Goal: Book appointment/travel/reservation

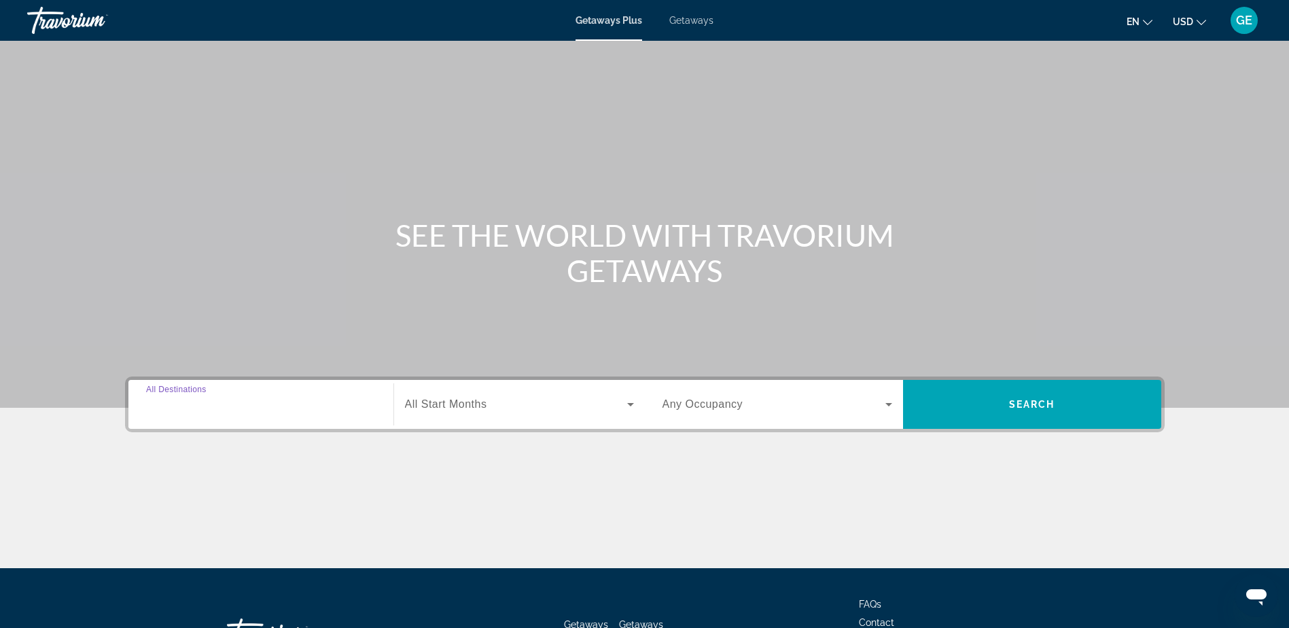
click at [367, 412] on input "Destination All Destinations" at bounding box center [261, 405] width 230 height 16
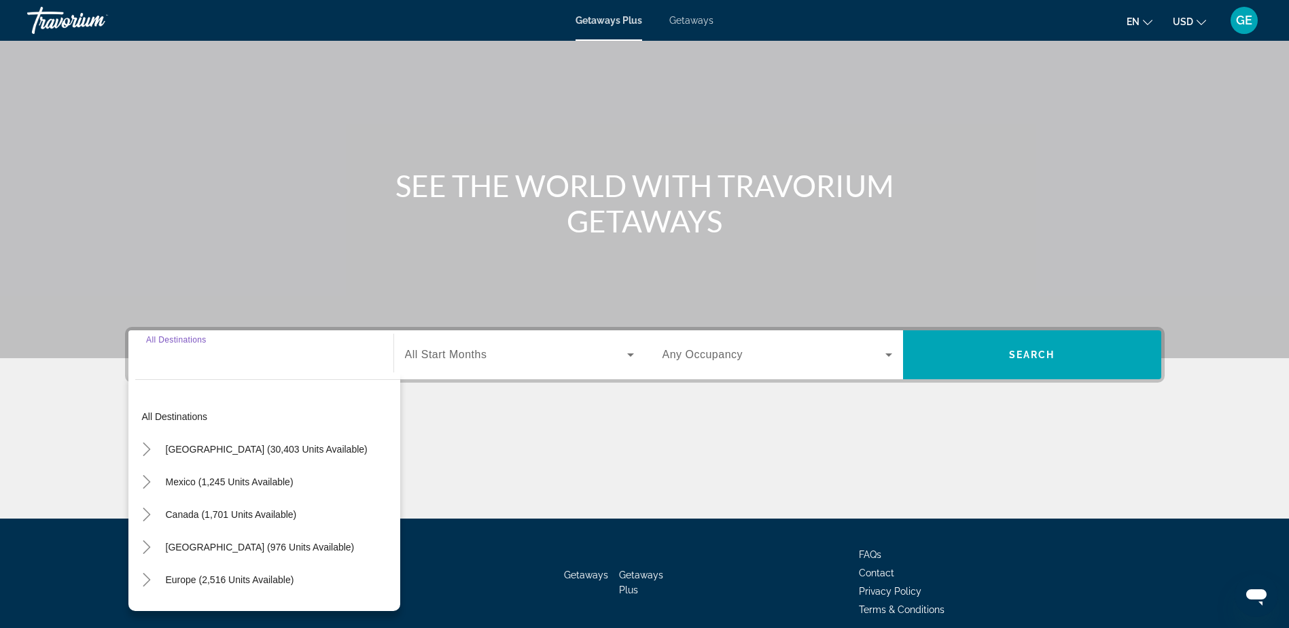
scroll to position [107, 0]
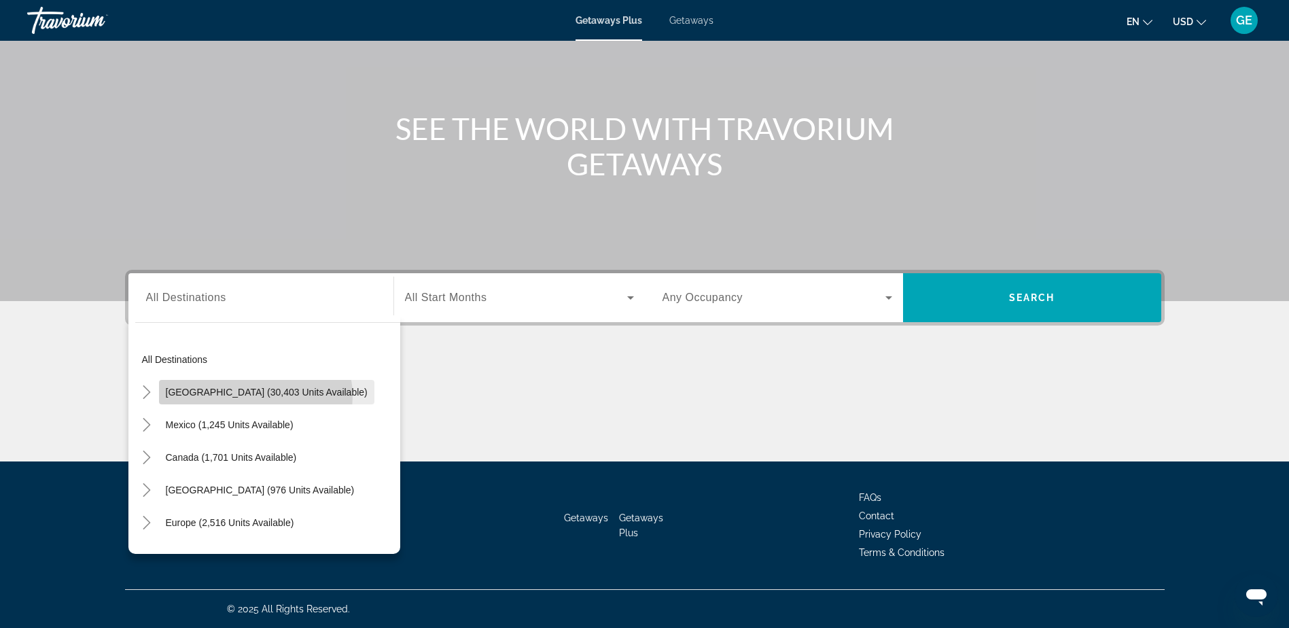
click at [255, 396] on span "[GEOGRAPHIC_DATA] (30,403 units available)" at bounding box center [267, 392] width 202 height 11
type input "**********"
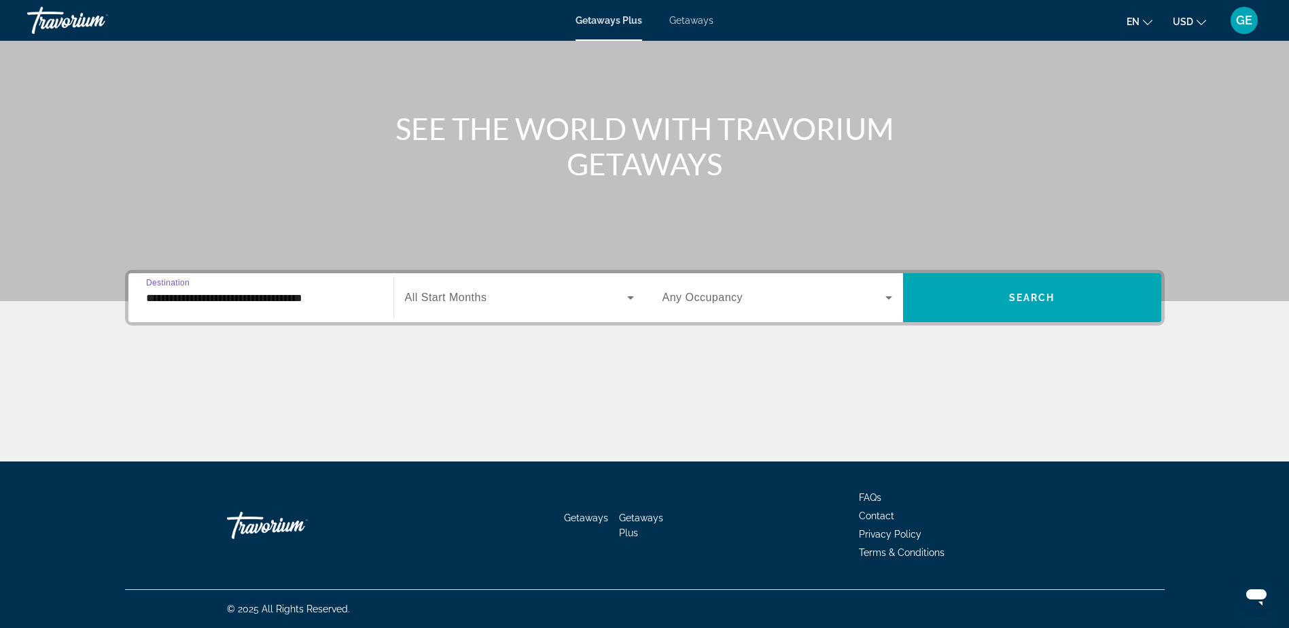
click at [629, 299] on icon "Search widget" at bounding box center [630, 297] width 16 height 16
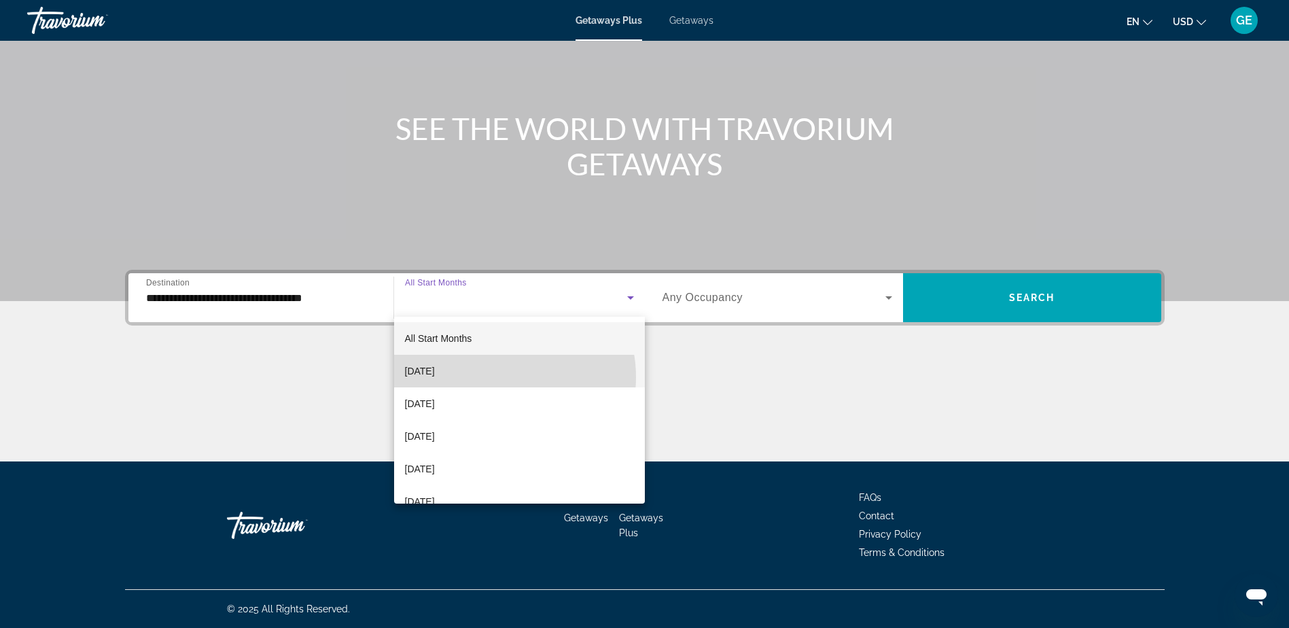
click at [496, 377] on mat-option "[DATE]" at bounding box center [519, 371] width 251 height 33
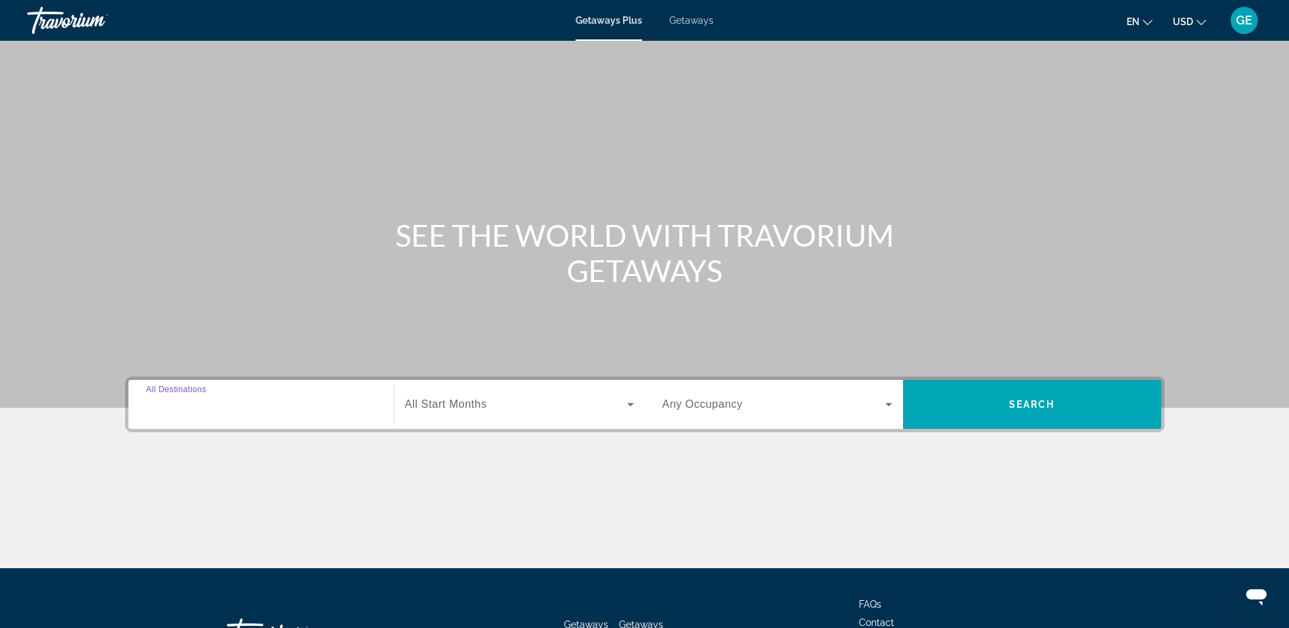
click at [261, 411] on input "Destination All Destinations" at bounding box center [261, 405] width 230 height 16
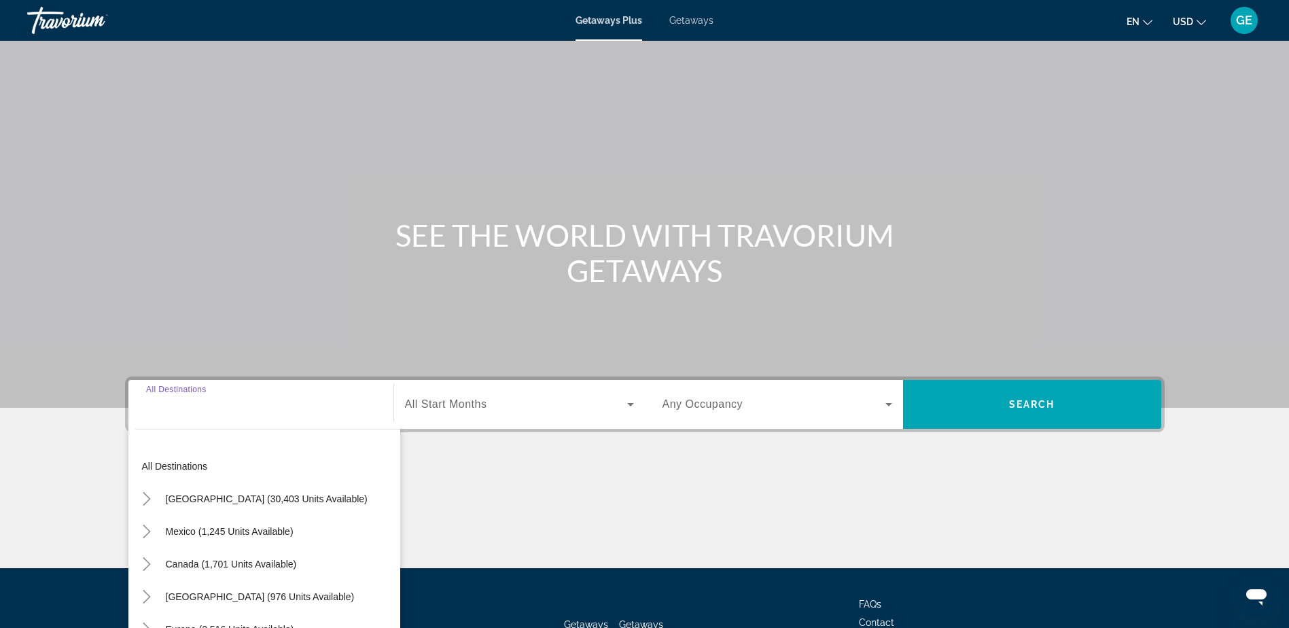
scroll to position [107, 0]
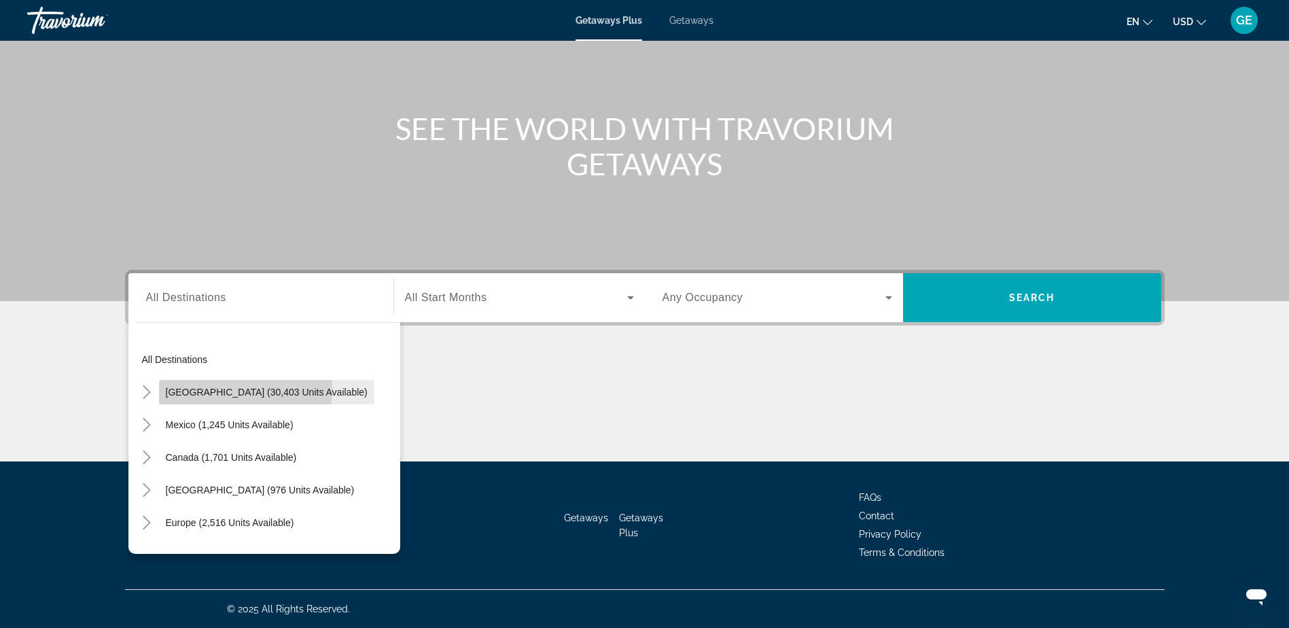
click at [235, 389] on span "[GEOGRAPHIC_DATA] (30,403 units available)" at bounding box center [267, 392] width 202 height 11
type input "**********"
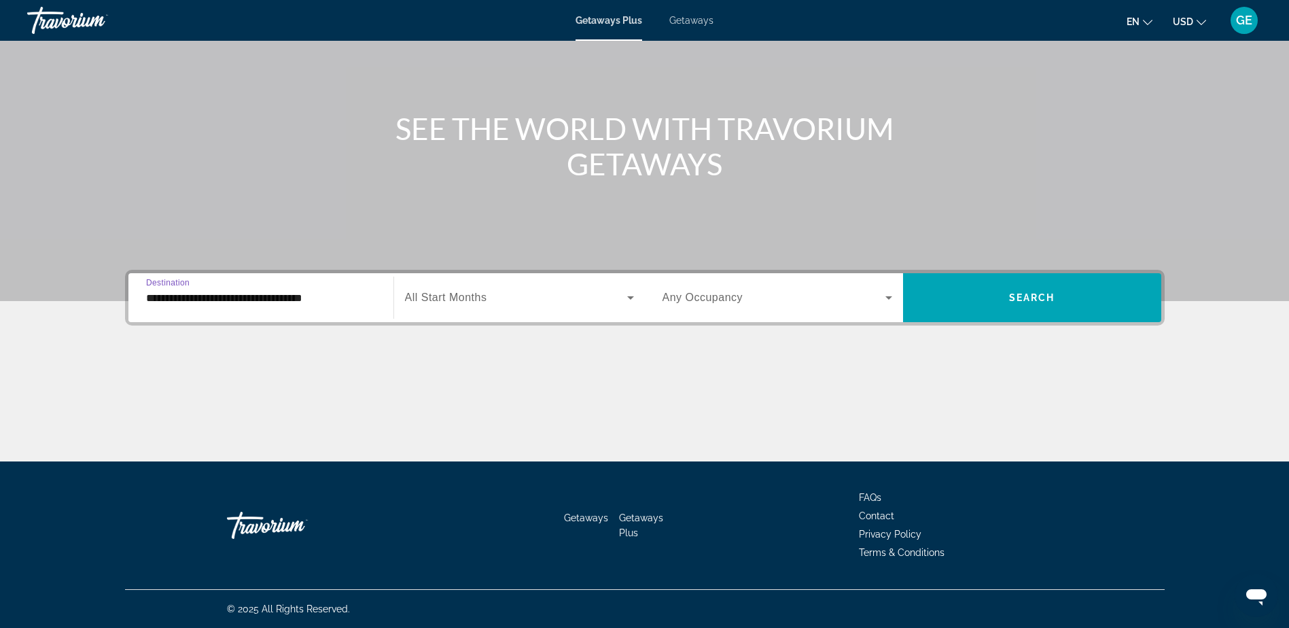
click at [633, 299] on icon "Search widget" at bounding box center [630, 297] width 16 height 16
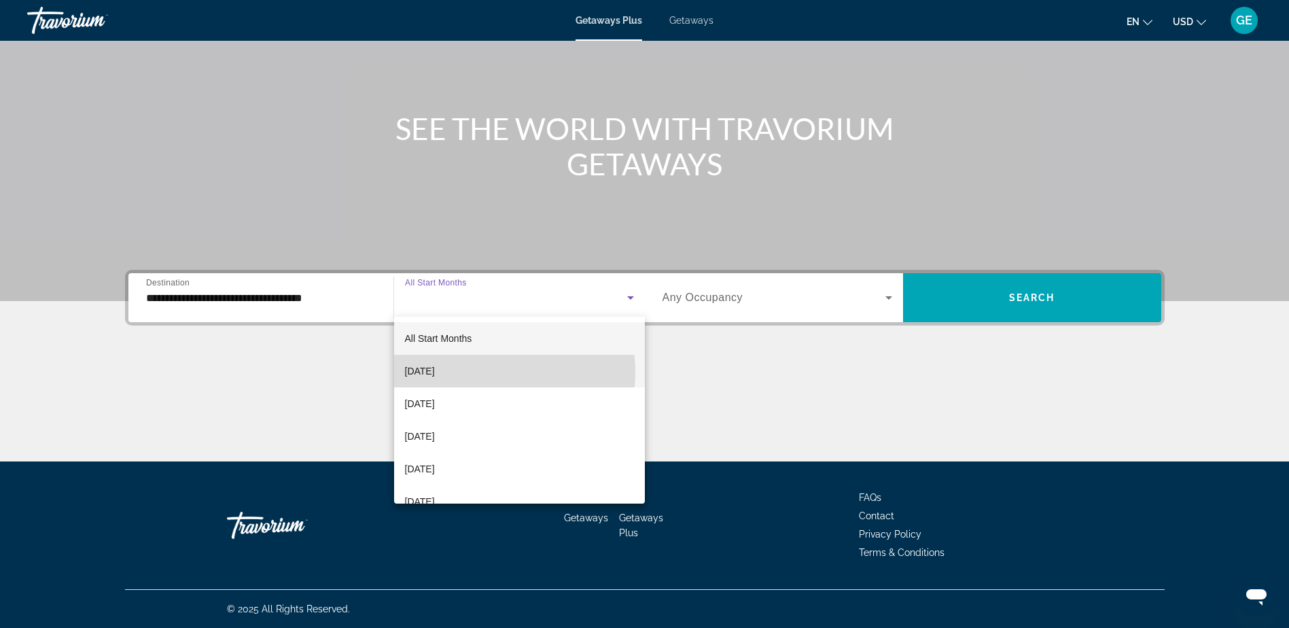
click at [435, 372] on span "[DATE]" at bounding box center [420, 371] width 30 height 16
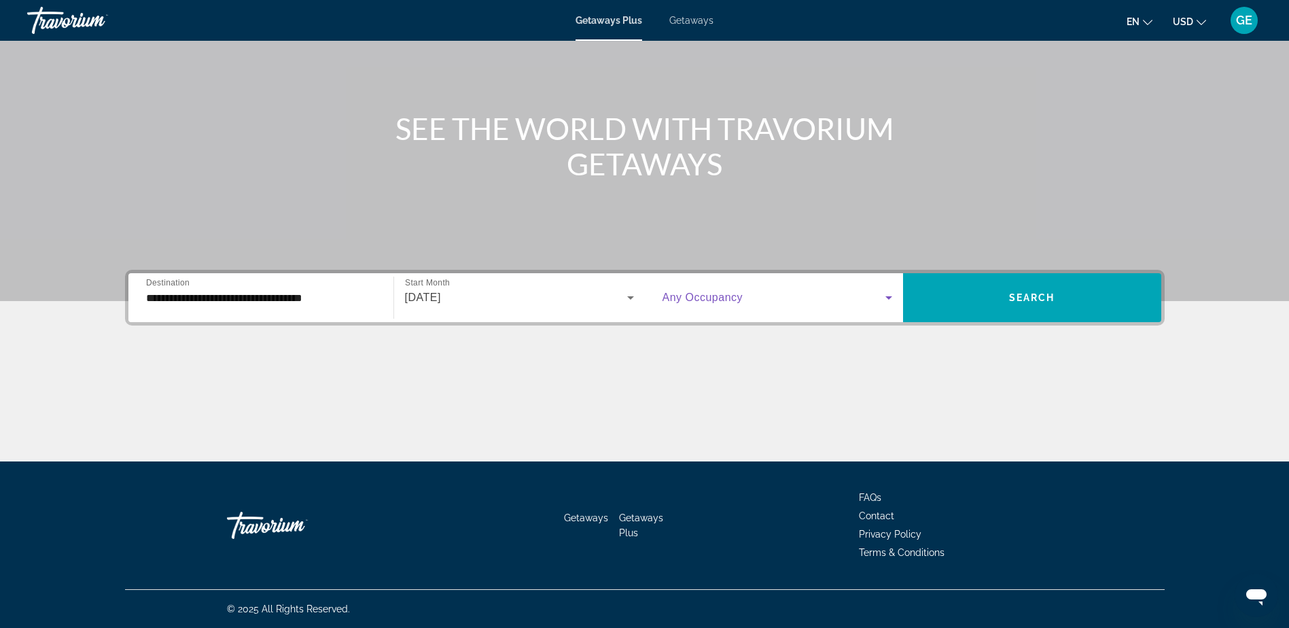
click at [892, 300] on icon "Search widget" at bounding box center [889, 297] width 16 height 16
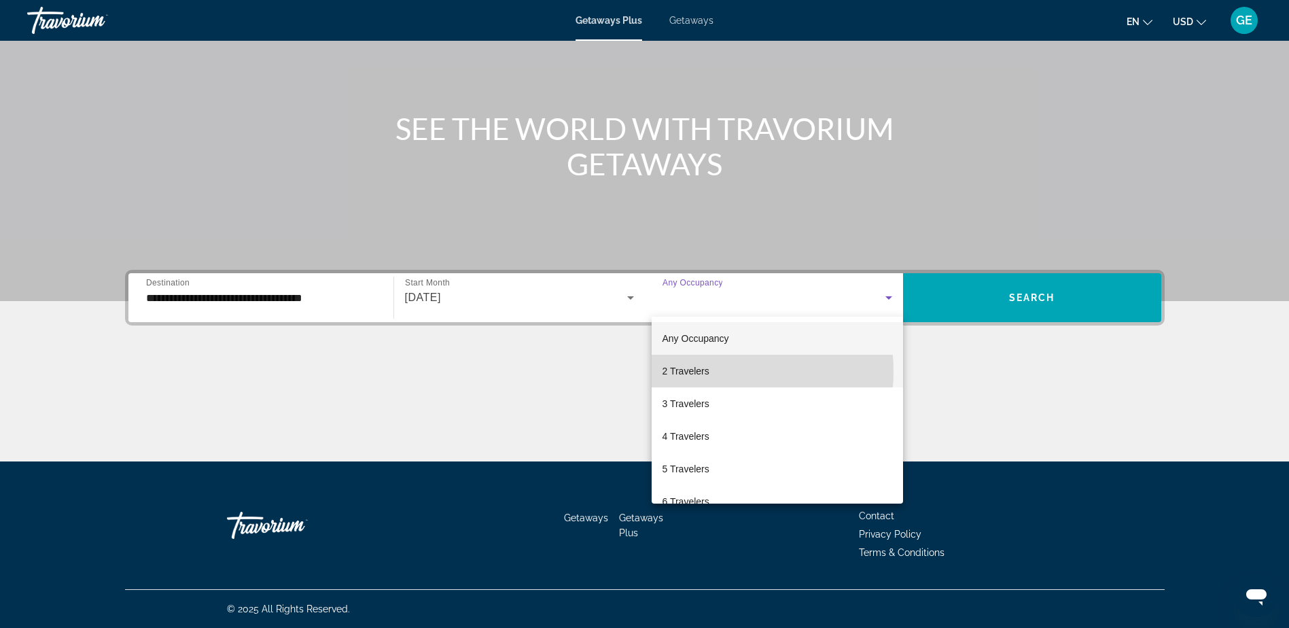
click at [698, 371] on span "2 Travelers" at bounding box center [685, 371] width 47 height 16
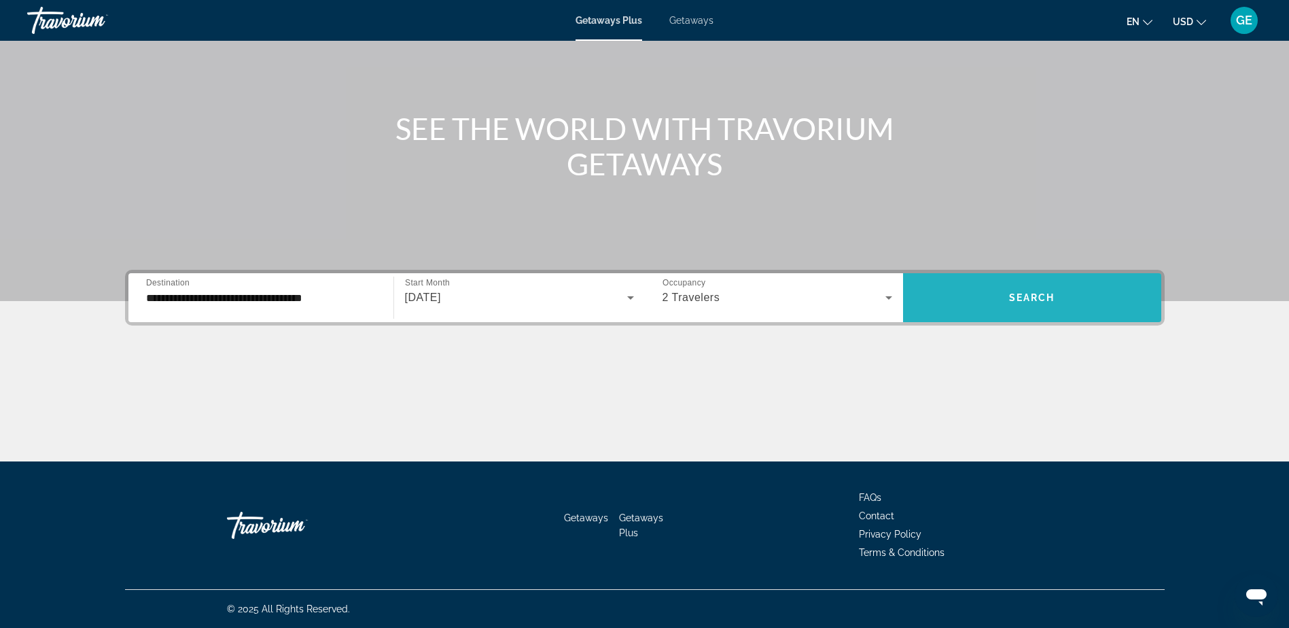
click at [984, 304] on span "Search widget" at bounding box center [1032, 297] width 258 height 33
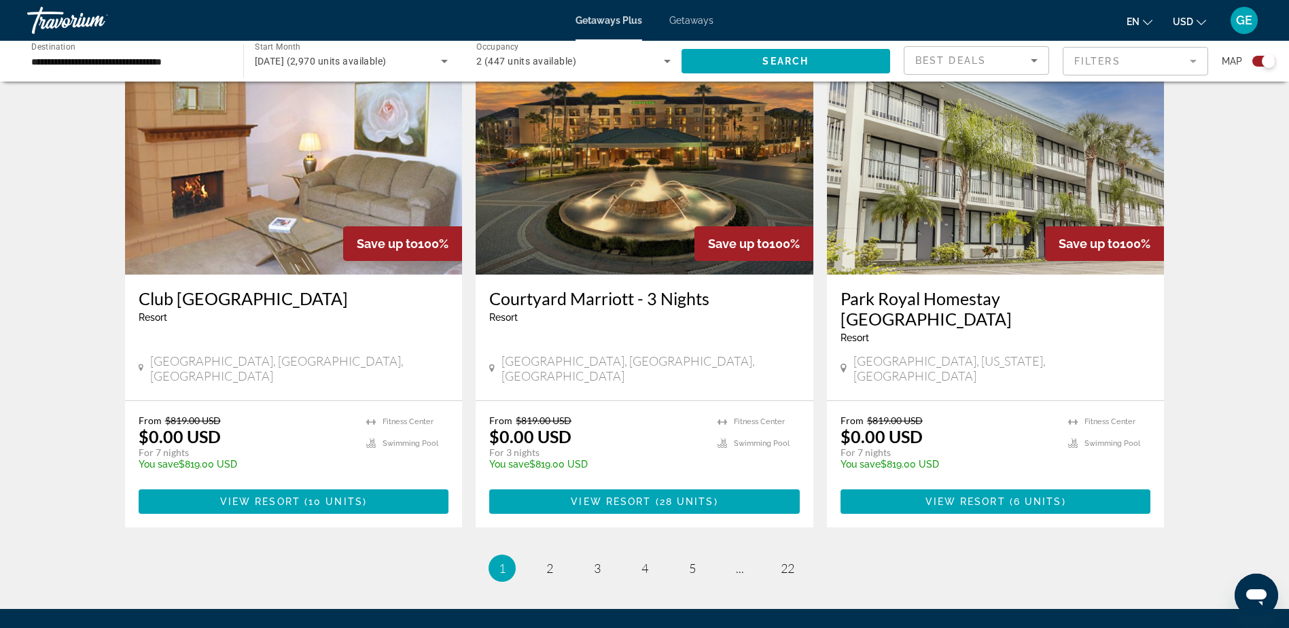
scroll to position [2012, 0]
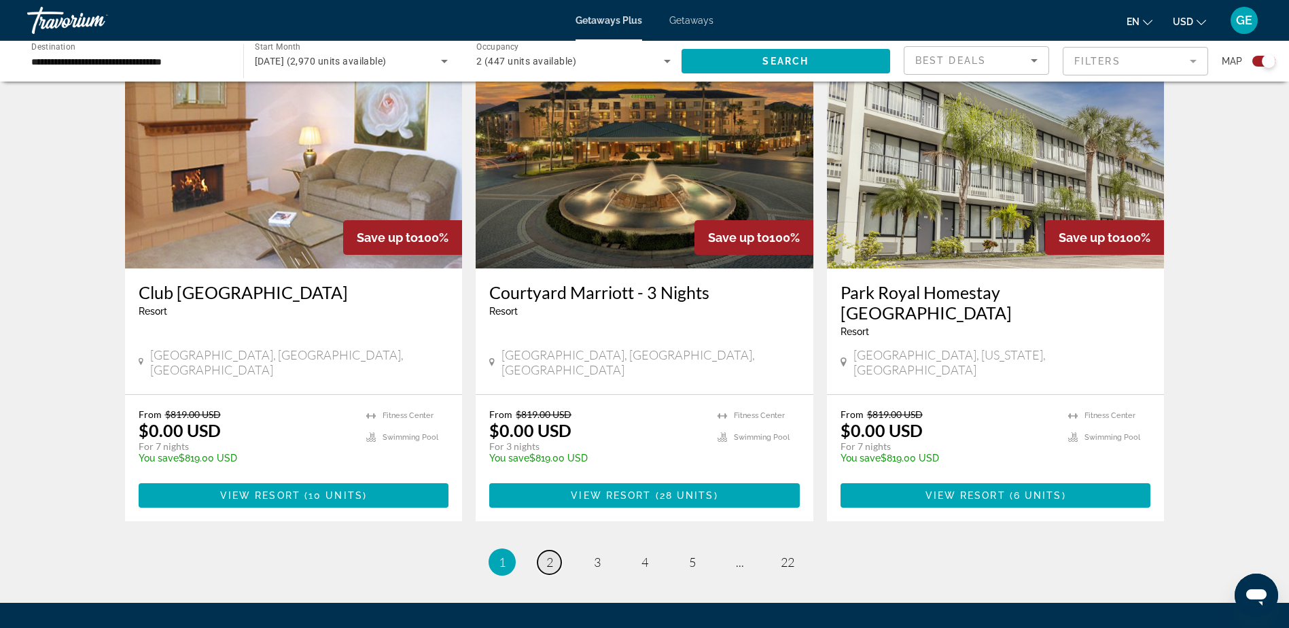
click at [552, 554] on span "2" at bounding box center [549, 561] width 7 height 15
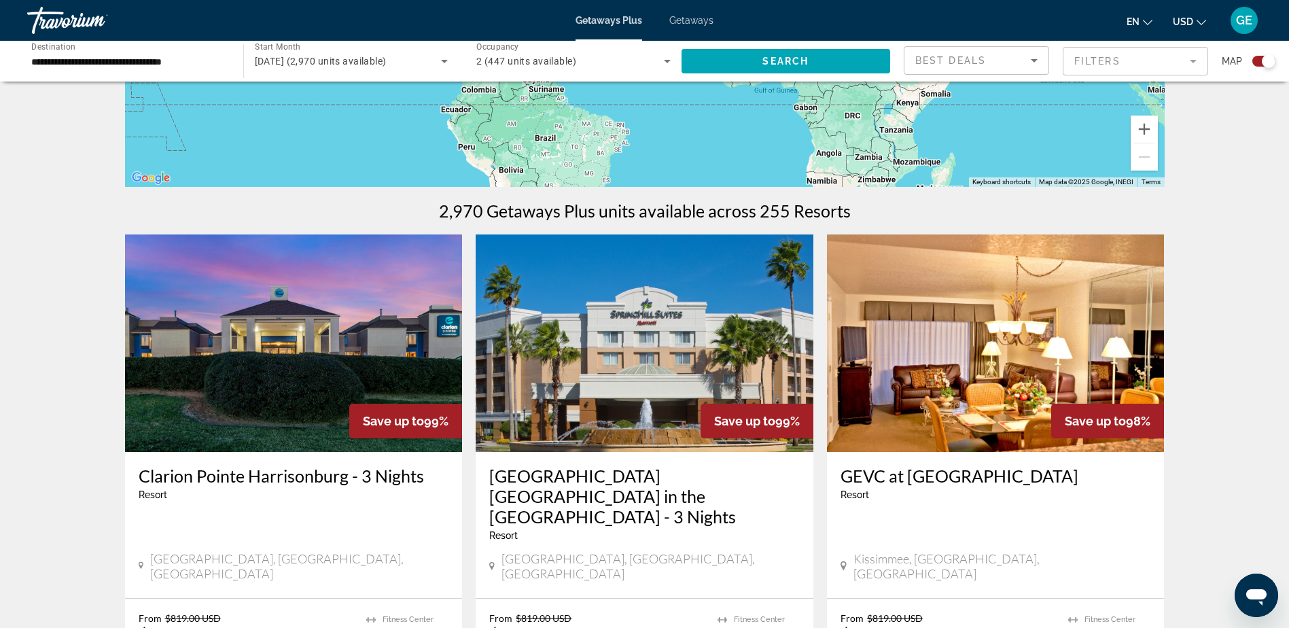
scroll to position [340, 0]
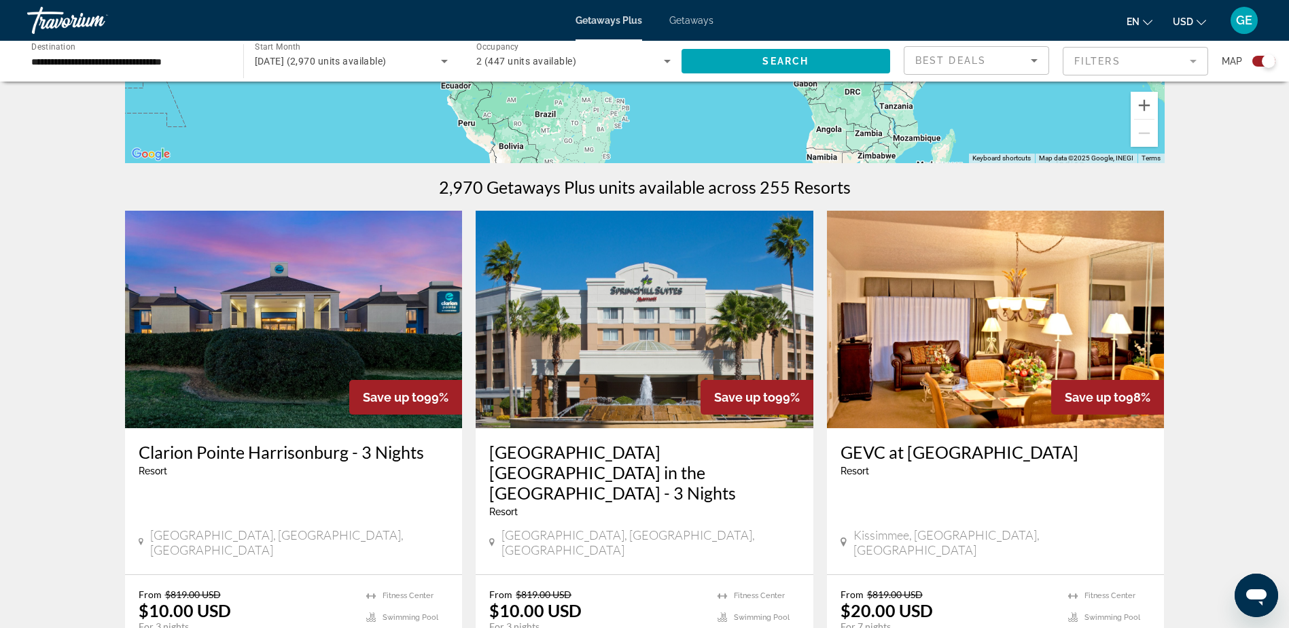
click at [340, 477] on div "Clarion Pointe Harrisonburg - 3 Nights Resort - This is an adults only resort" at bounding box center [294, 464] width 310 height 45
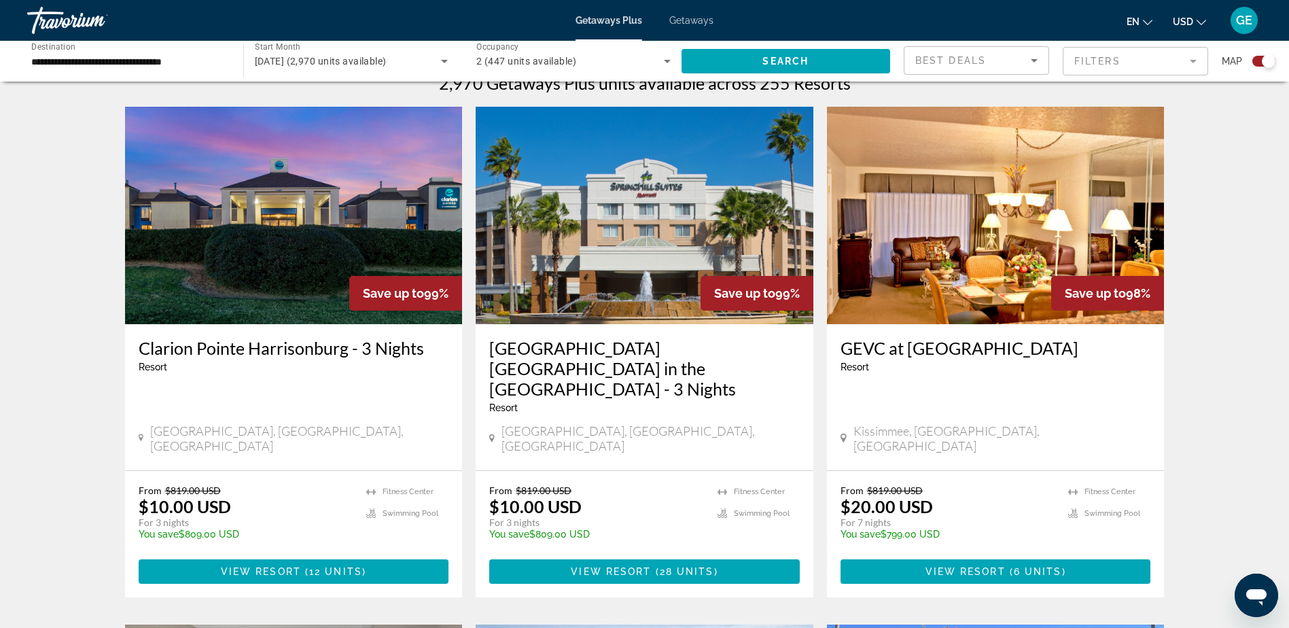
scroll to position [476, 0]
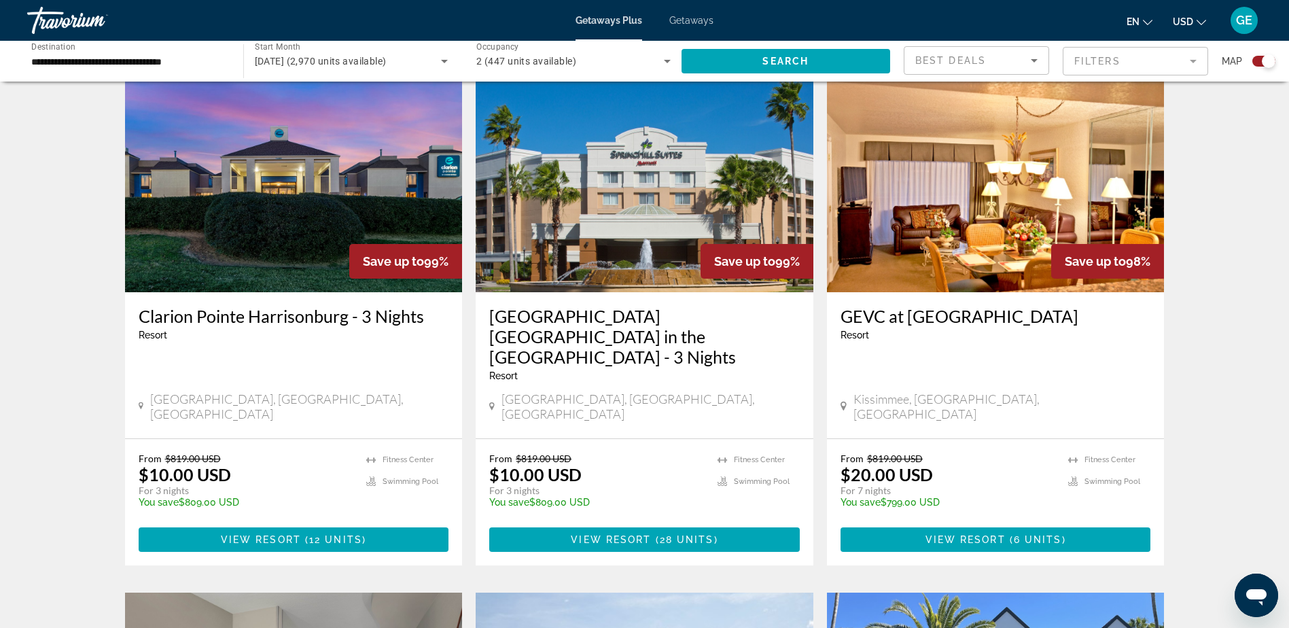
click at [276, 360] on div "Clarion Pointe Harrisonburg - 3 Nights Resort - This is an adults only resort H…" at bounding box center [294, 365] width 338 height 146
click at [276, 359] on div "Clarion Pointe Harrisonburg - 3 Nights Resort - This is an adults only resort H…" at bounding box center [294, 365] width 338 height 146
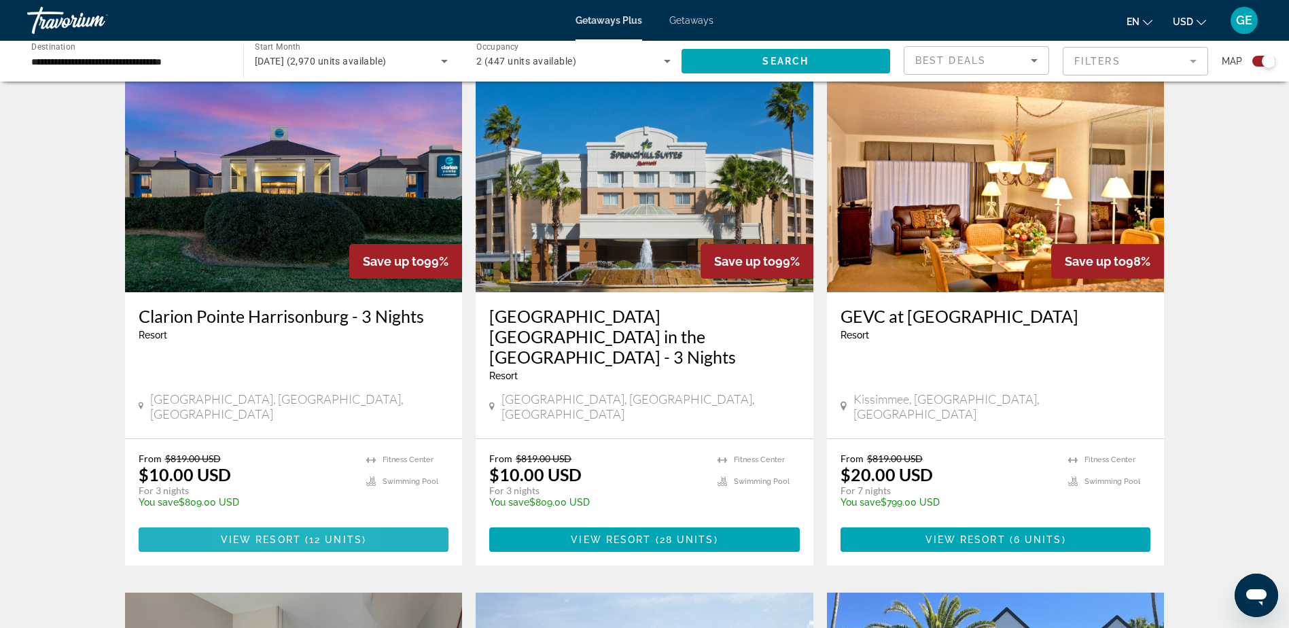
click at [244, 534] on span "View Resort" at bounding box center [261, 539] width 80 height 11
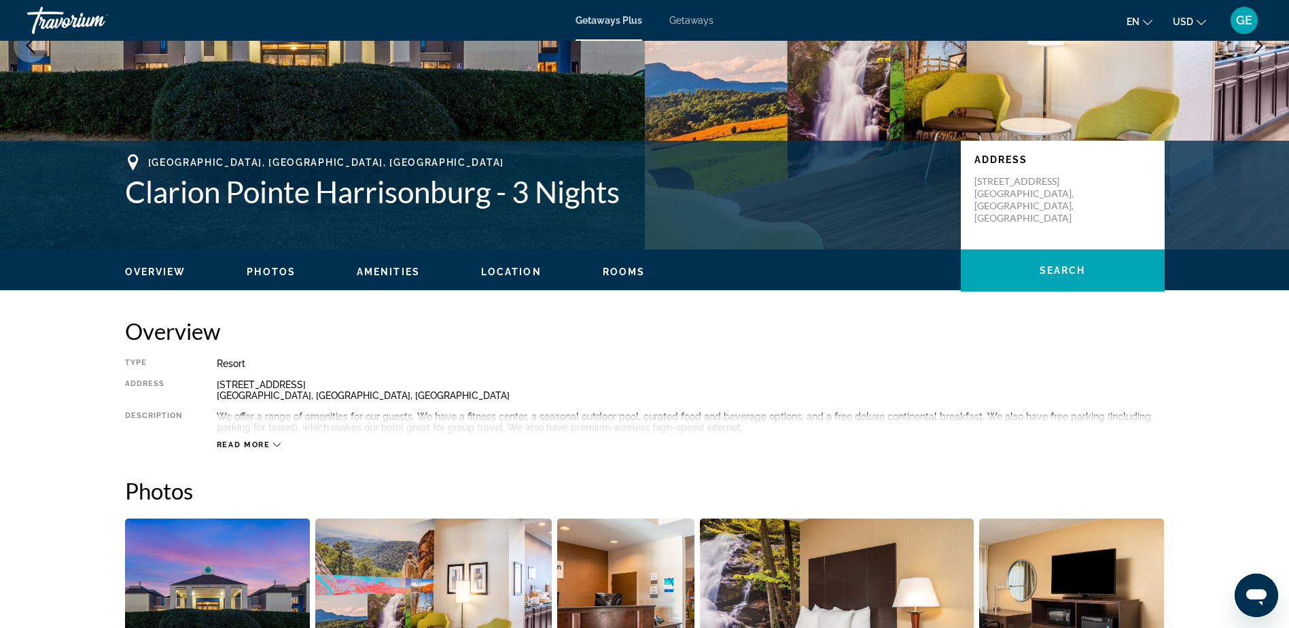
scroll to position [204, 0]
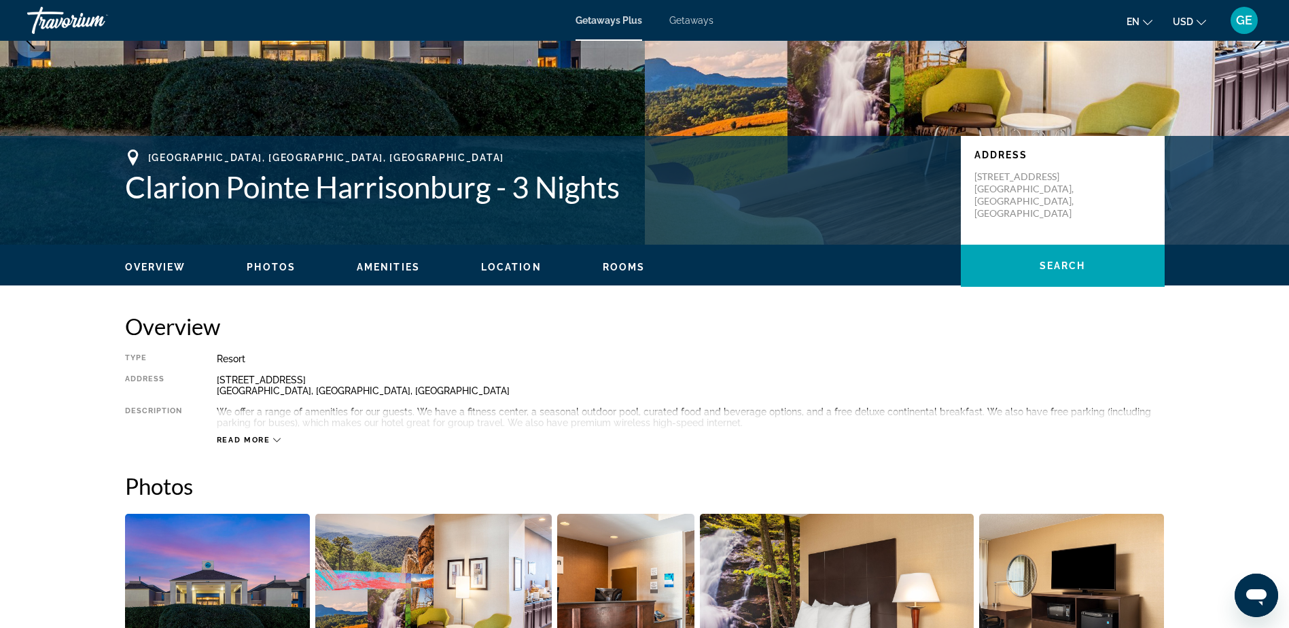
click at [280, 438] on icon "Main content" at bounding box center [276, 440] width 7 height 4
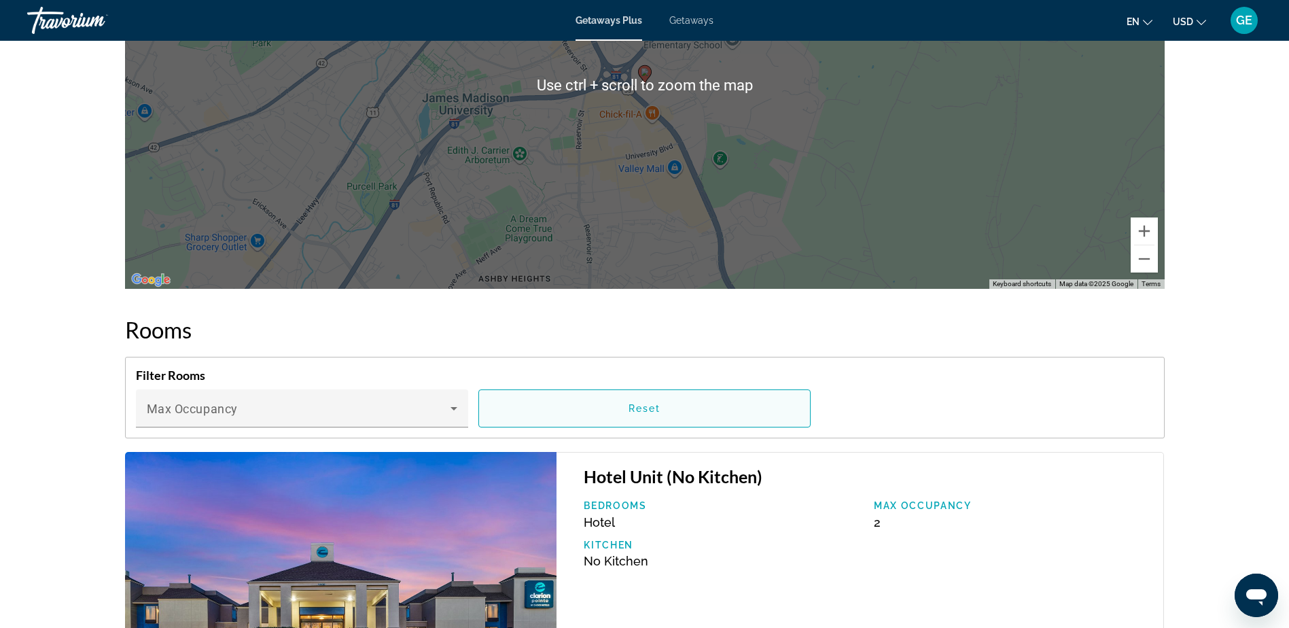
scroll to position [1699, 0]
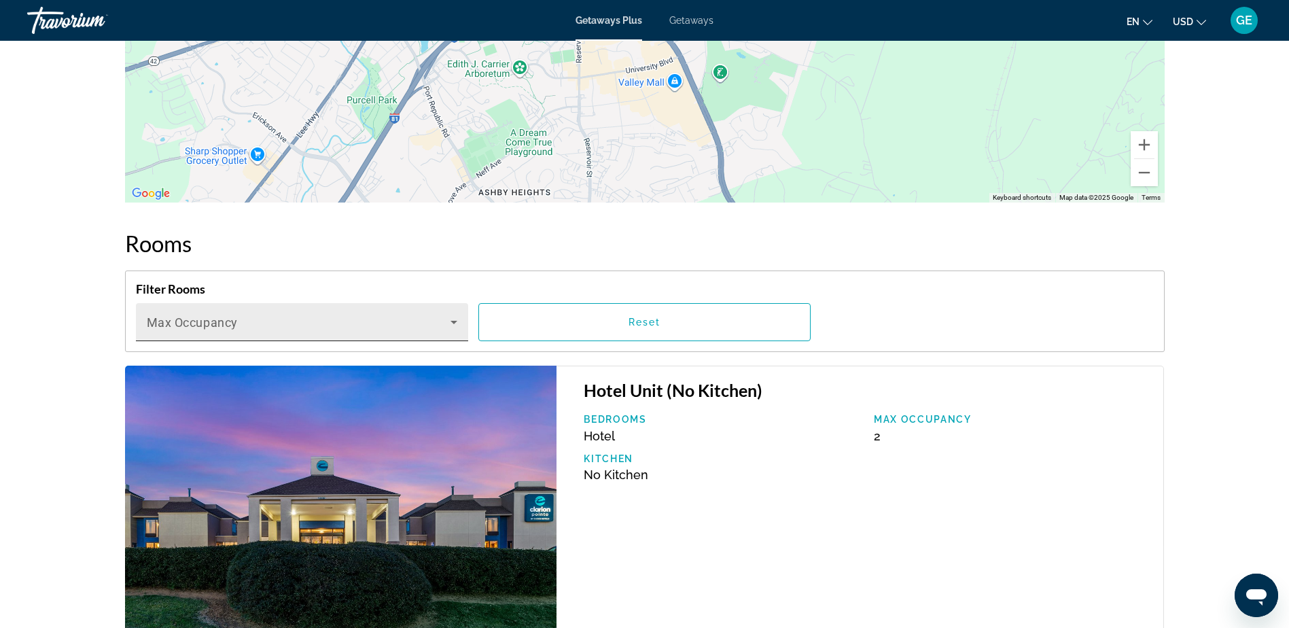
click at [455, 324] on icon "Main content" at bounding box center [454, 322] width 16 height 16
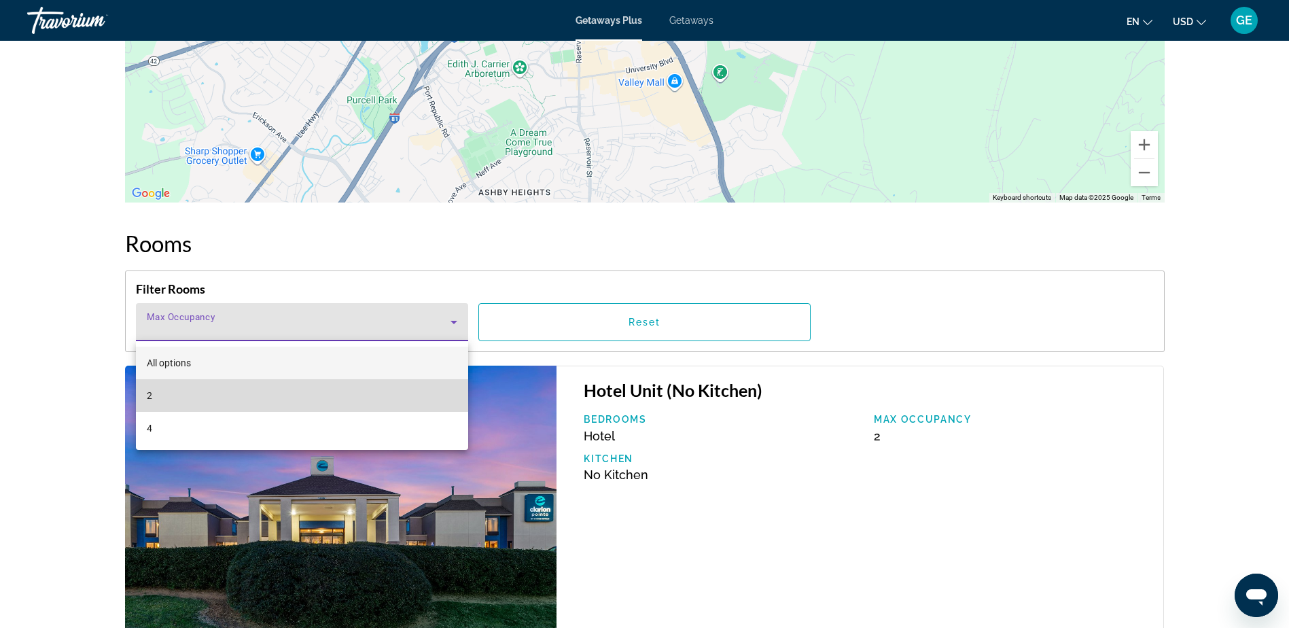
click at [149, 390] on span "2" at bounding box center [149, 395] width 5 height 16
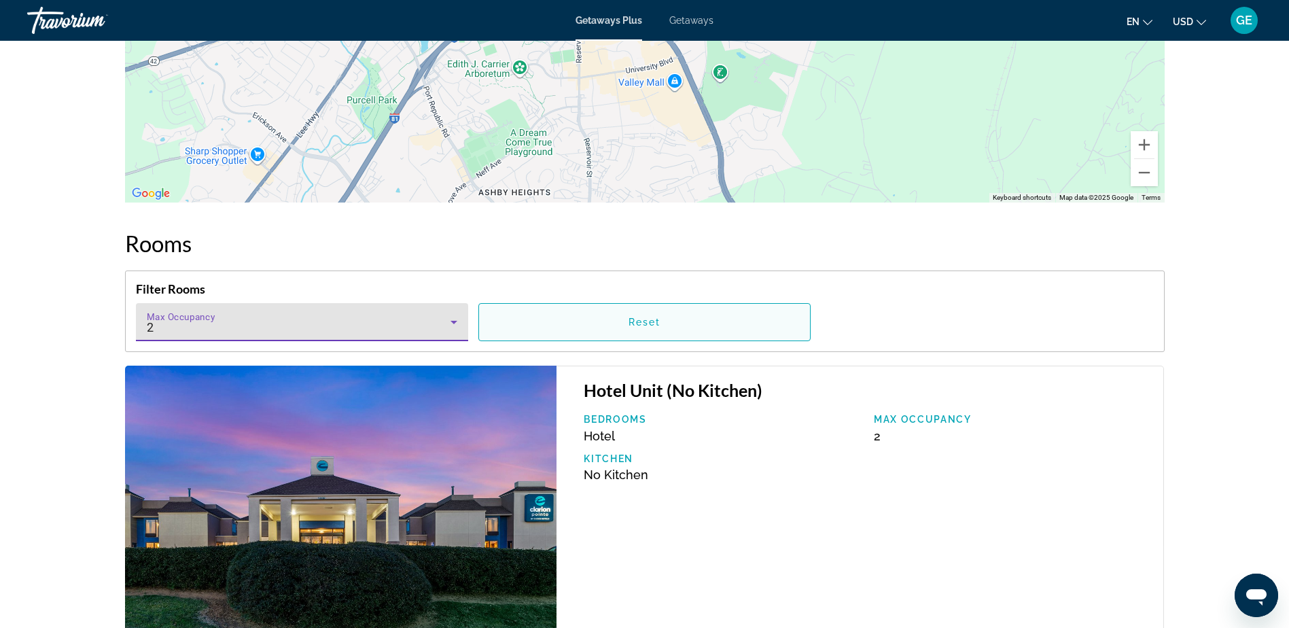
click at [641, 324] on span "Reset" at bounding box center [644, 322] width 33 height 11
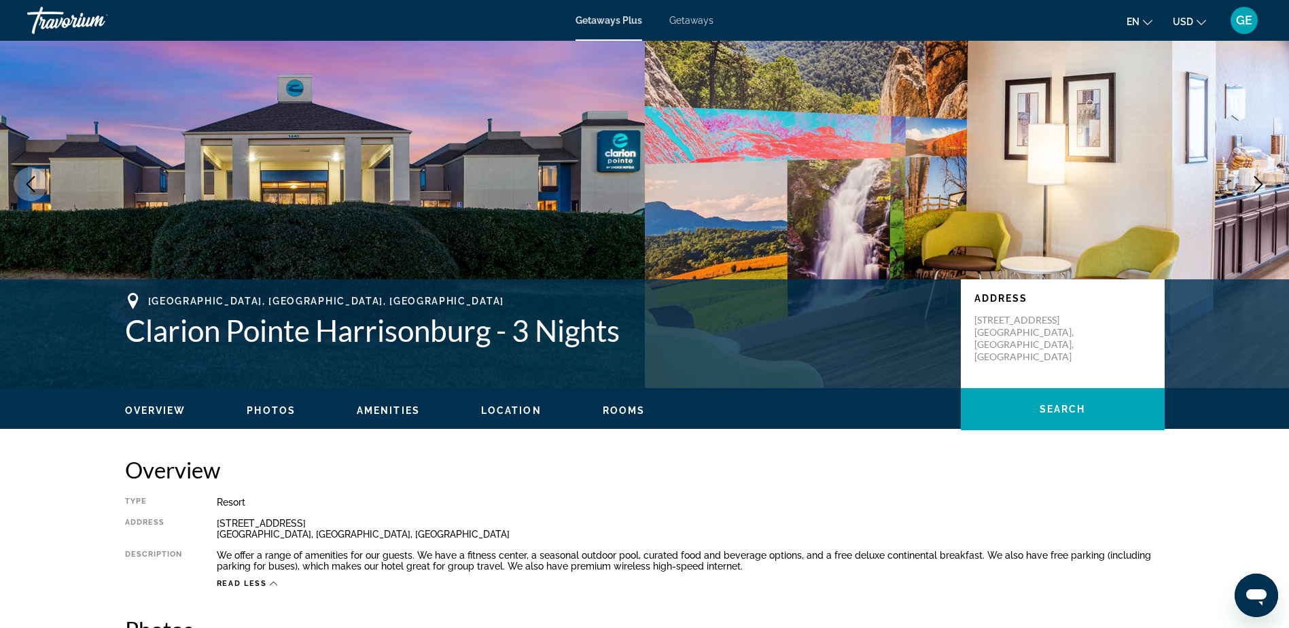
scroll to position [0, 0]
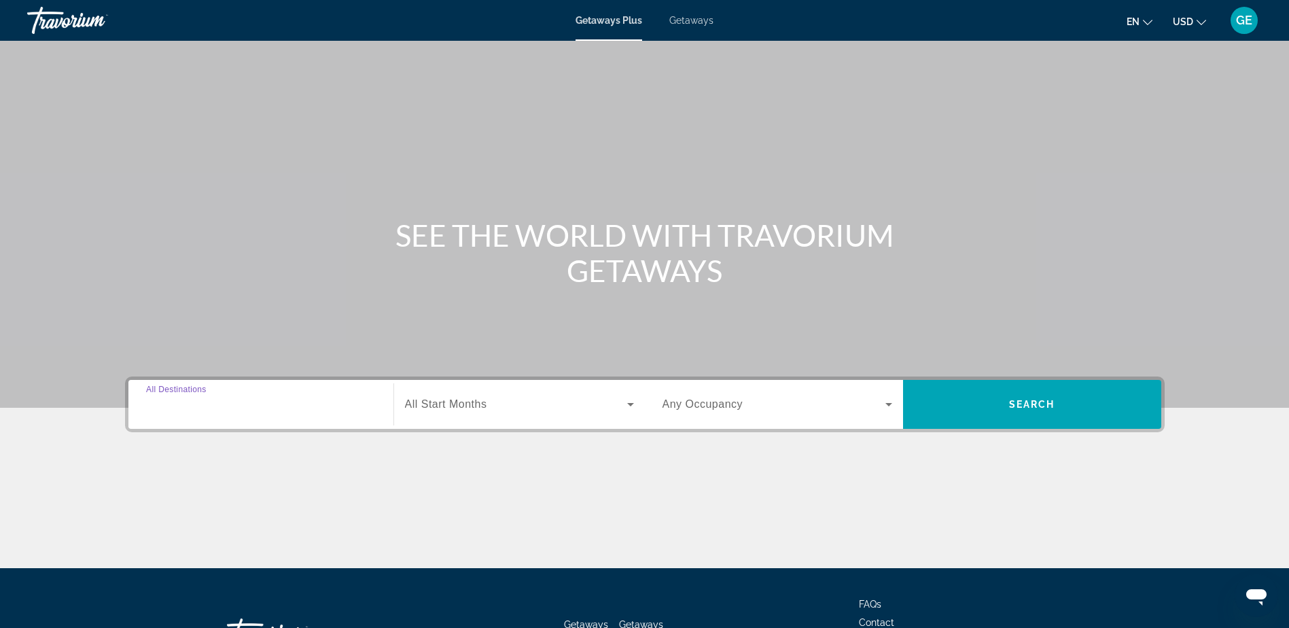
click at [344, 408] on input "Destination All Destinations" at bounding box center [261, 405] width 230 height 16
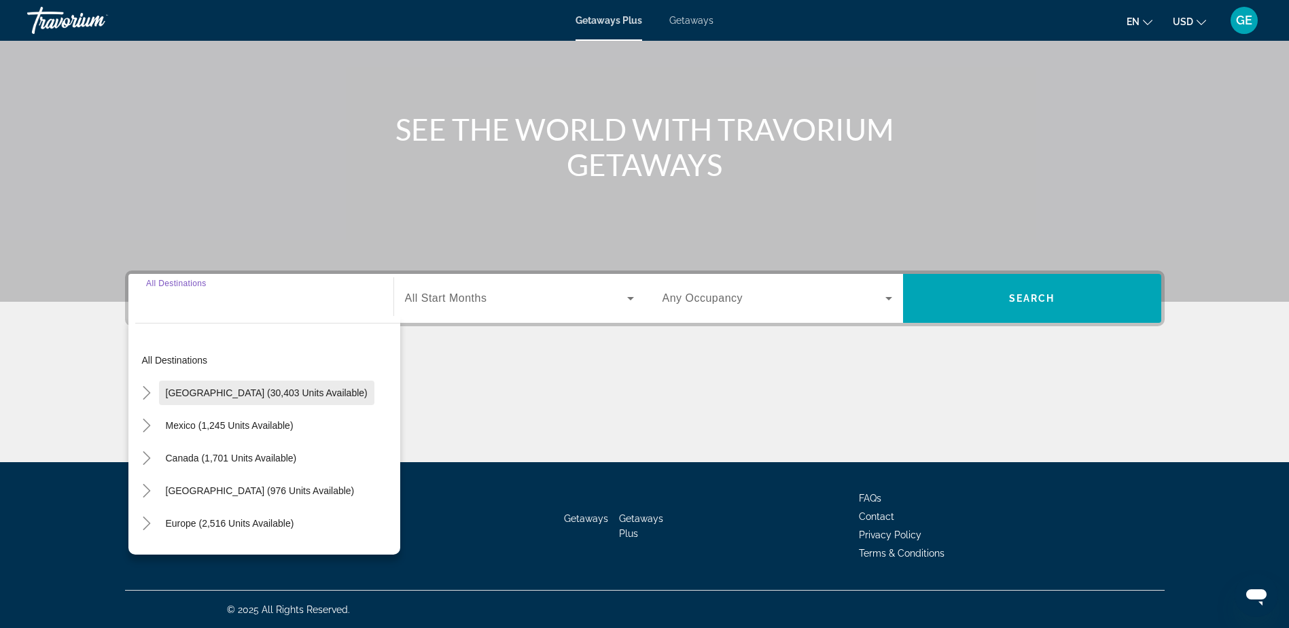
scroll to position [107, 0]
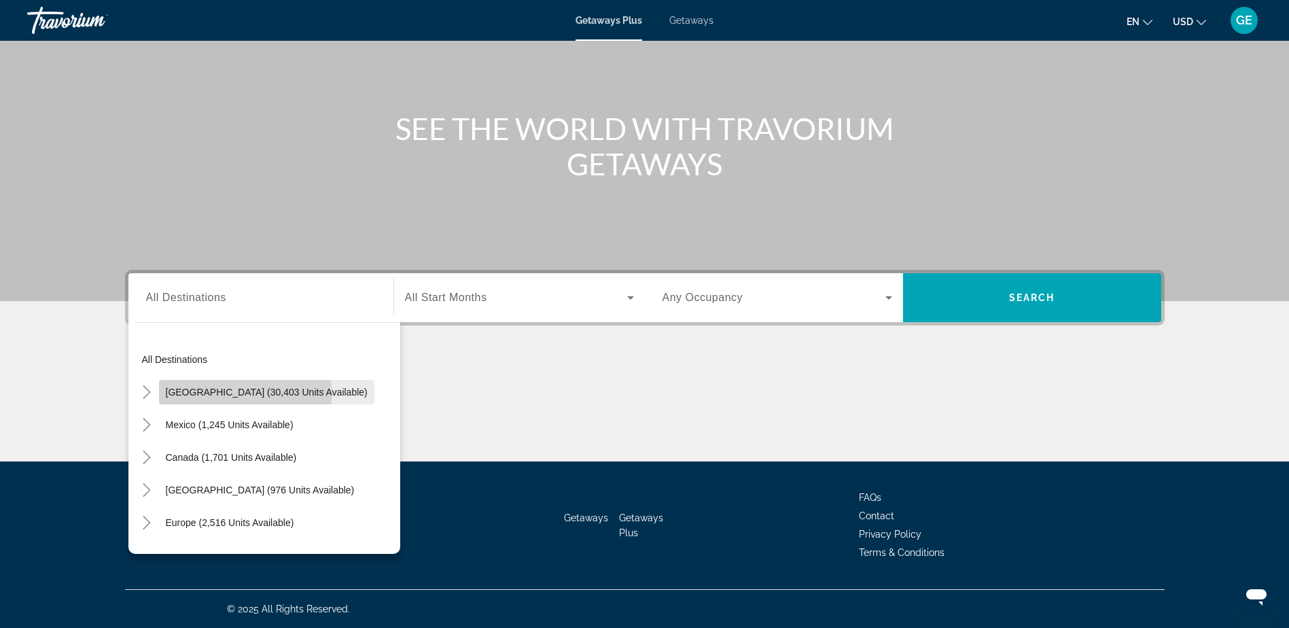
drag, startPoint x: 187, startPoint y: 395, endPoint x: 334, endPoint y: 386, distance: 147.7
click at [191, 395] on span "[GEOGRAPHIC_DATA] (30,403 units available)" at bounding box center [267, 392] width 202 height 11
type input "**********"
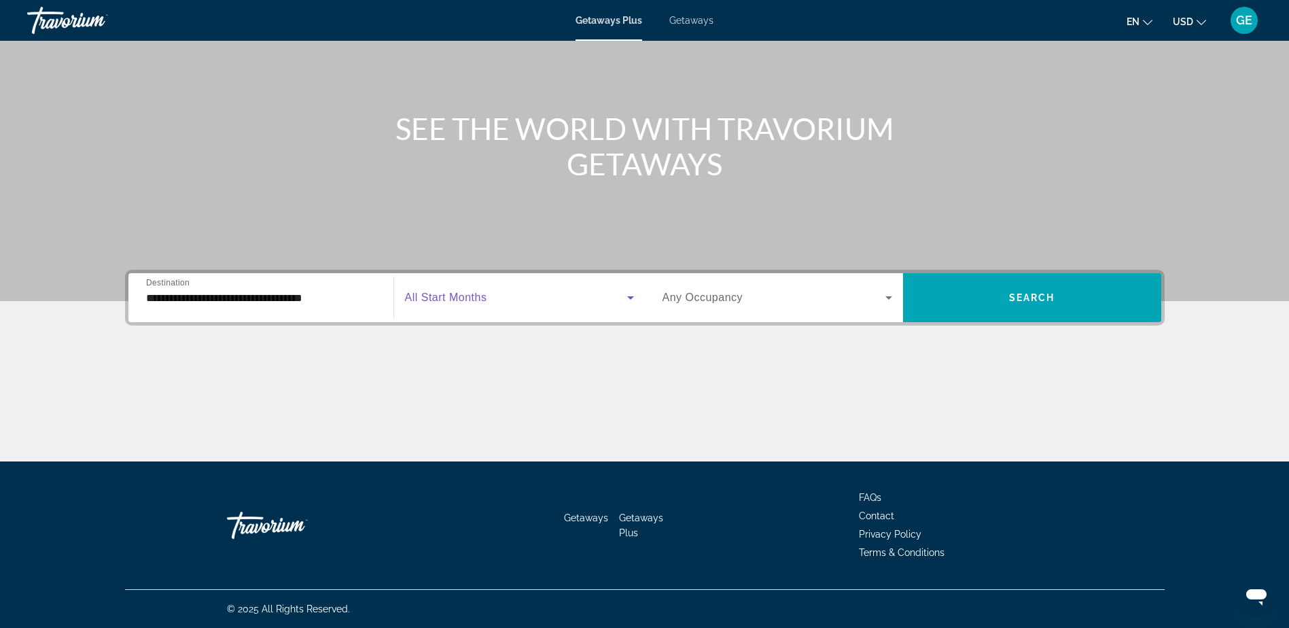
click at [626, 298] on icon "Search widget" at bounding box center [630, 297] width 16 height 16
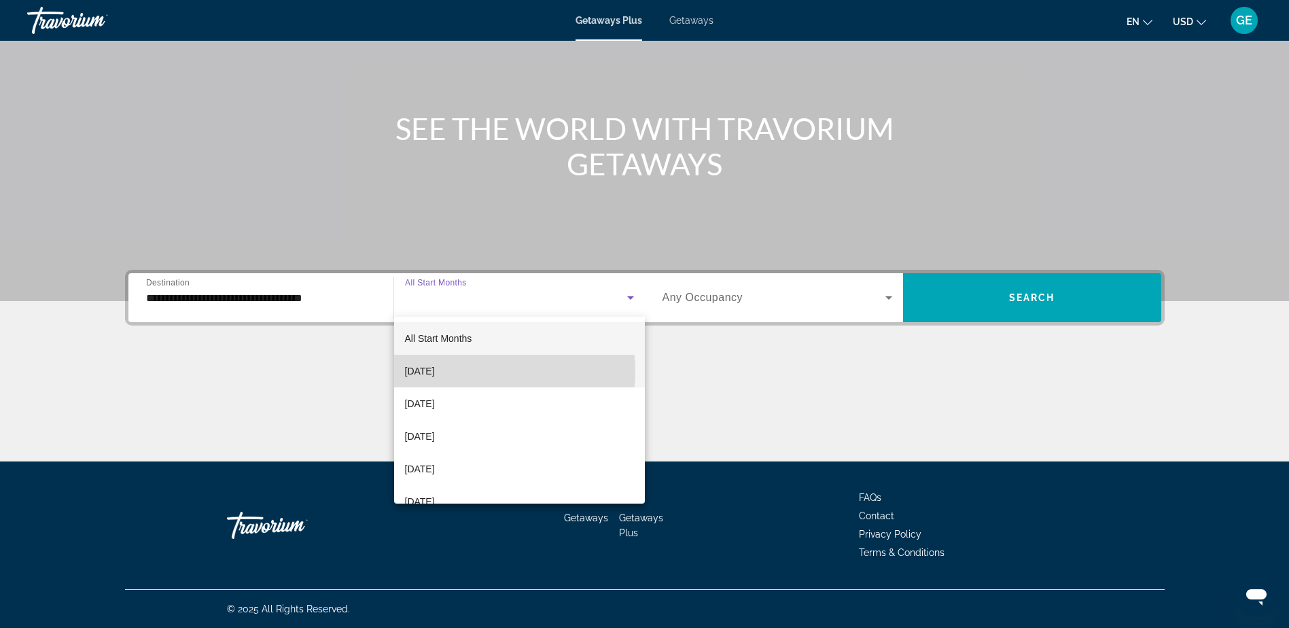
click at [435, 371] on span "[DATE]" at bounding box center [420, 371] width 30 height 16
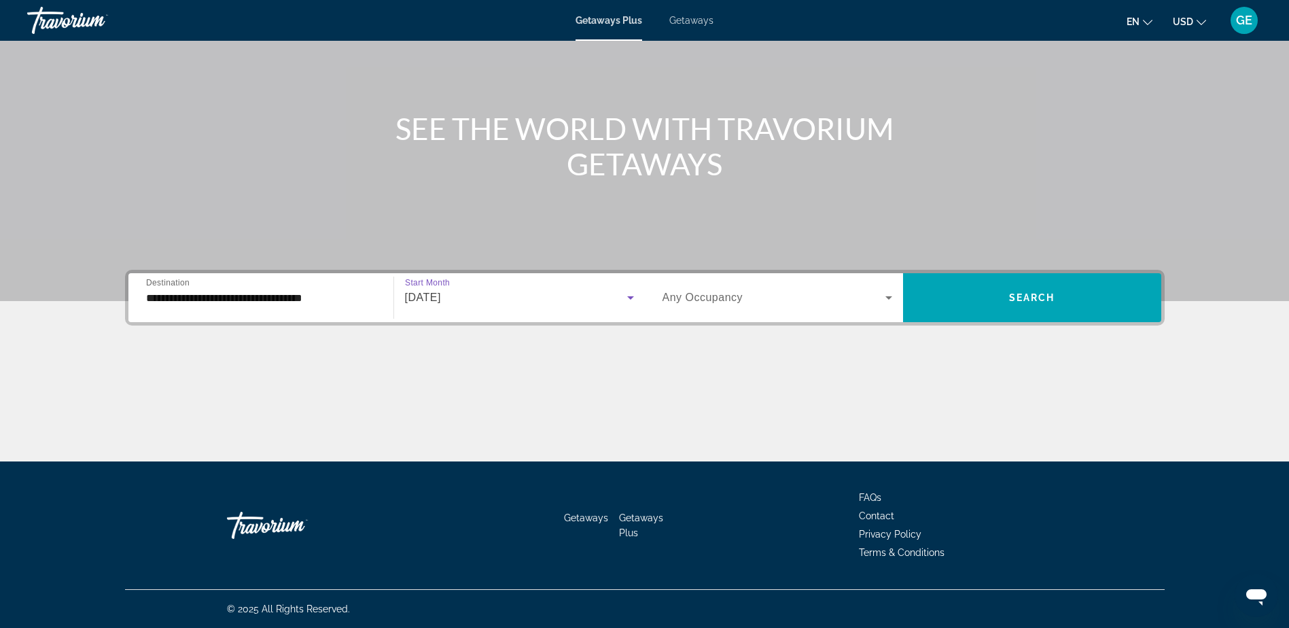
click at [629, 296] on icon "Search widget" at bounding box center [630, 297] width 7 height 3
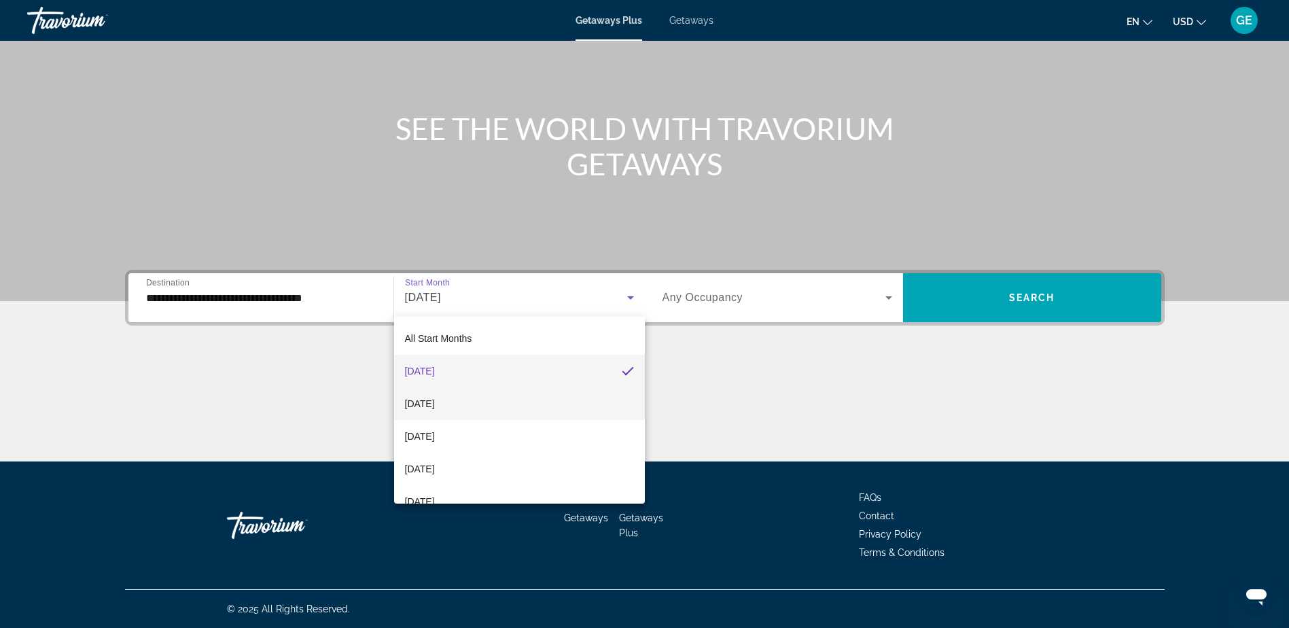
click at [435, 404] on span "October 2025" at bounding box center [420, 403] width 30 height 16
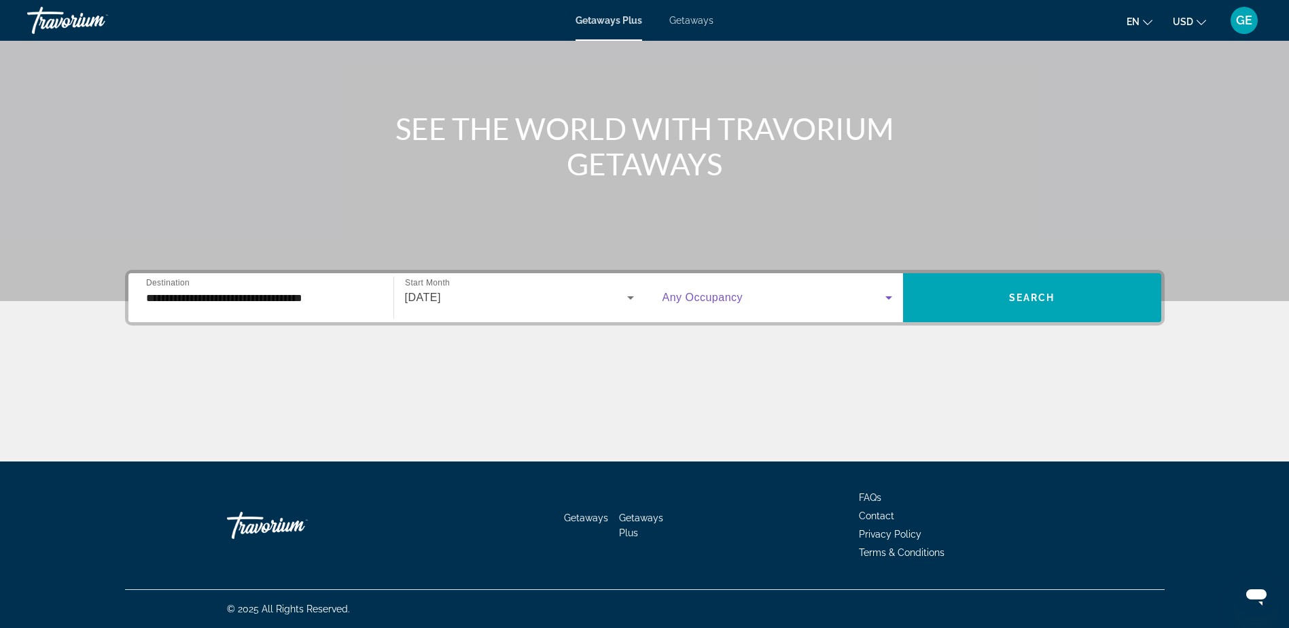
click at [890, 296] on icon "Search widget" at bounding box center [888, 297] width 7 height 3
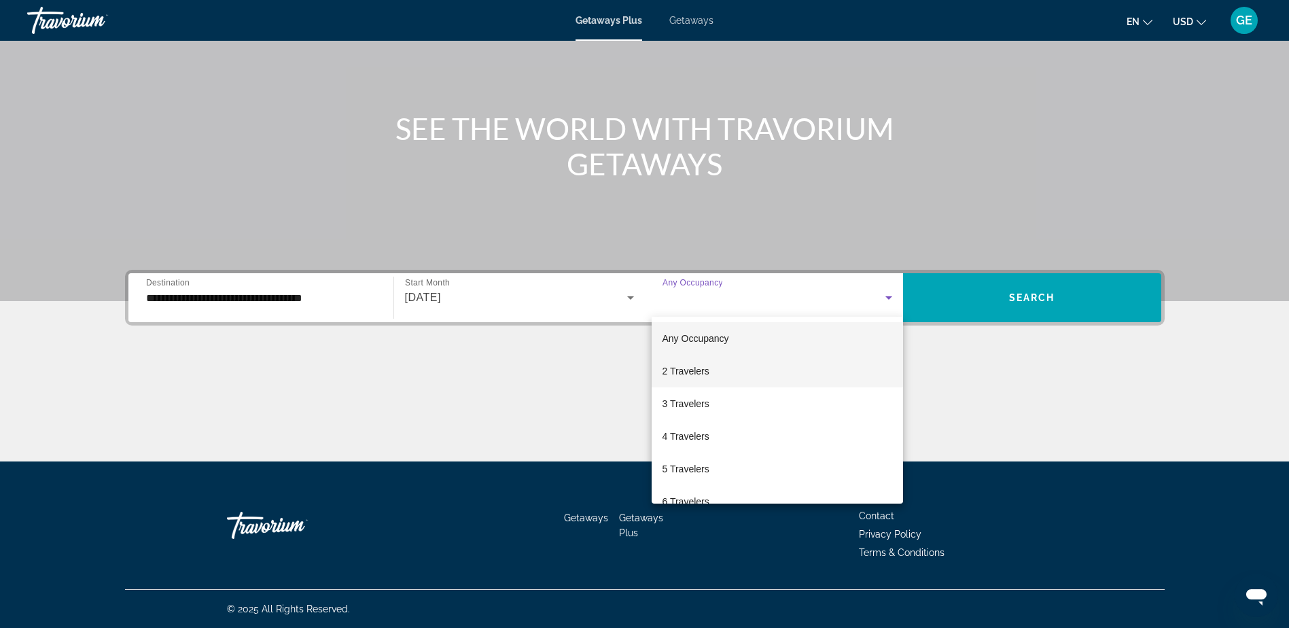
click at [713, 370] on mat-option "2 Travelers" at bounding box center [777, 371] width 251 height 33
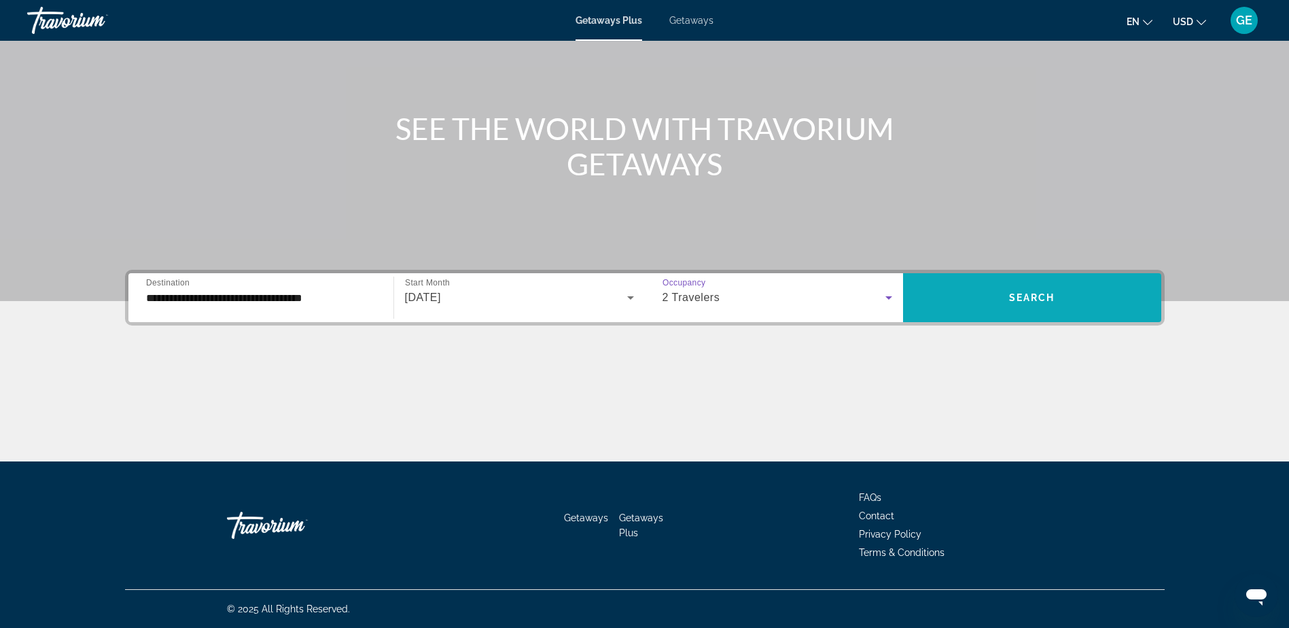
click at [943, 310] on span "Search widget" at bounding box center [1032, 297] width 258 height 33
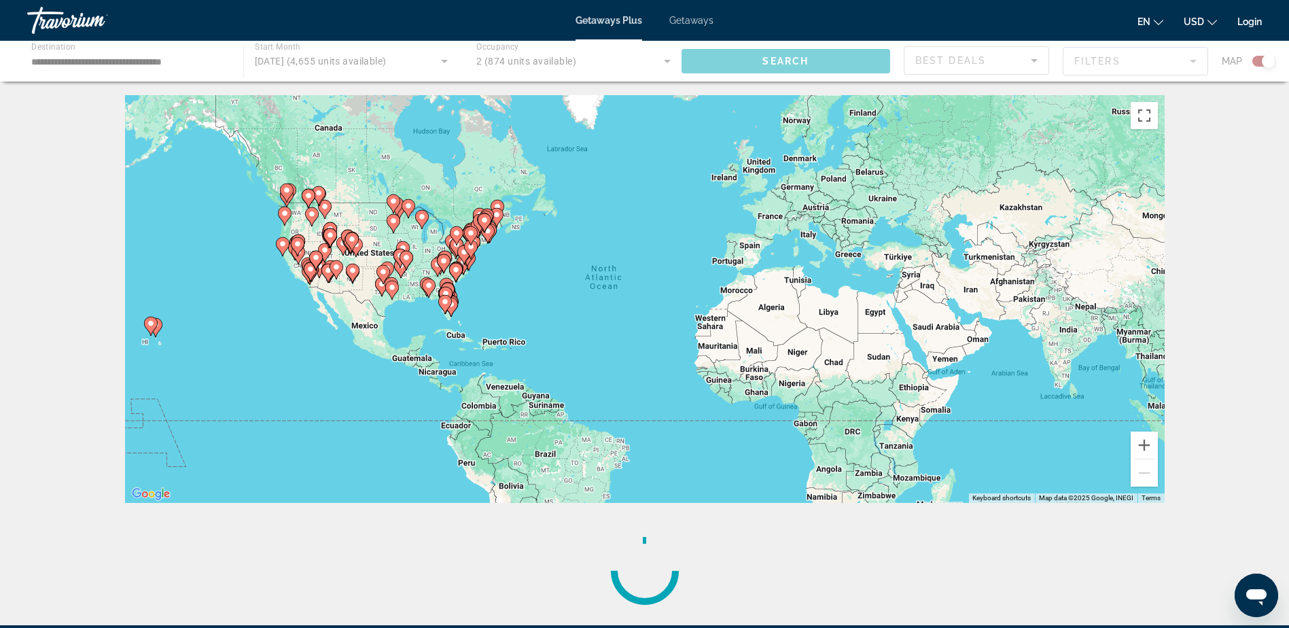
click at [774, 57] on div "Main content" at bounding box center [644, 61] width 1289 height 41
click at [669, 60] on div "Main content" at bounding box center [644, 61] width 1289 height 41
click at [665, 60] on div "Main content" at bounding box center [644, 61] width 1289 height 41
click at [685, 23] on span "Getaways" at bounding box center [691, 20] width 44 height 11
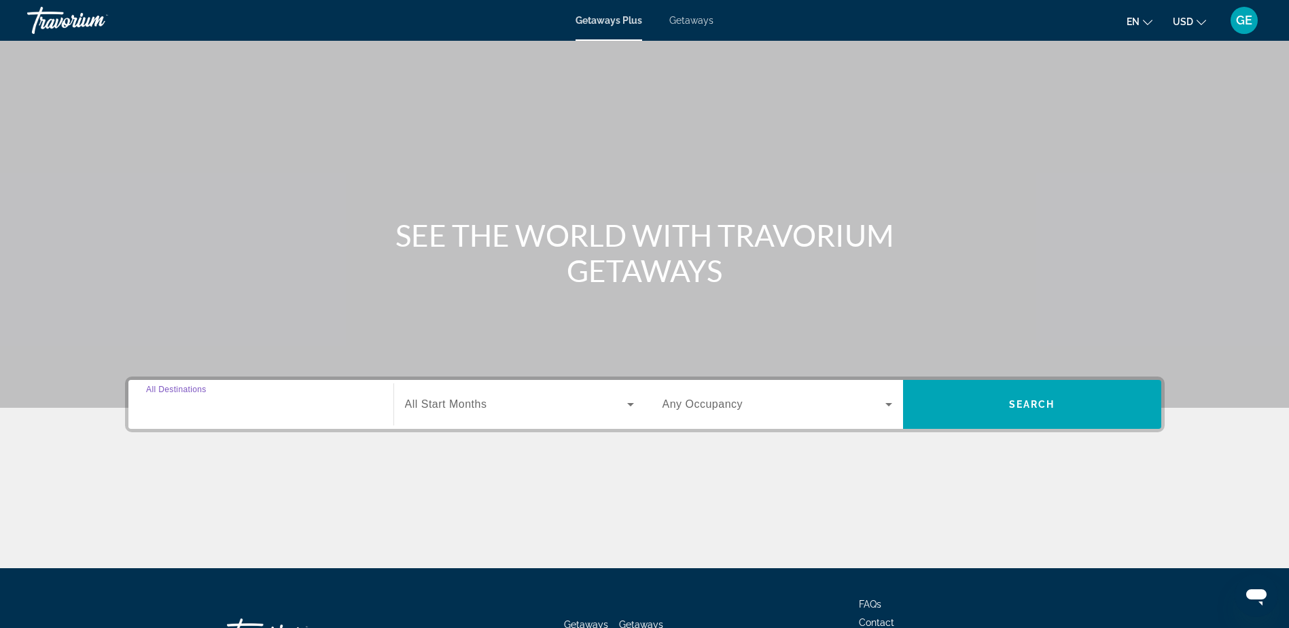
click at [253, 405] on input "Destination All Destinations" at bounding box center [261, 405] width 230 height 16
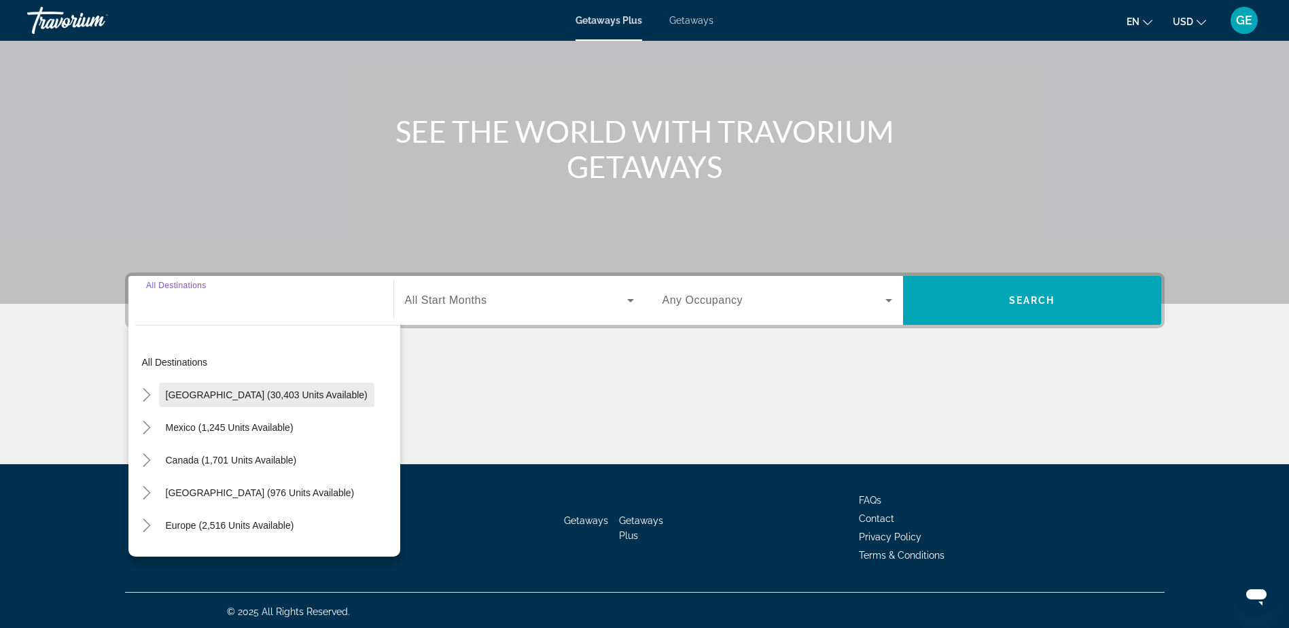
scroll to position [107, 0]
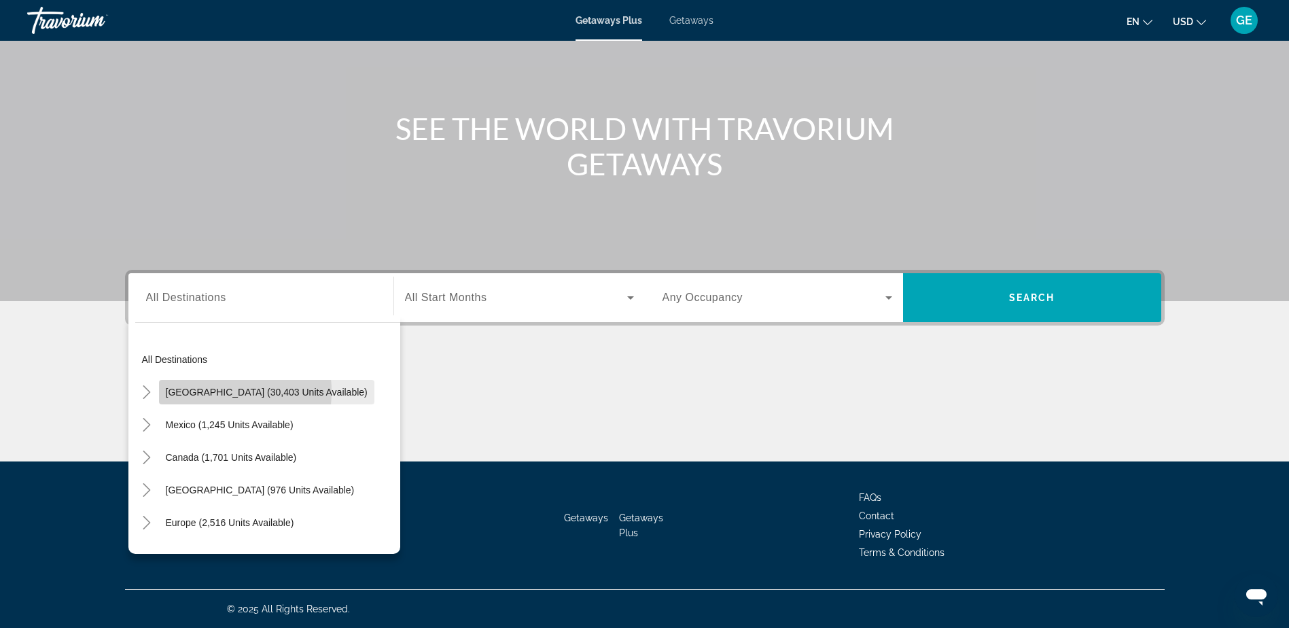
click at [201, 391] on span "[GEOGRAPHIC_DATA] (30,403 units available)" at bounding box center [267, 392] width 202 height 11
type input "**********"
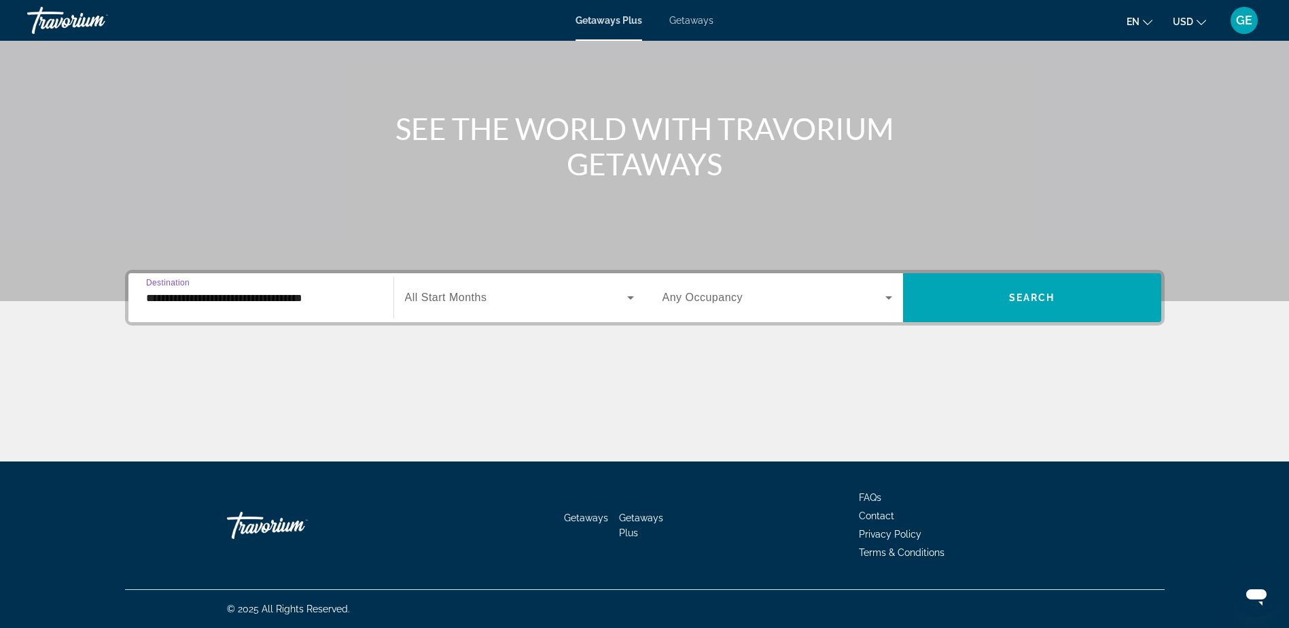
click at [632, 298] on icon "Search widget" at bounding box center [630, 297] width 7 height 3
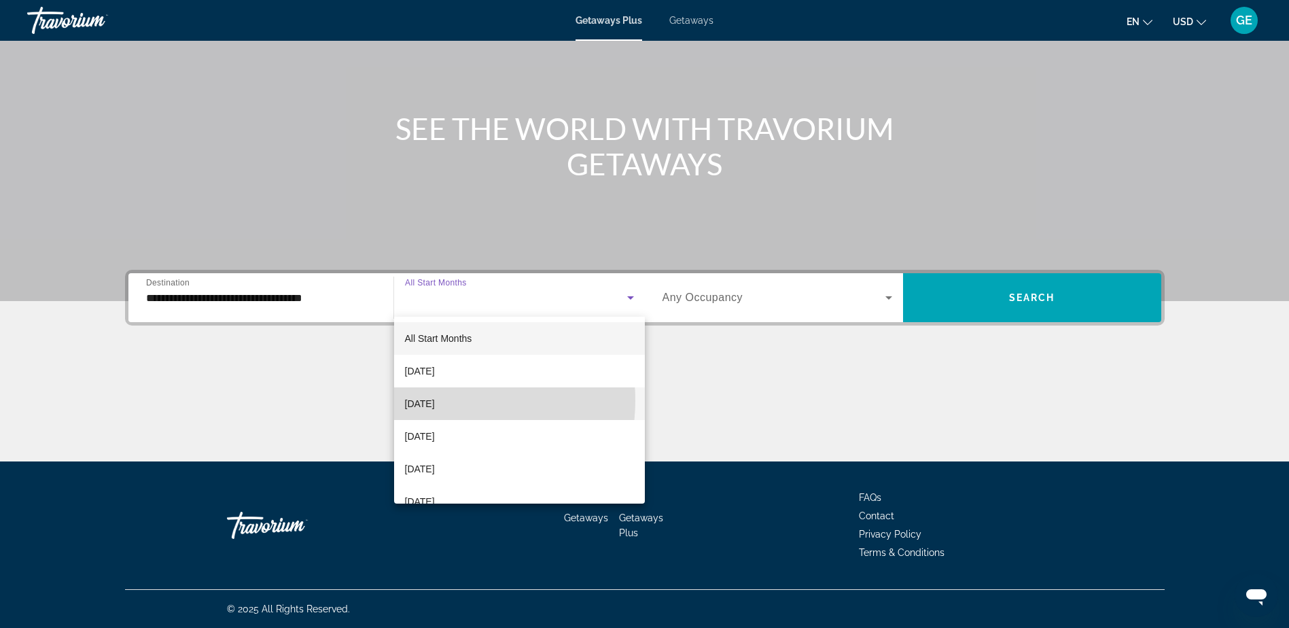
click at [435, 400] on span "[DATE]" at bounding box center [420, 403] width 30 height 16
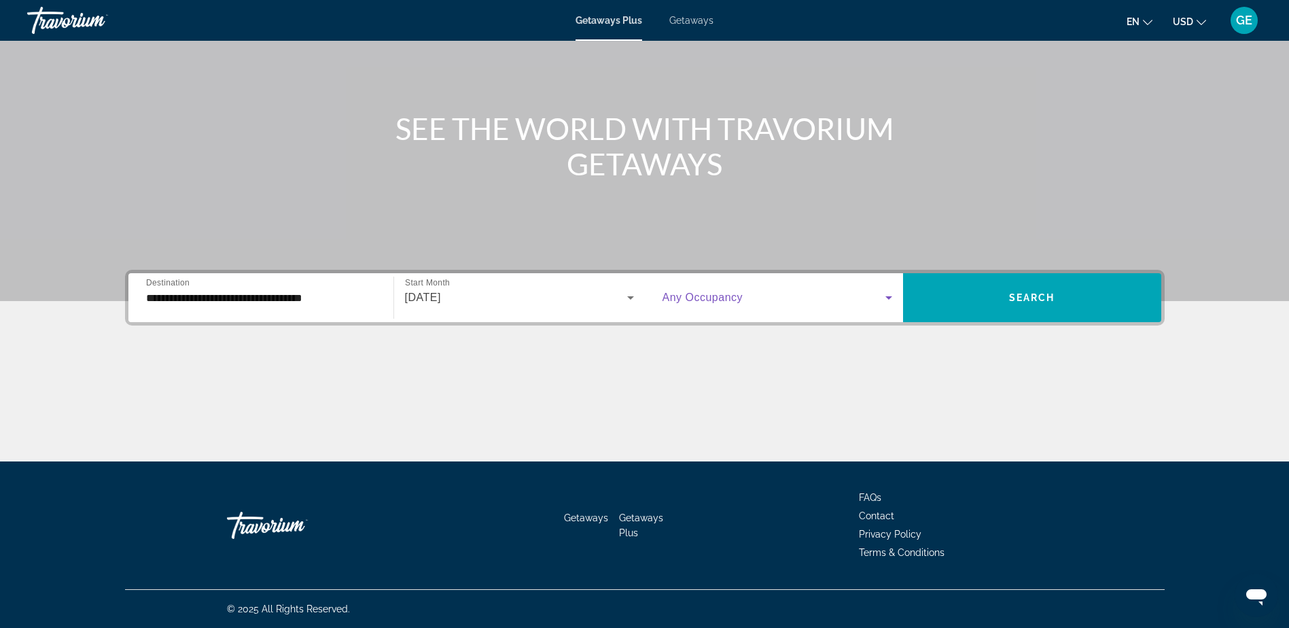
click at [891, 294] on icon "Search widget" at bounding box center [889, 297] width 16 height 16
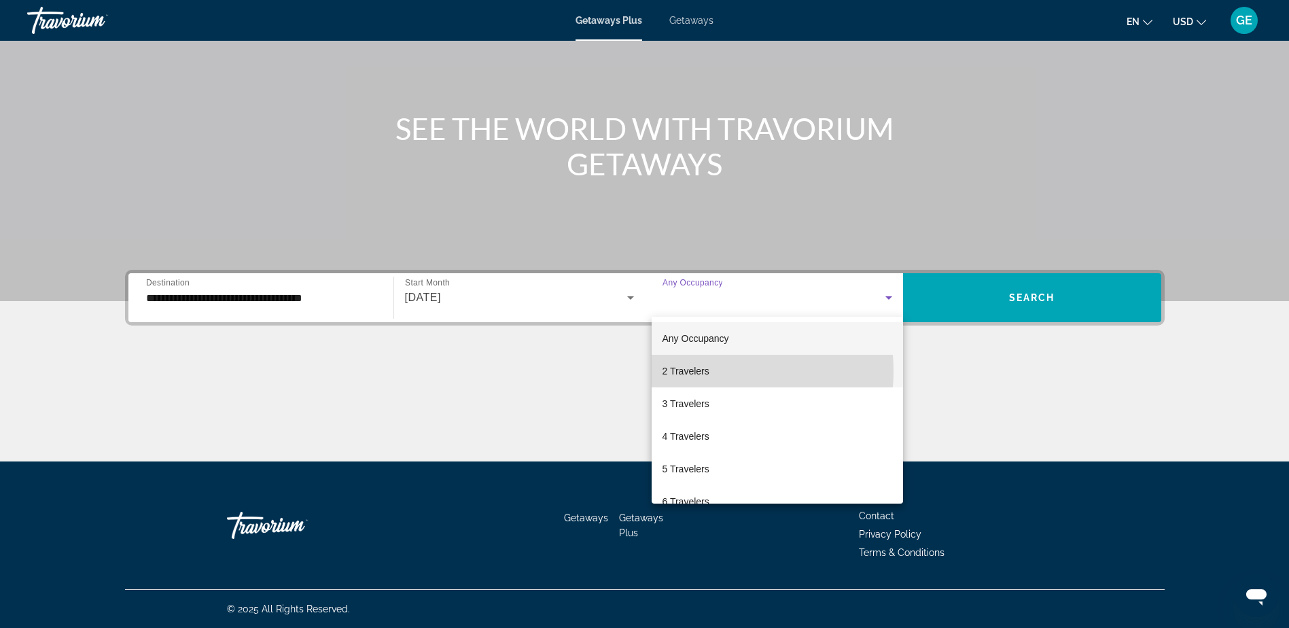
click at [703, 371] on span "2 Travelers" at bounding box center [685, 371] width 47 height 16
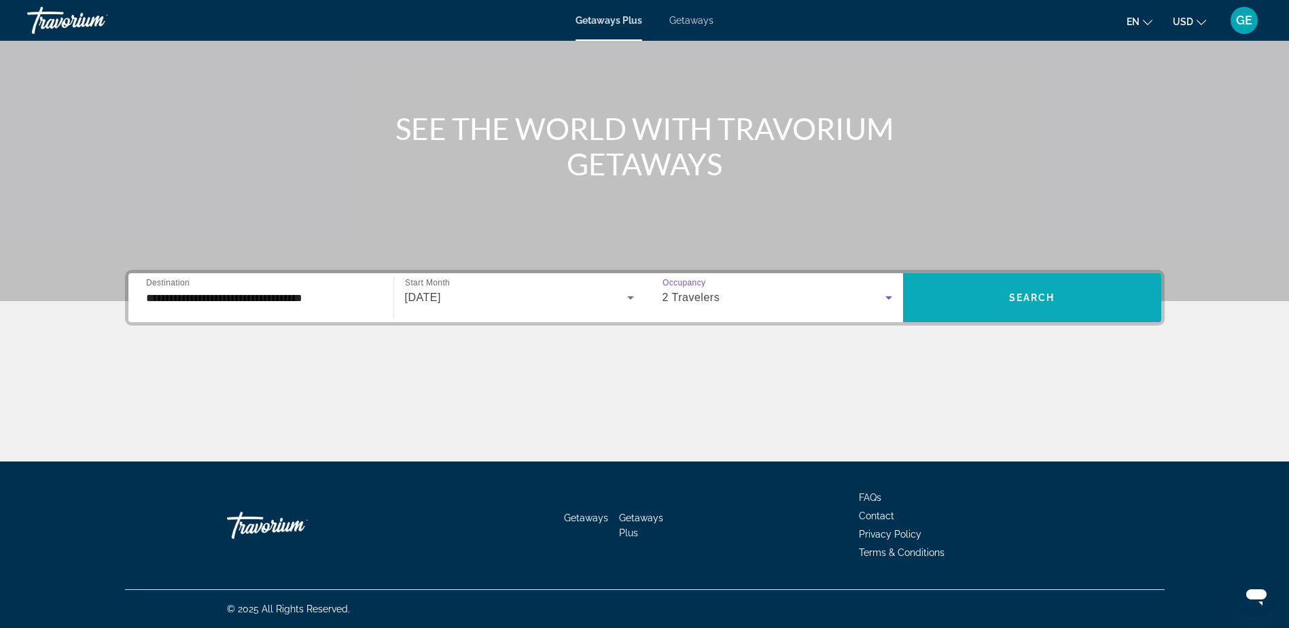
click at [978, 306] on span "Search widget" at bounding box center [1032, 297] width 258 height 33
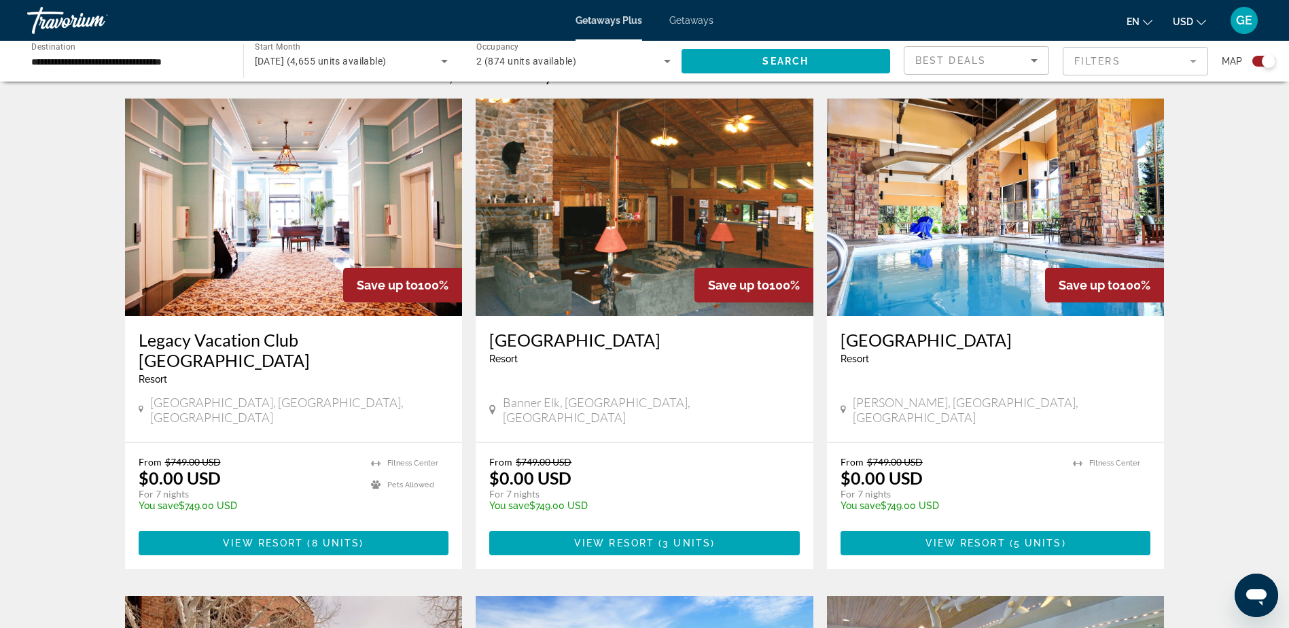
scroll to position [476, 0]
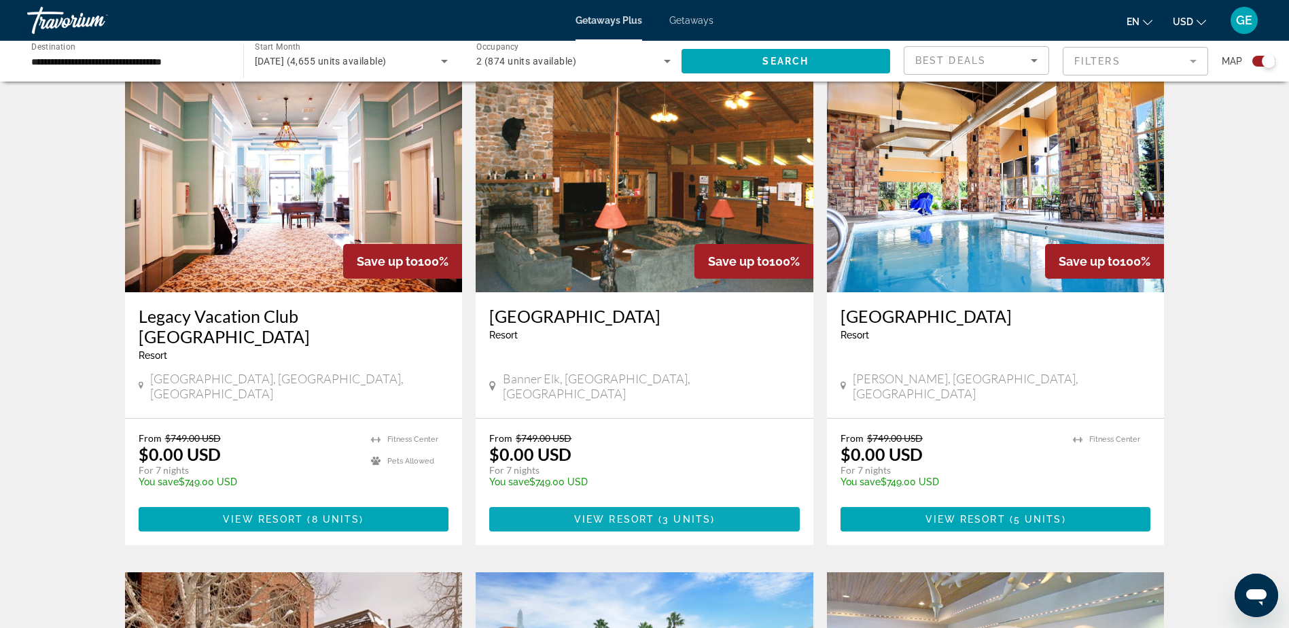
click at [653, 514] on span "View Resort" at bounding box center [614, 519] width 80 height 11
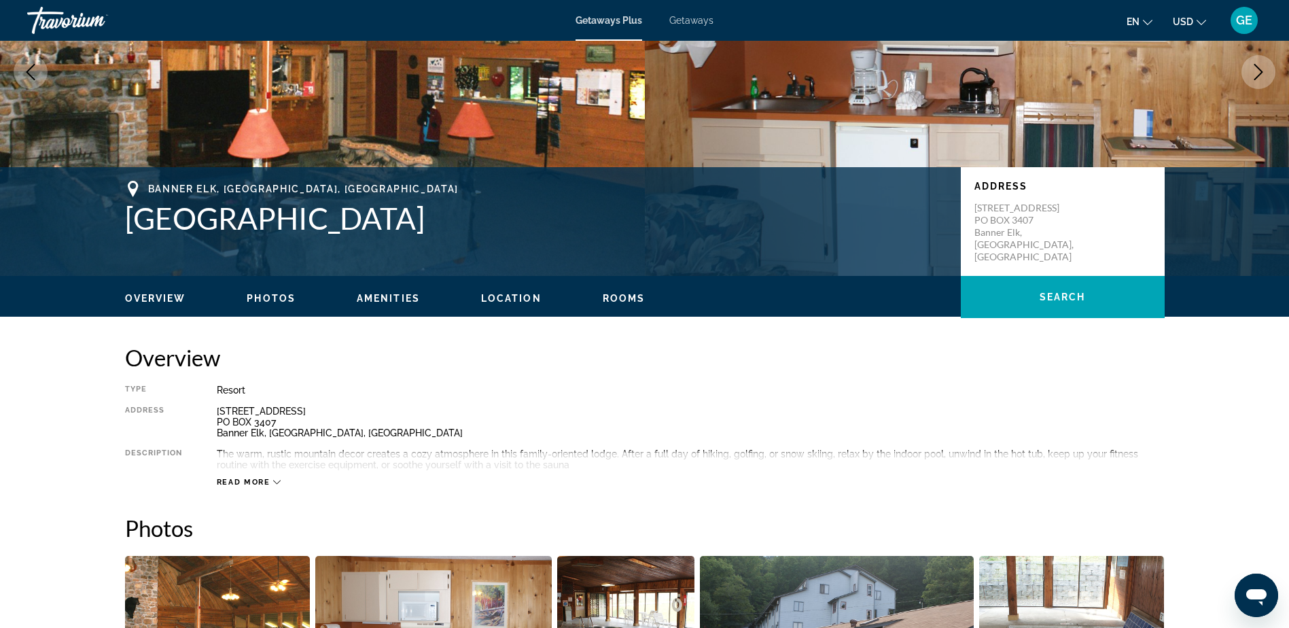
scroll to position [204, 0]
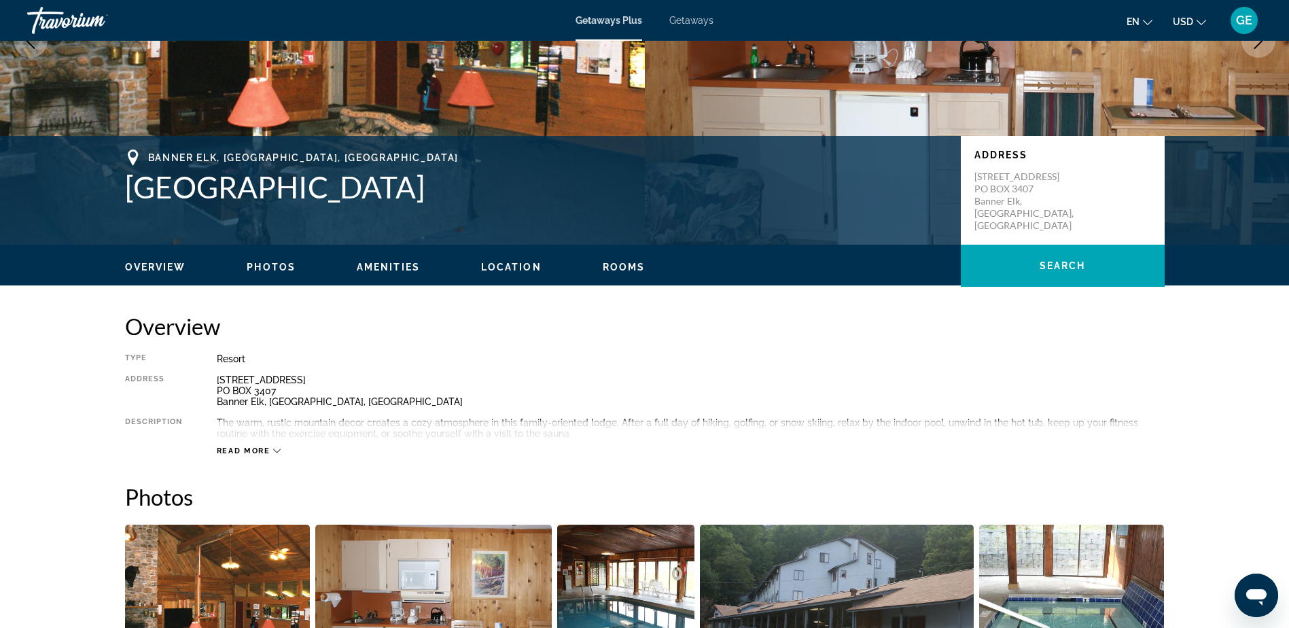
click at [277, 452] on icon "Main content" at bounding box center [276, 450] width 7 height 7
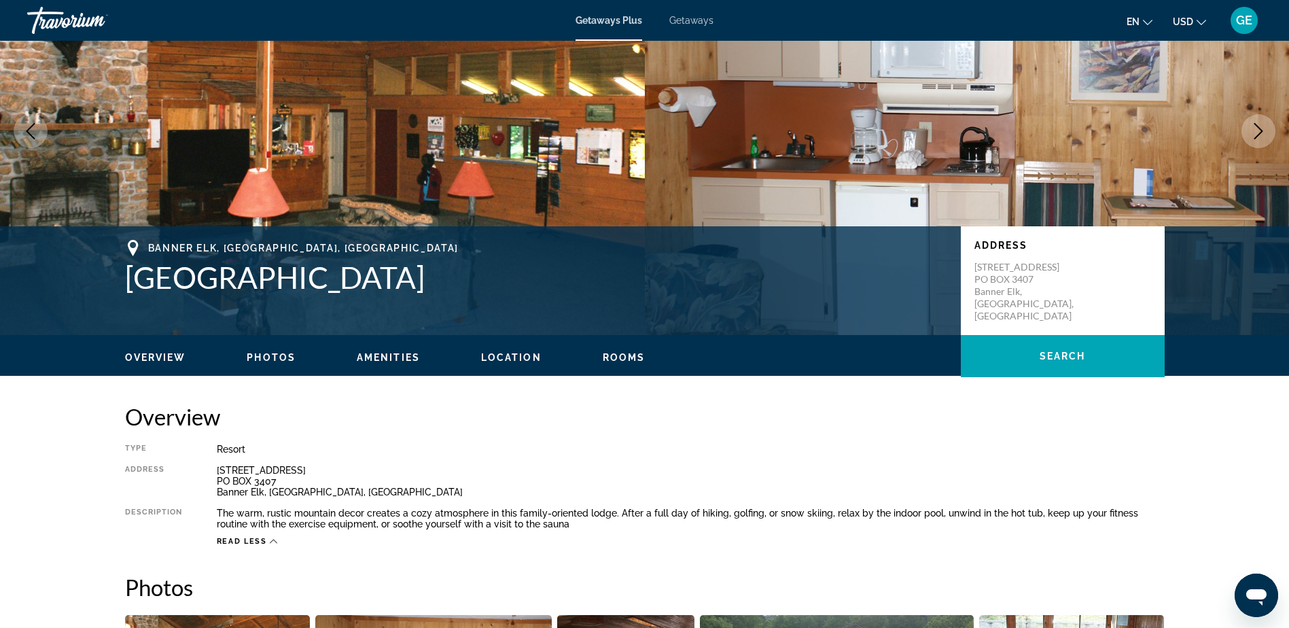
scroll to position [0, 0]
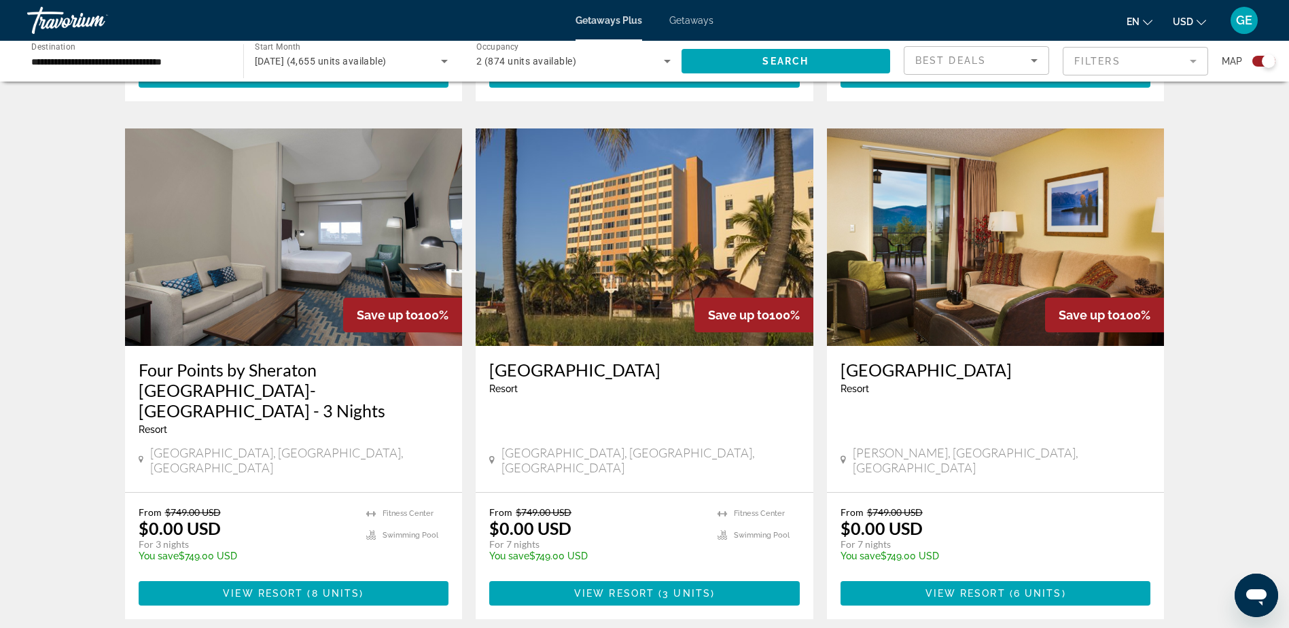
scroll to position [1902, 0]
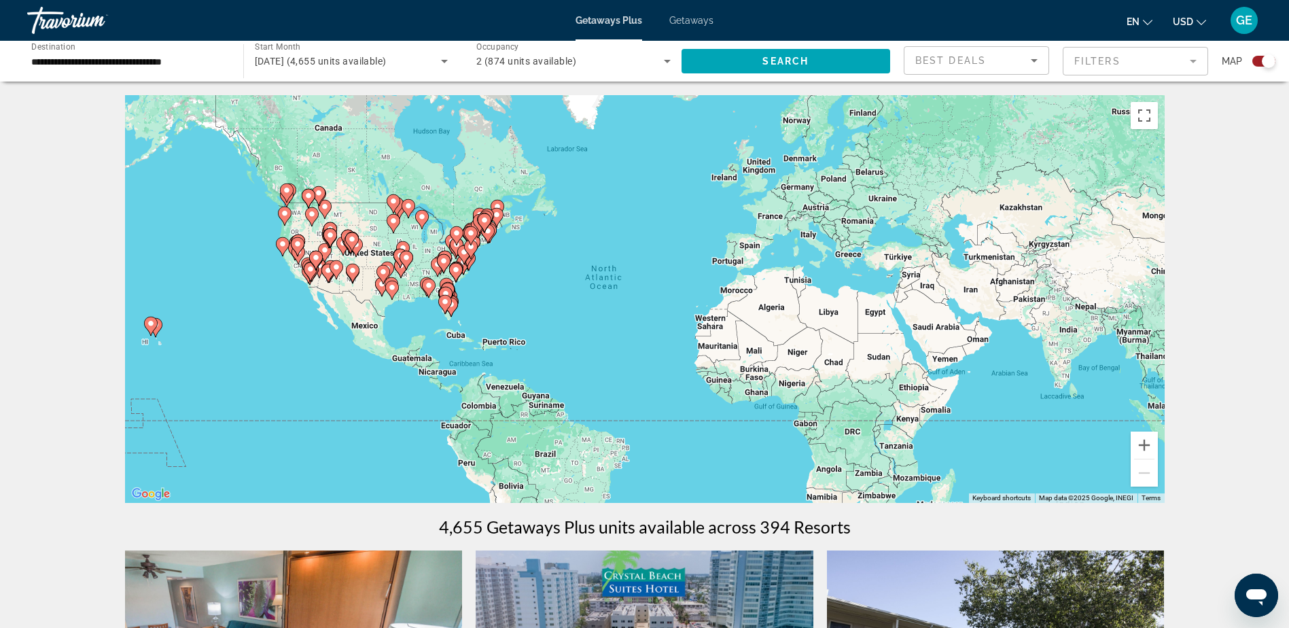
click at [447, 274] on div "To activate drag with keyboard, press Alt + Enter. Once in keyboard drag state,…" at bounding box center [645, 299] width 1040 height 408
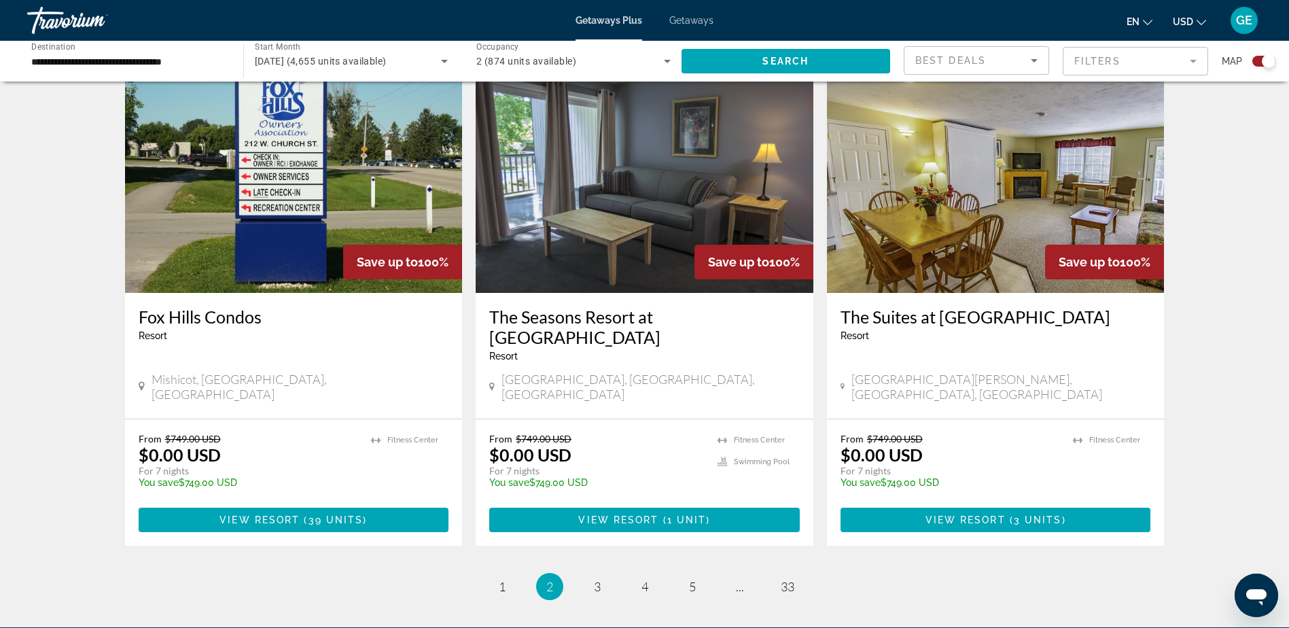
scroll to position [1970, 0]
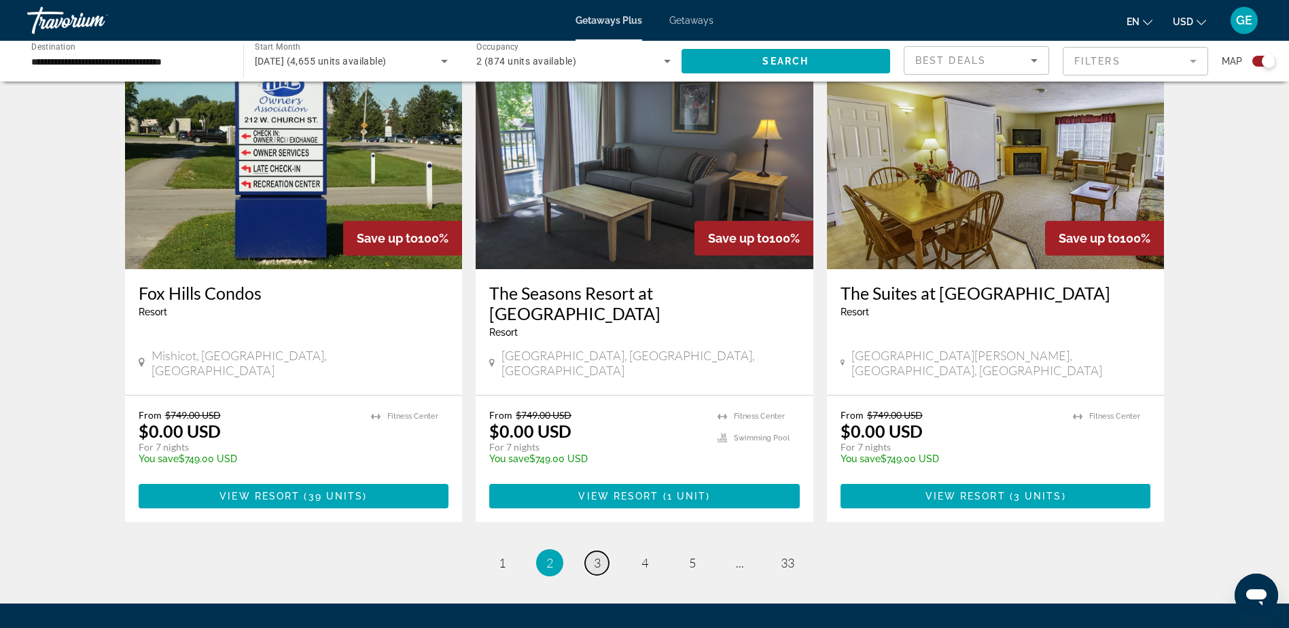
click at [595, 555] on span "3" at bounding box center [597, 562] width 7 height 15
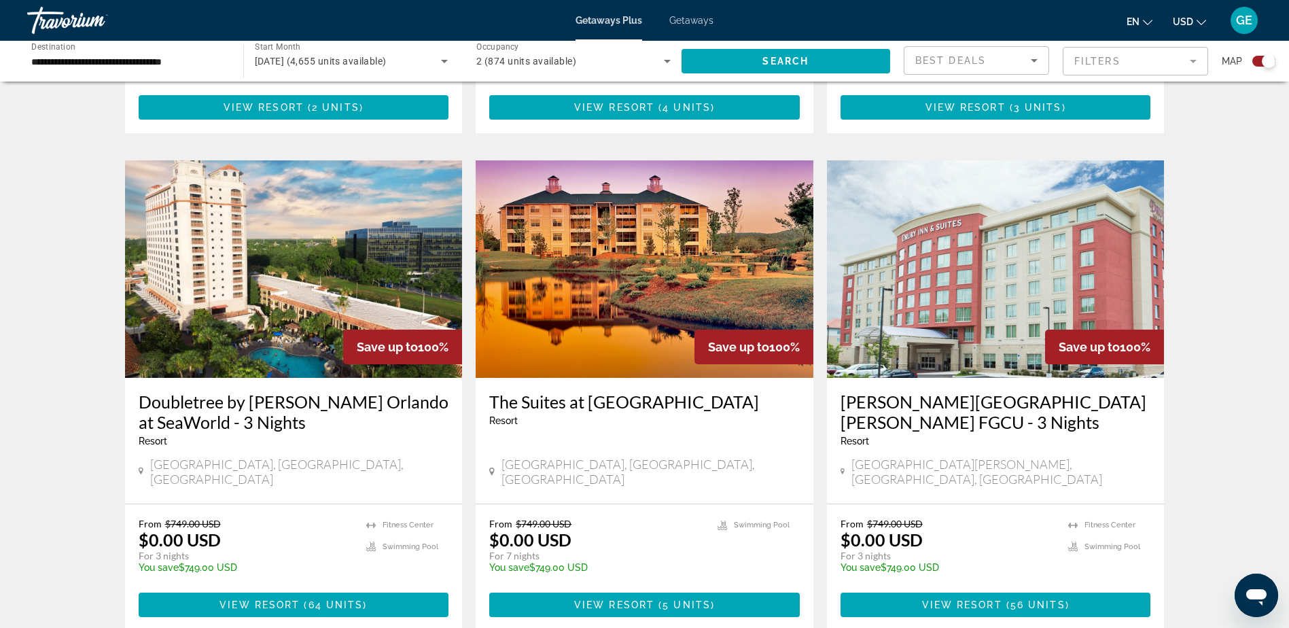
scroll to position [1970, 0]
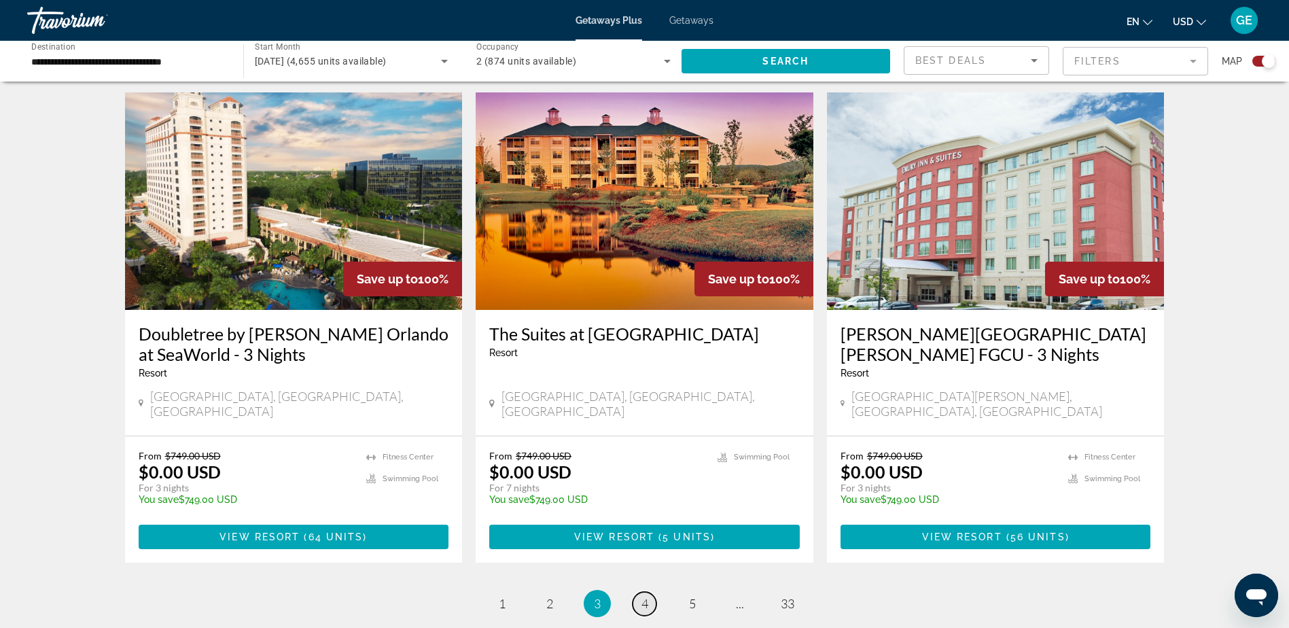
click at [647, 596] on span "4" at bounding box center [644, 603] width 7 height 15
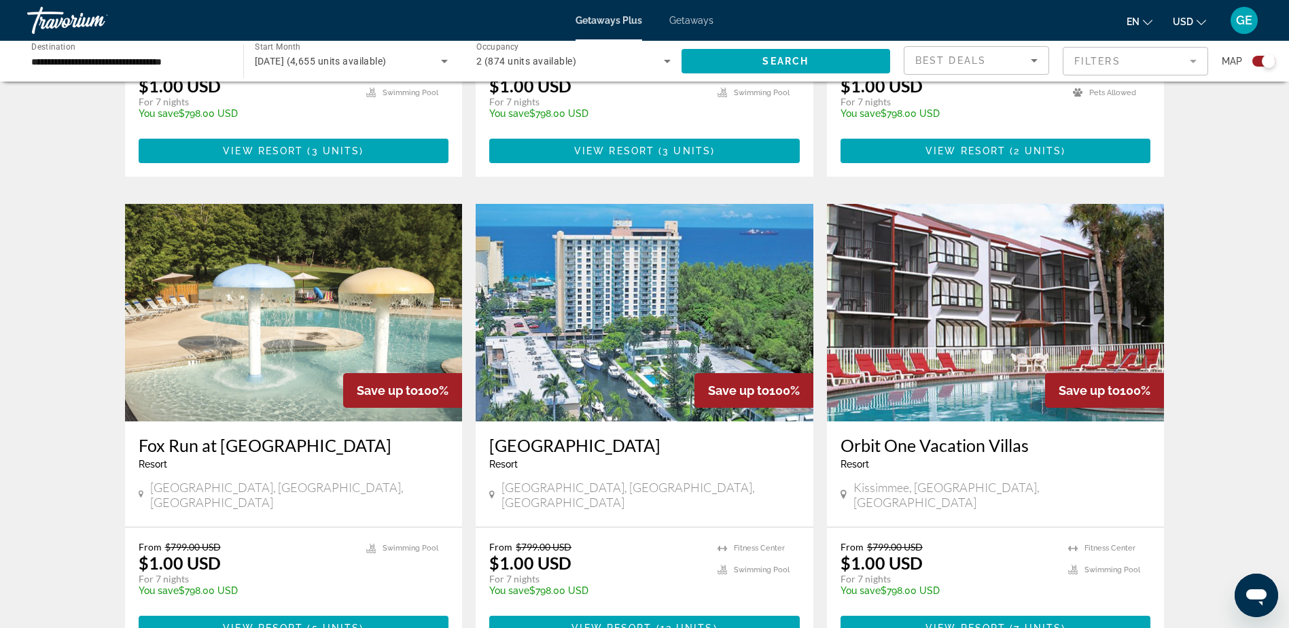
scroll to position [1834, 0]
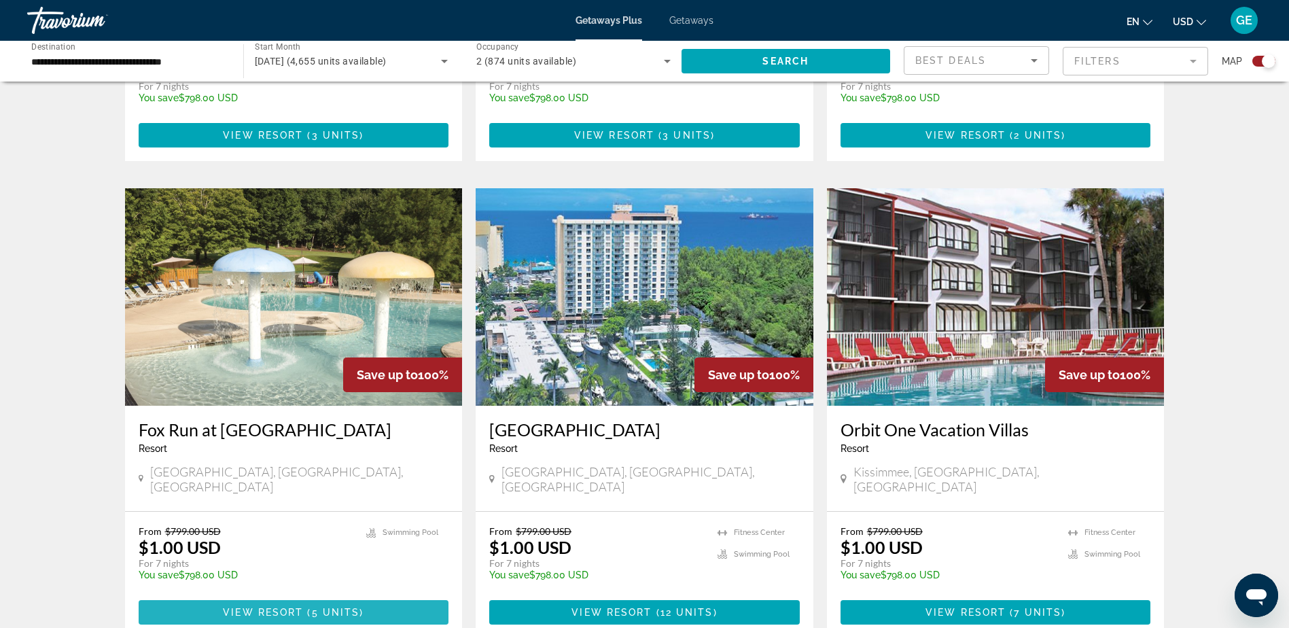
click at [292, 607] on span "View Resort" at bounding box center [263, 612] width 80 height 11
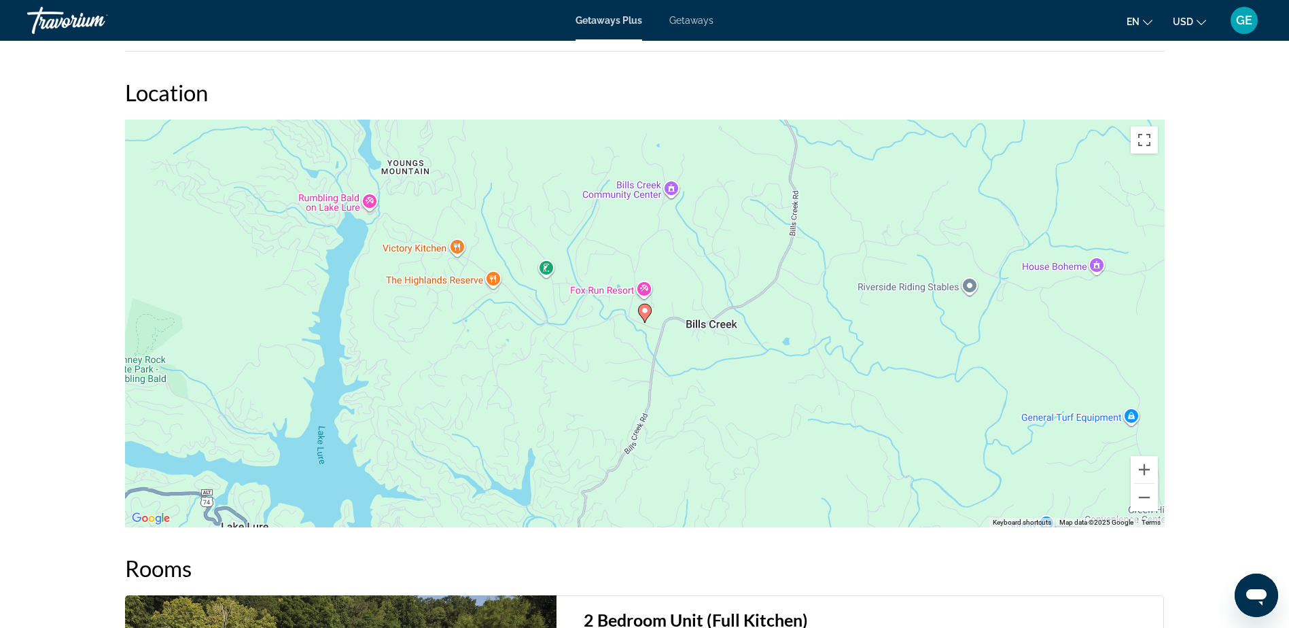
scroll to position [1984, 0]
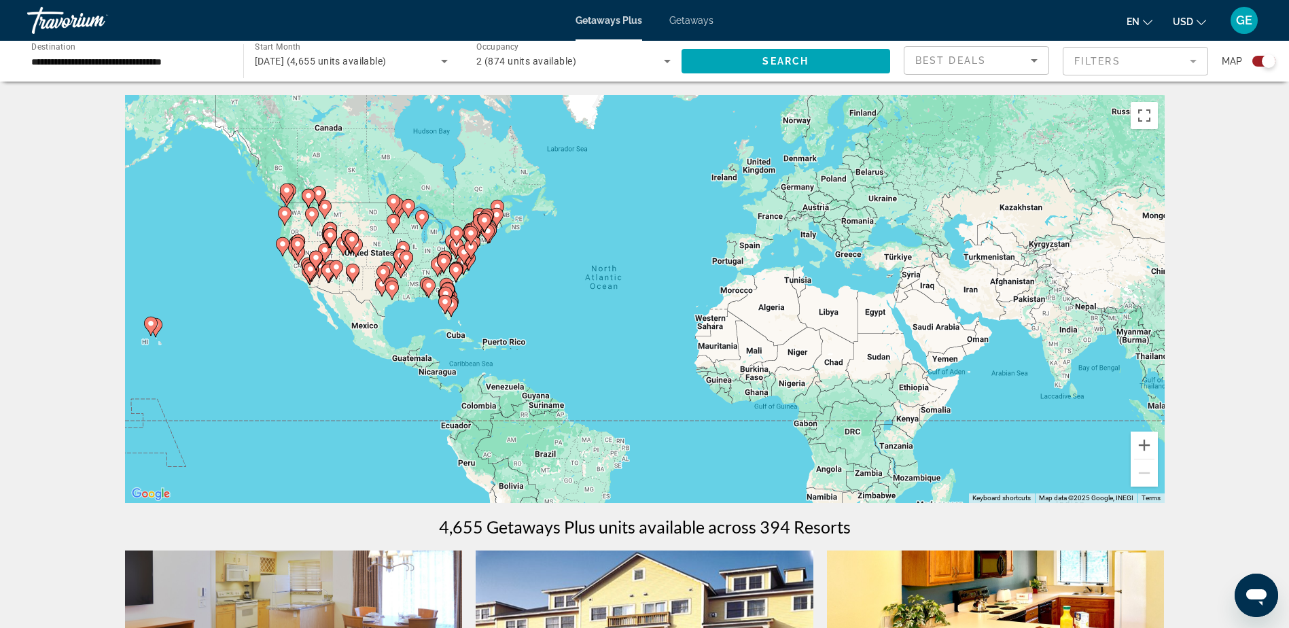
click at [693, 20] on span "Getaways" at bounding box center [691, 20] width 44 height 11
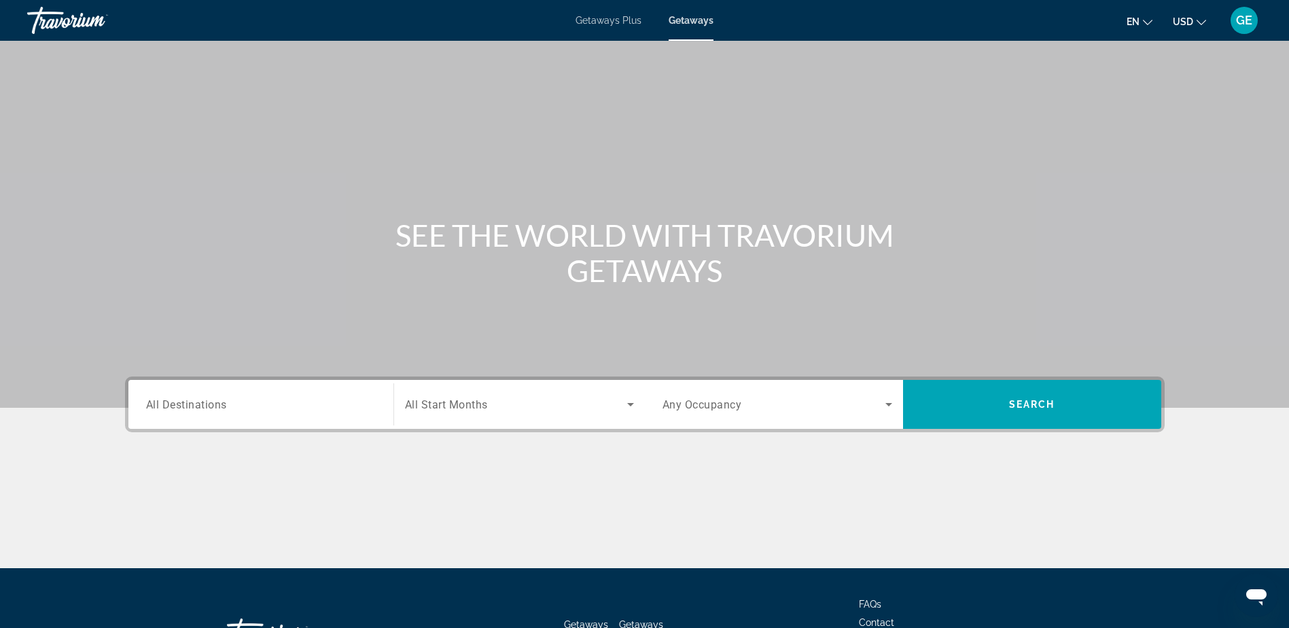
click at [355, 412] on div "Search widget" at bounding box center [261, 404] width 230 height 39
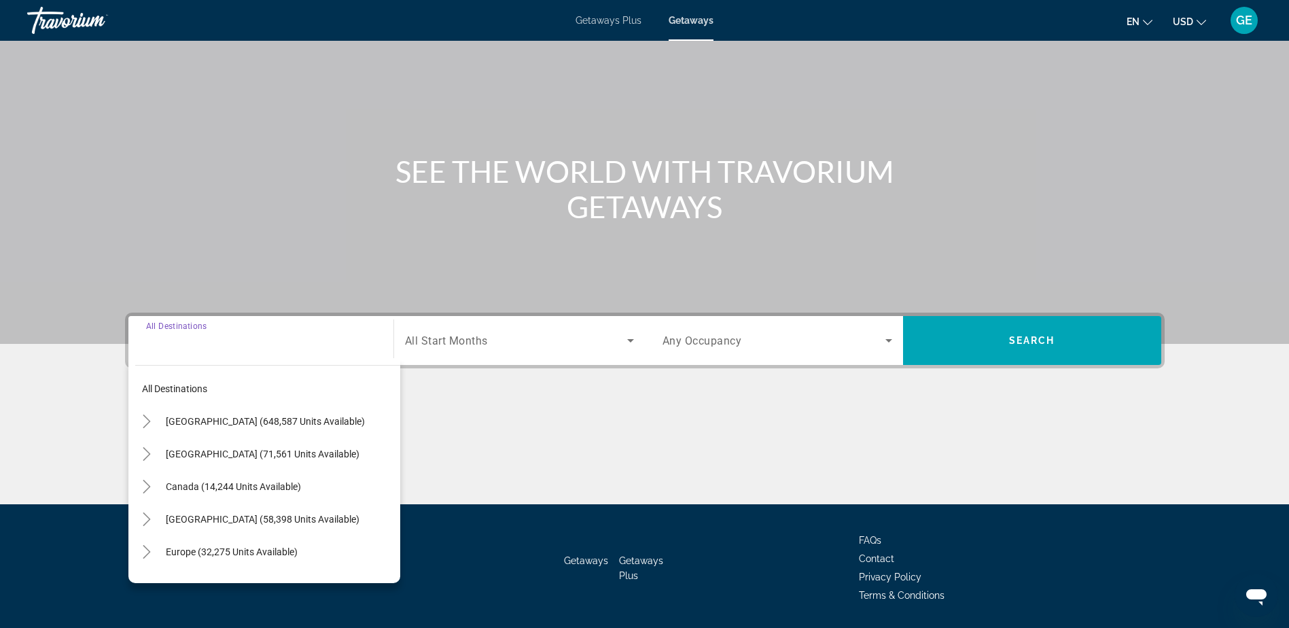
scroll to position [107, 0]
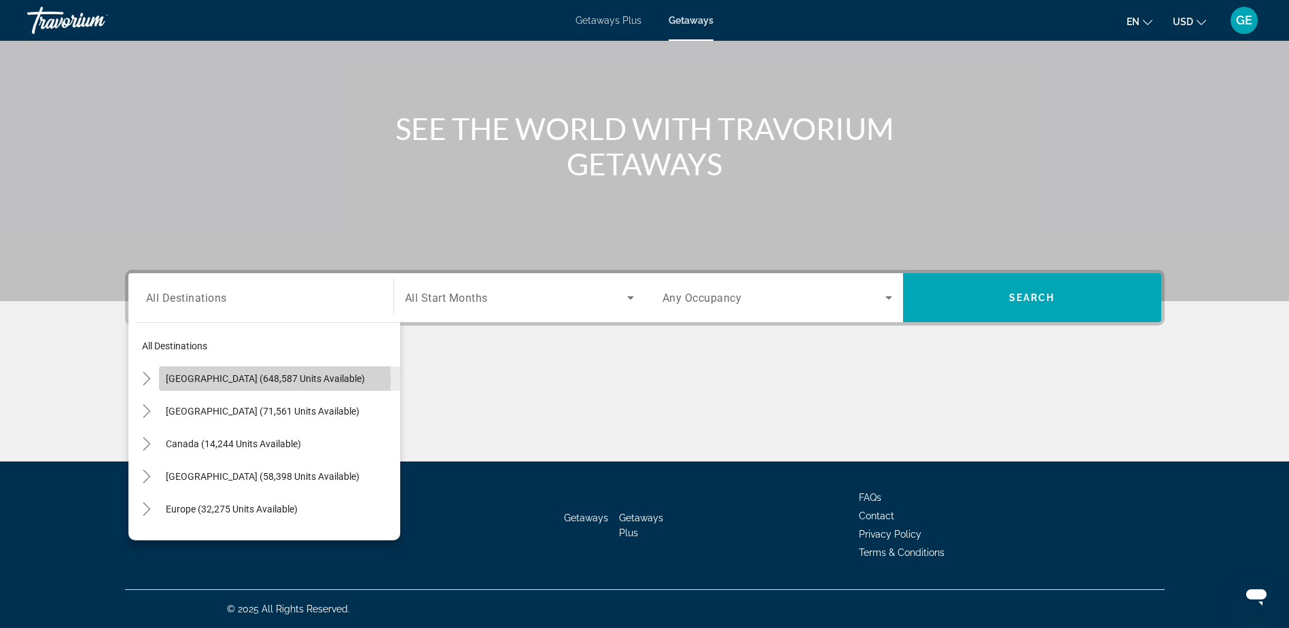
click at [258, 380] on span "[GEOGRAPHIC_DATA] (648,587 units available)" at bounding box center [265, 378] width 199 height 11
type input "**********"
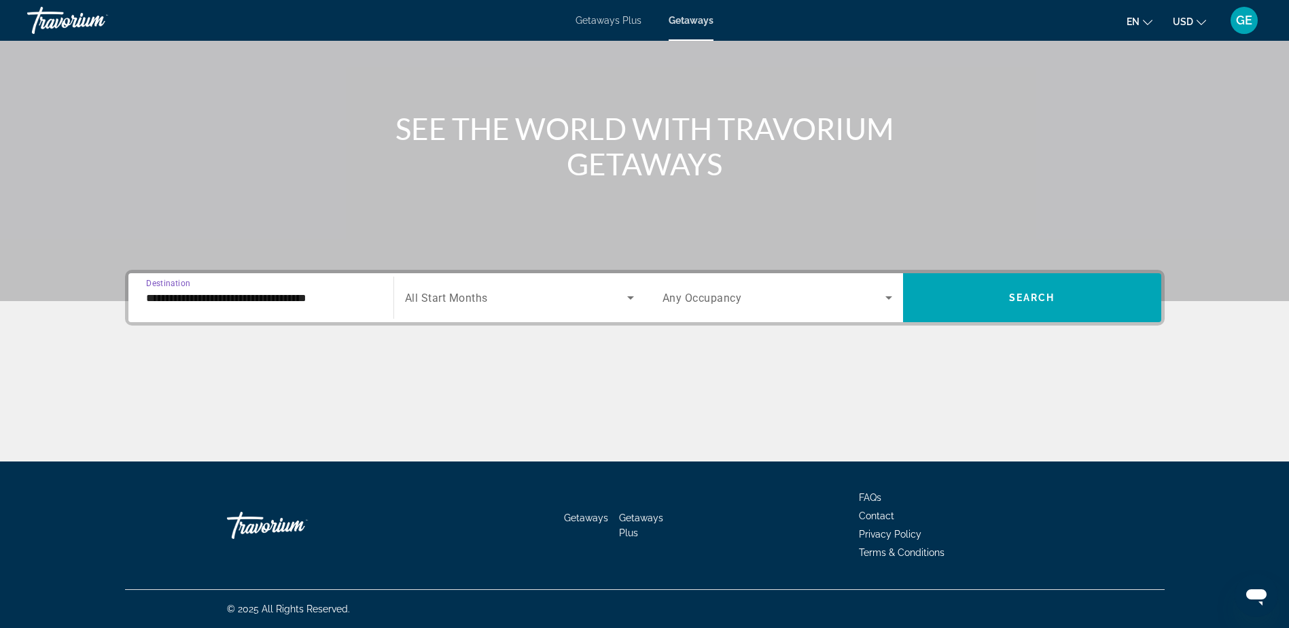
click at [634, 297] on icon "Search widget" at bounding box center [630, 297] width 16 height 16
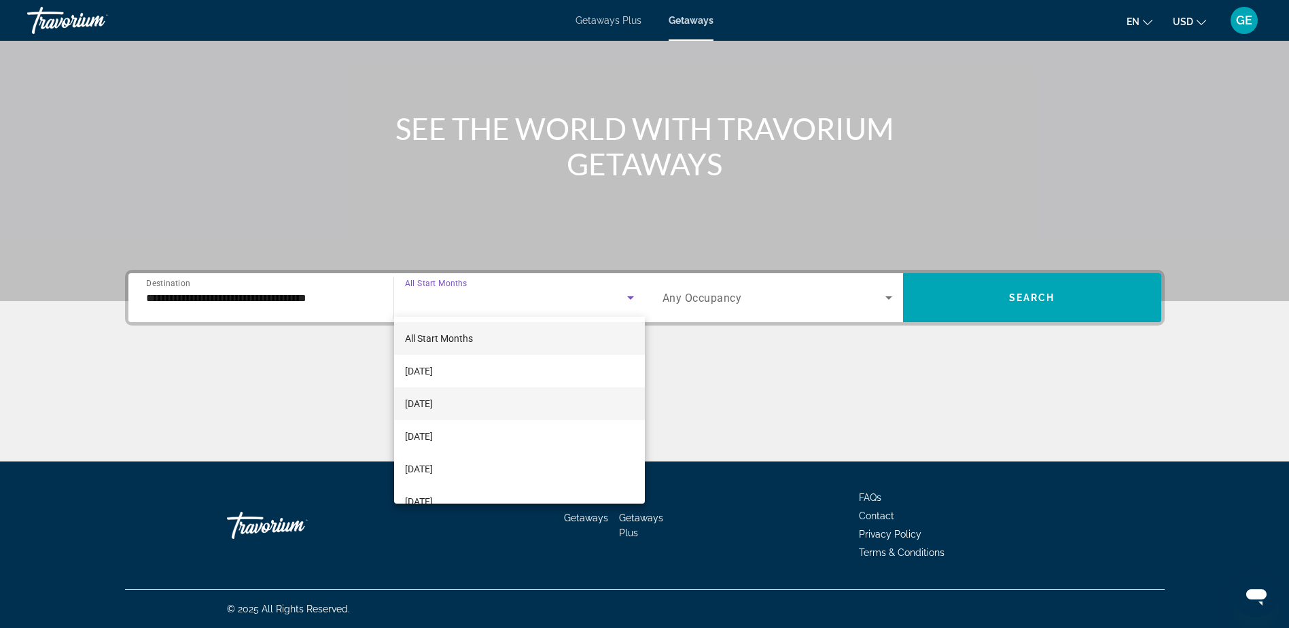
click at [491, 408] on mat-option "[DATE]" at bounding box center [519, 403] width 251 height 33
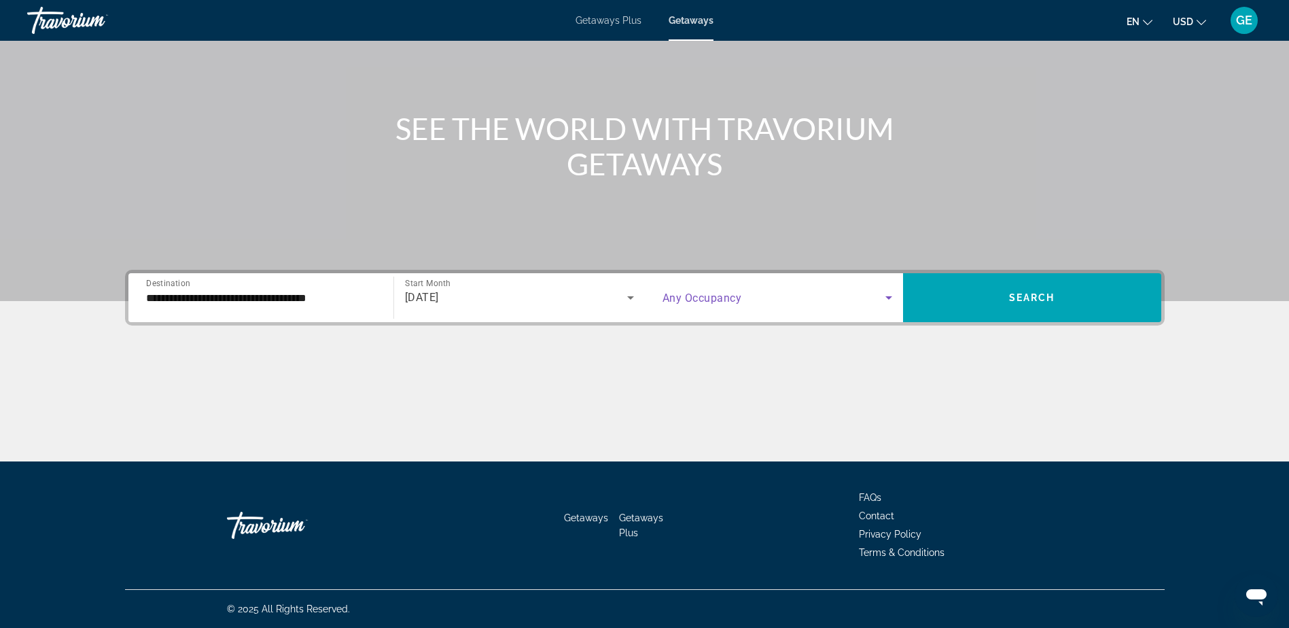
click at [891, 294] on icon "Search widget" at bounding box center [889, 297] width 16 height 16
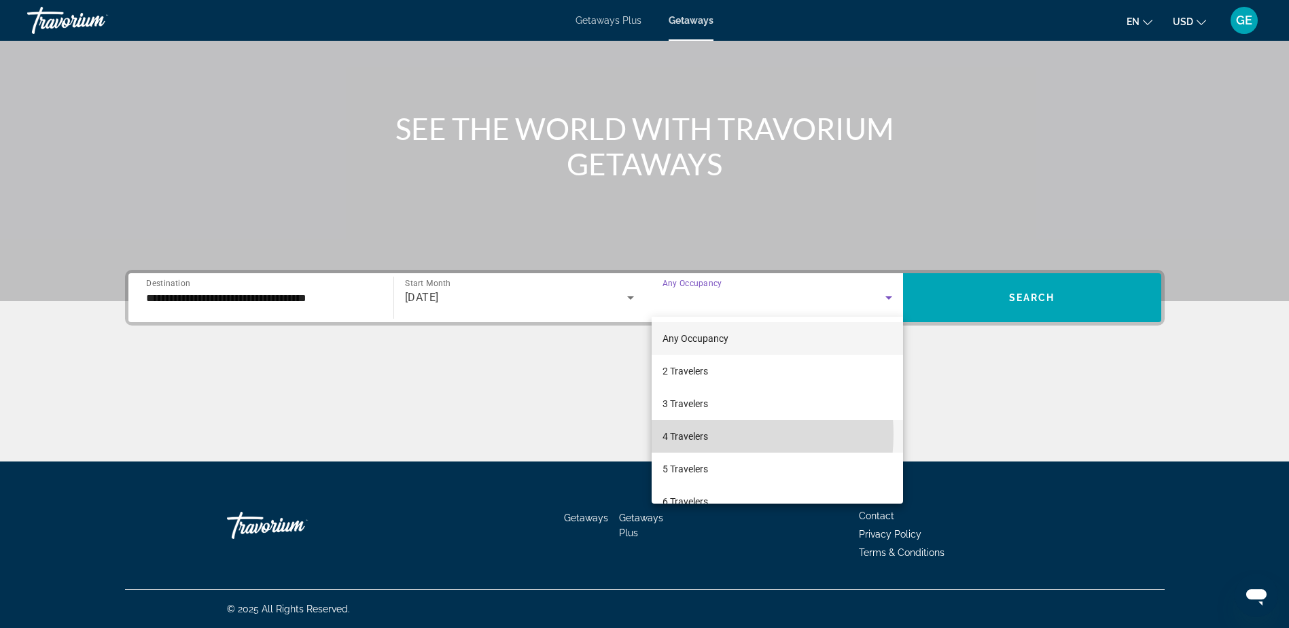
click at [705, 434] on span "4 Travelers" at bounding box center [685, 436] width 46 height 16
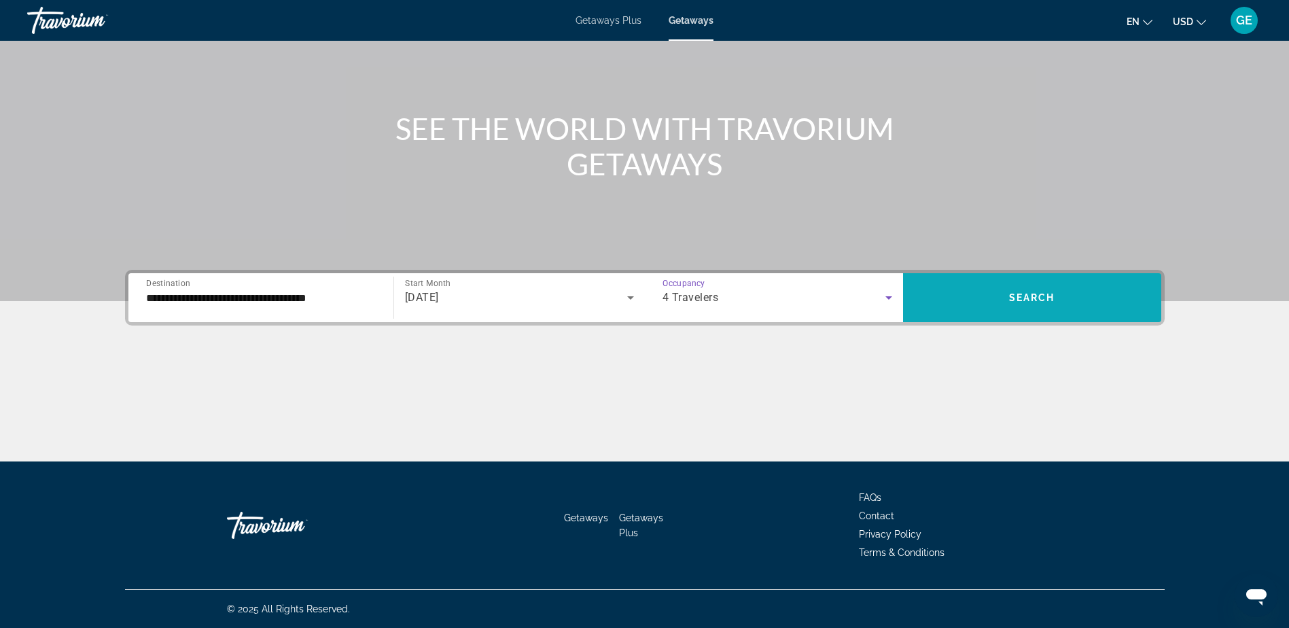
click at [962, 310] on span "Search widget" at bounding box center [1032, 297] width 258 height 33
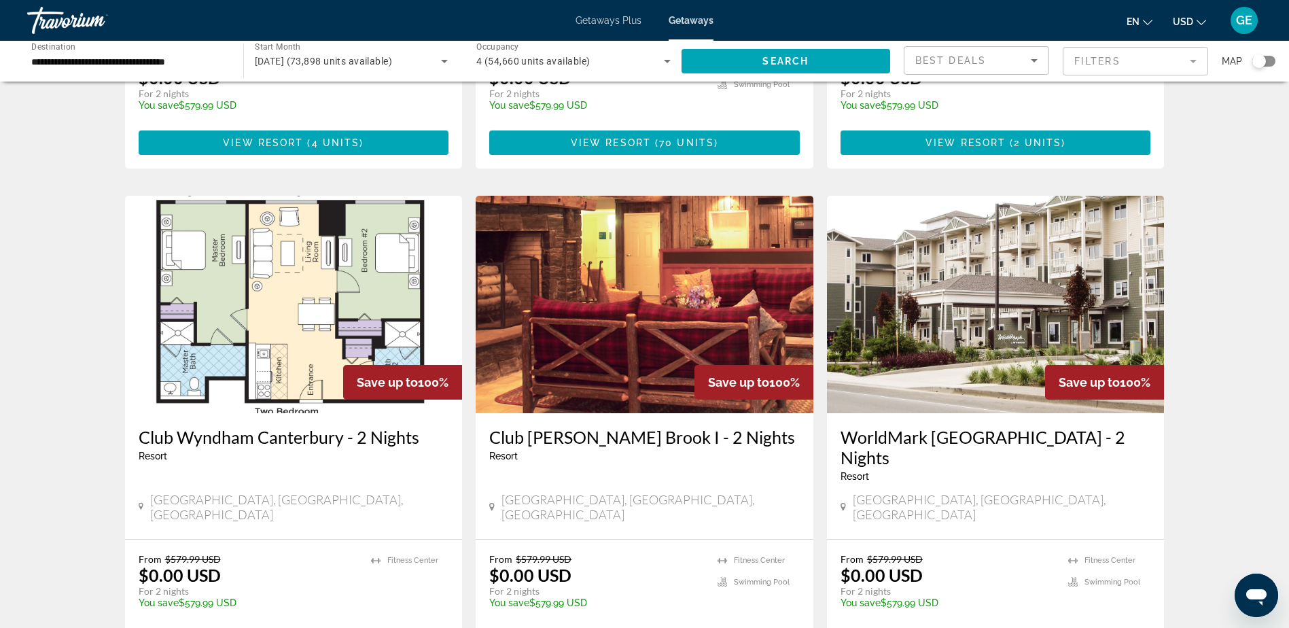
scroll to position [1495, 0]
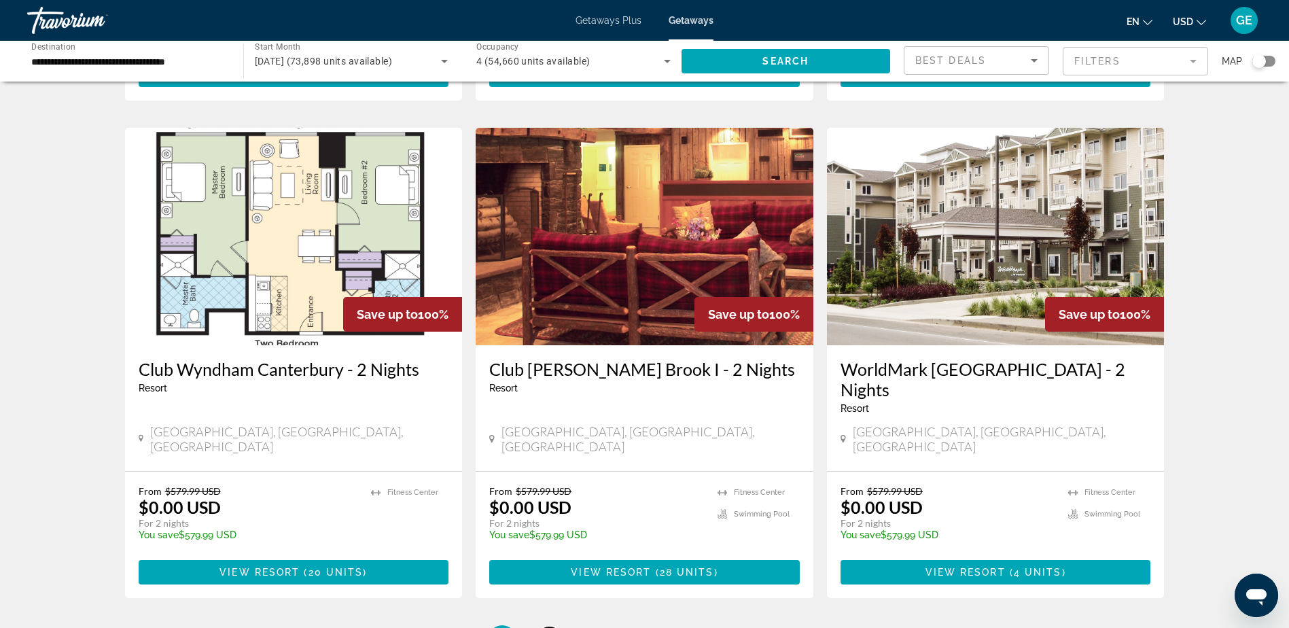
drag, startPoint x: 552, startPoint y: 512, endPoint x: 609, endPoint y: 499, distance: 58.5
click at [555, 627] on link "page 2" at bounding box center [549, 639] width 24 height 24
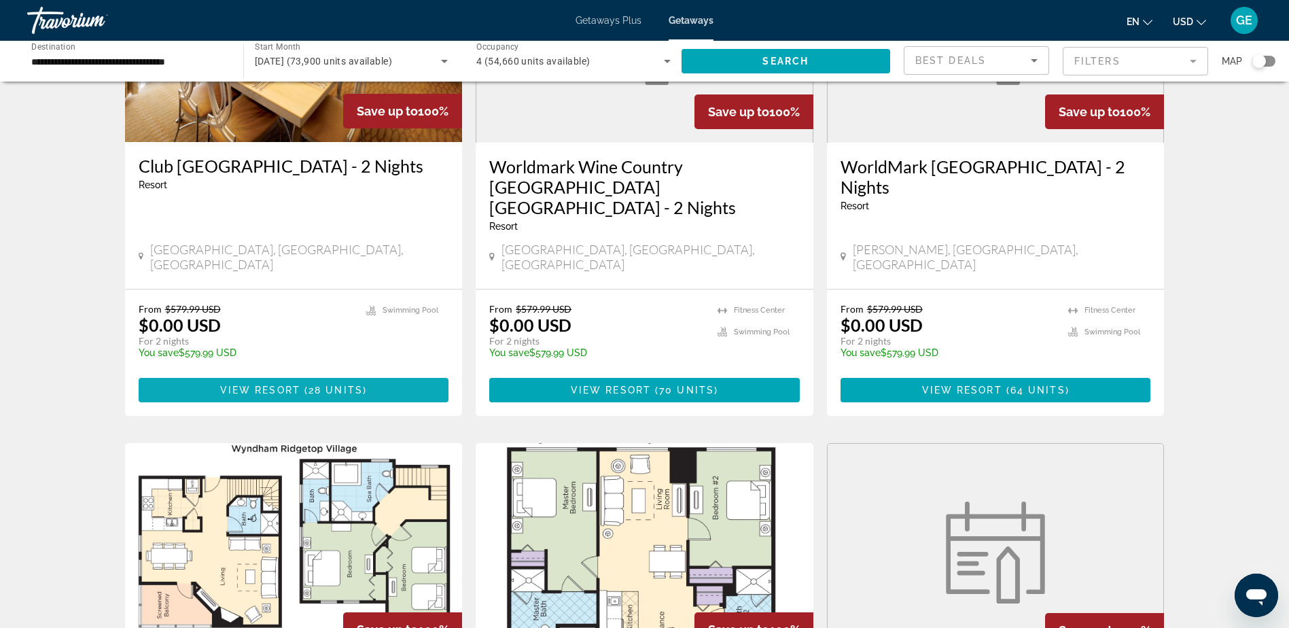
scroll to position [204, 0]
click at [304, 385] on span "Main content" at bounding box center [302, 390] width 4 height 11
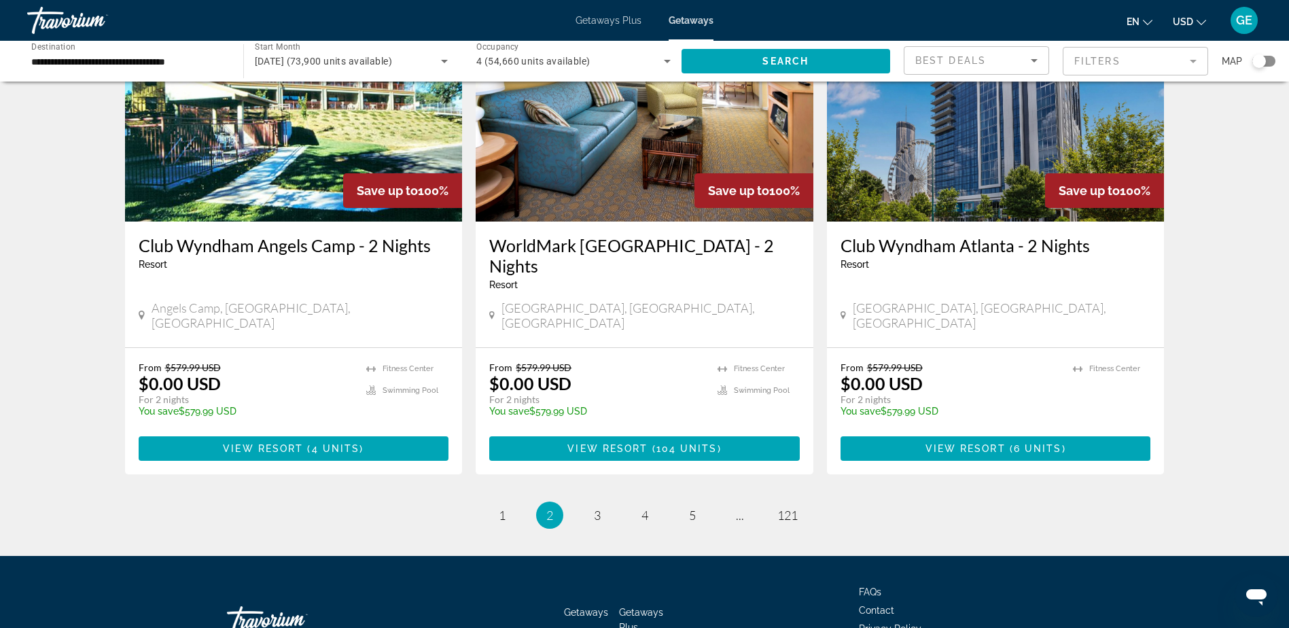
scroll to position [1654, 0]
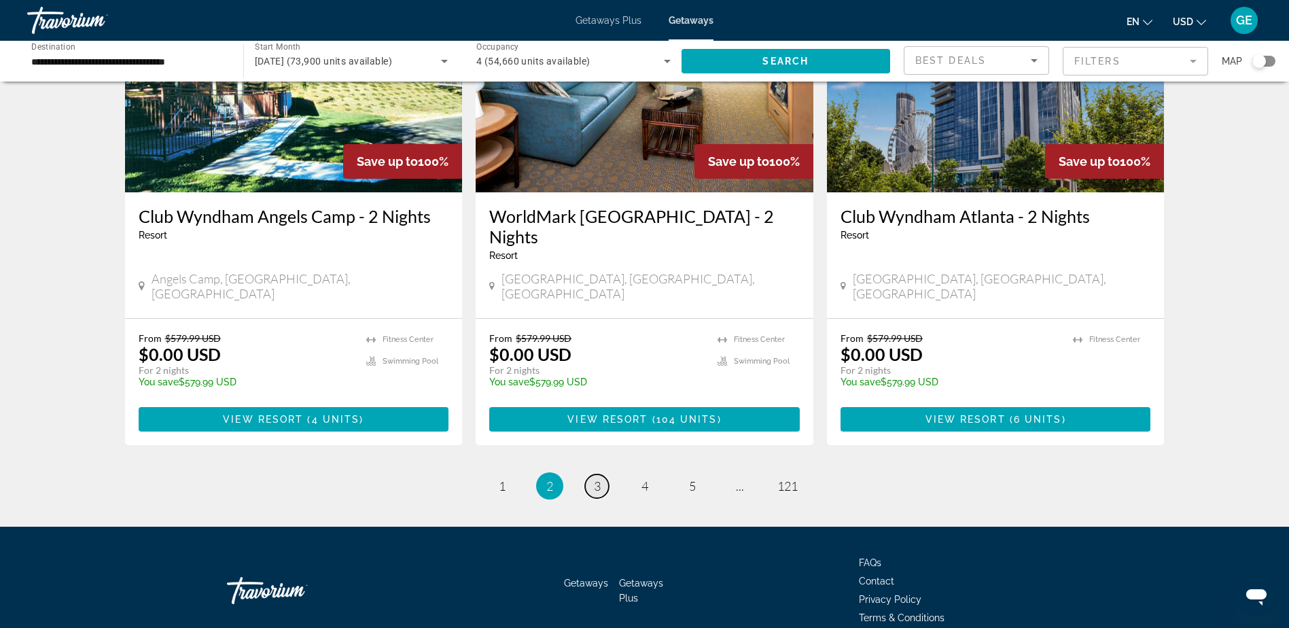
click at [599, 478] on span "3" at bounding box center [597, 485] width 7 height 15
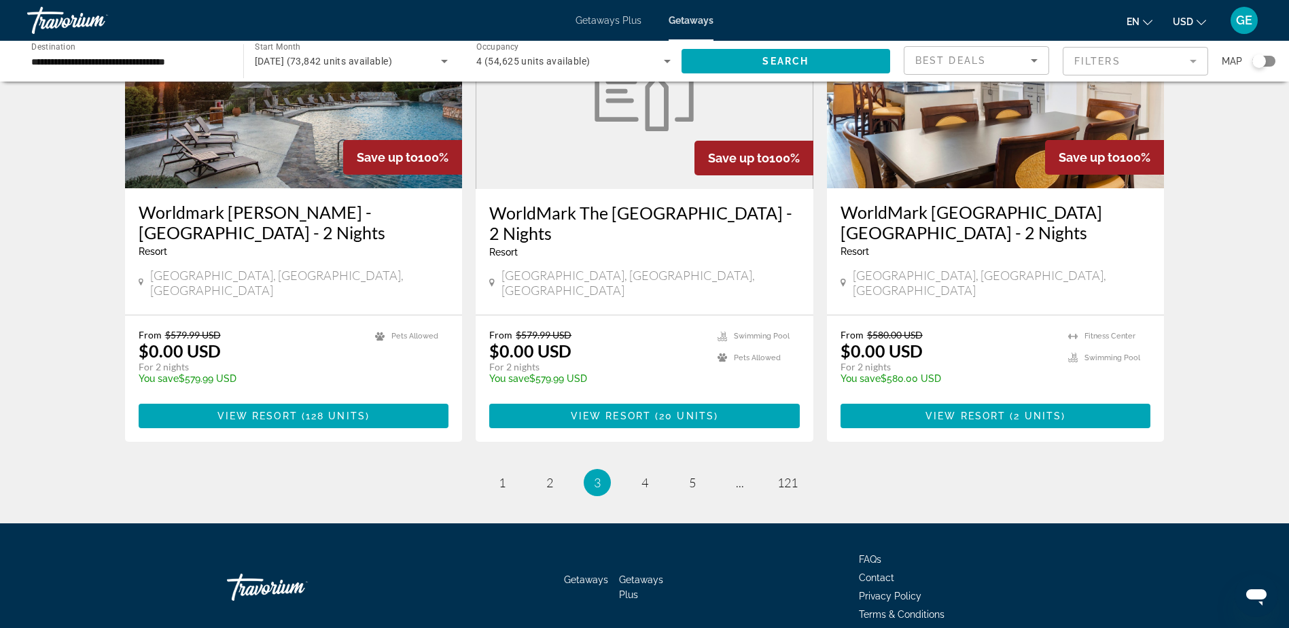
scroll to position [1632, 0]
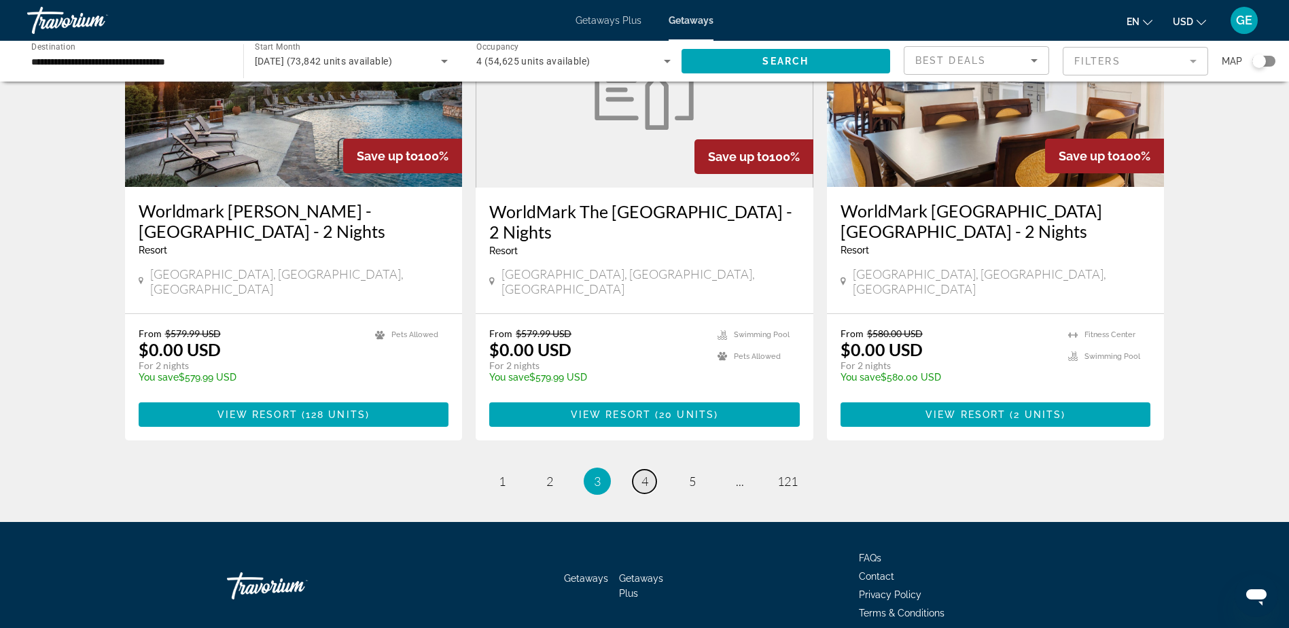
click at [642, 474] on span "4" at bounding box center [644, 481] width 7 height 15
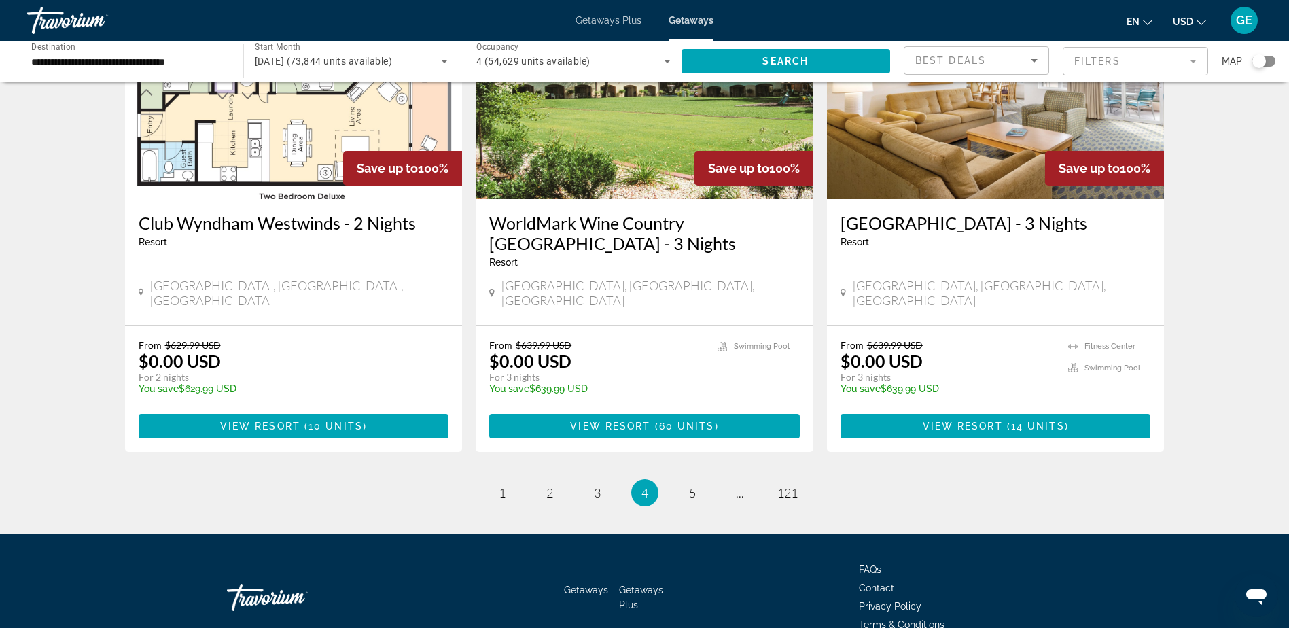
scroll to position [1631, 0]
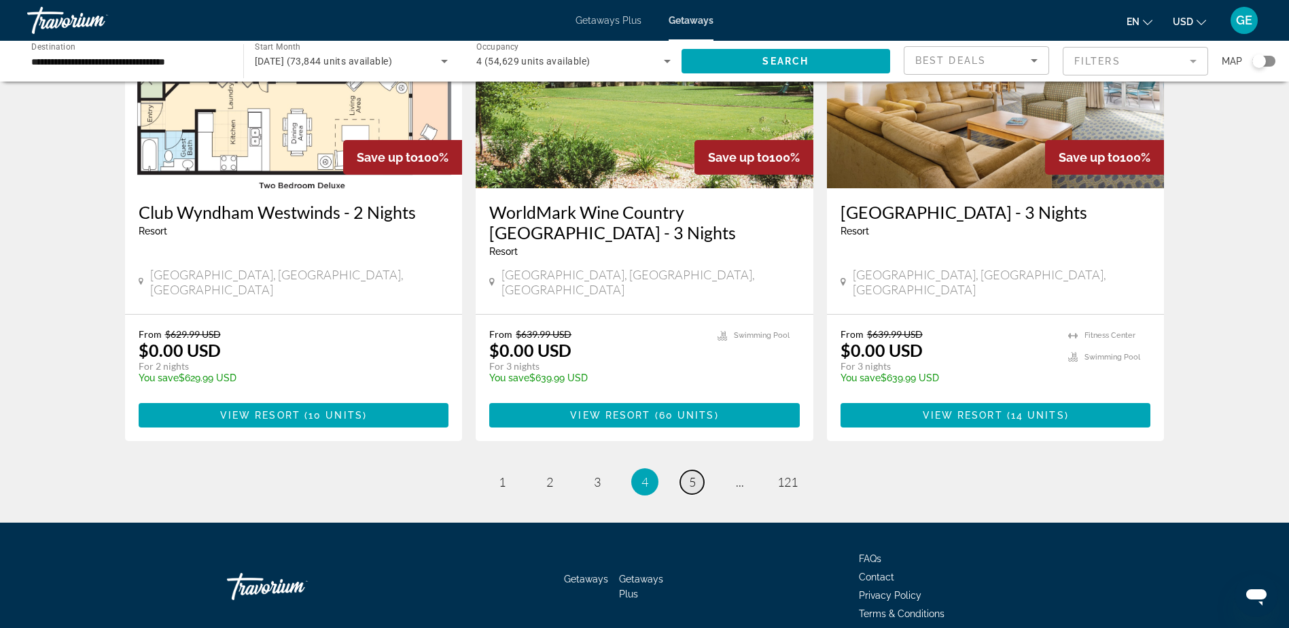
click at [692, 474] on span "5" at bounding box center [692, 481] width 7 height 15
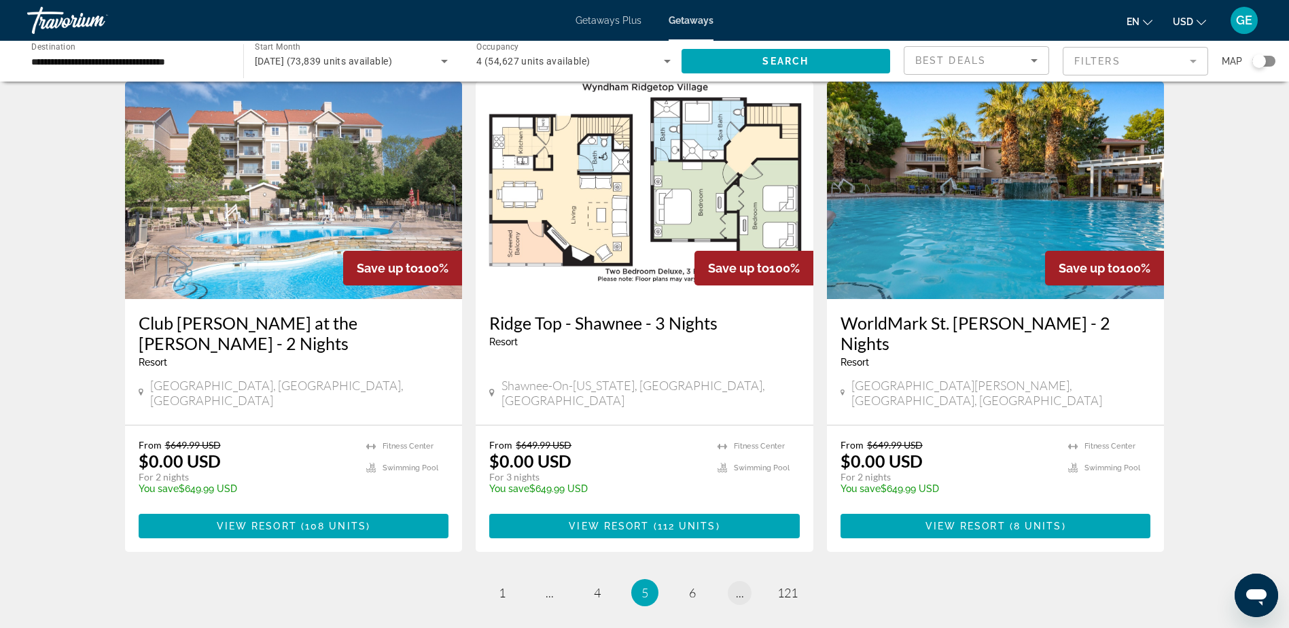
scroll to position [1563, 0]
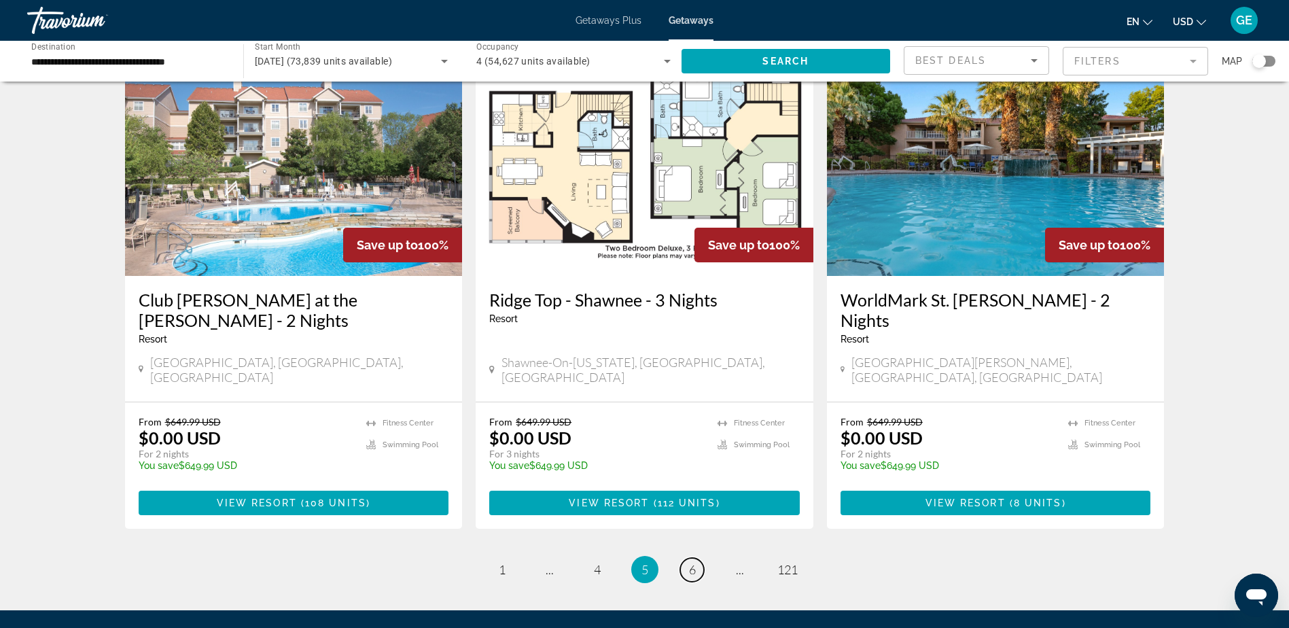
drag, startPoint x: 692, startPoint y: 513, endPoint x: 845, endPoint y: 502, distance: 153.3
click at [692, 562] on span "6" at bounding box center [692, 569] width 7 height 15
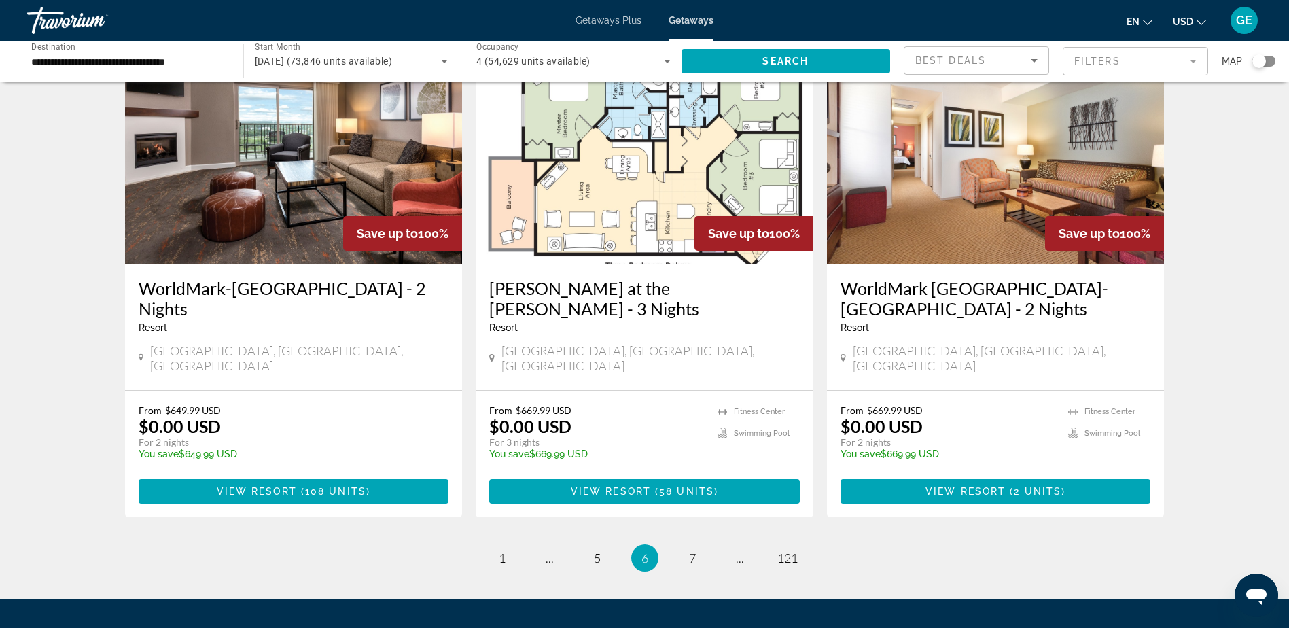
scroll to position [1631, 0]
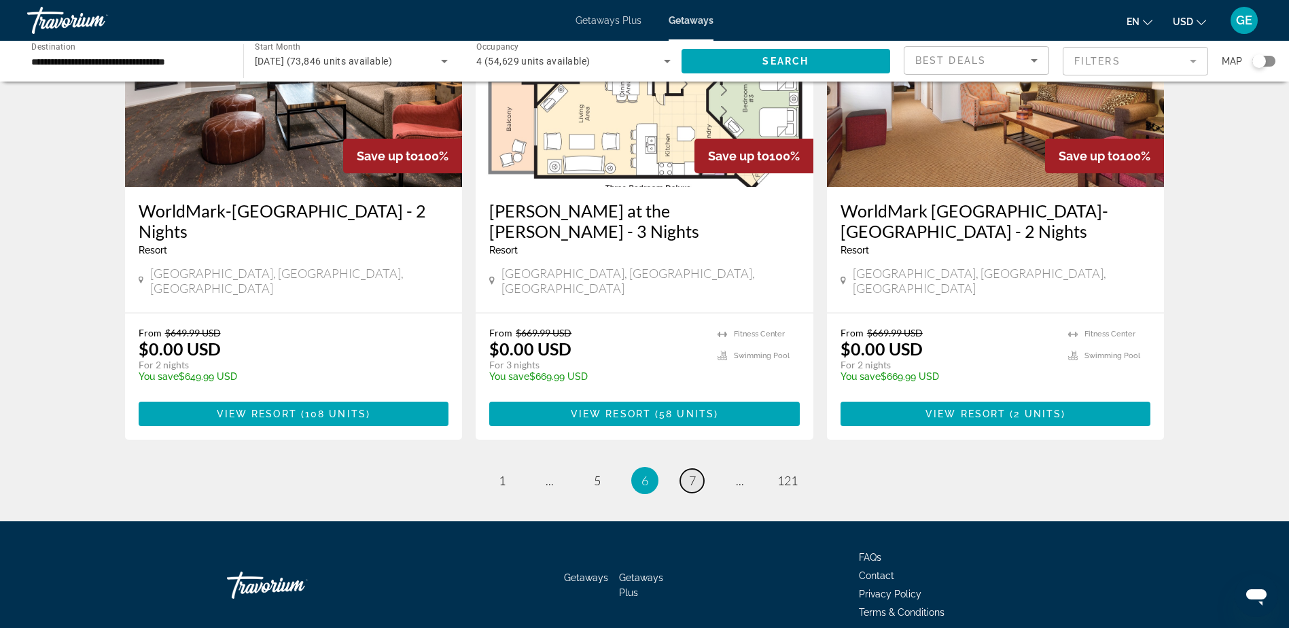
click at [693, 473] on span "7" at bounding box center [692, 480] width 7 height 15
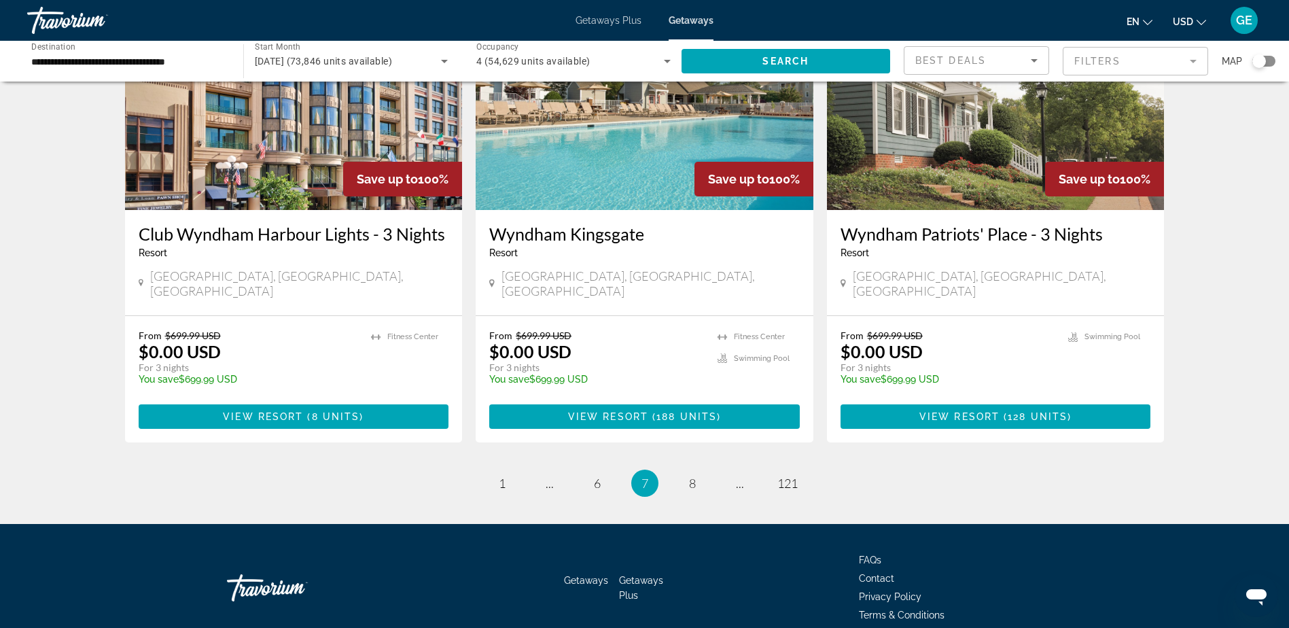
scroll to position [1612, 0]
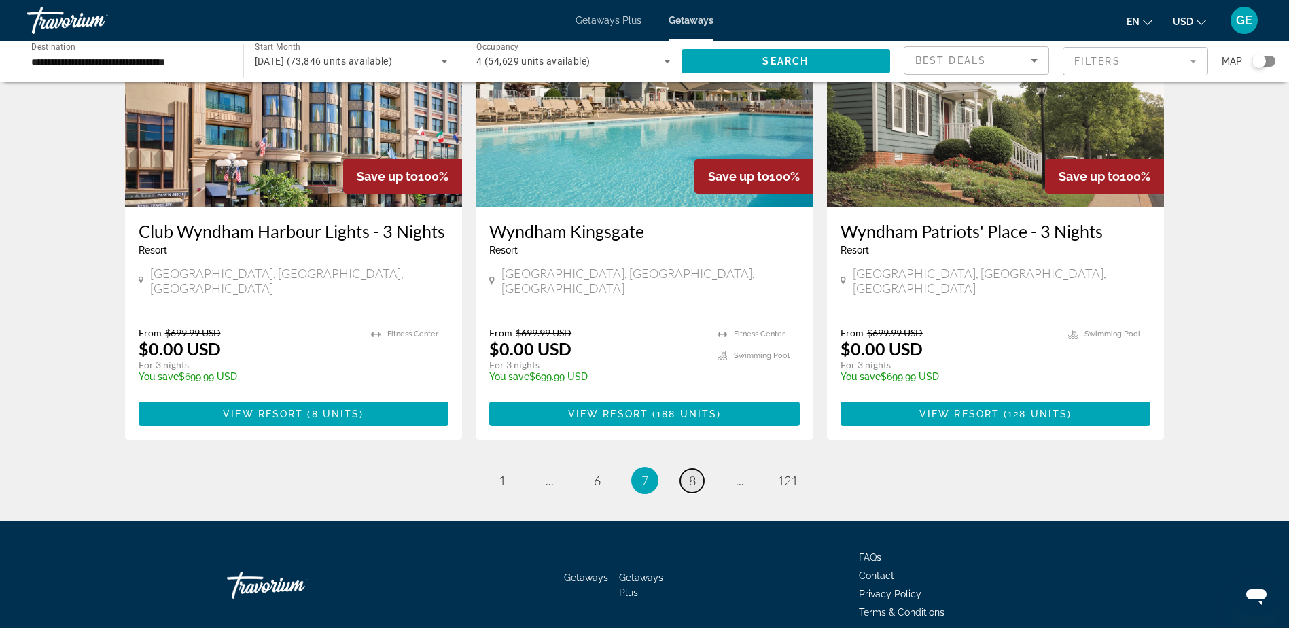
click at [690, 473] on span "8" at bounding box center [692, 480] width 7 height 15
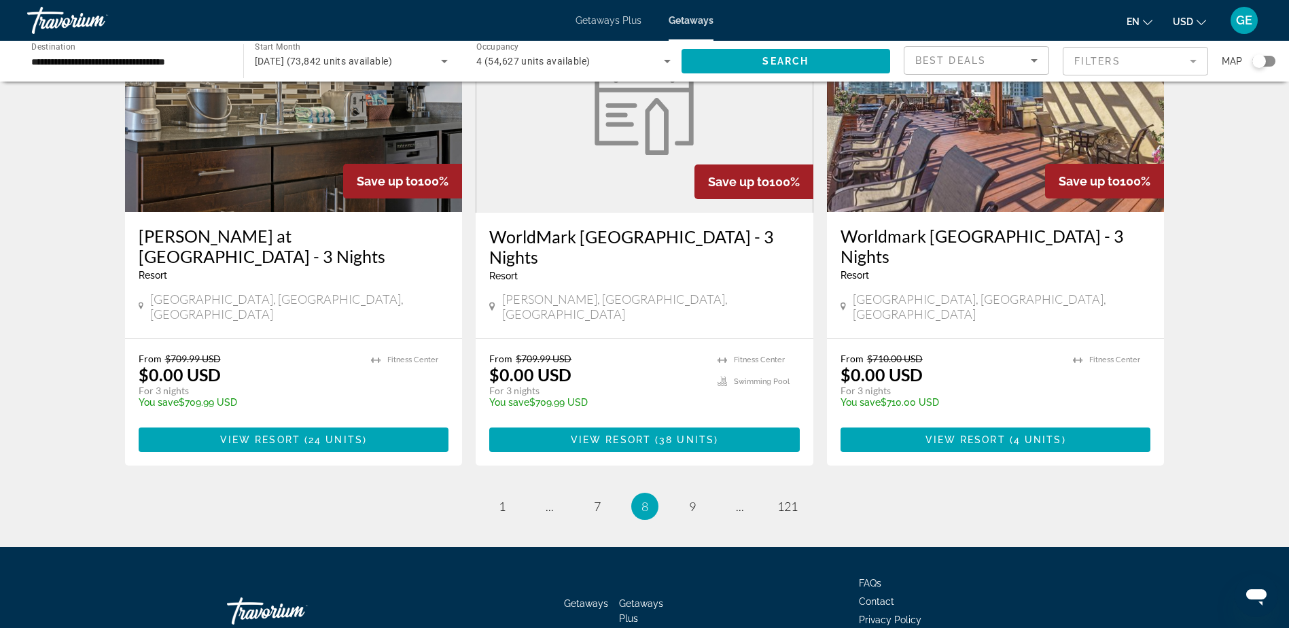
scroll to position [1652, 0]
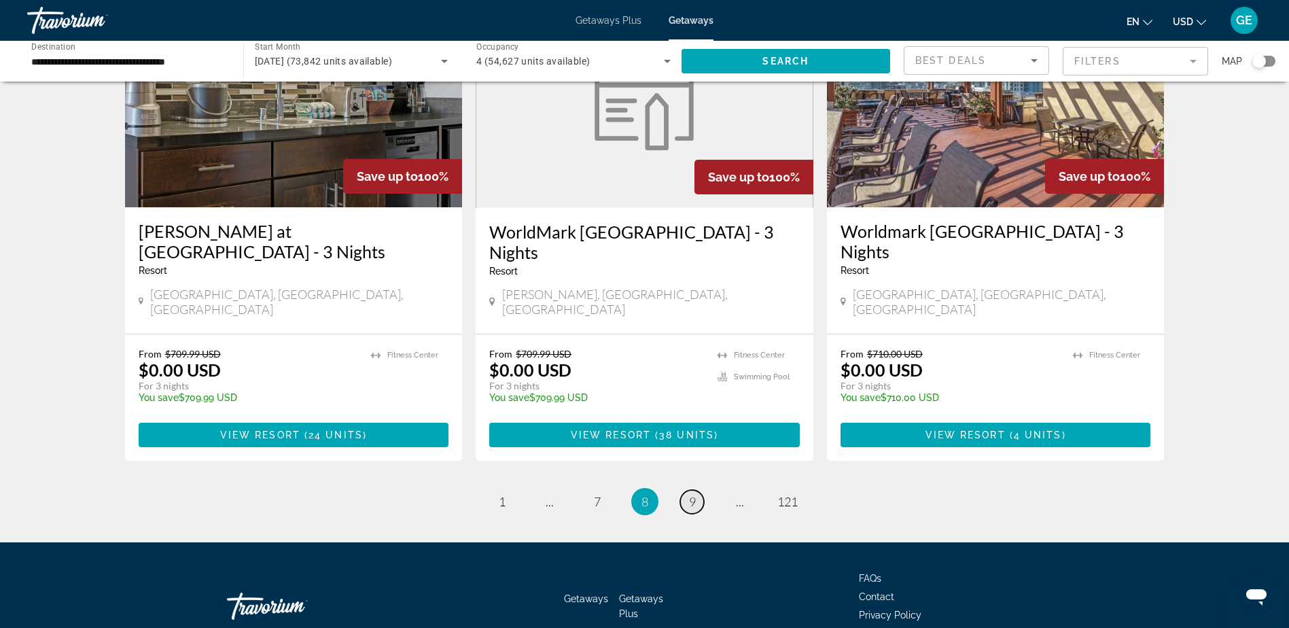
click at [692, 494] on span "9" at bounding box center [692, 501] width 7 height 15
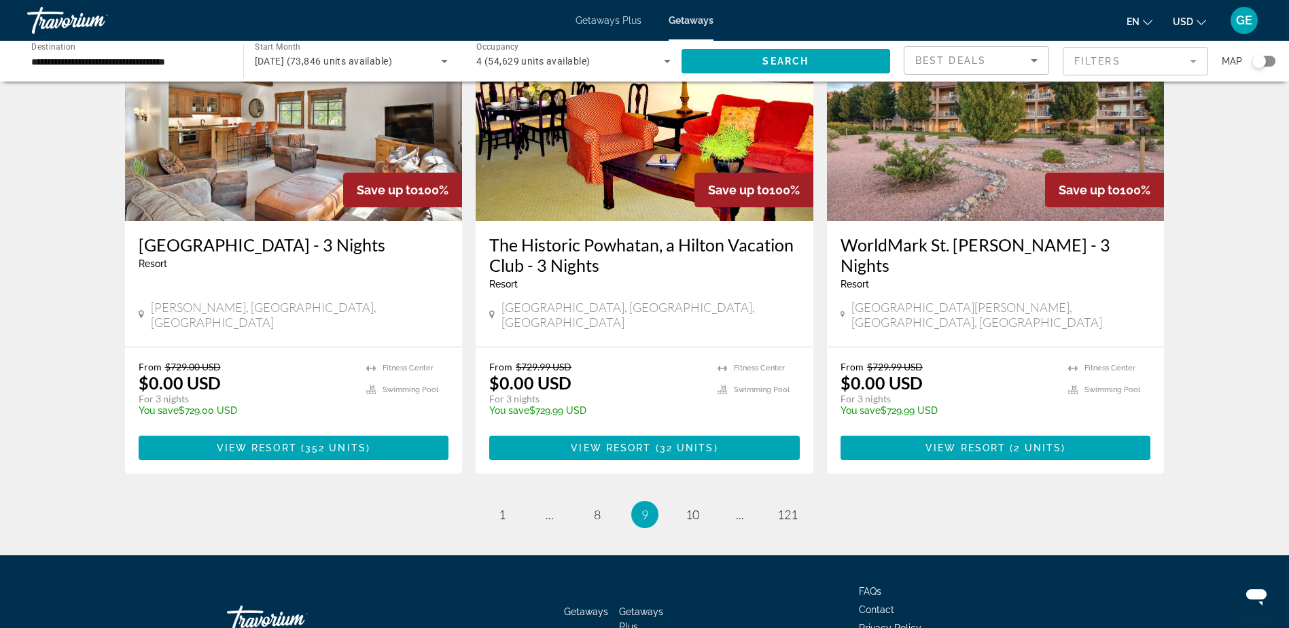
scroll to position [1631, 0]
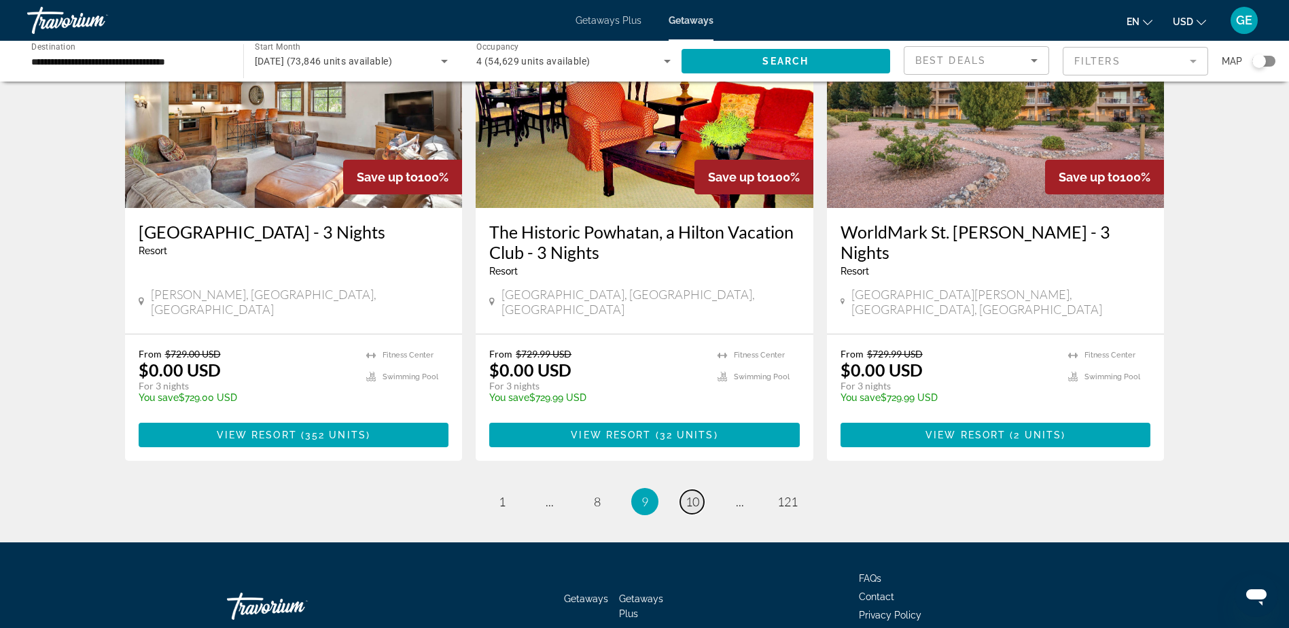
click at [695, 494] on span "10" at bounding box center [693, 501] width 14 height 15
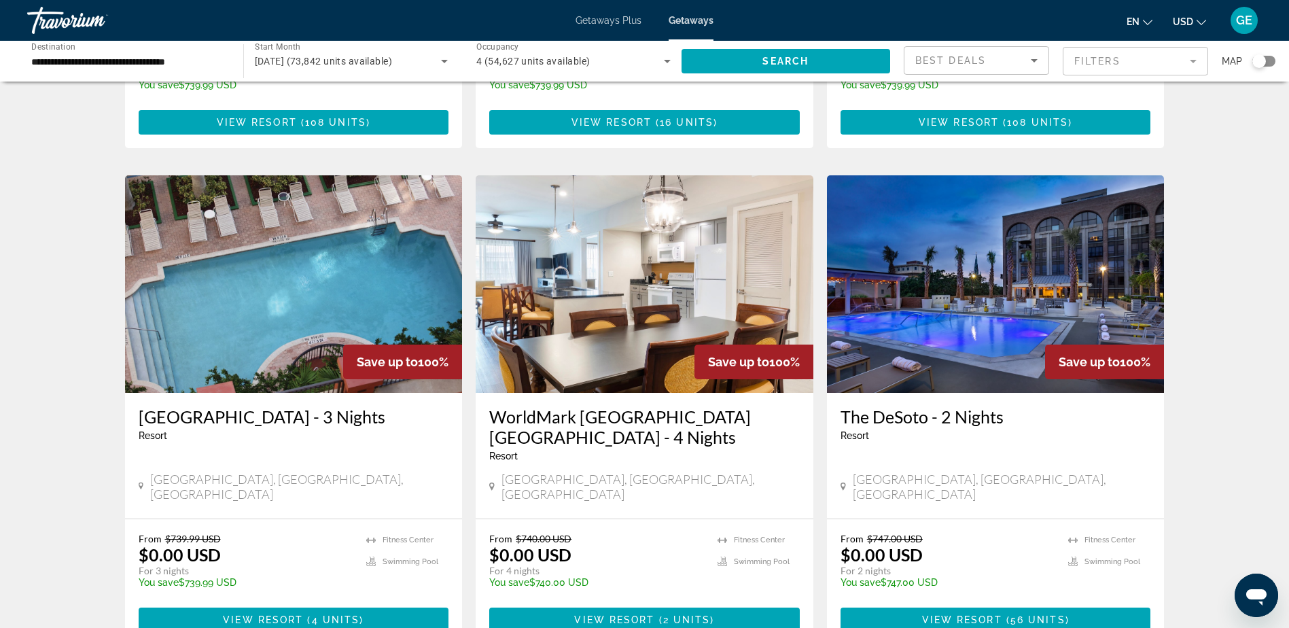
scroll to position [1427, 0]
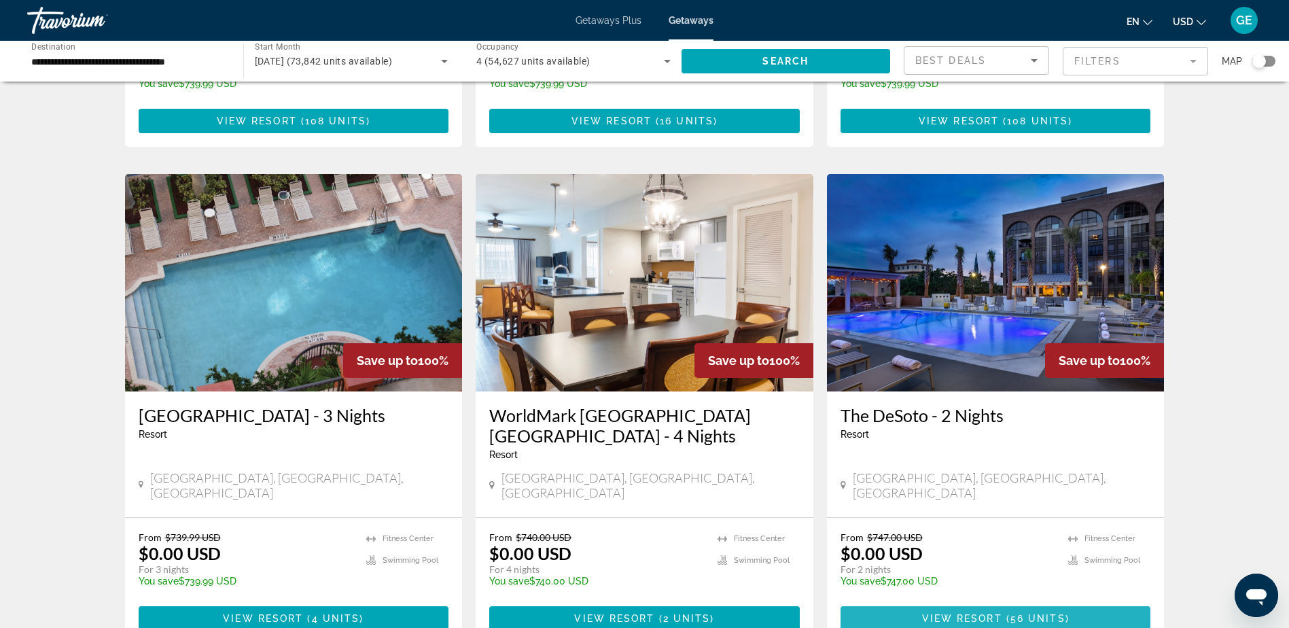
click at [901, 602] on span "Main content" at bounding box center [995, 618] width 310 height 33
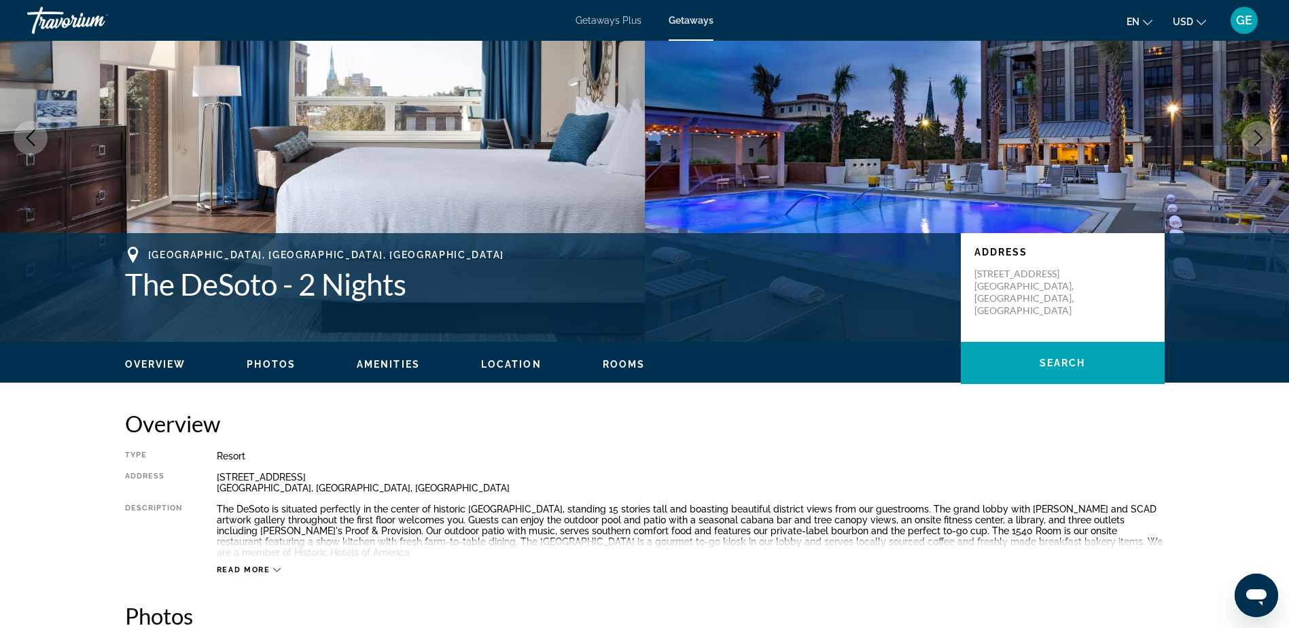
scroll to position [136, 0]
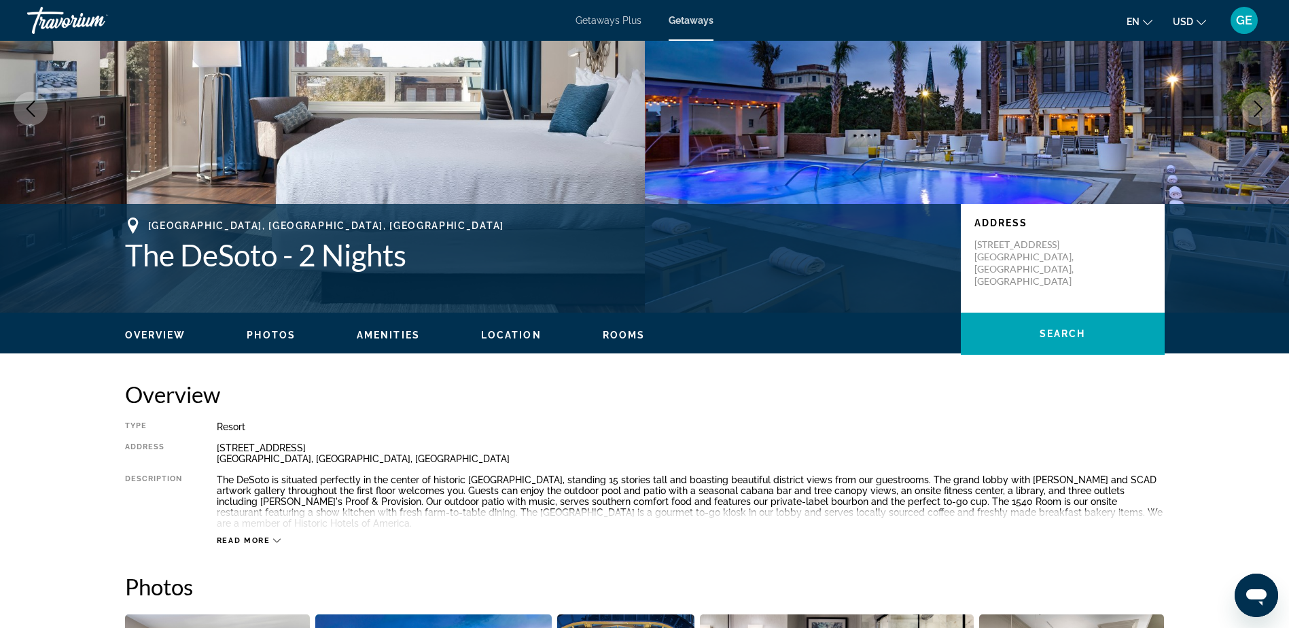
click at [274, 537] on icon "Main content" at bounding box center [276, 540] width 7 height 7
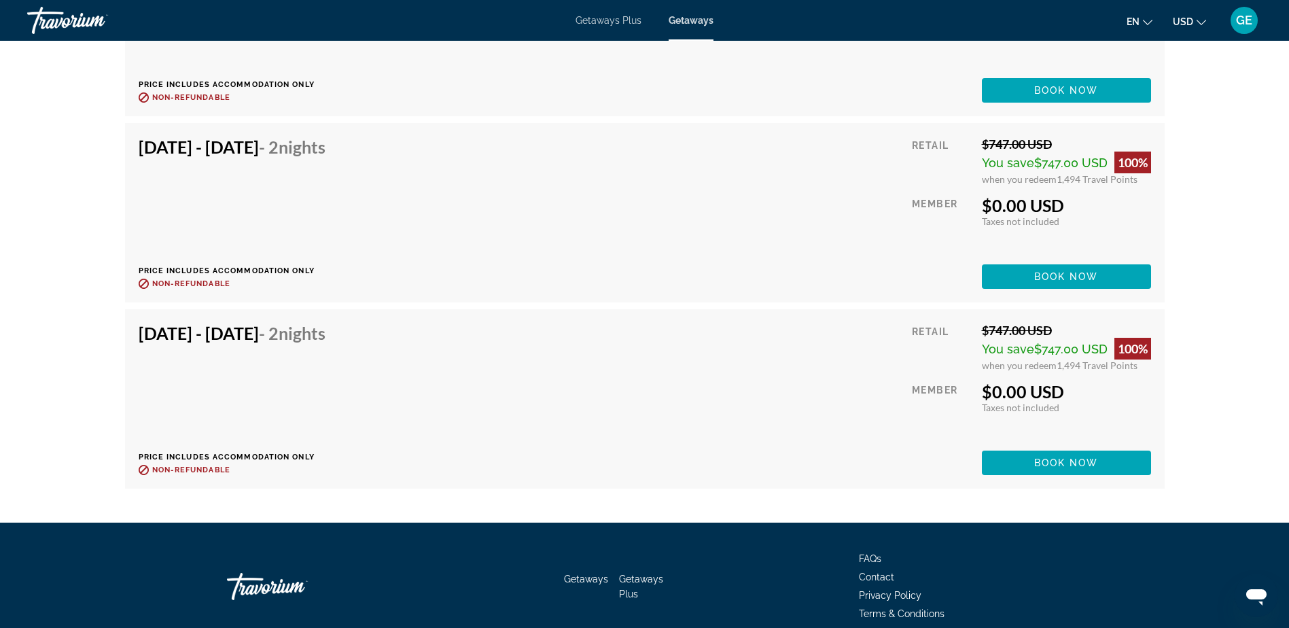
scroll to position [4552, 0]
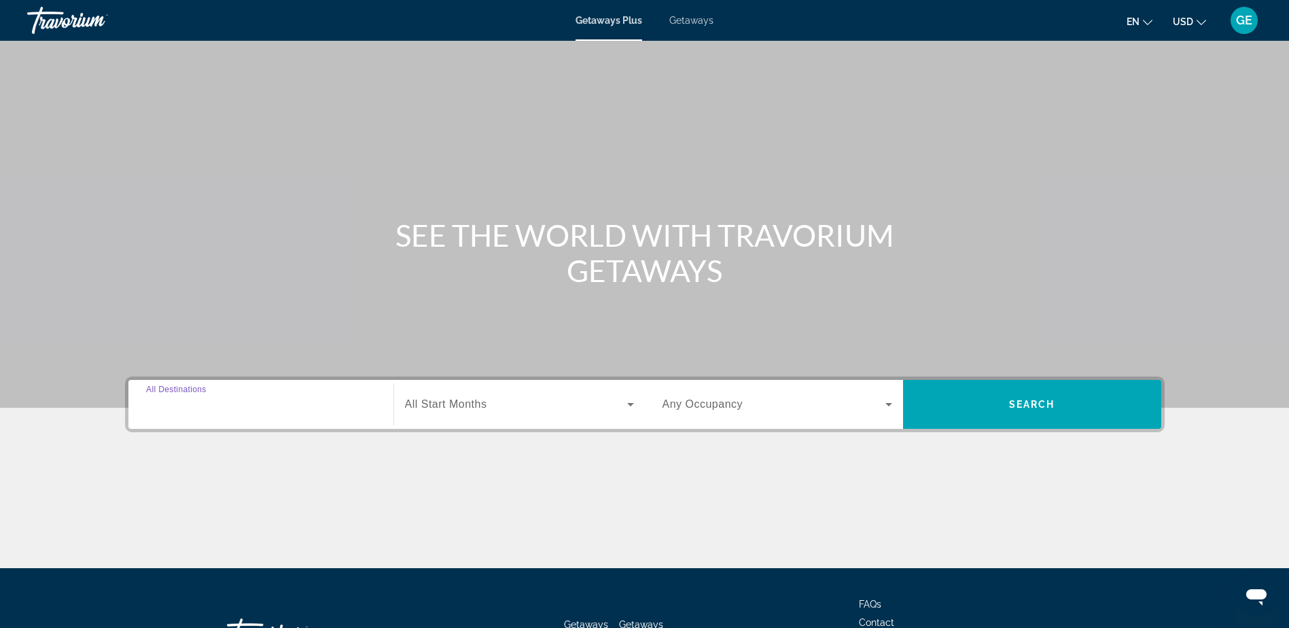
click at [304, 402] on input "Destination All Destinations" at bounding box center [261, 405] width 230 height 16
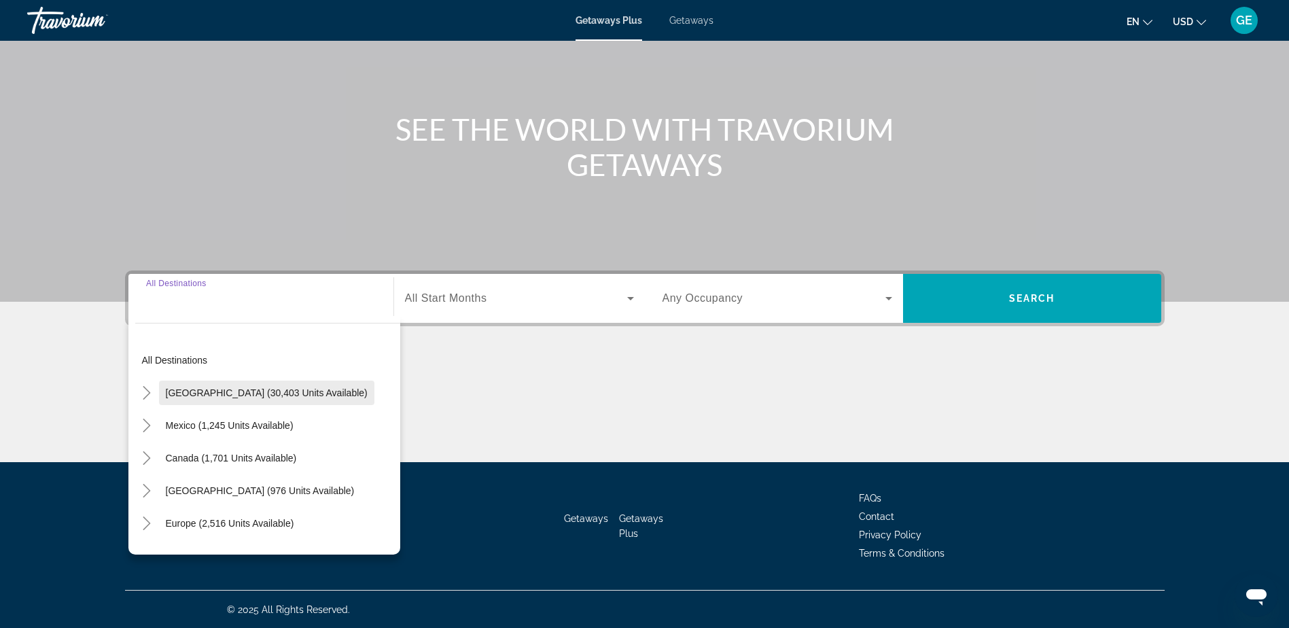
scroll to position [107, 0]
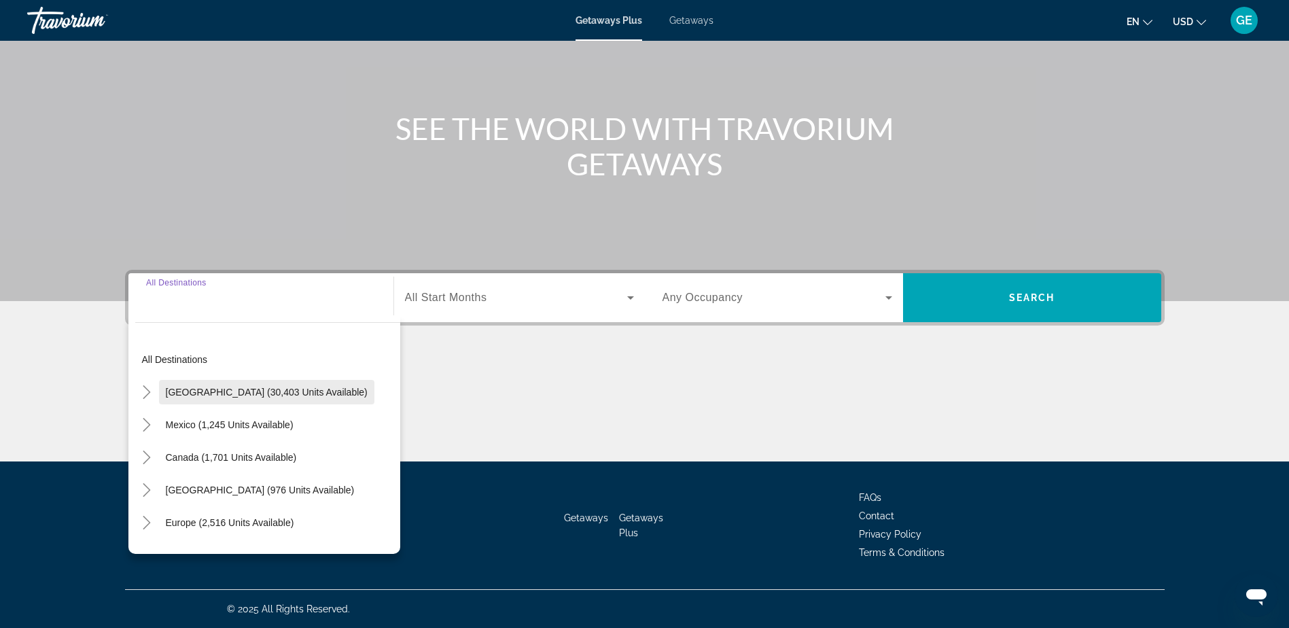
click at [217, 390] on span "[GEOGRAPHIC_DATA] (30,403 units available)" at bounding box center [267, 392] width 202 height 11
type input "**********"
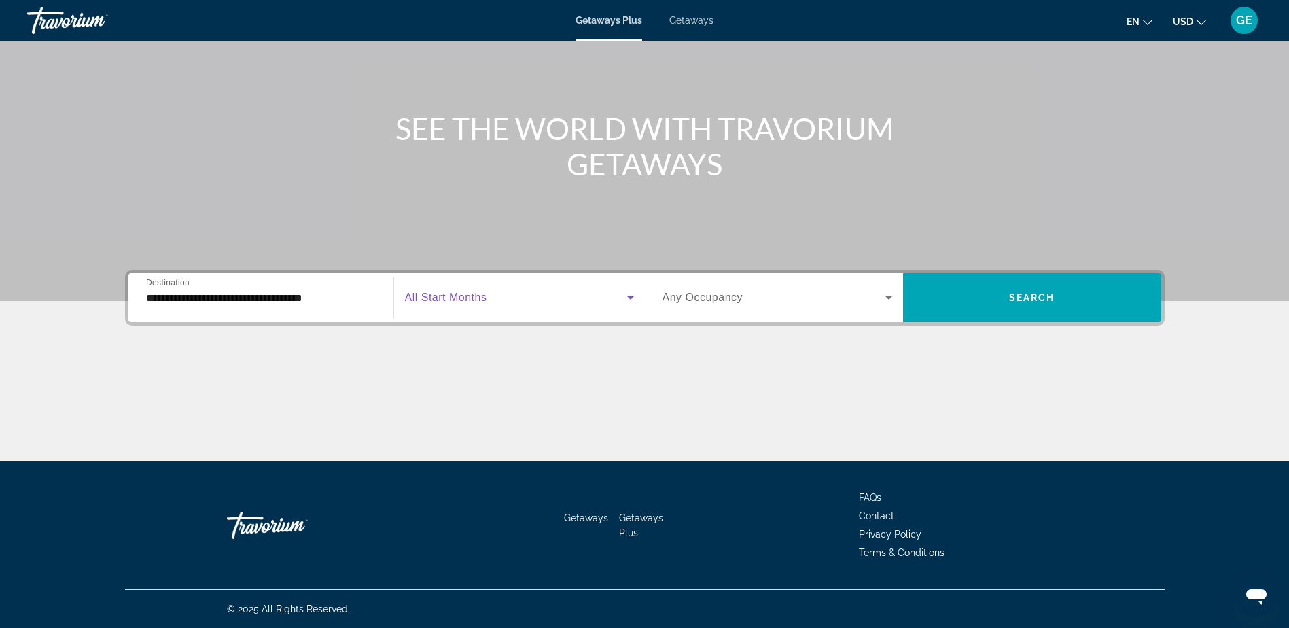
click at [629, 296] on icon "Search widget" at bounding box center [630, 297] width 7 height 3
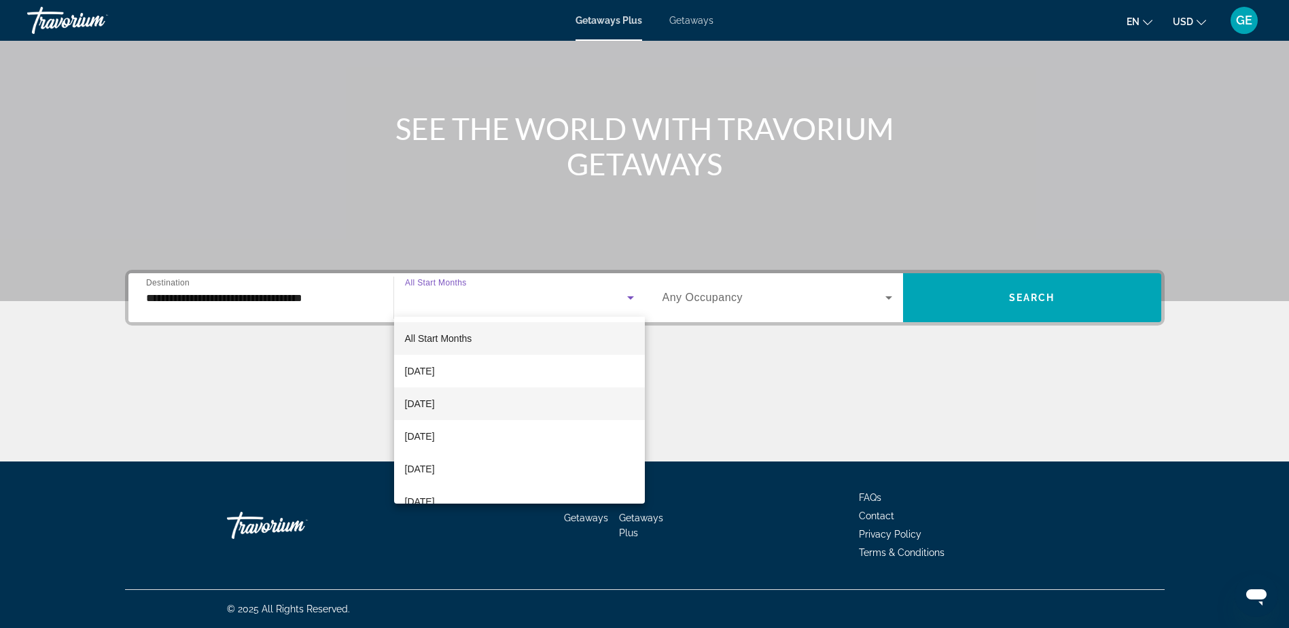
click at [435, 402] on span "[DATE]" at bounding box center [420, 403] width 30 height 16
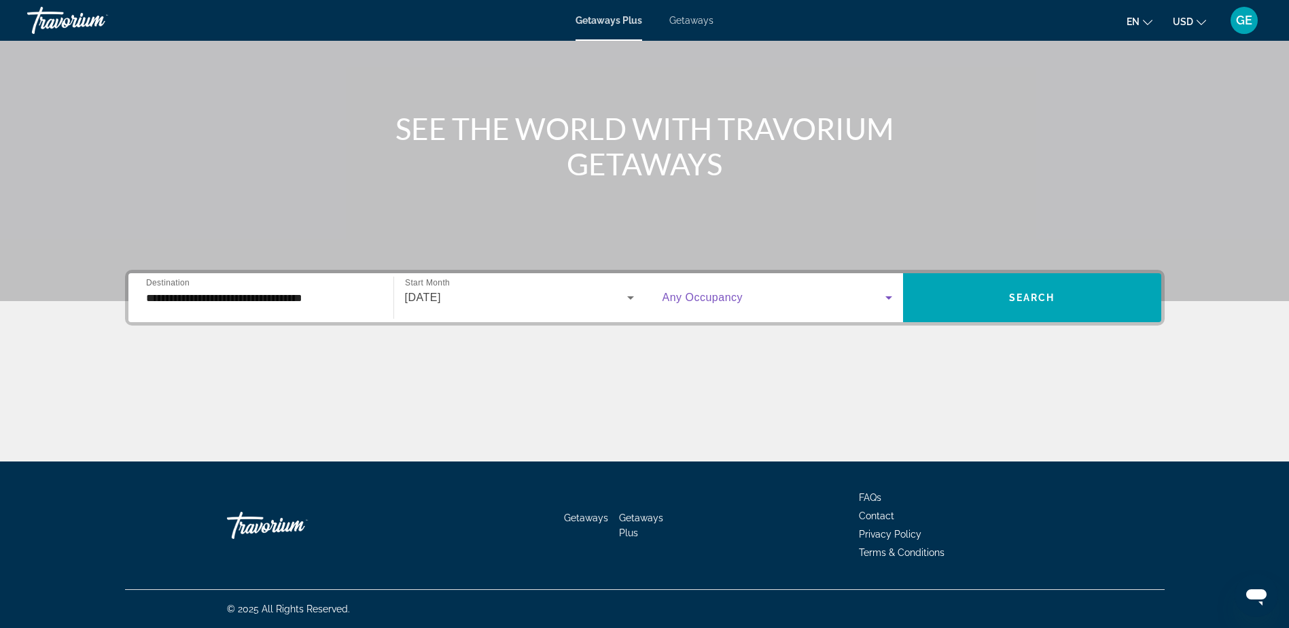
click at [888, 298] on icon "Search widget" at bounding box center [888, 297] width 7 height 3
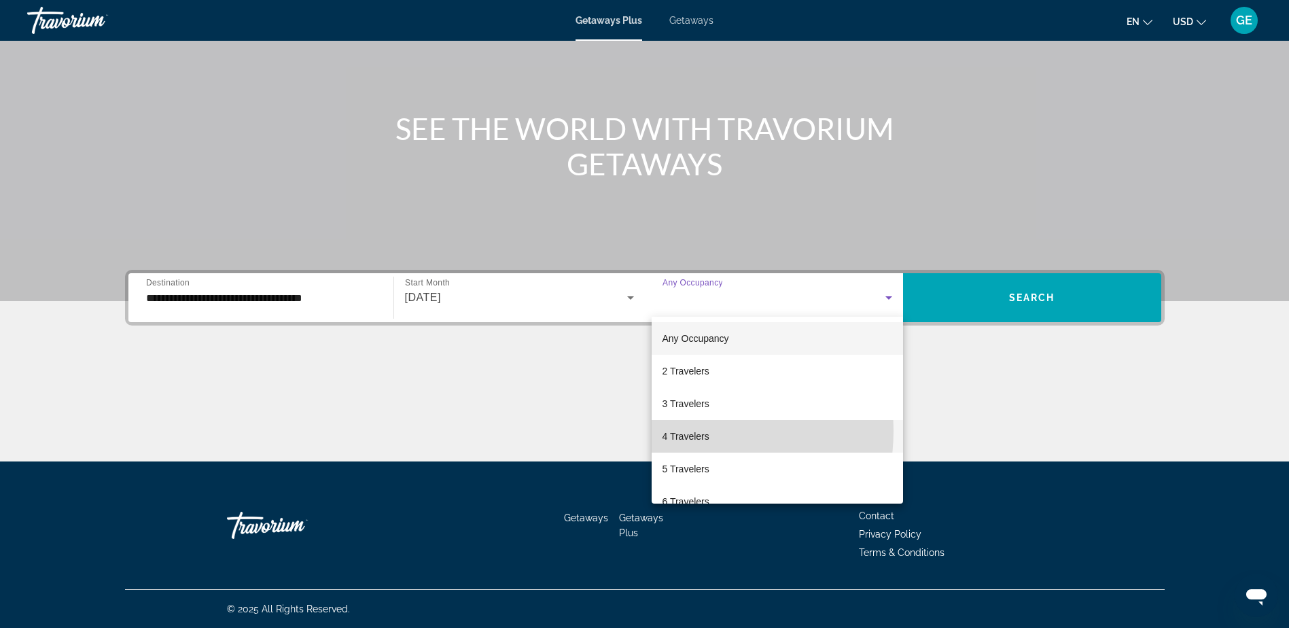
click at [680, 431] on span "4 Travelers" at bounding box center [685, 436] width 47 height 16
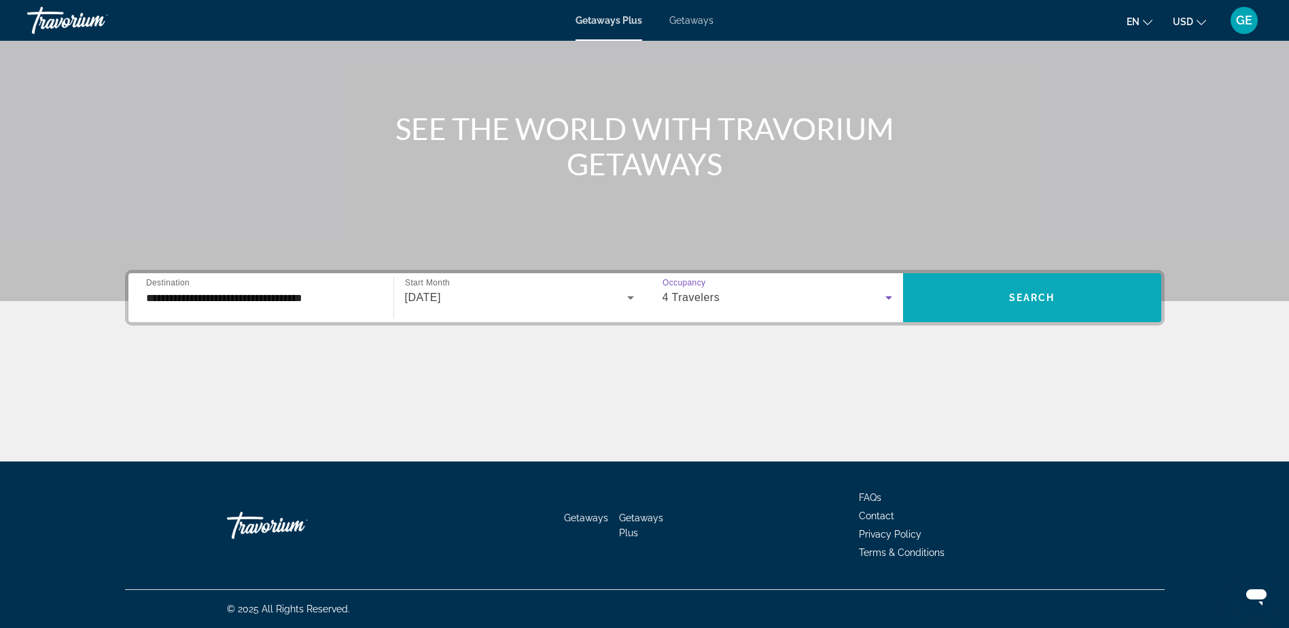
click at [980, 293] on span "Search widget" at bounding box center [1032, 297] width 258 height 33
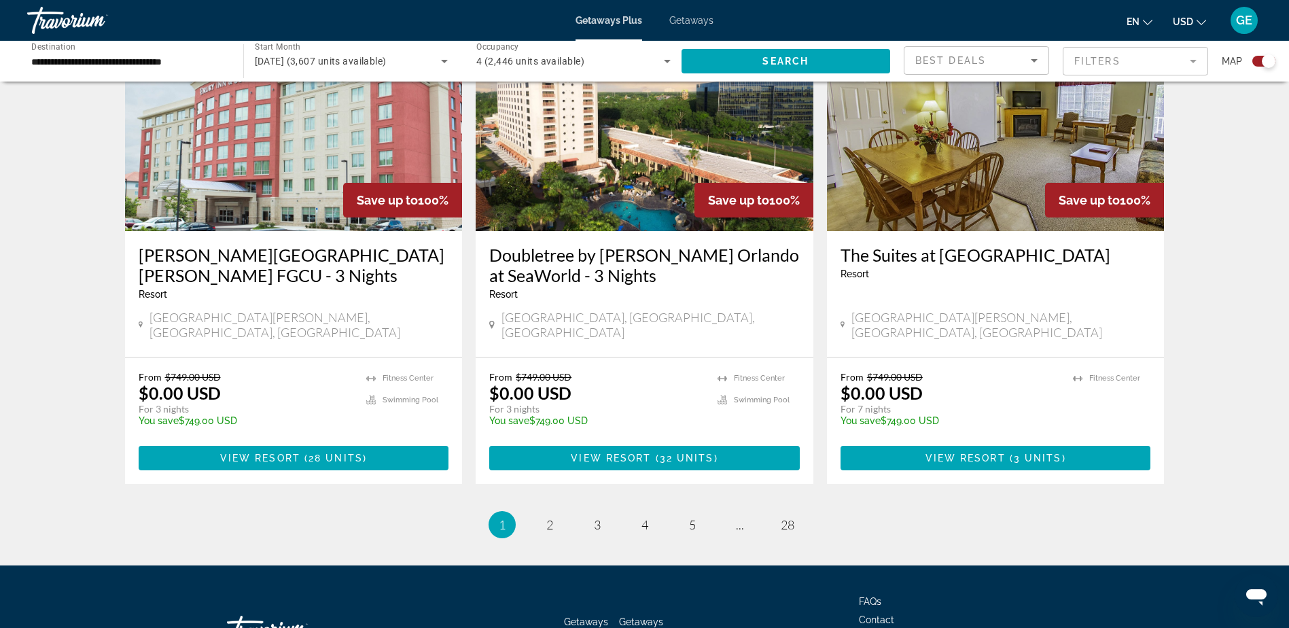
scroll to position [2053, 0]
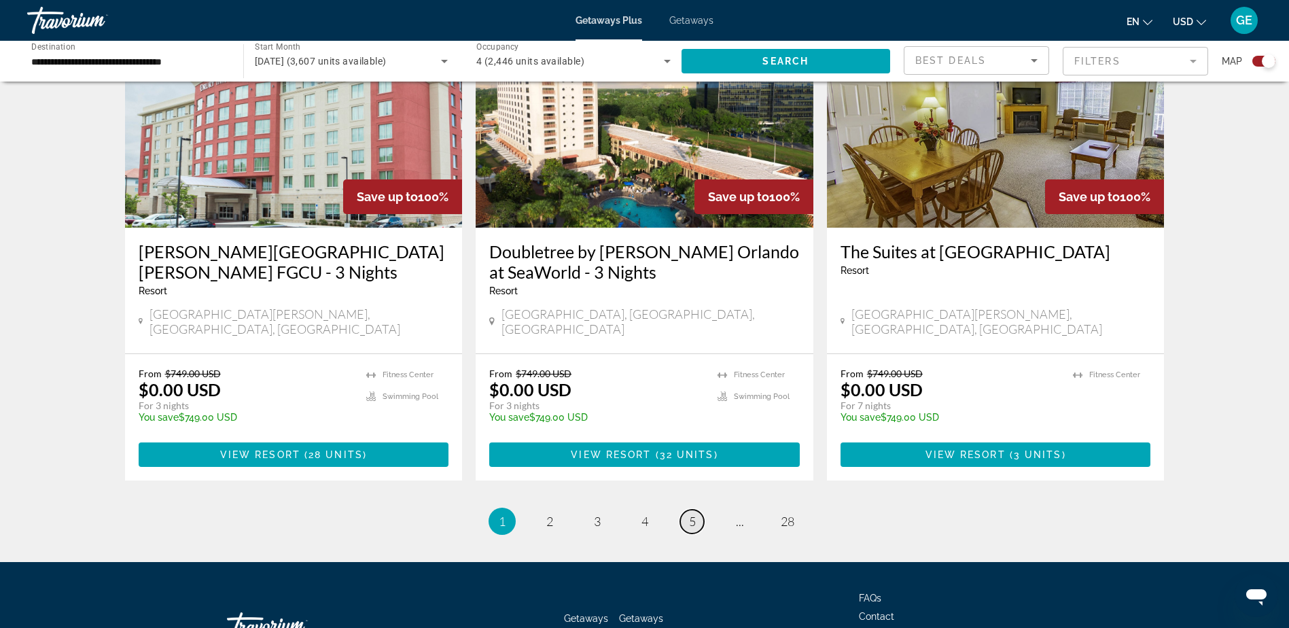
click at [697, 510] on link "page 5" at bounding box center [692, 522] width 24 height 24
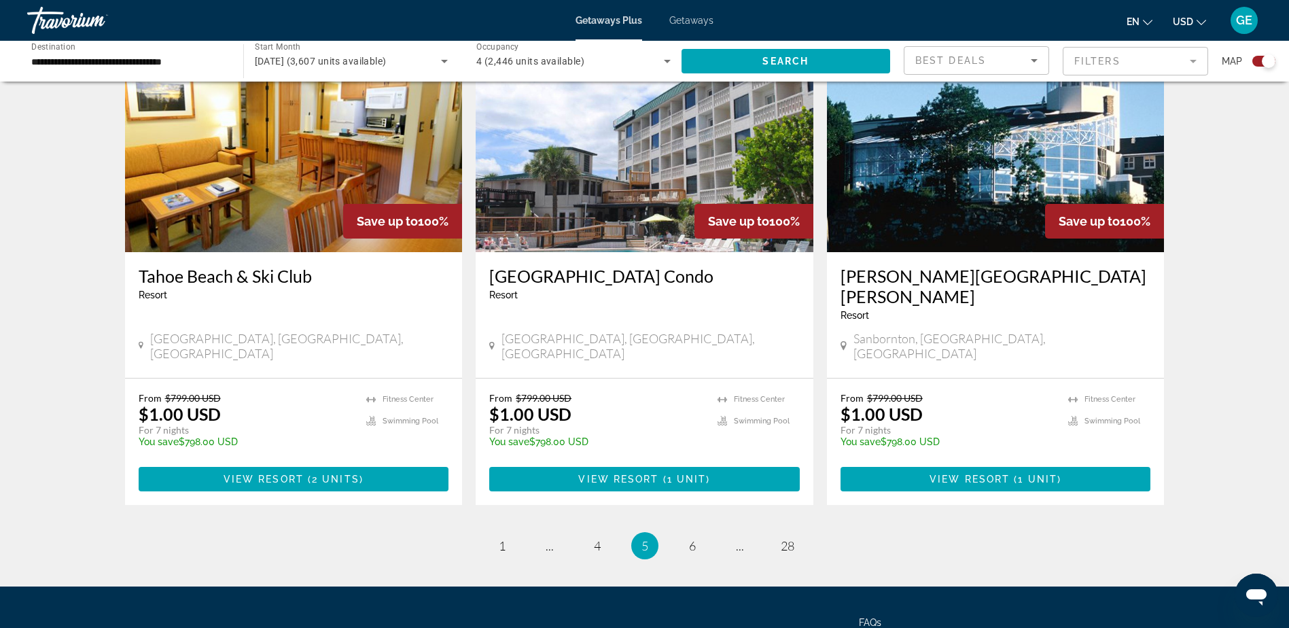
scroll to position [1991, 0]
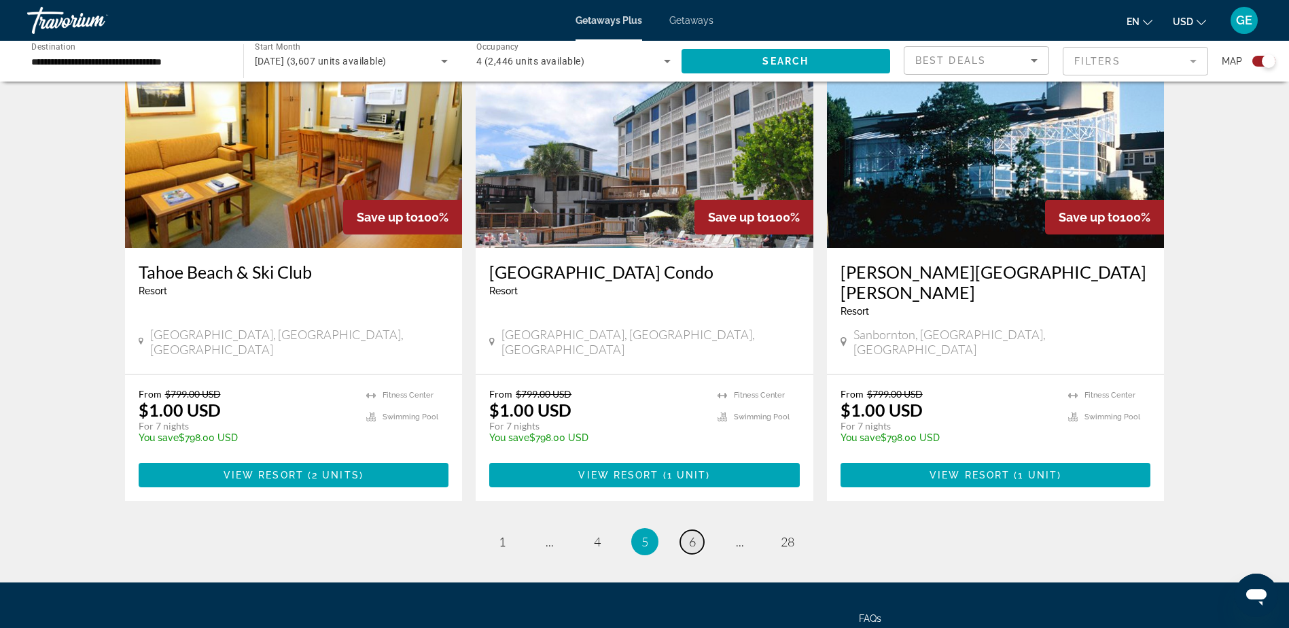
click at [698, 530] on link "page 6" at bounding box center [692, 542] width 24 height 24
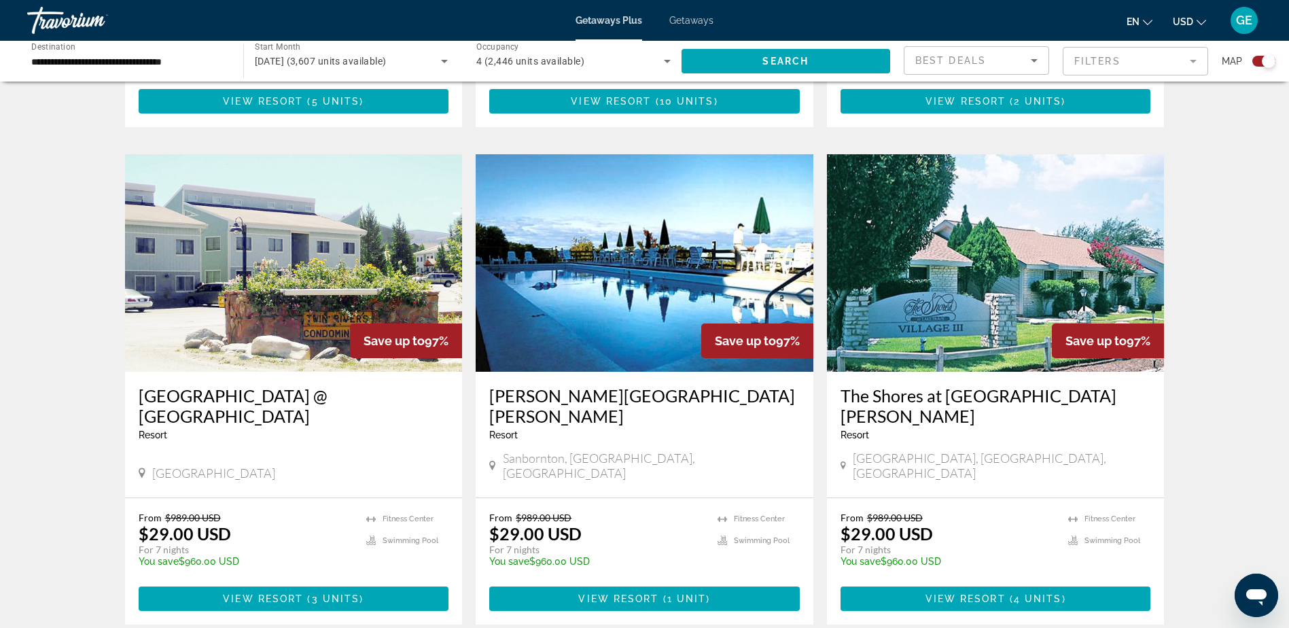
scroll to position [1970, 0]
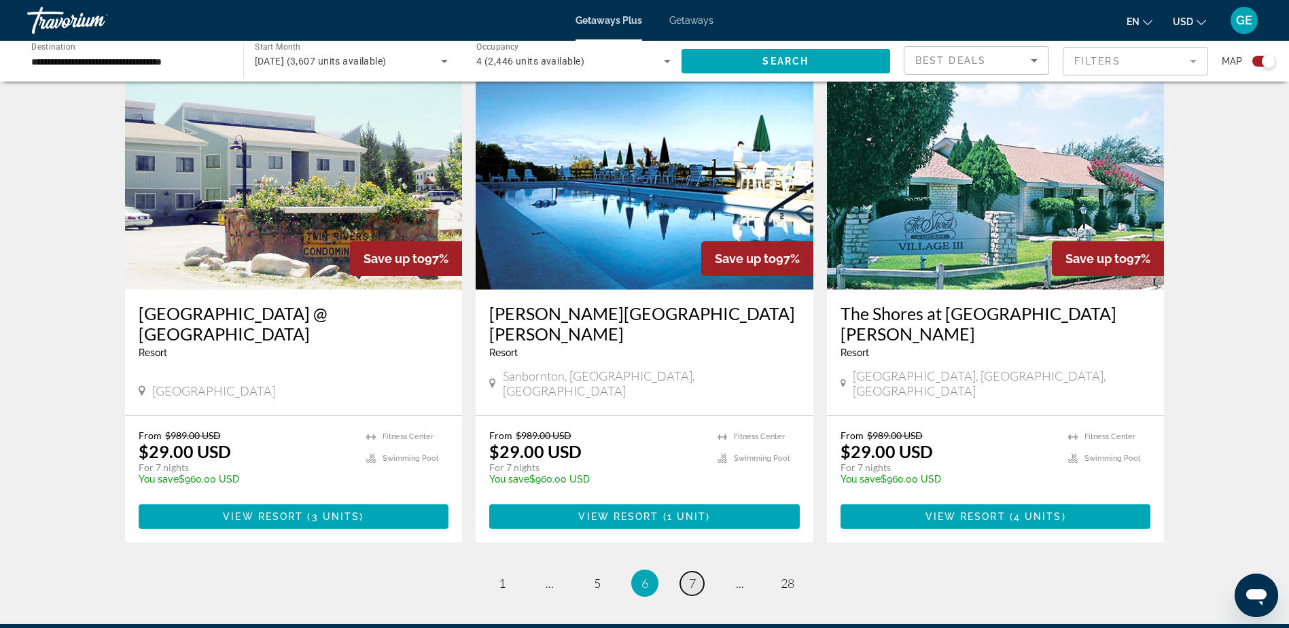
click at [697, 571] on link "page 7" at bounding box center [692, 583] width 24 height 24
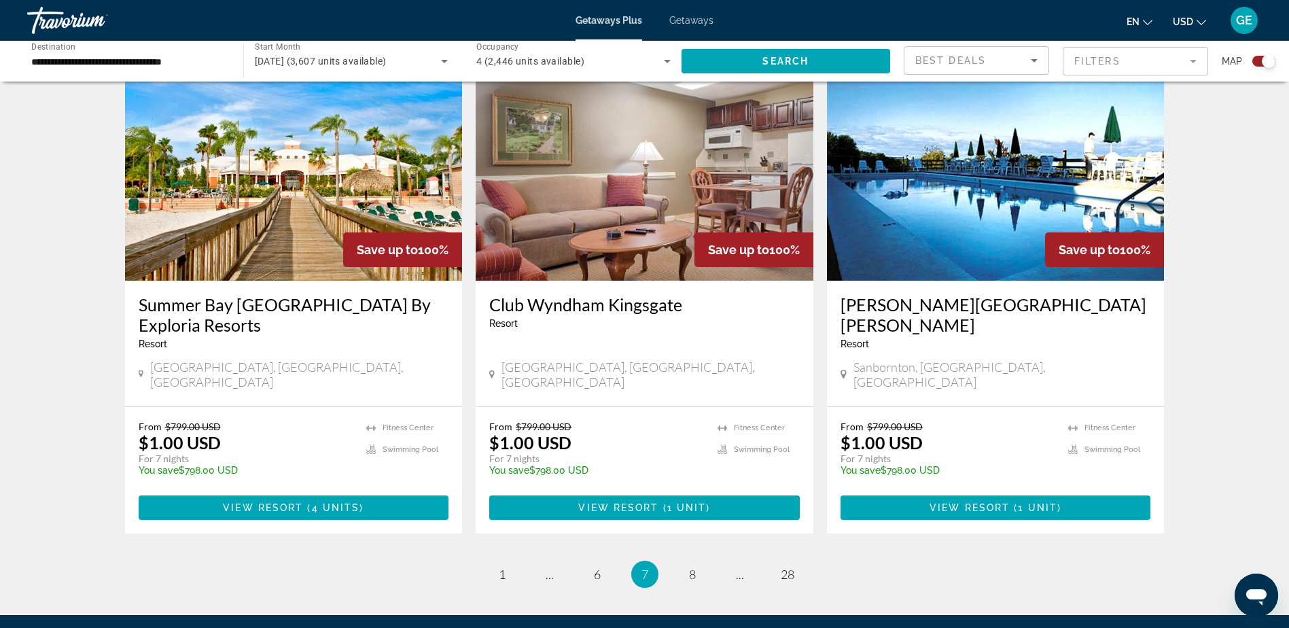
scroll to position [1970, 0]
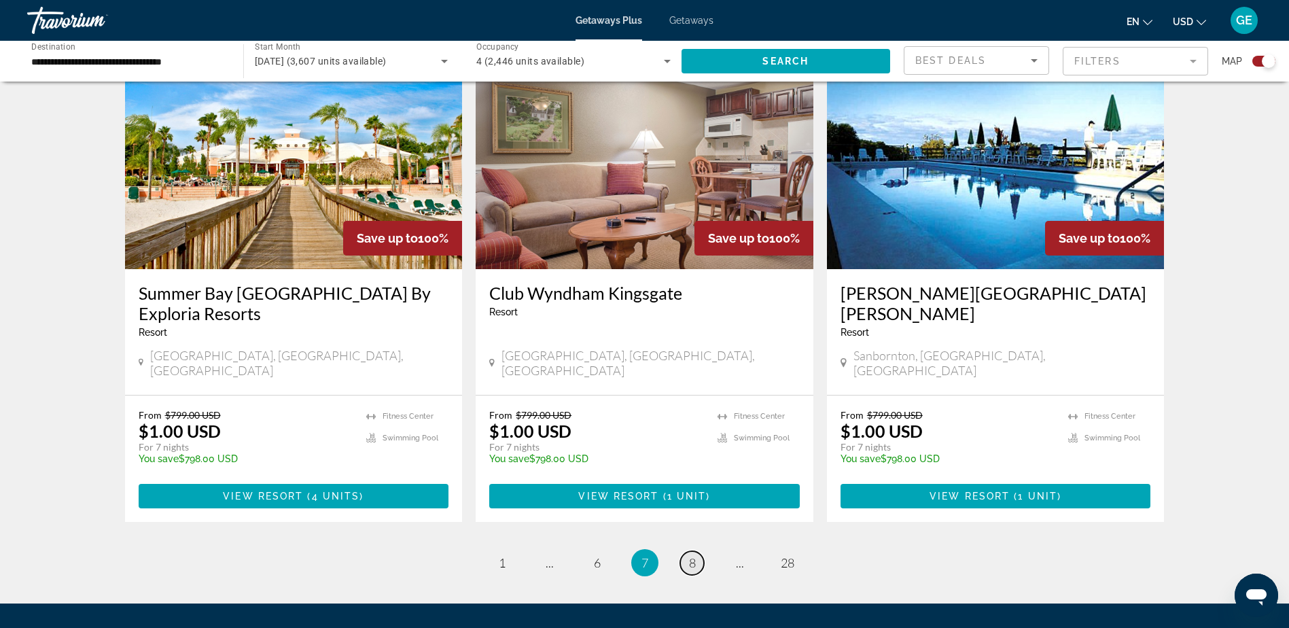
click at [690, 555] on span "8" at bounding box center [692, 562] width 7 height 15
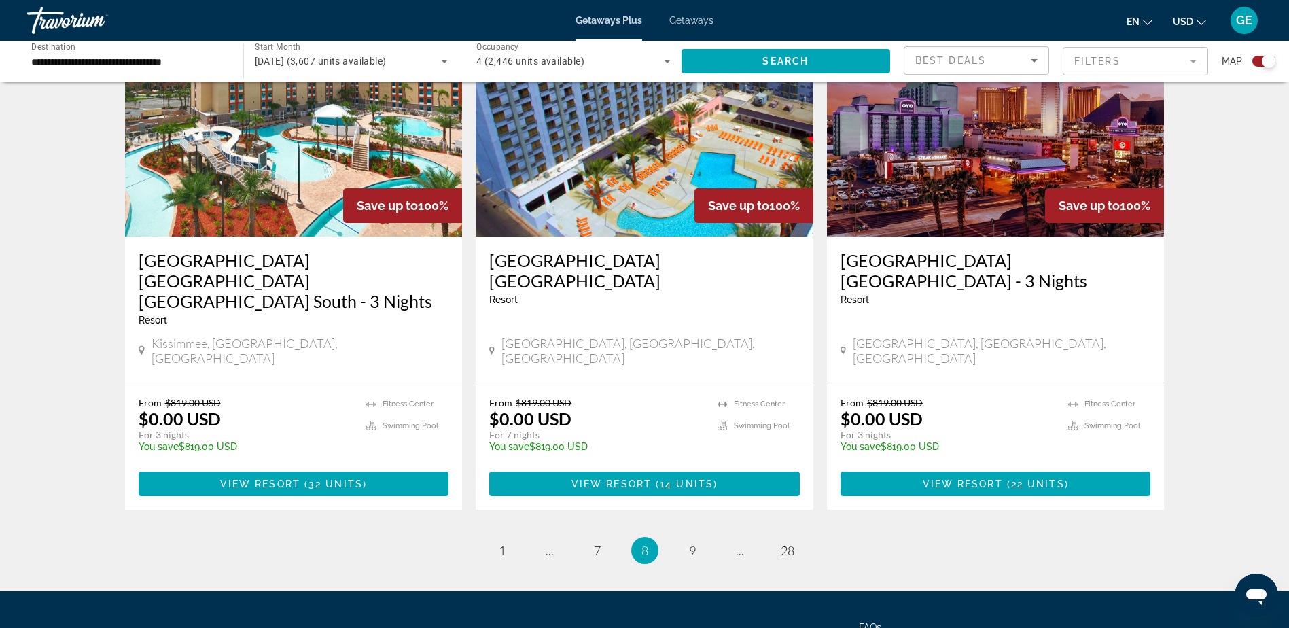
scroll to position [2032, 0]
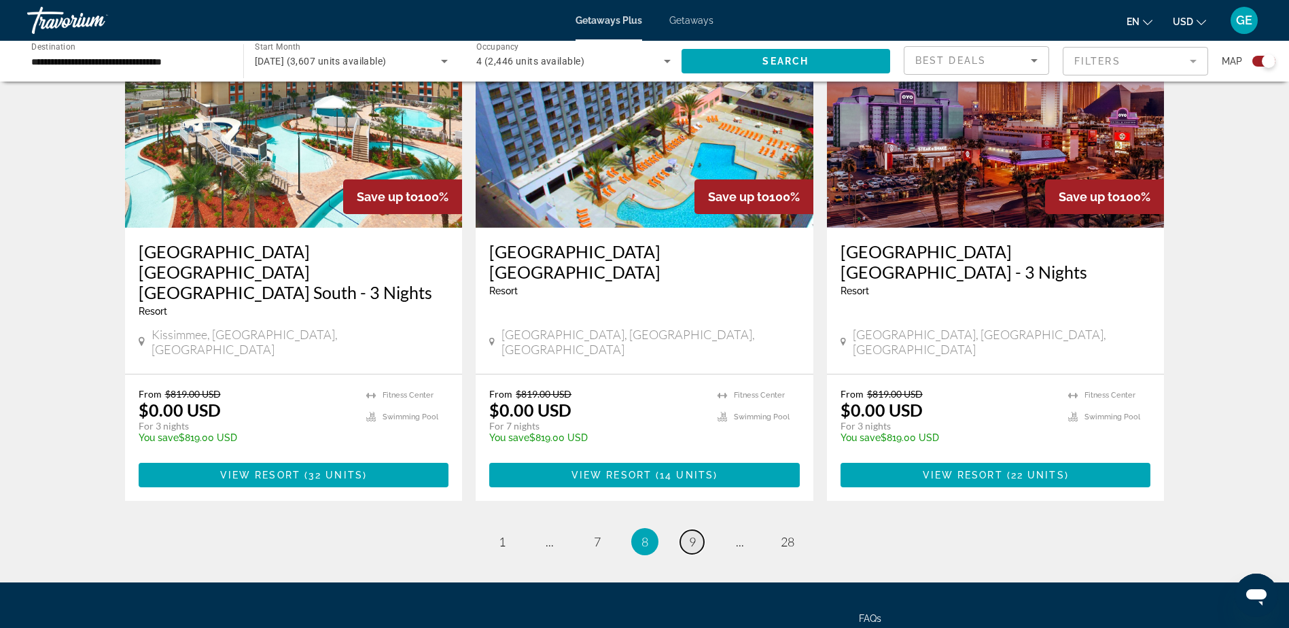
click at [690, 534] on span "9" at bounding box center [692, 541] width 7 height 15
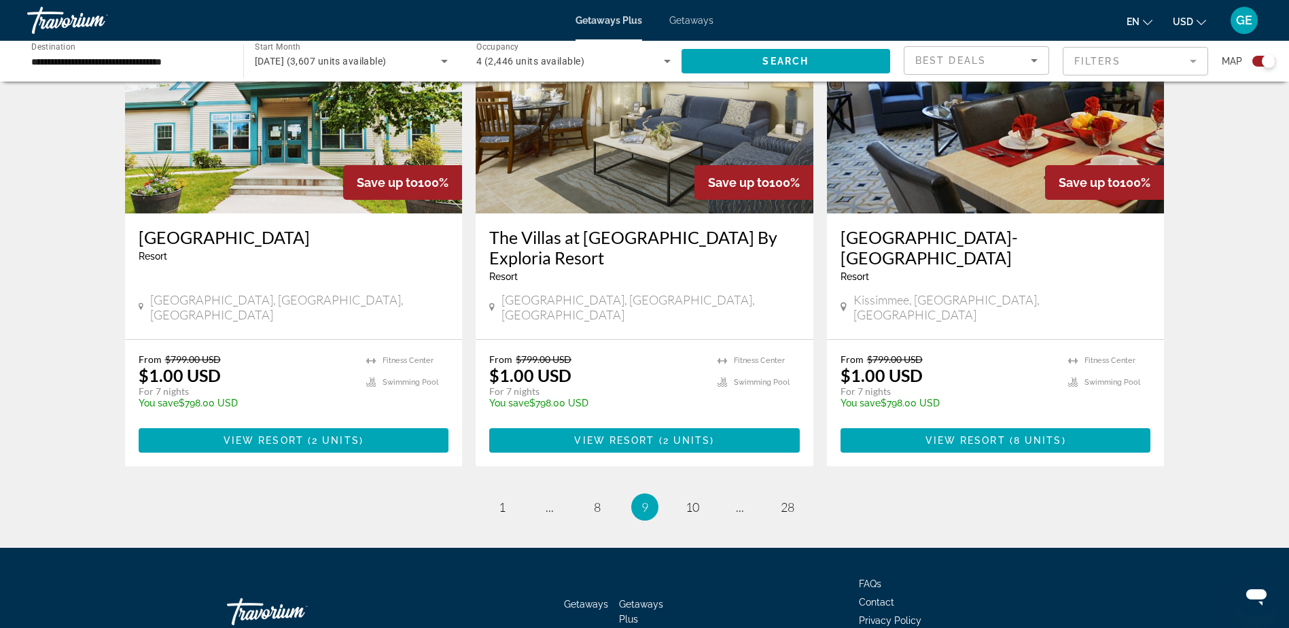
scroll to position [2032, 0]
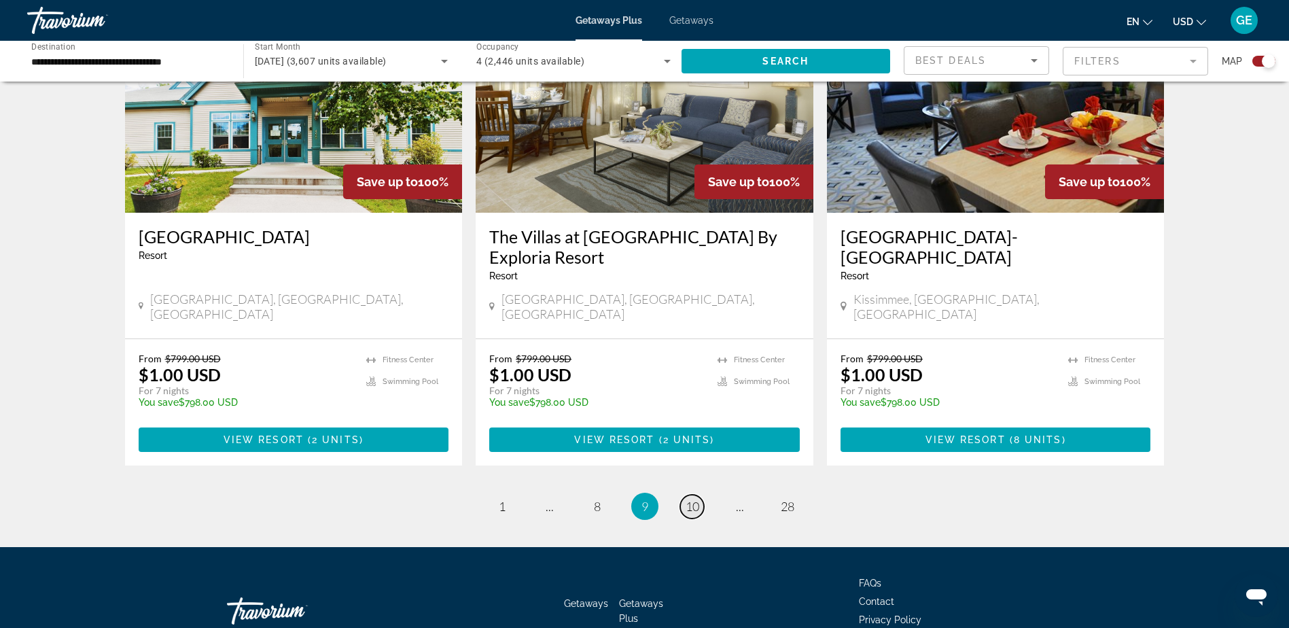
click at [690, 499] on span "10" at bounding box center [693, 506] width 14 height 15
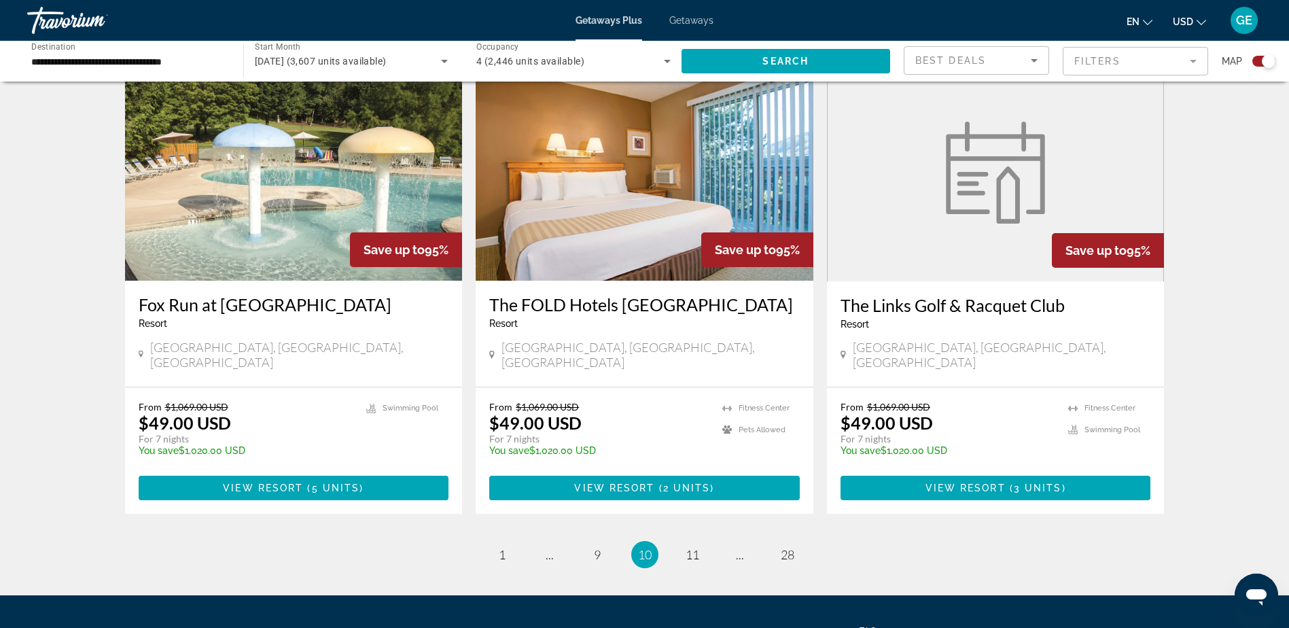
scroll to position [2012, 0]
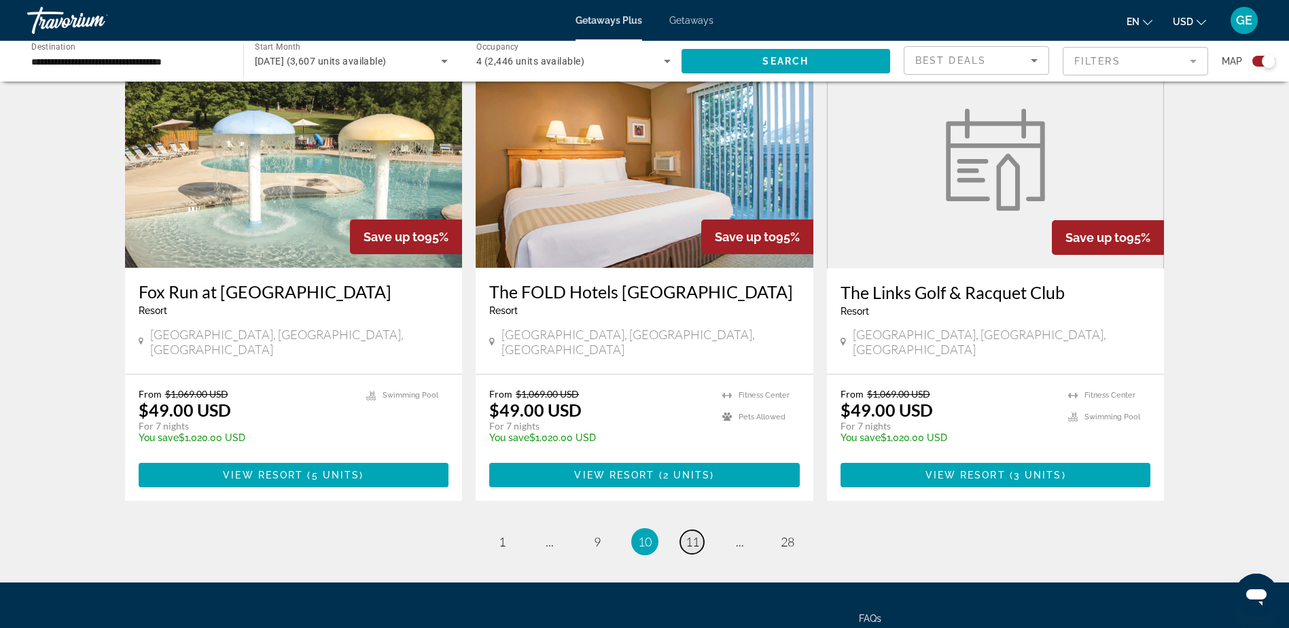
click at [694, 534] on span "11" at bounding box center [693, 541] width 14 height 15
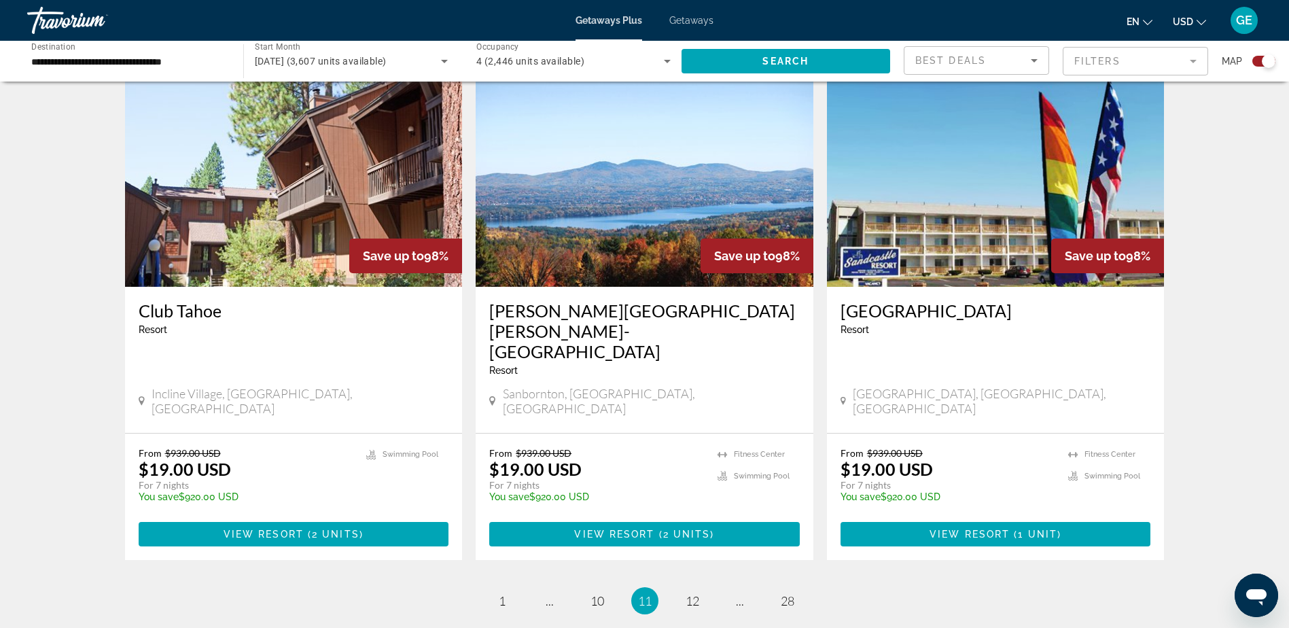
scroll to position [1970, 0]
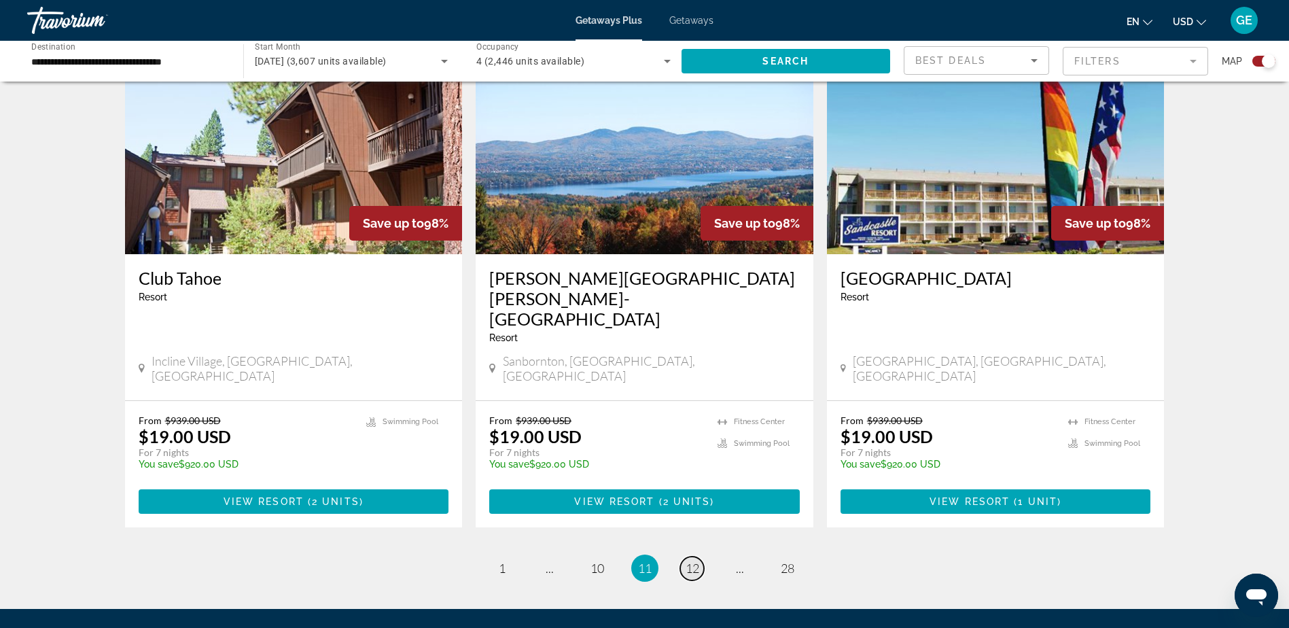
click at [691, 561] on span "12" at bounding box center [693, 568] width 14 height 15
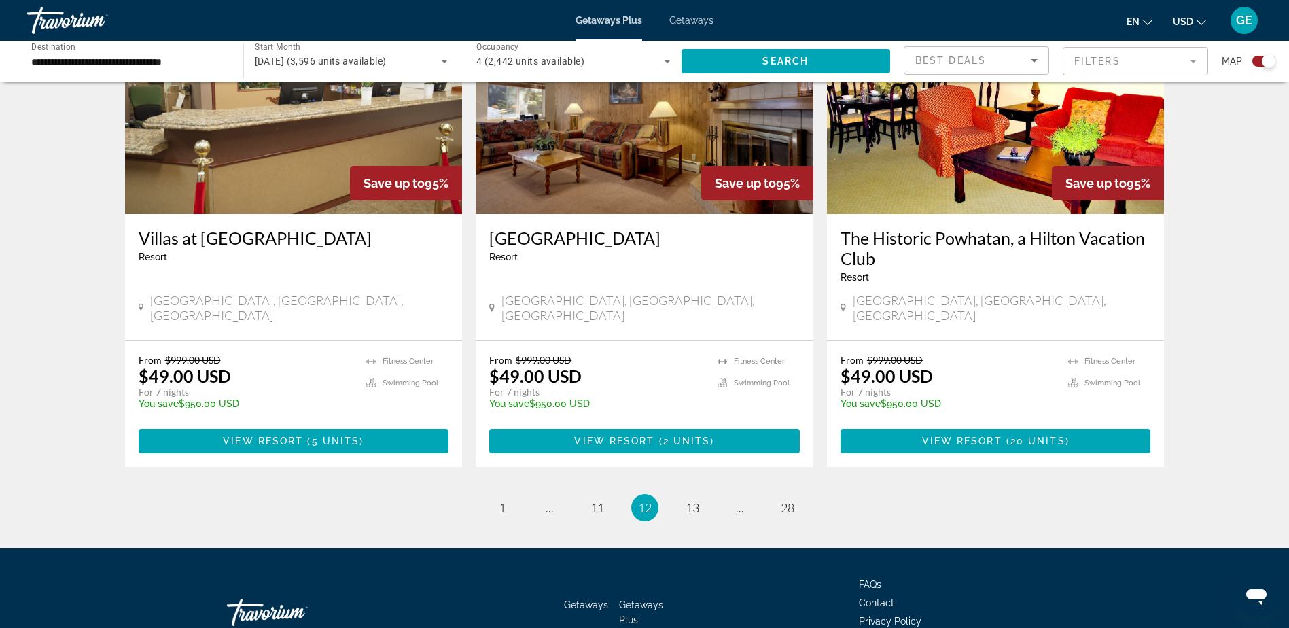
scroll to position [2053, 0]
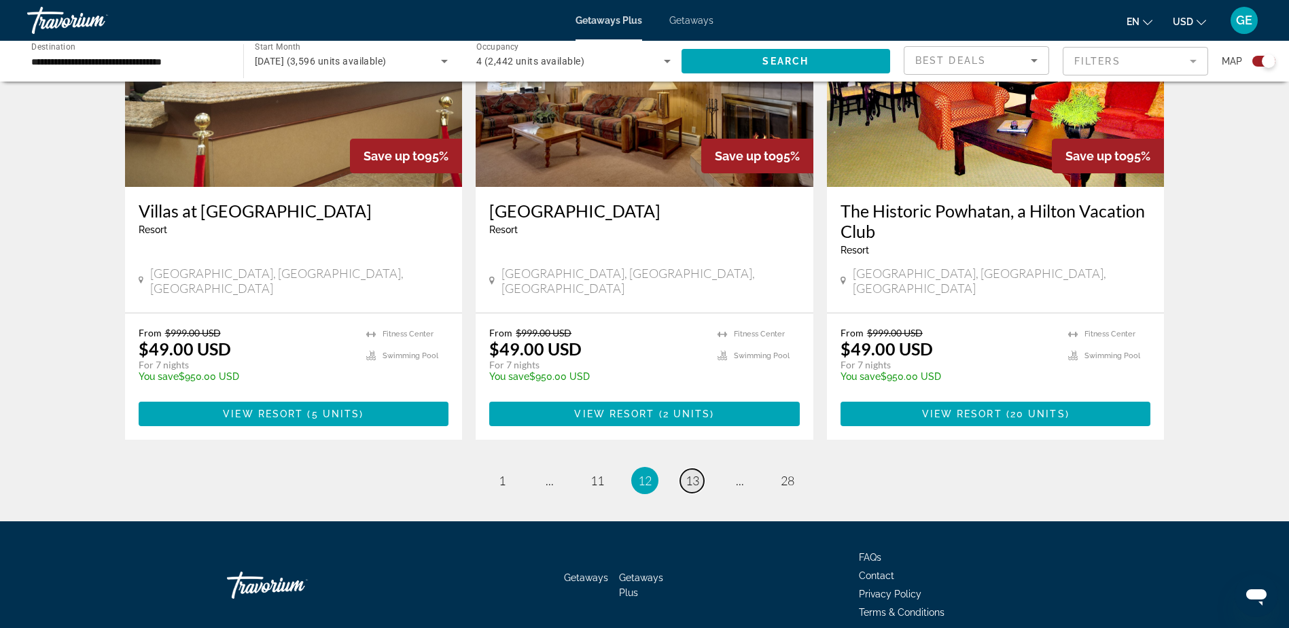
click at [693, 473] on span "13" at bounding box center [693, 480] width 14 height 15
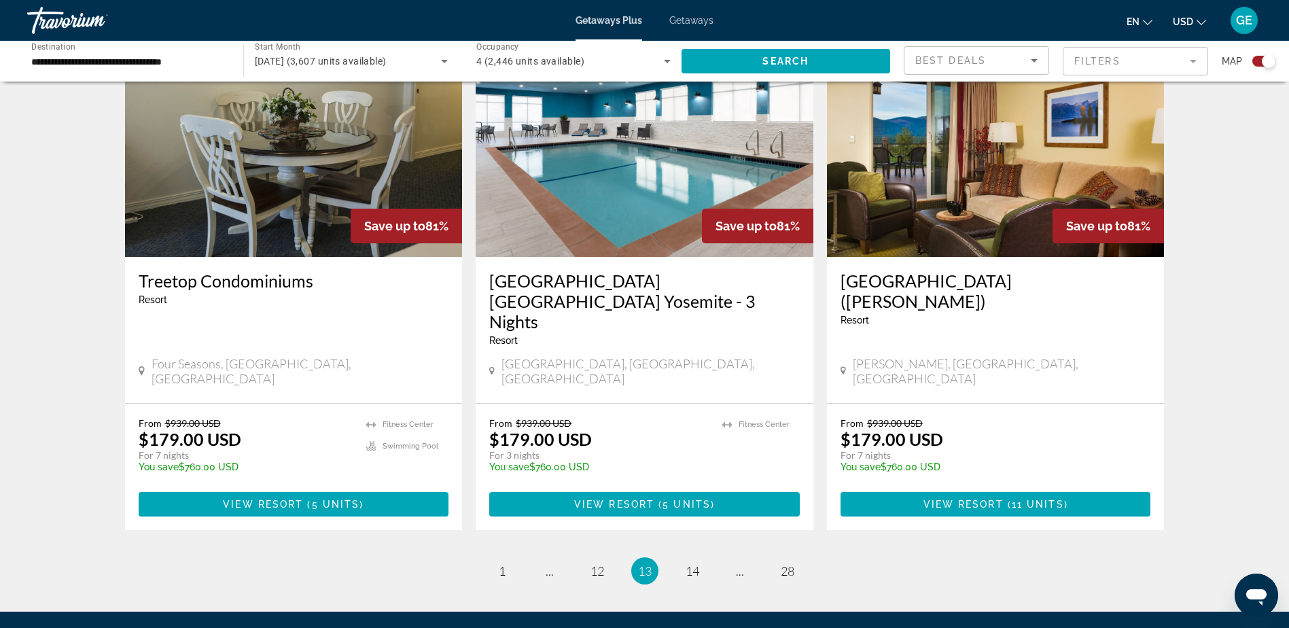
scroll to position [1970, 0]
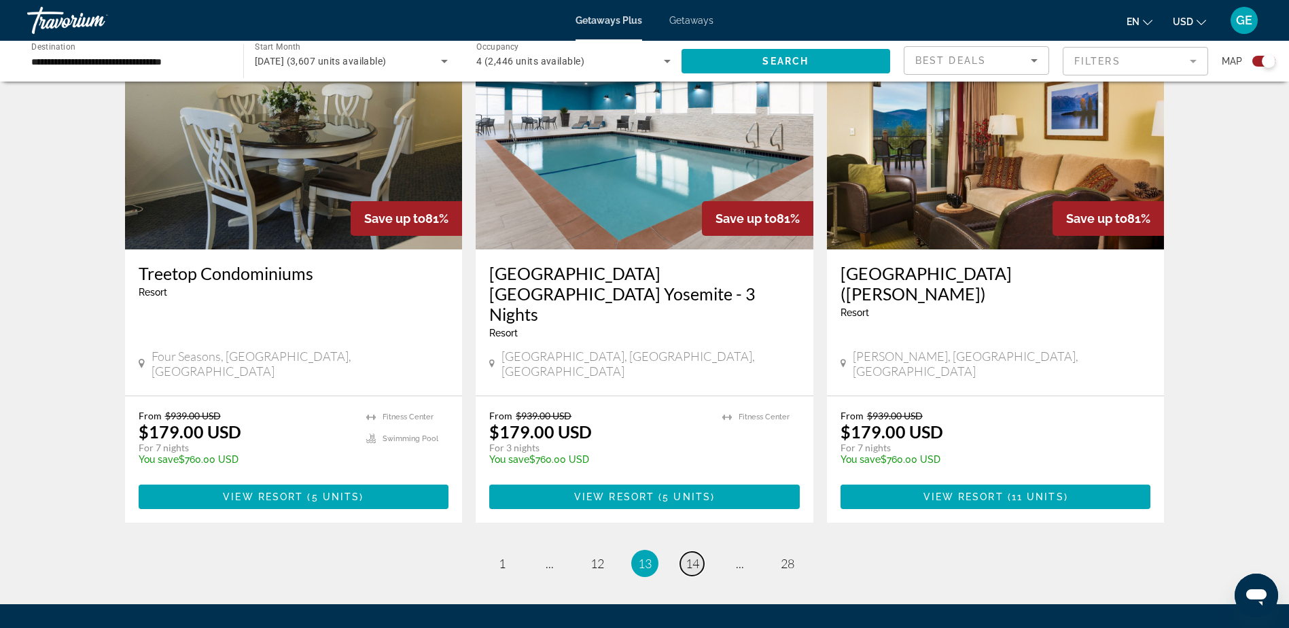
click at [696, 556] on span "14" at bounding box center [693, 563] width 14 height 15
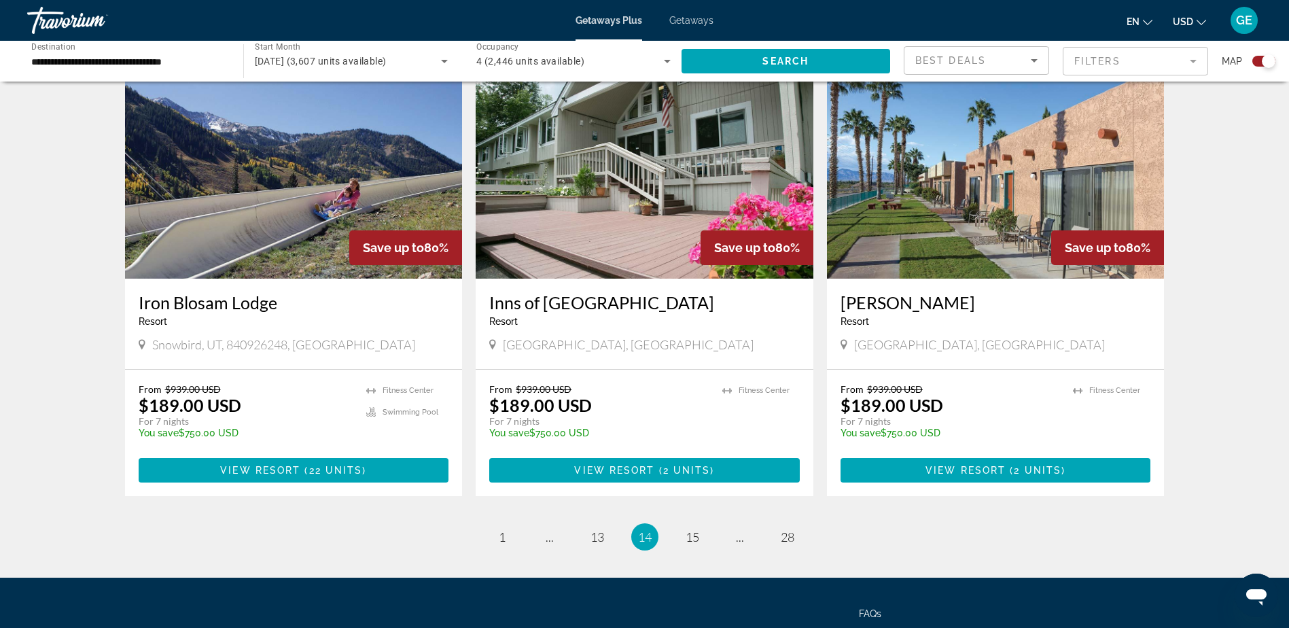
scroll to position [1970, 0]
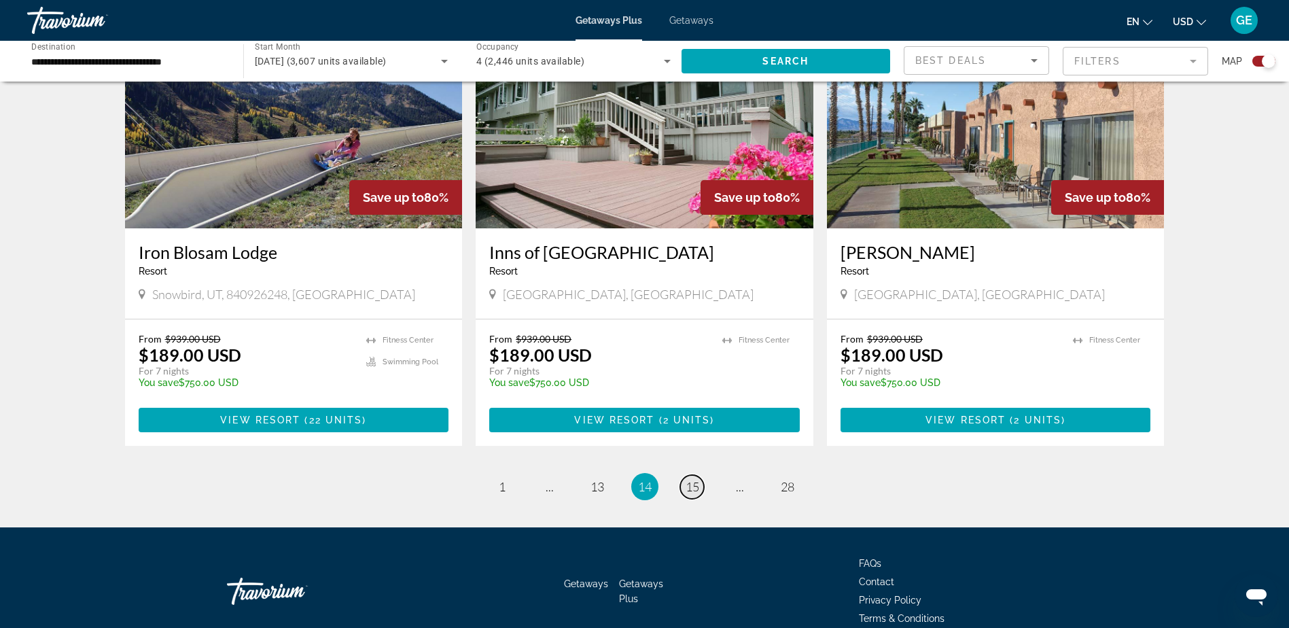
click at [689, 479] on span "15" at bounding box center [693, 486] width 14 height 15
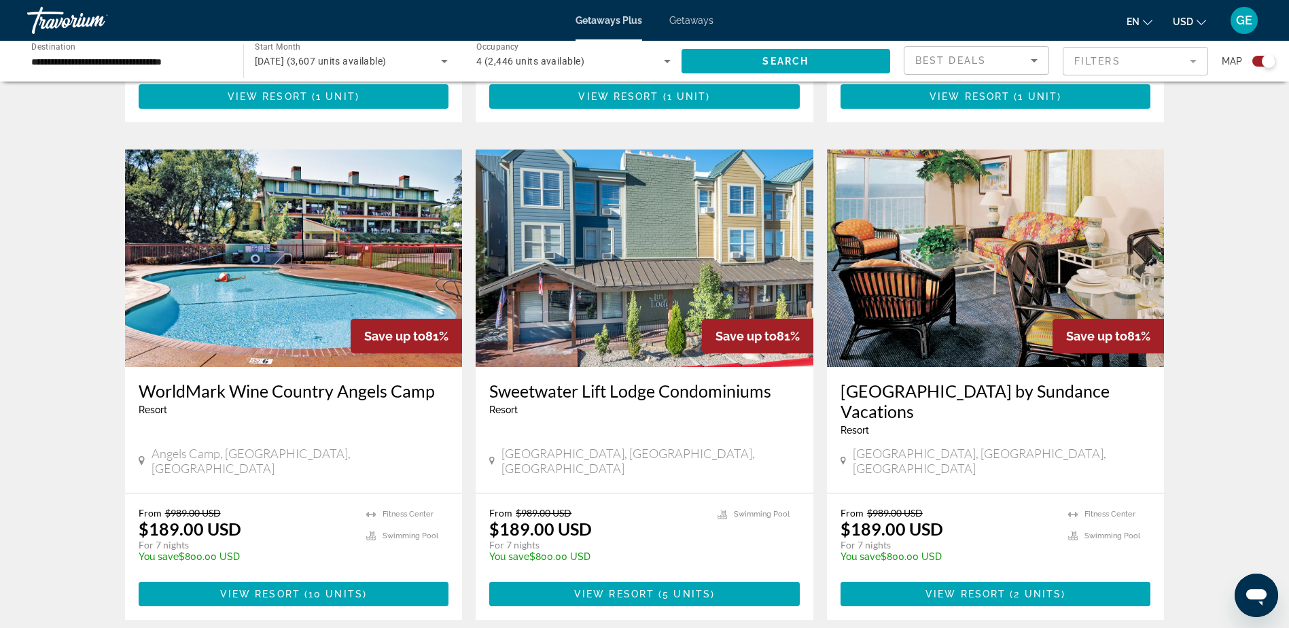
scroll to position [1902, 0]
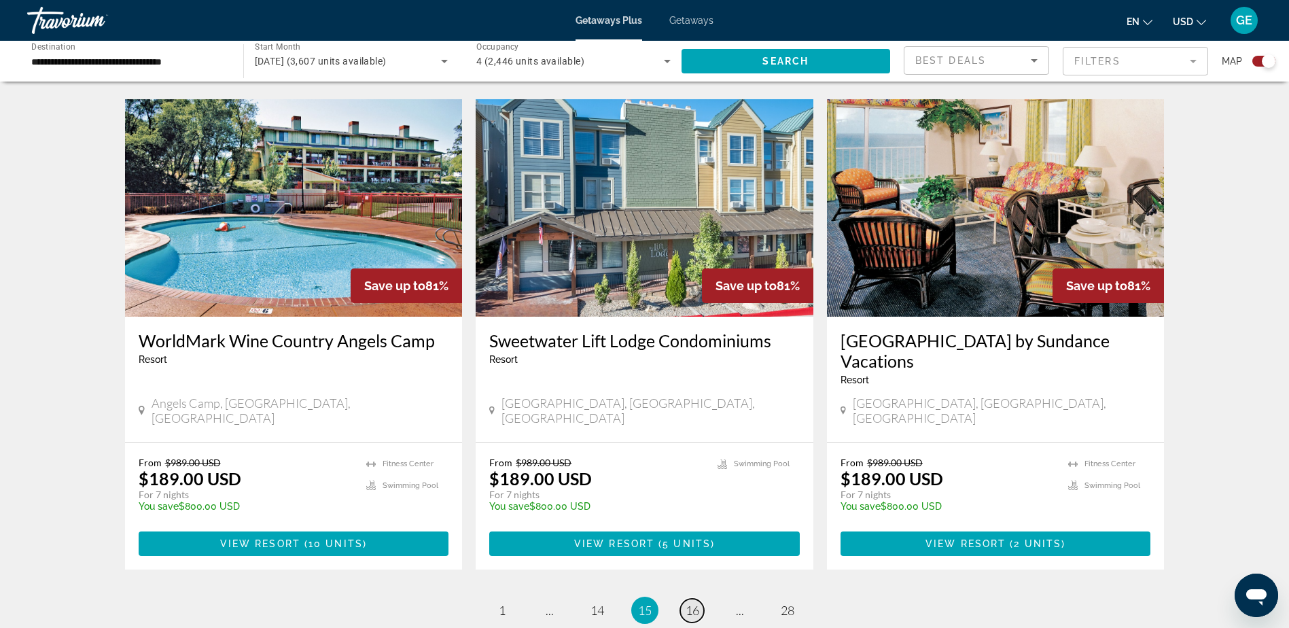
click at [695, 603] on span "16" at bounding box center [693, 610] width 14 height 15
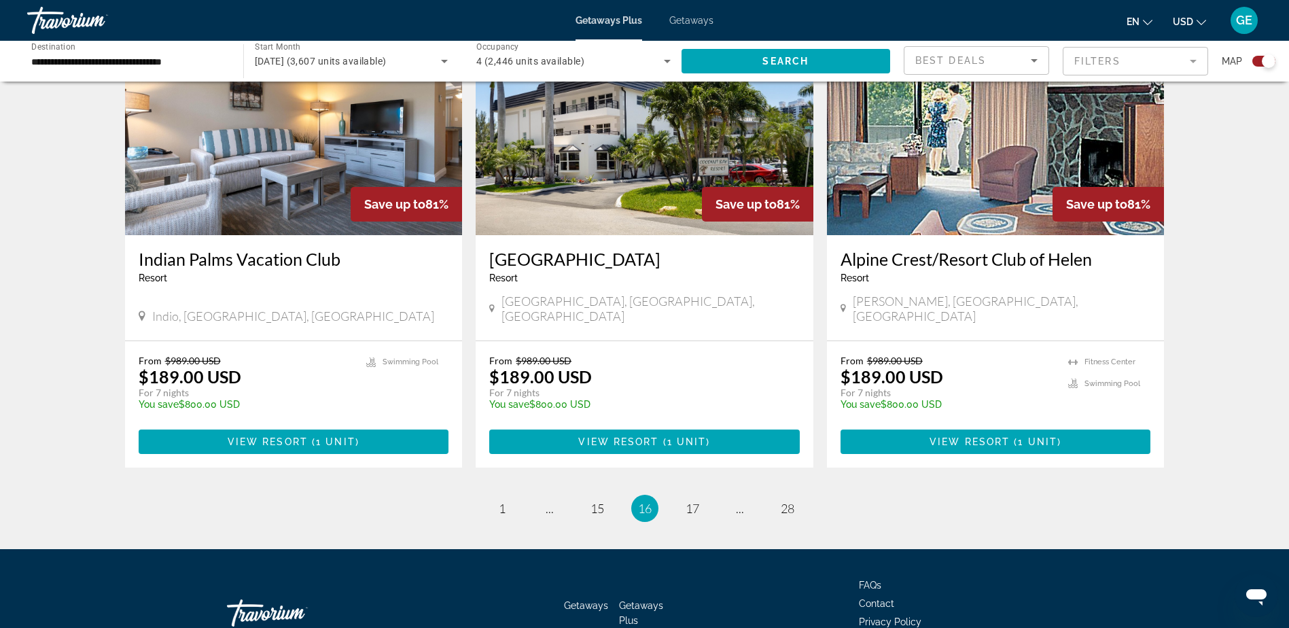
scroll to position [2012, 0]
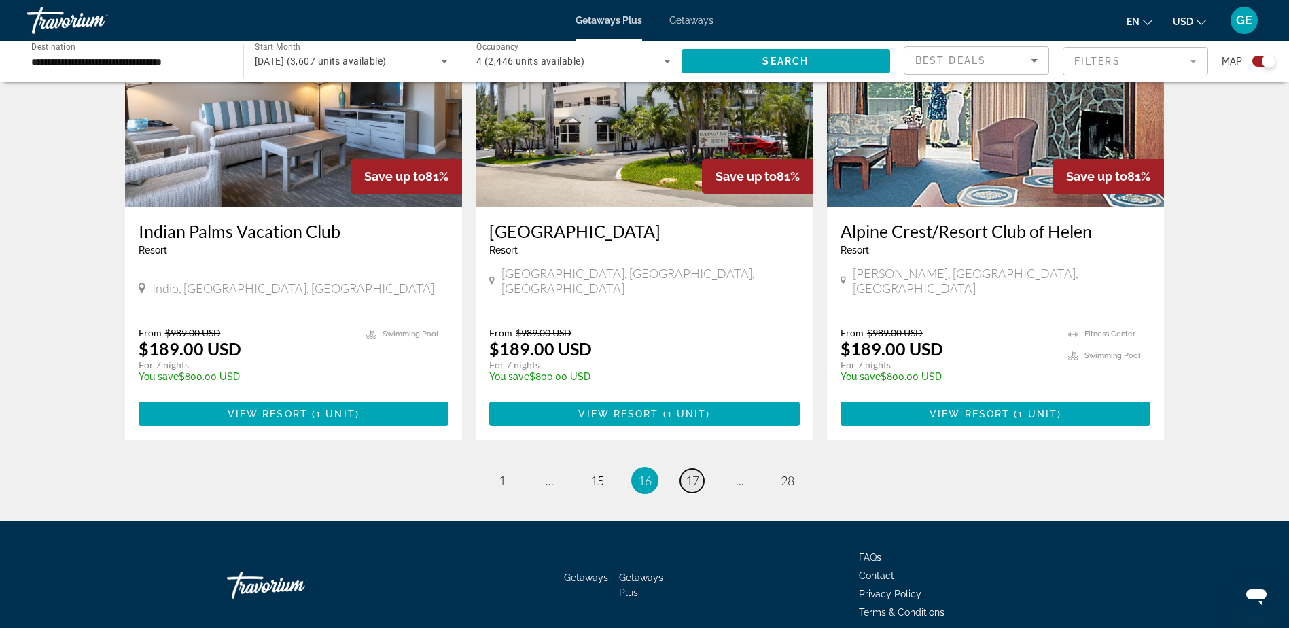
click at [692, 473] on span "17" at bounding box center [693, 480] width 14 height 15
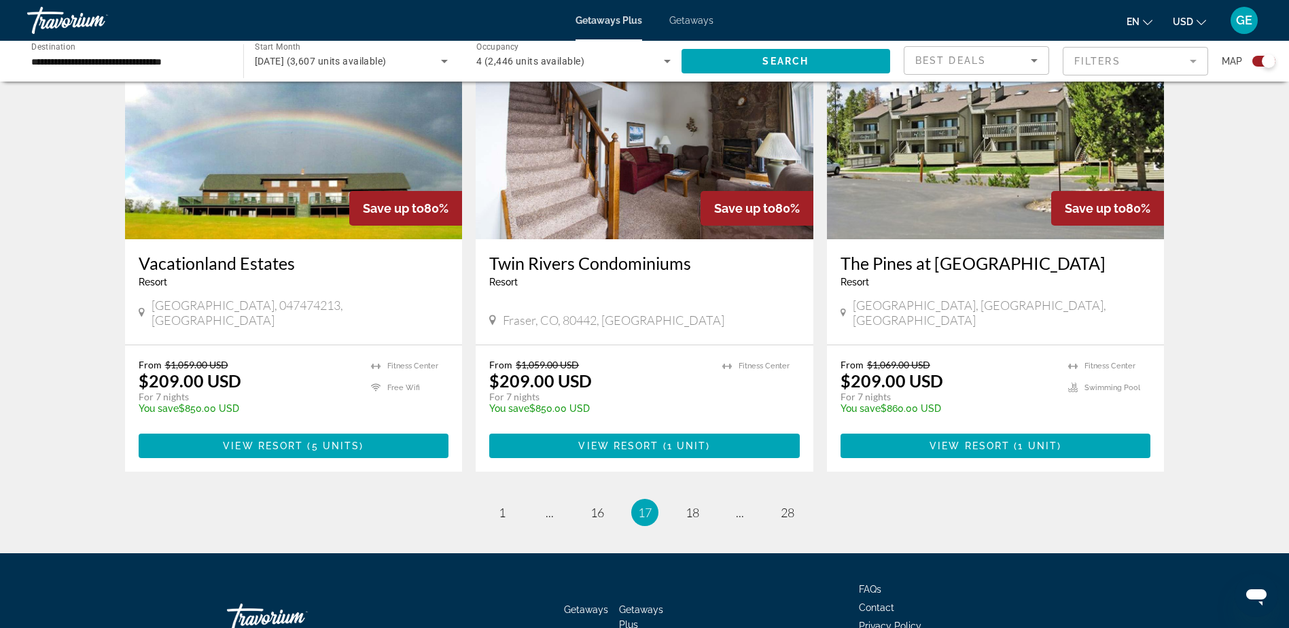
scroll to position [2032, 0]
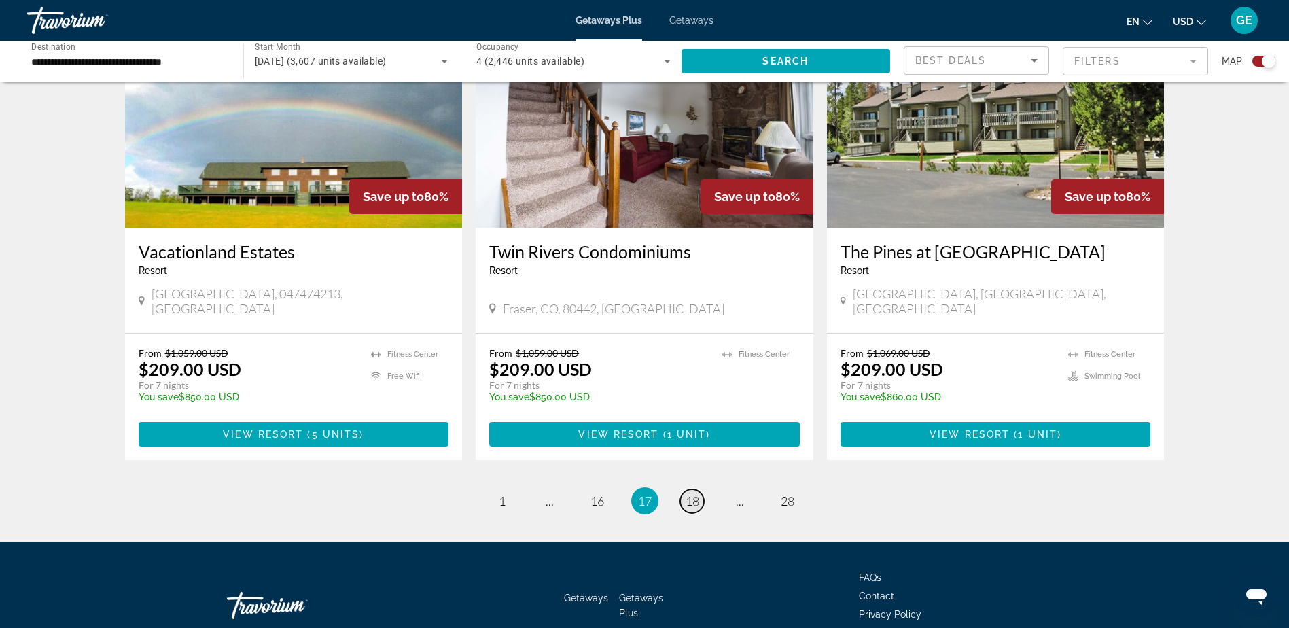
click at [692, 493] on span "18" at bounding box center [693, 500] width 14 height 15
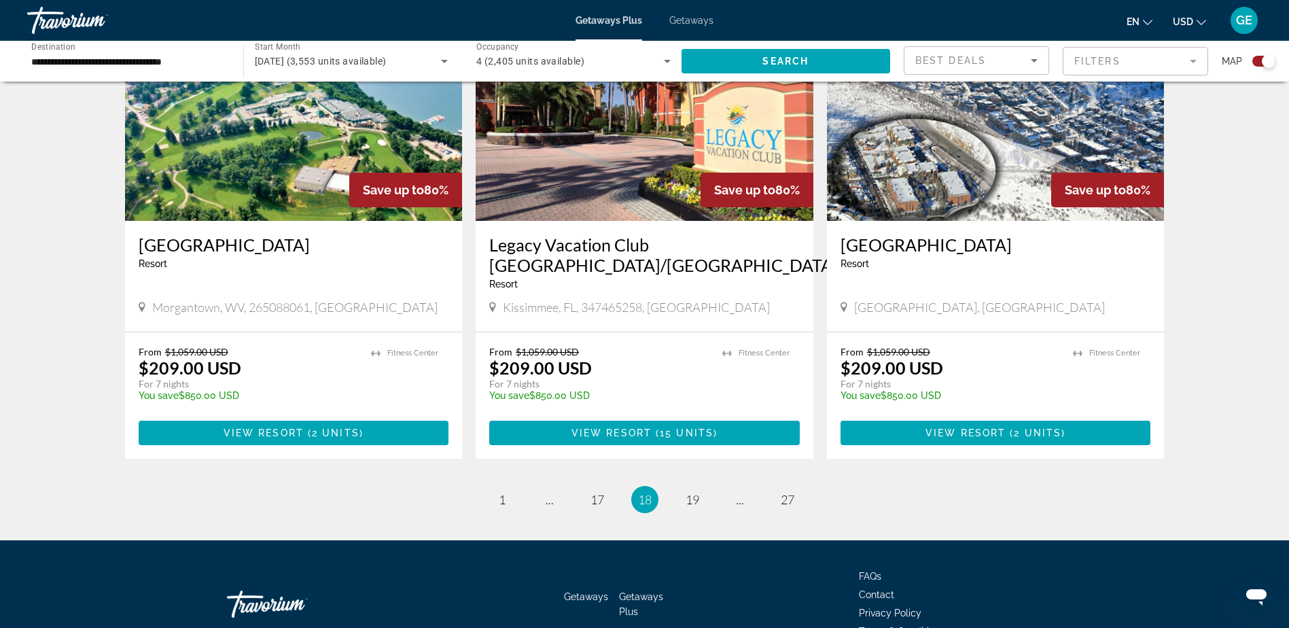
scroll to position [2012, 0]
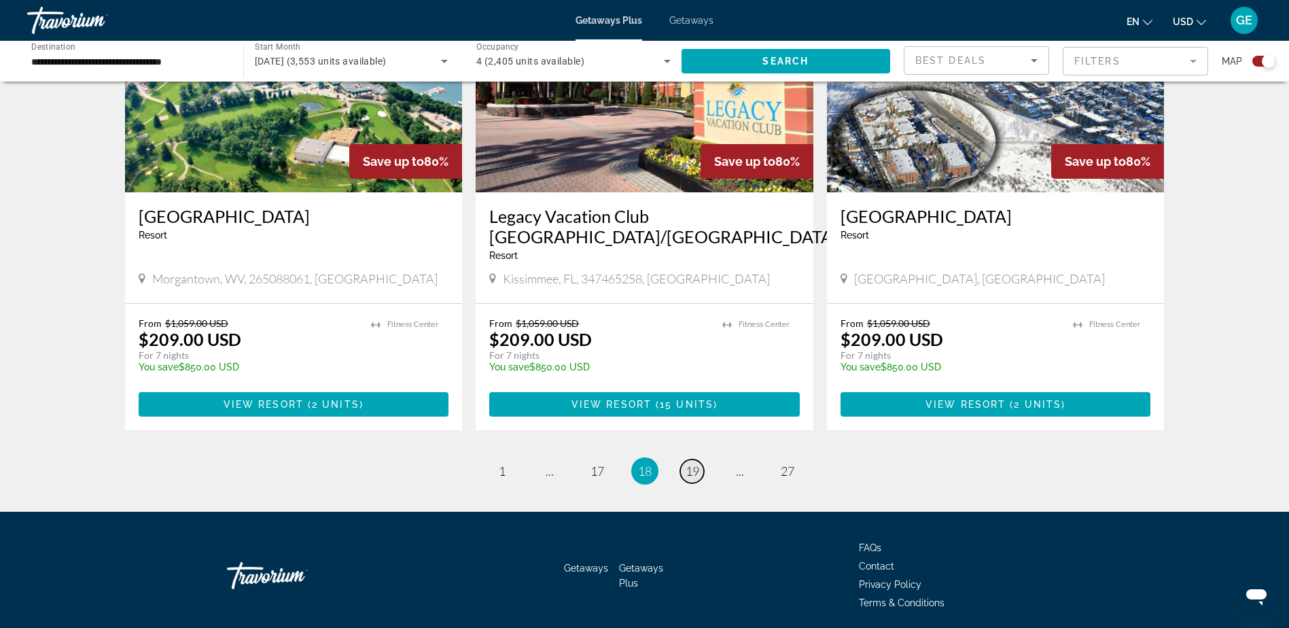
click at [689, 463] on span "19" at bounding box center [693, 470] width 14 height 15
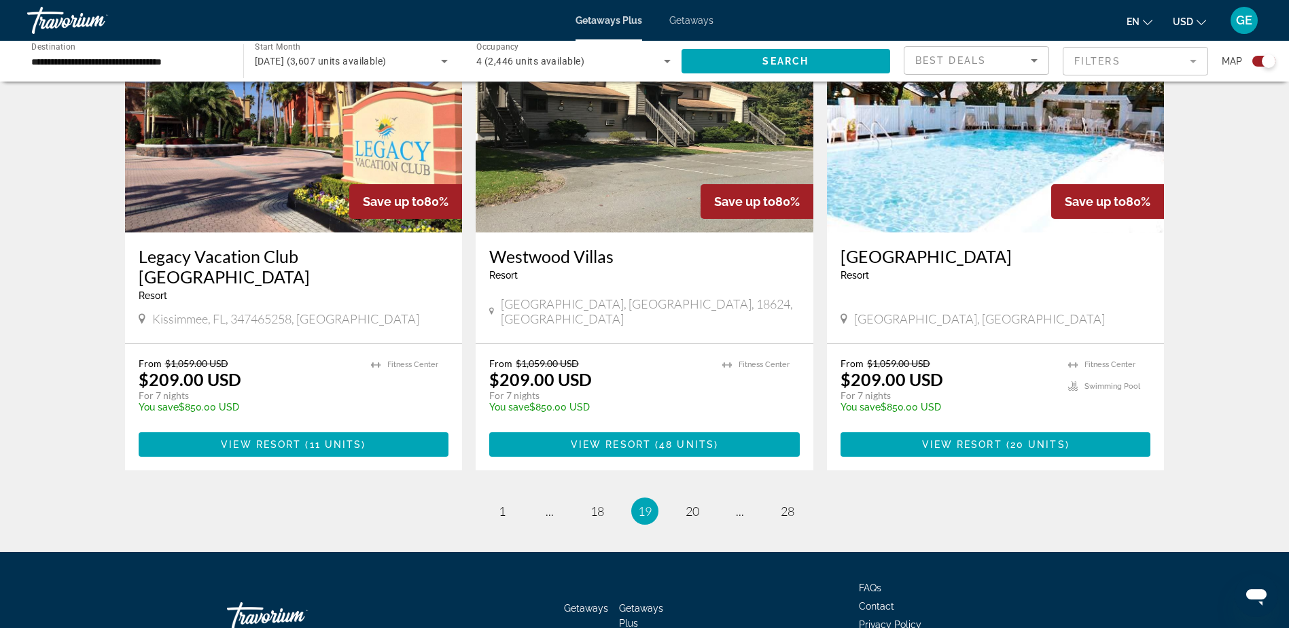
scroll to position [2012, 0]
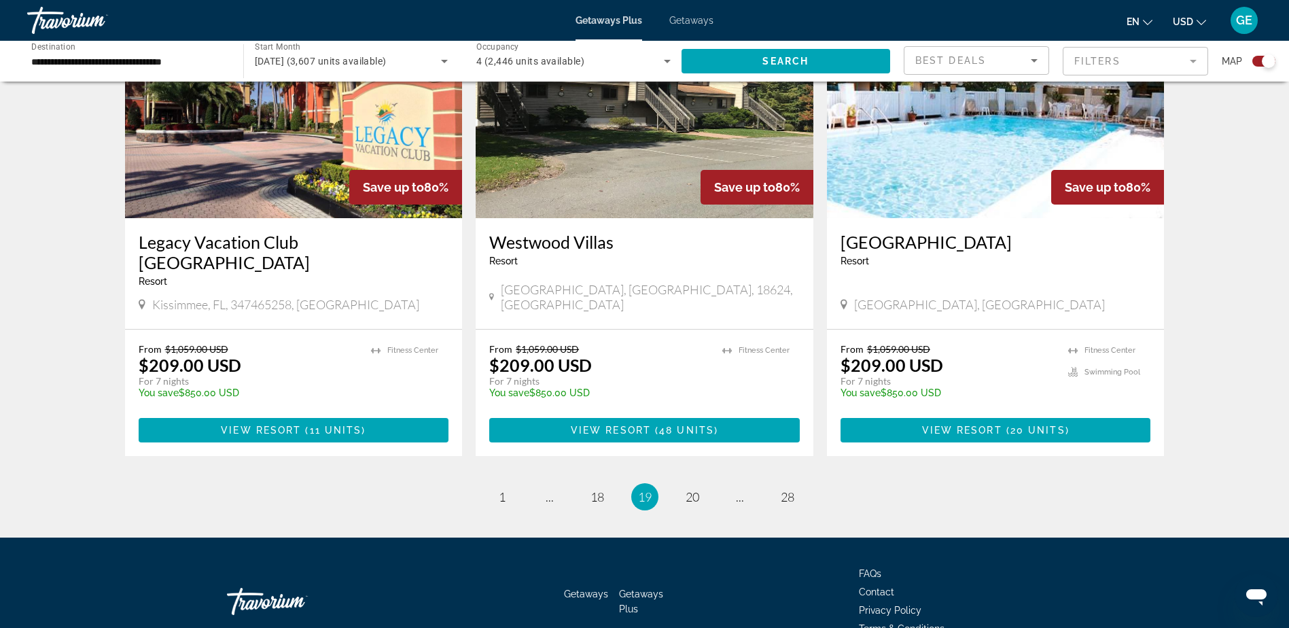
click at [681, 22] on span "Getaways" at bounding box center [691, 20] width 44 height 11
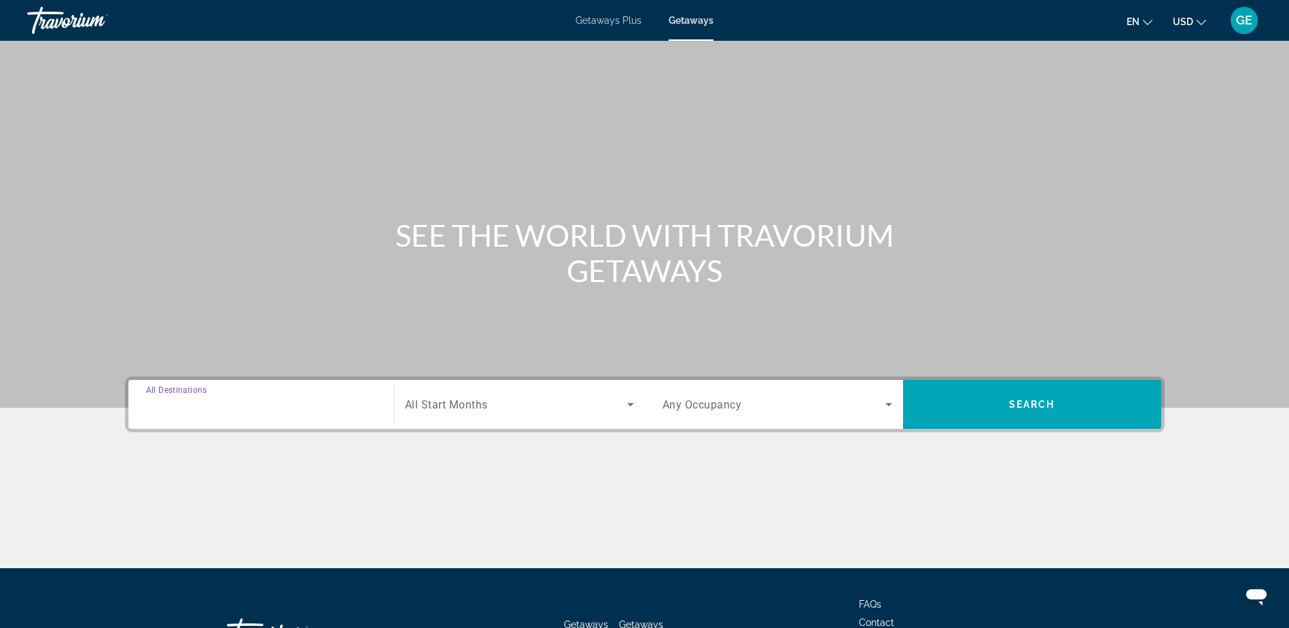
click at [336, 406] on input "Destination All Destinations" at bounding box center [261, 405] width 230 height 16
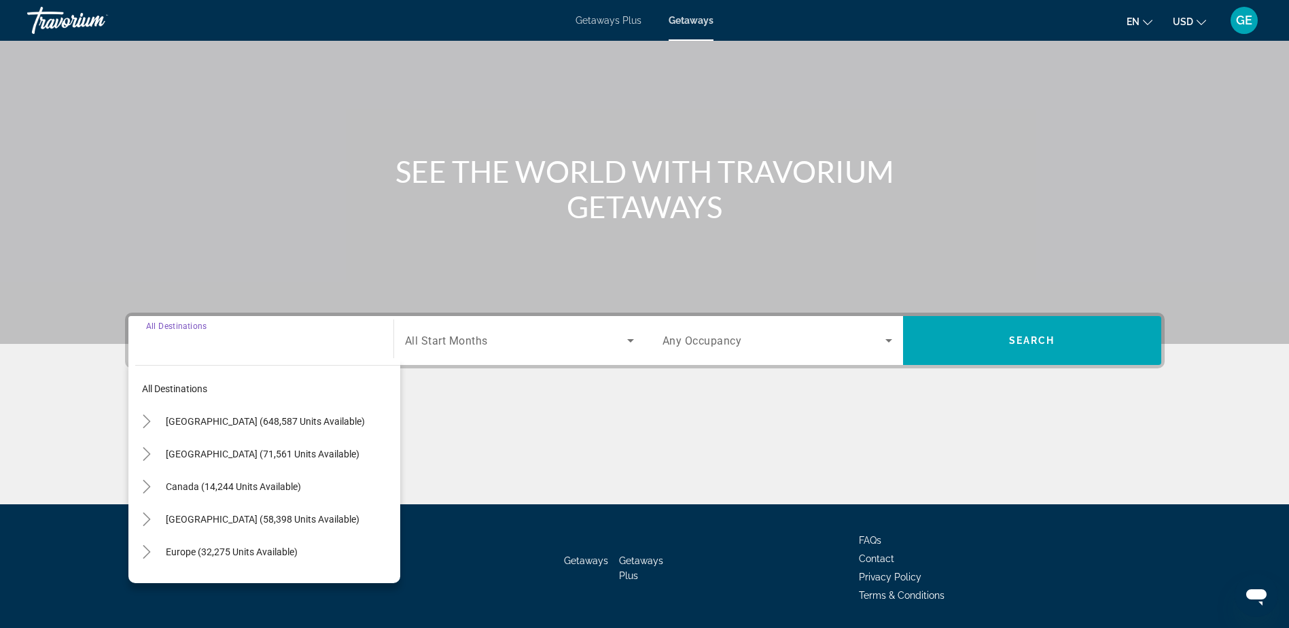
scroll to position [107, 0]
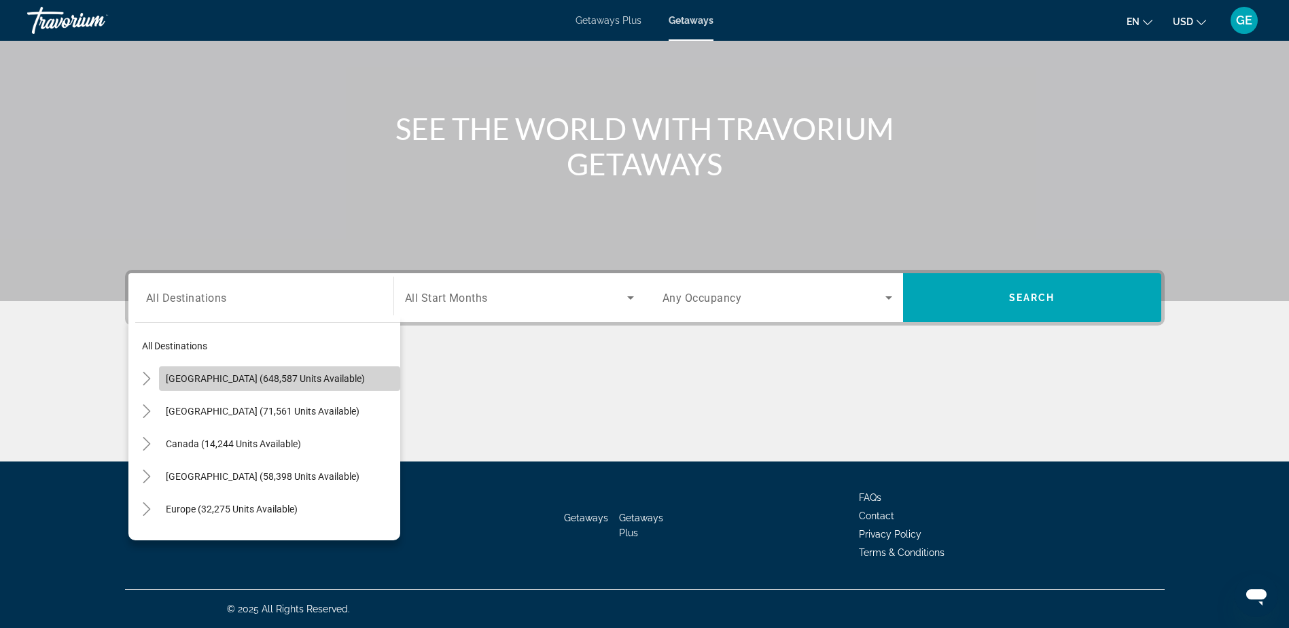
click at [283, 381] on span "[GEOGRAPHIC_DATA] (648,587 units available)" at bounding box center [265, 378] width 199 height 11
type input "**********"
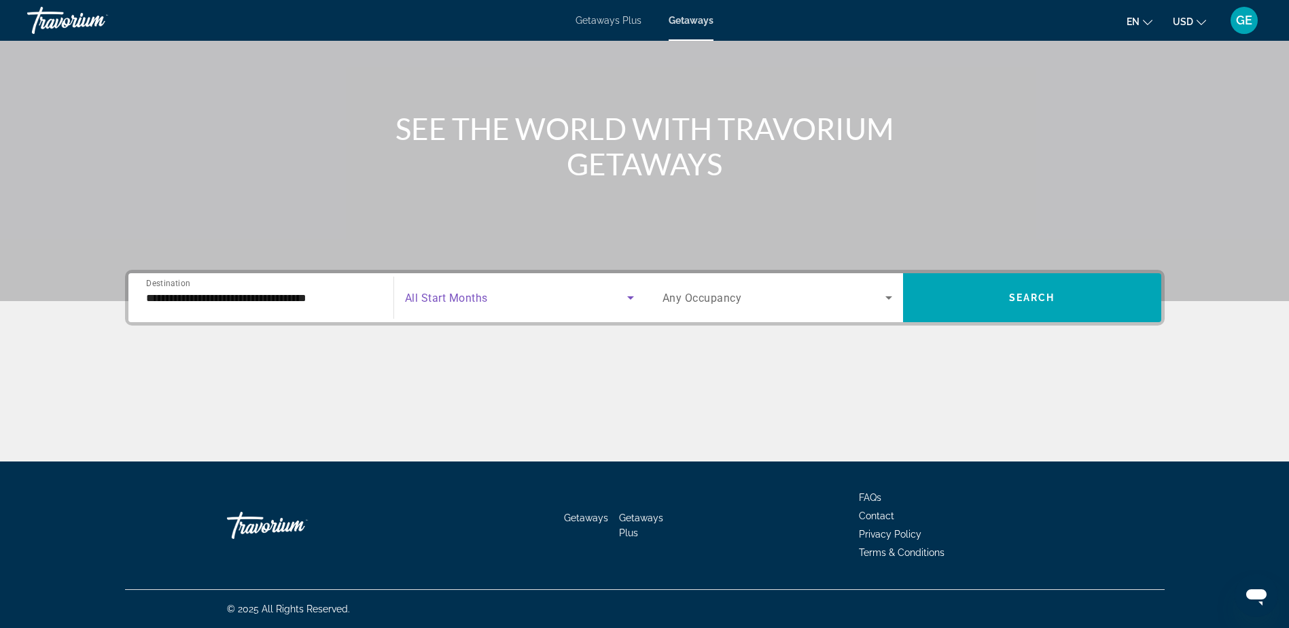
click at [633, 295] on icon "Search widget" at bounding box center [630, 297] width 16 height 16
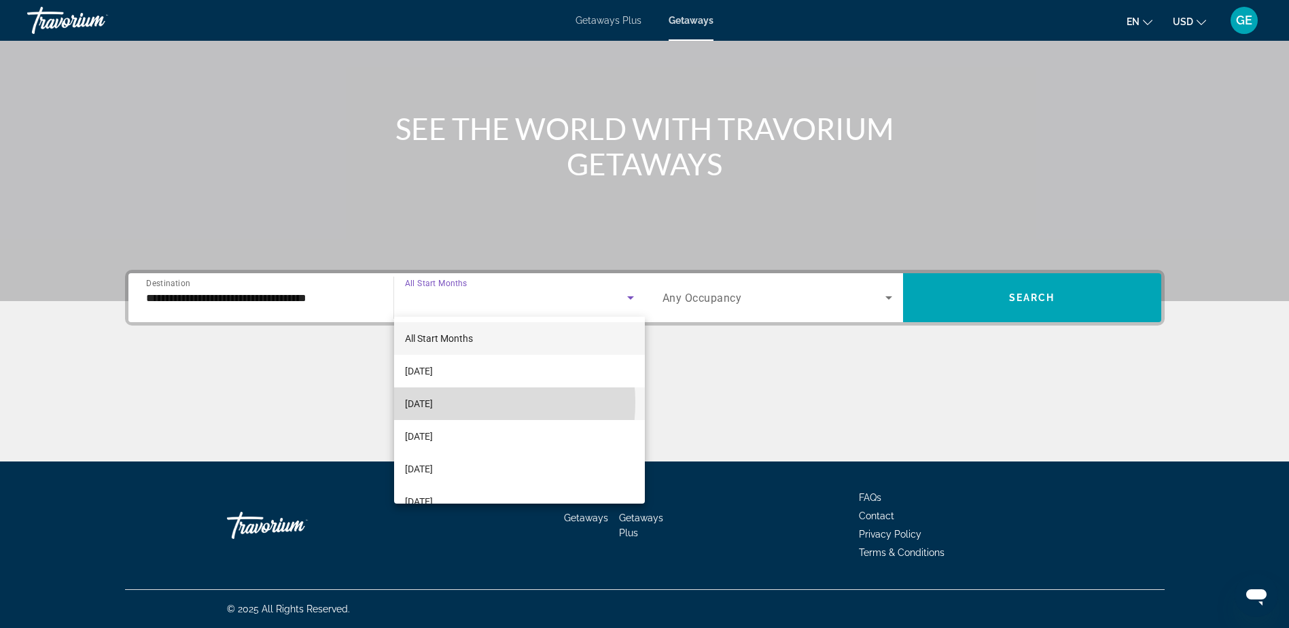
click at [433, 402] on span "[DATE]" at bounding box center [419, 403] width 28 height 16
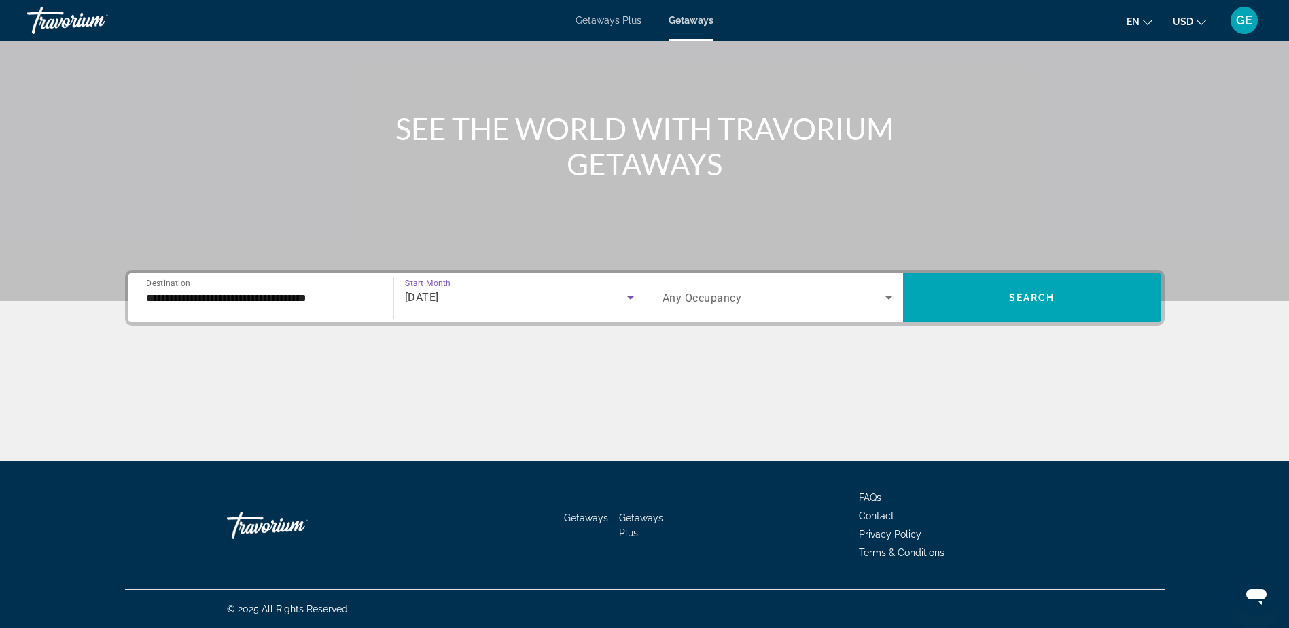
click at [889, 301] on icon "Search widget" at bounding box center [889, 297] width 16 height 16
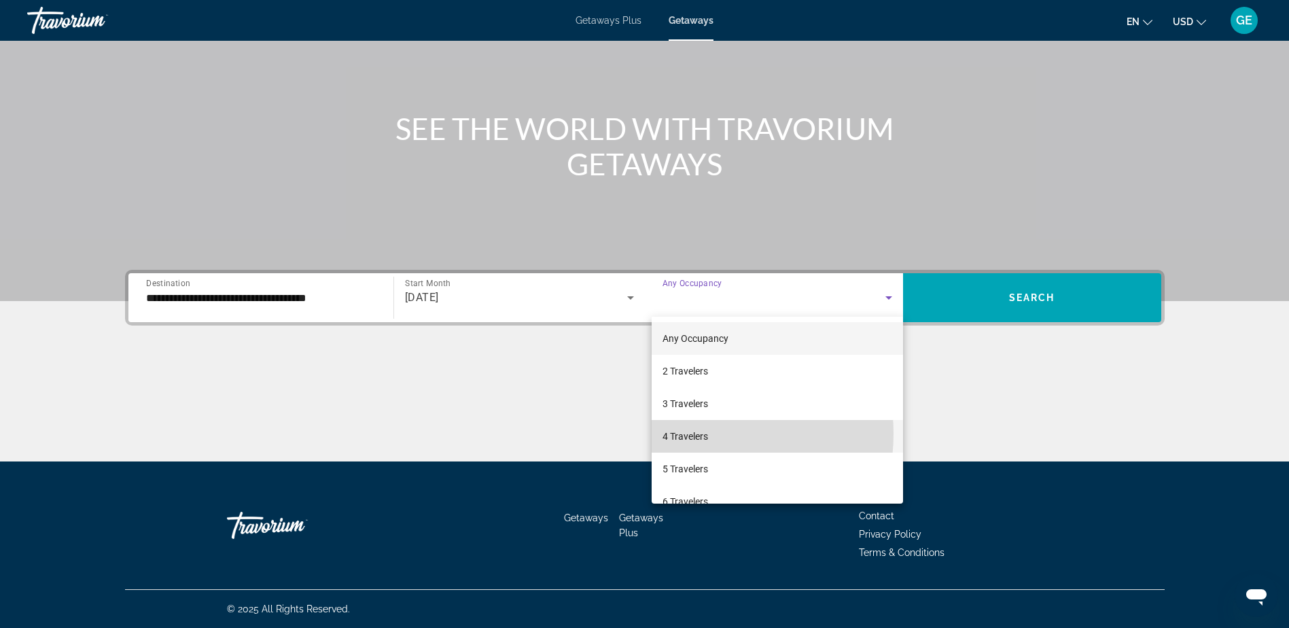
click at [694, 433] on span "4 Travelers" at bounding box center [685, 436] width 46 height 16
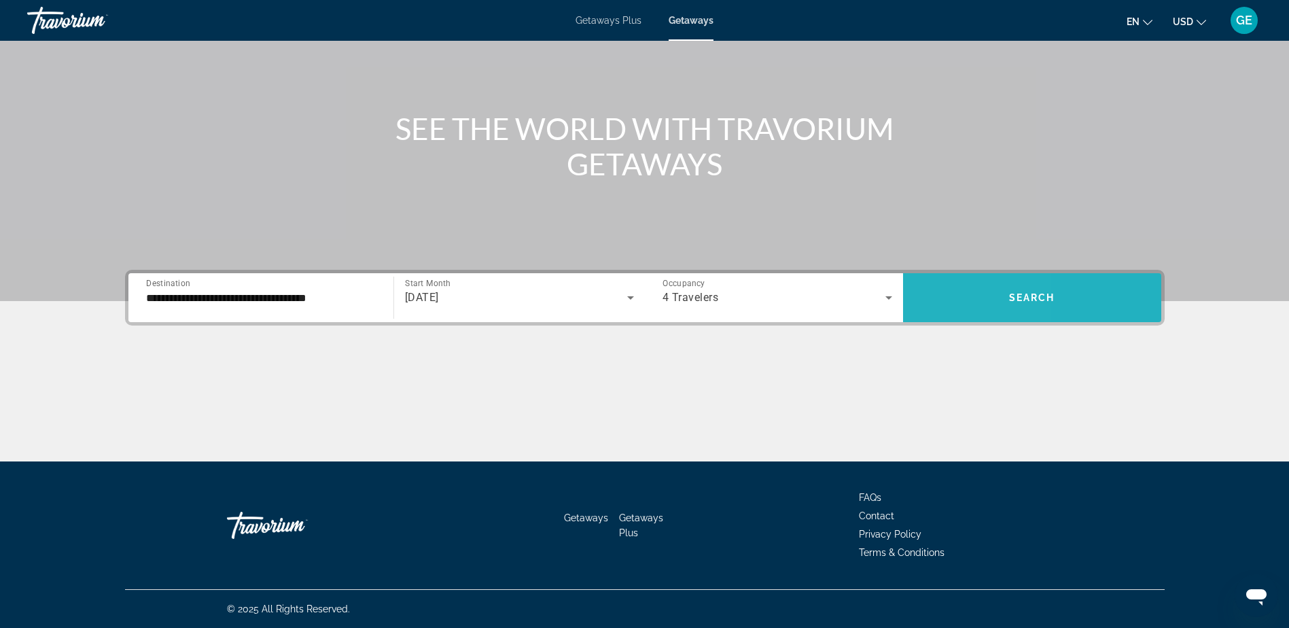
click at [934, 290] on span "Search widget" at bounding box center [1032, 297] width 258 height 33
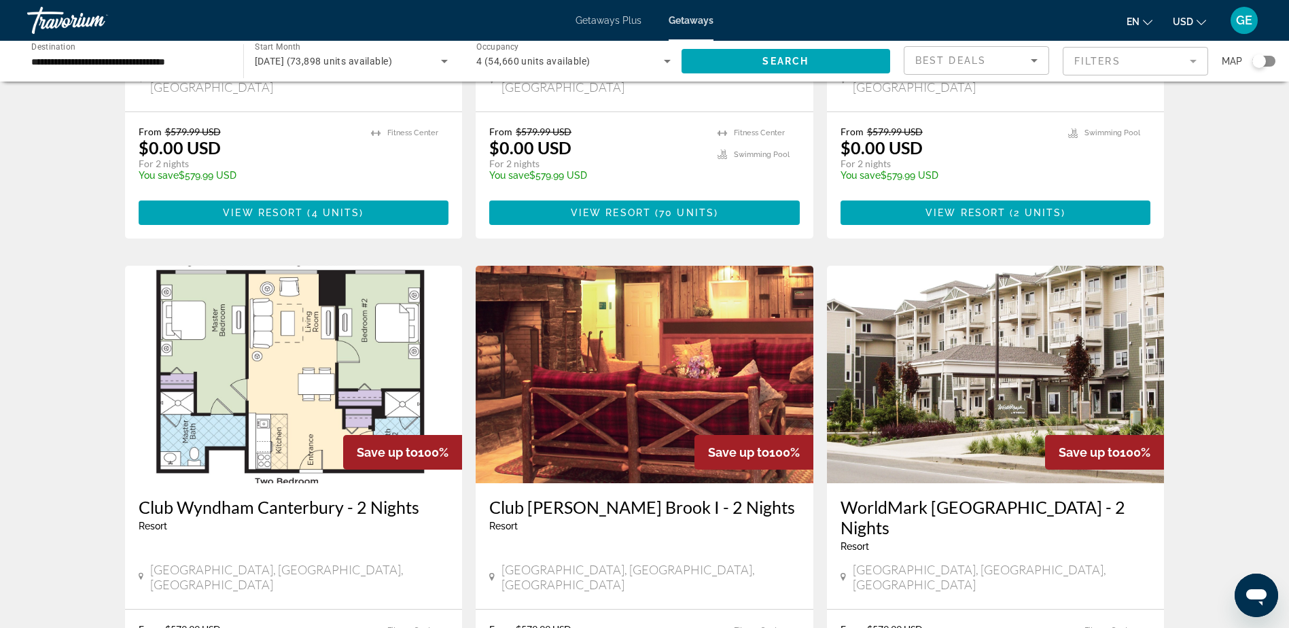
scroll to position [1427, 0]
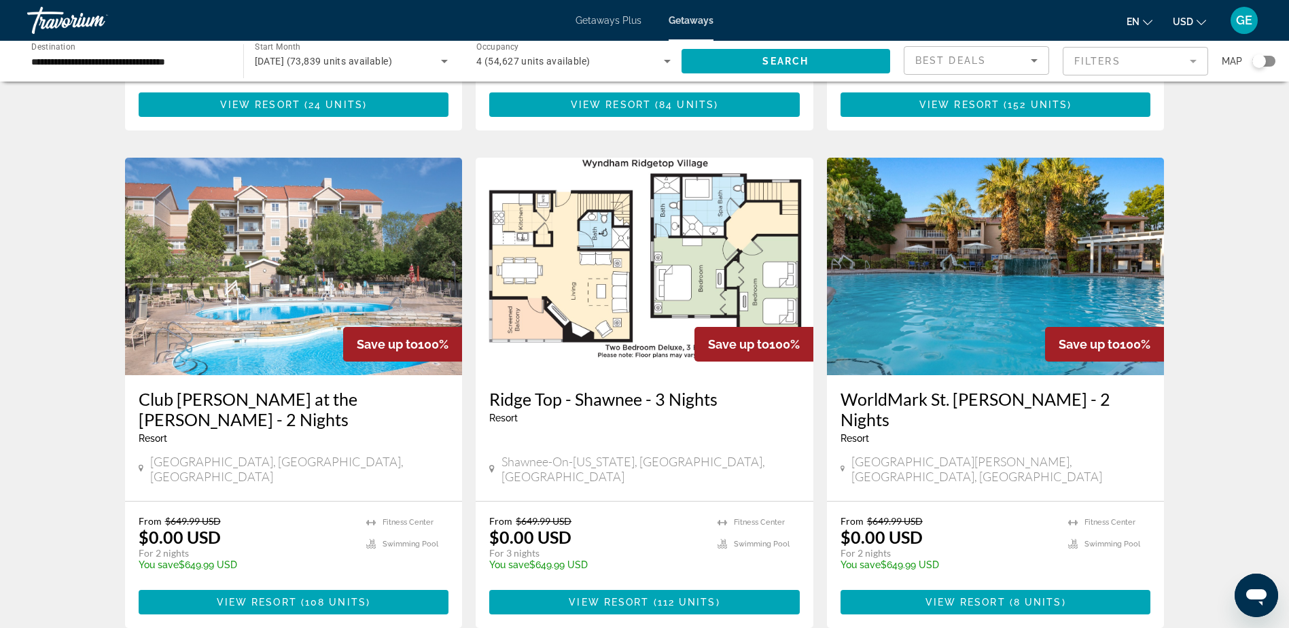
scroll to position [1495, 0]
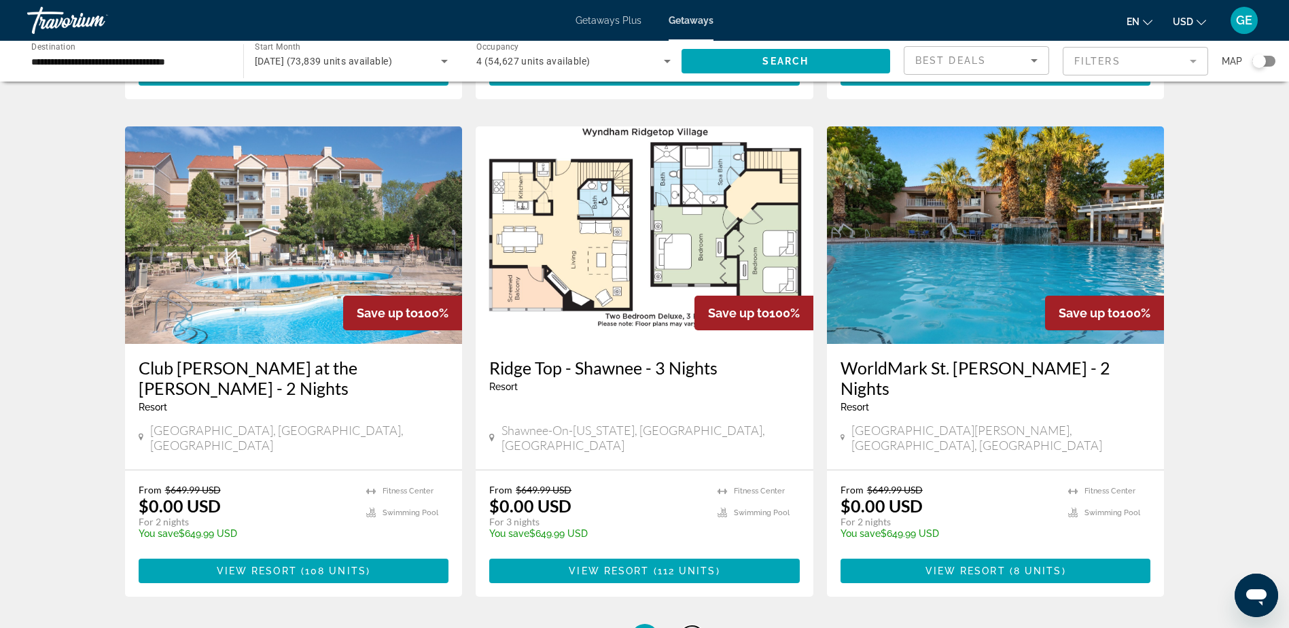
click at [693, 627] on span "6" at bounding box center [692, 637] width 7 height 15
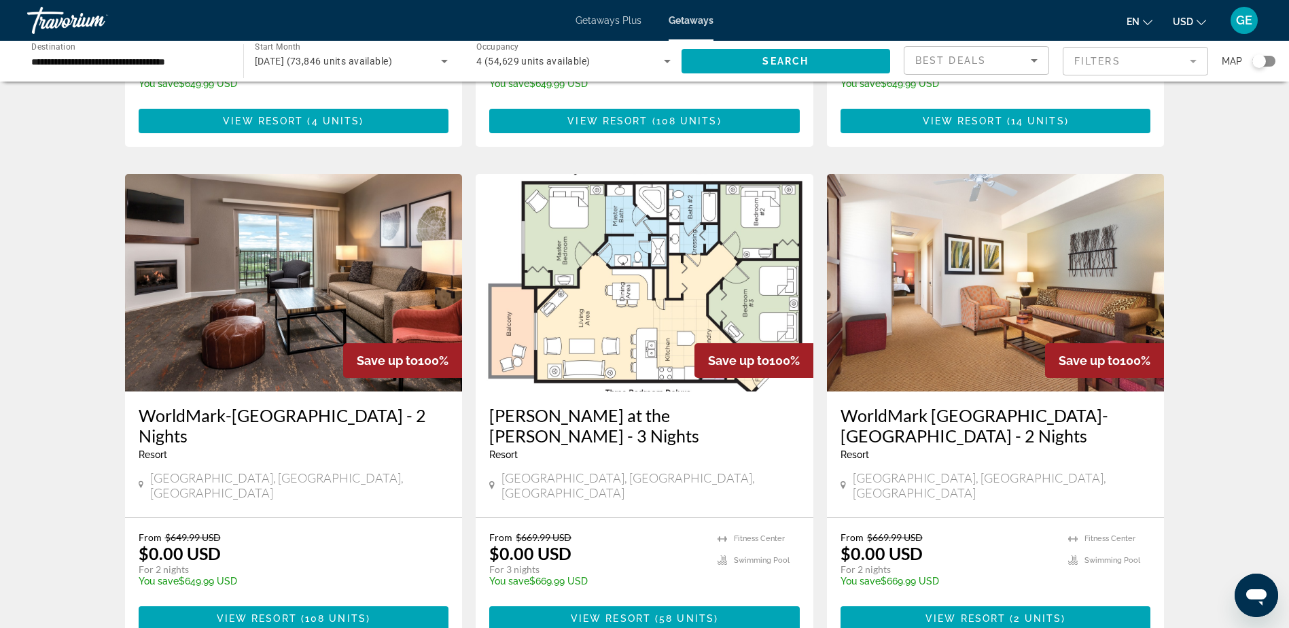
scroll to position [1495, 0]
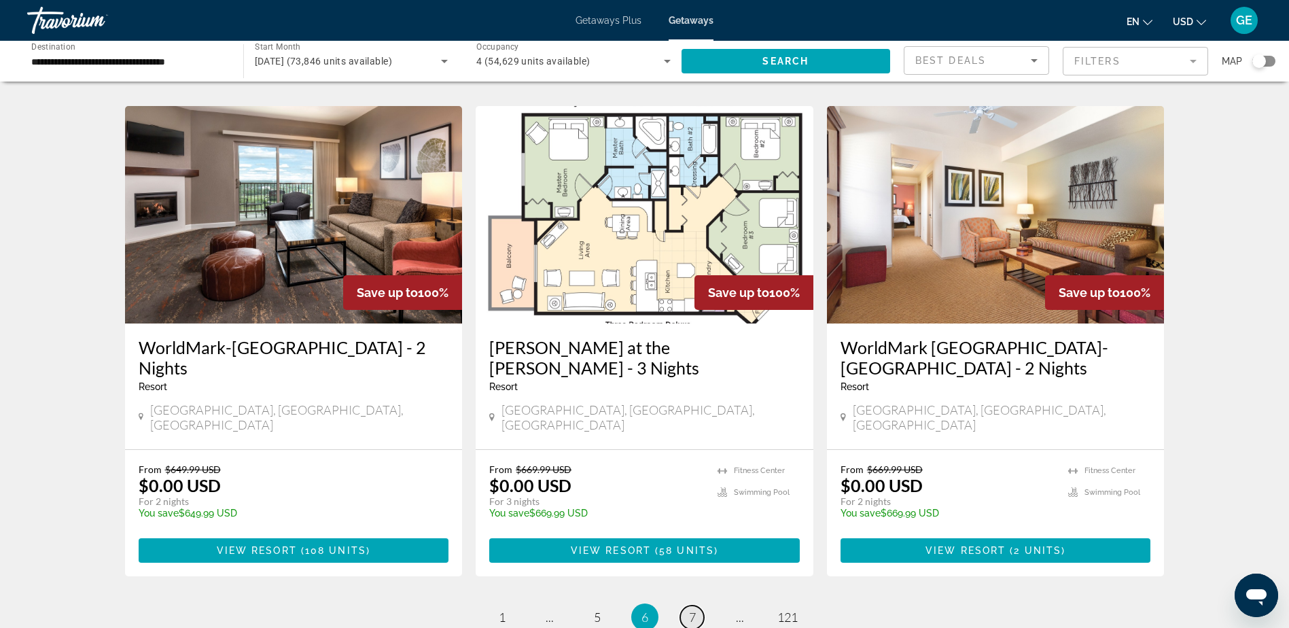
click at [694, 609] on span "7" at bounding box center [692, 616] width 7 height 15
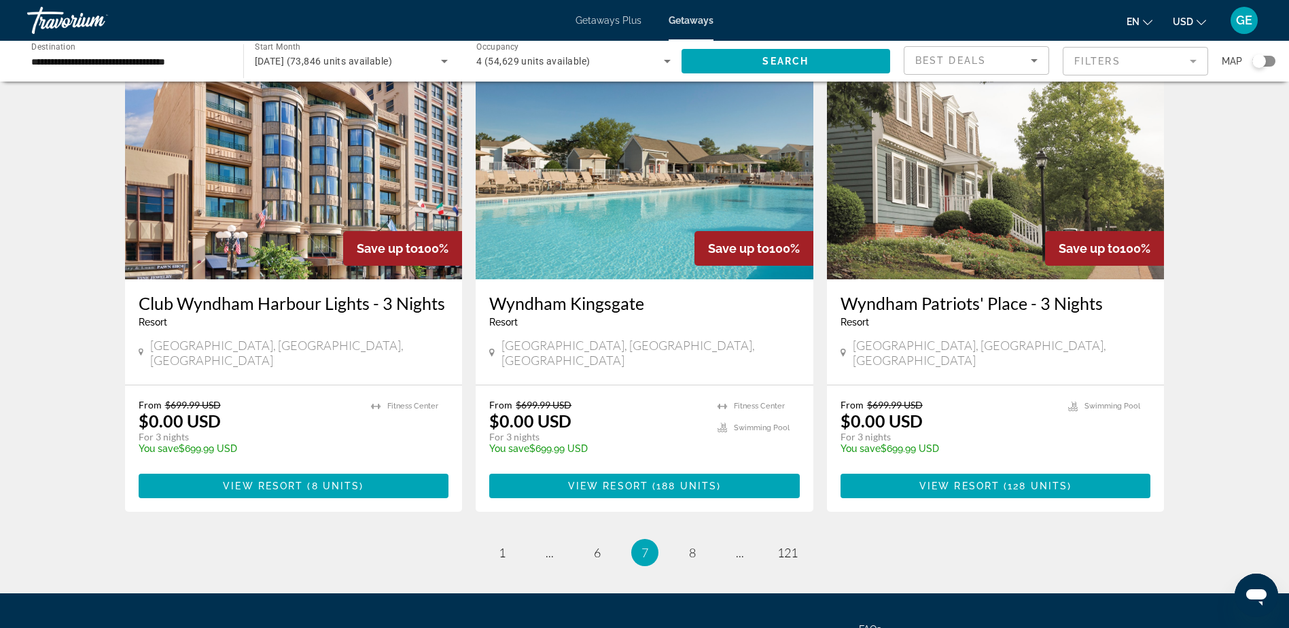
scroll to position [1612, 0]
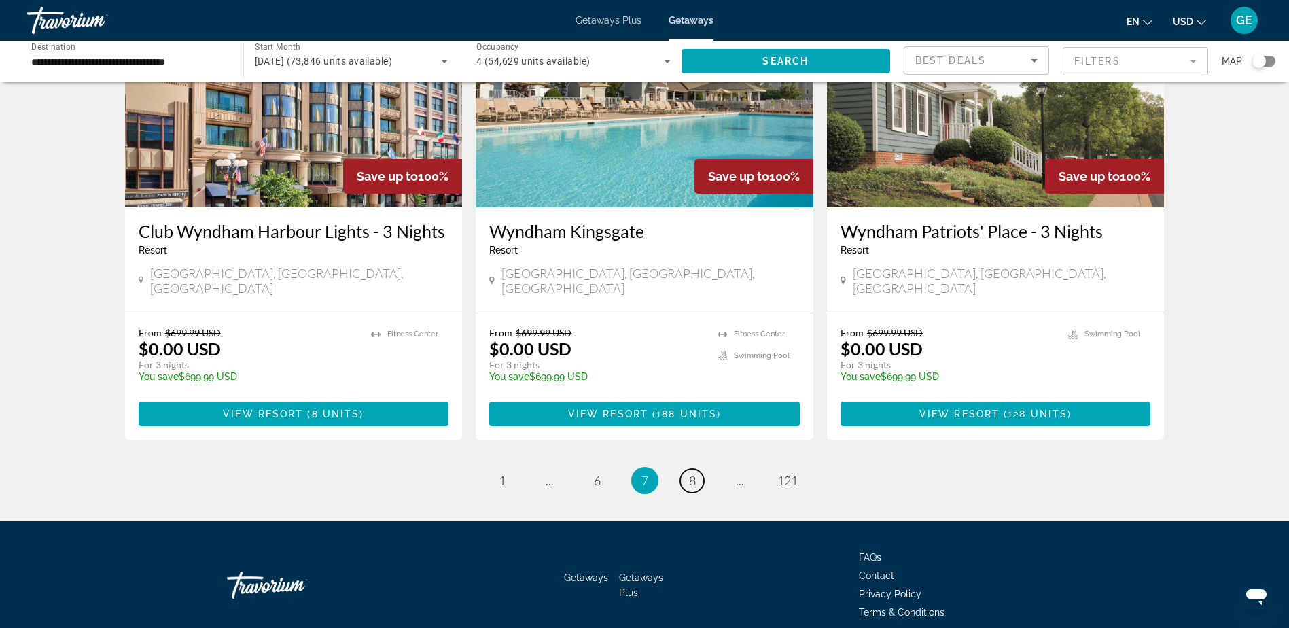
drag, startPoint x: 688, startPoint y: 422, endPoint x: 786, endPoint y: 436, distance: 99.4
click at [695, 469] on link "page 8" at bounding box center [692, 481] width 24 height 24
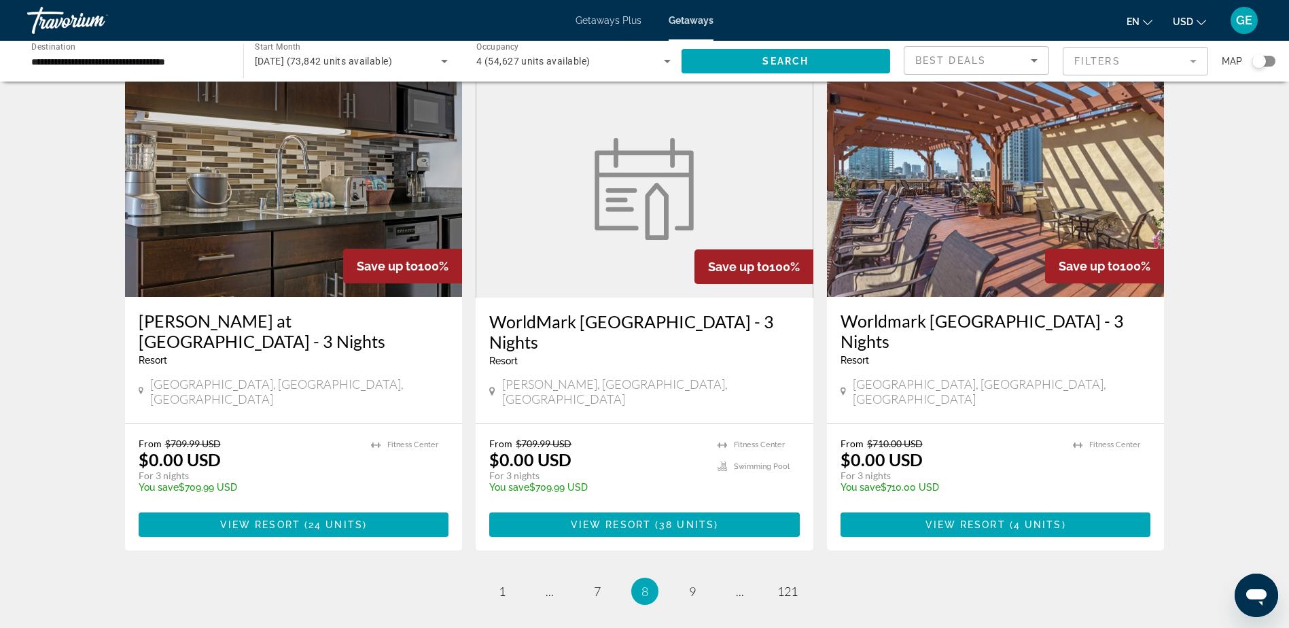
scroll to position [1631, 0]
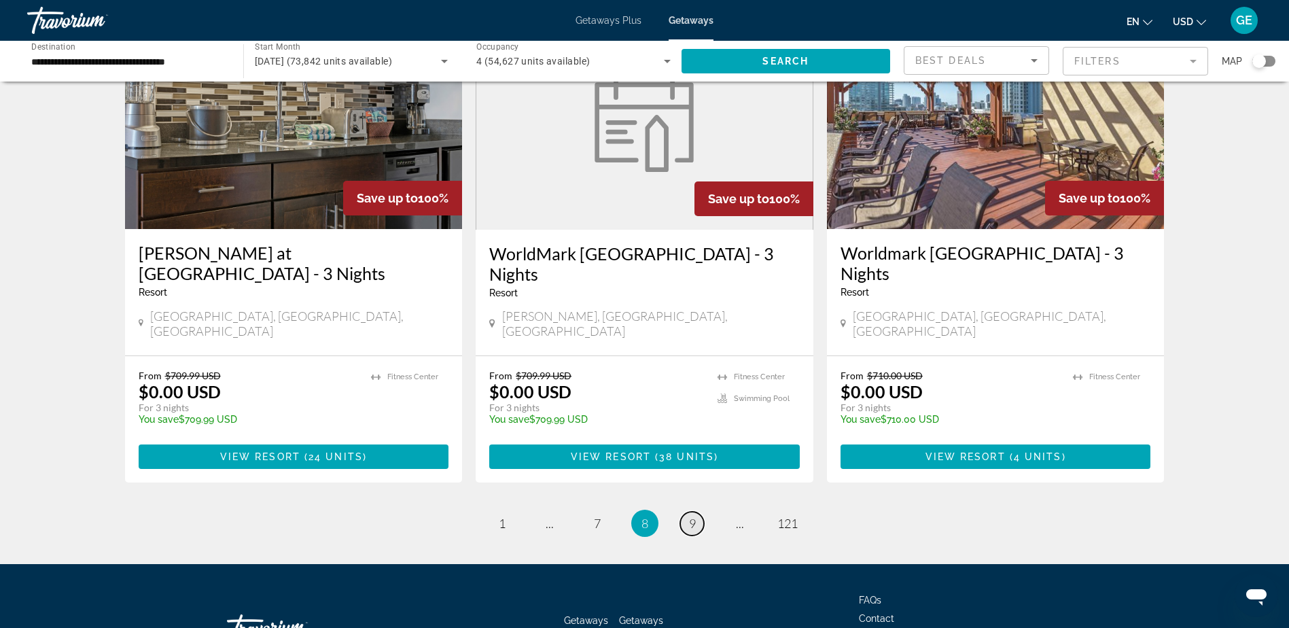
click at [693, 516] on span "9" at bounding box center [692, 523] width 7 height 15
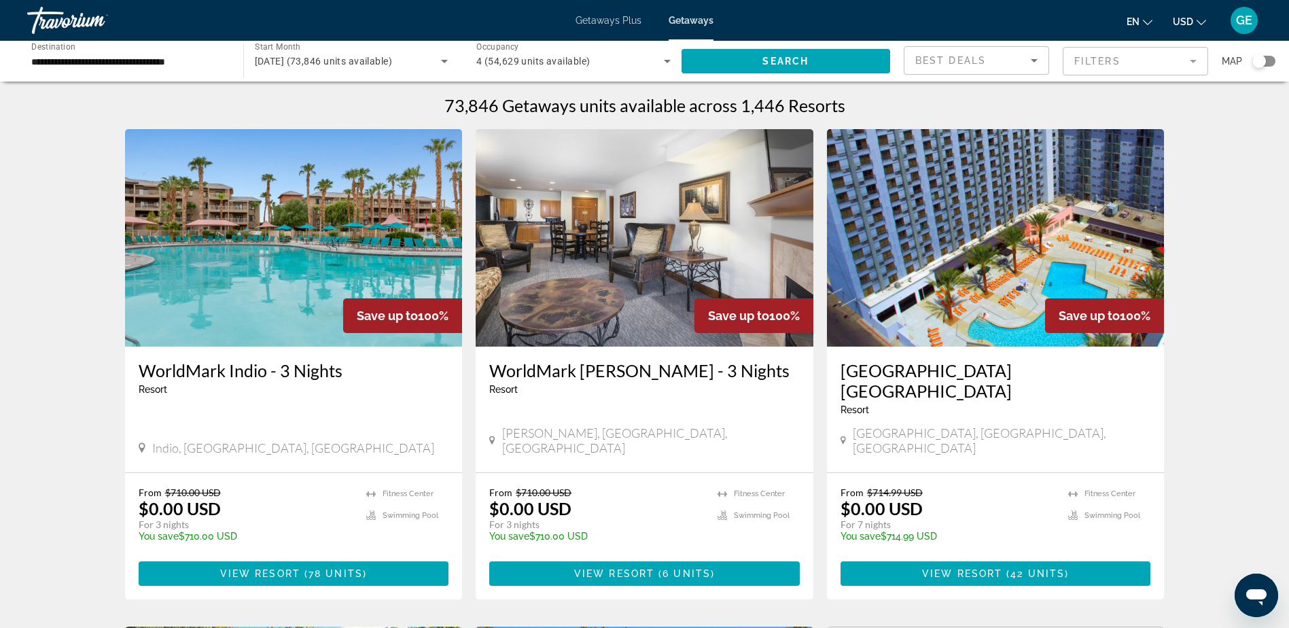
click at [561, 473] on div "From $710.00 USD $0.00 USD For 3 nights You save $710.00 USD temp [GEOGRAPHIC_D…" at bounding box center [645, 536] width 338 height 126
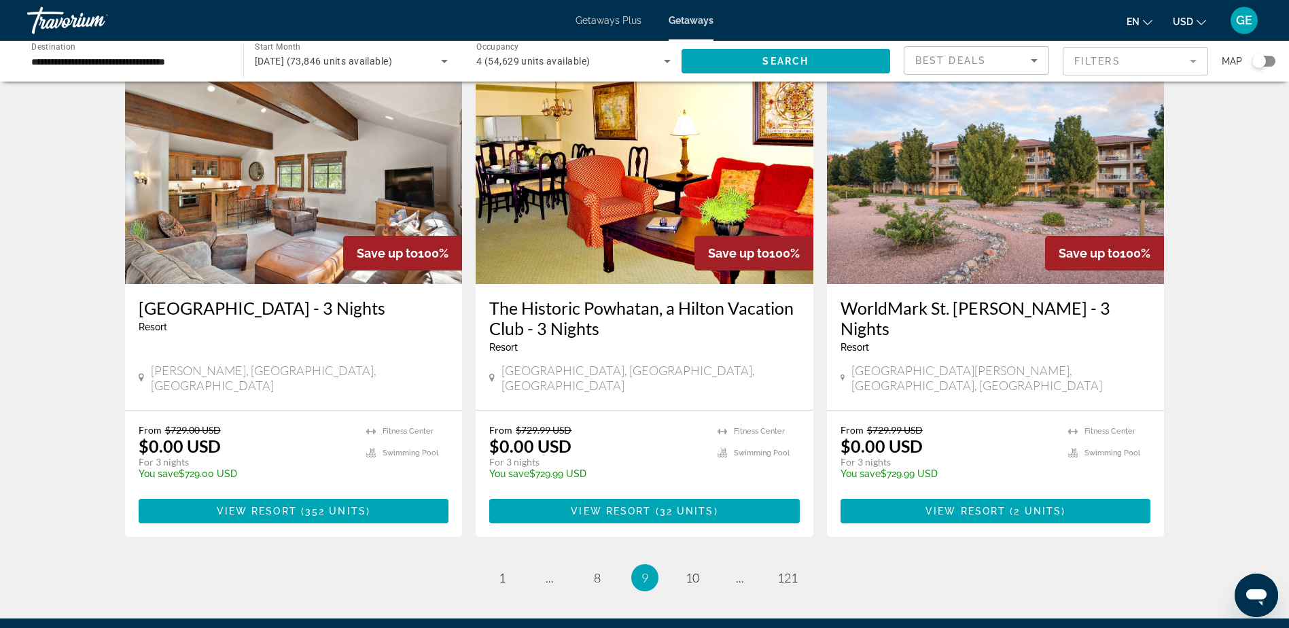
scroll to position [1563, 0]
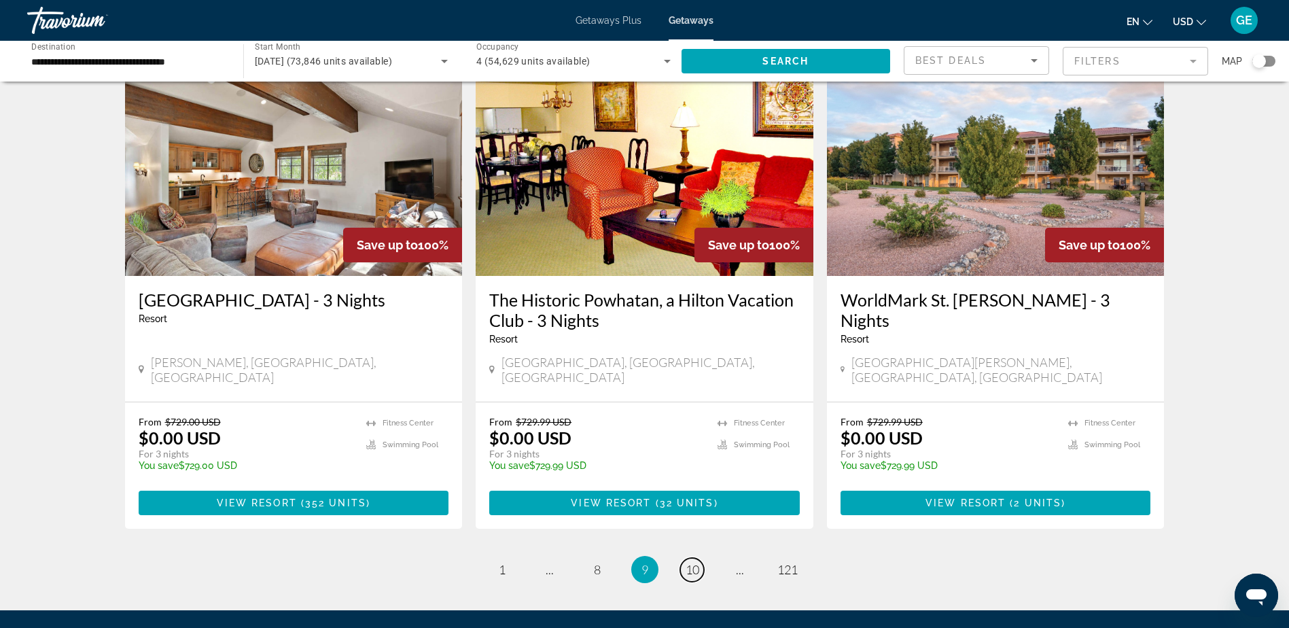
drag, startPoint x: 695, startPoint y: 494, endPoint x: 714, endPoint y: 494, distance: 19.0
click at [695, 562] on span "10" at bounding box center [693, 569] width 14 height 15
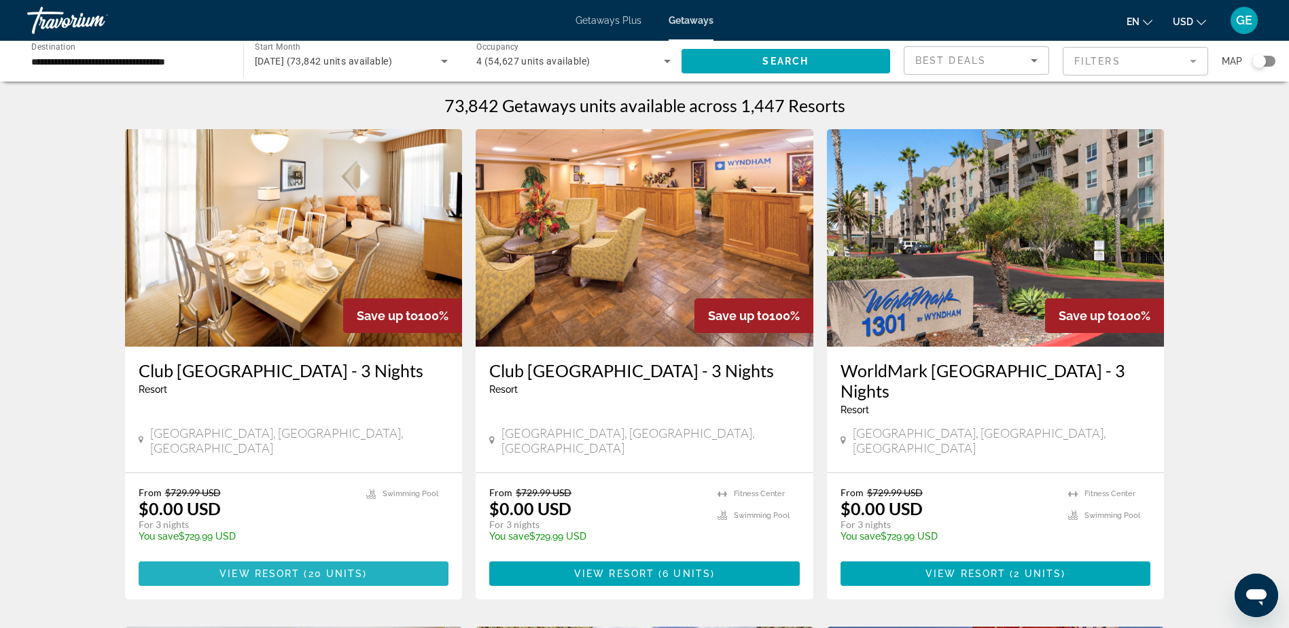
click at [256, 568] on span "View Resort" at bounding box center [259, 573] width 80 height 11
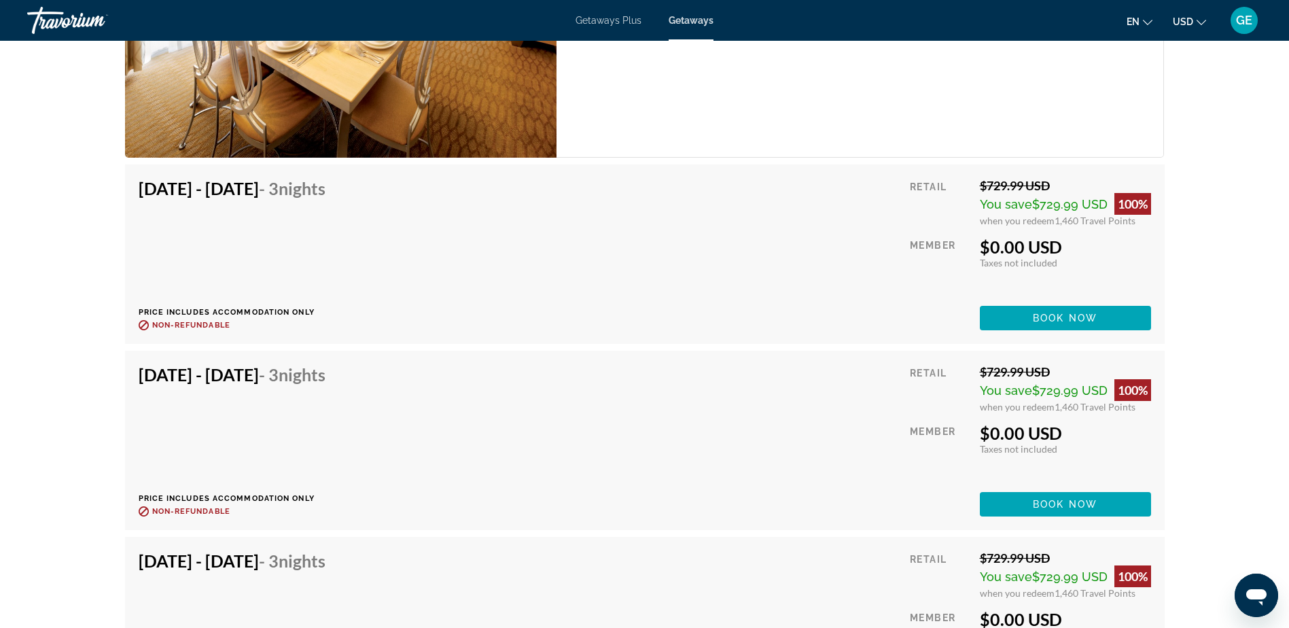
scroll to position [2650, 0]
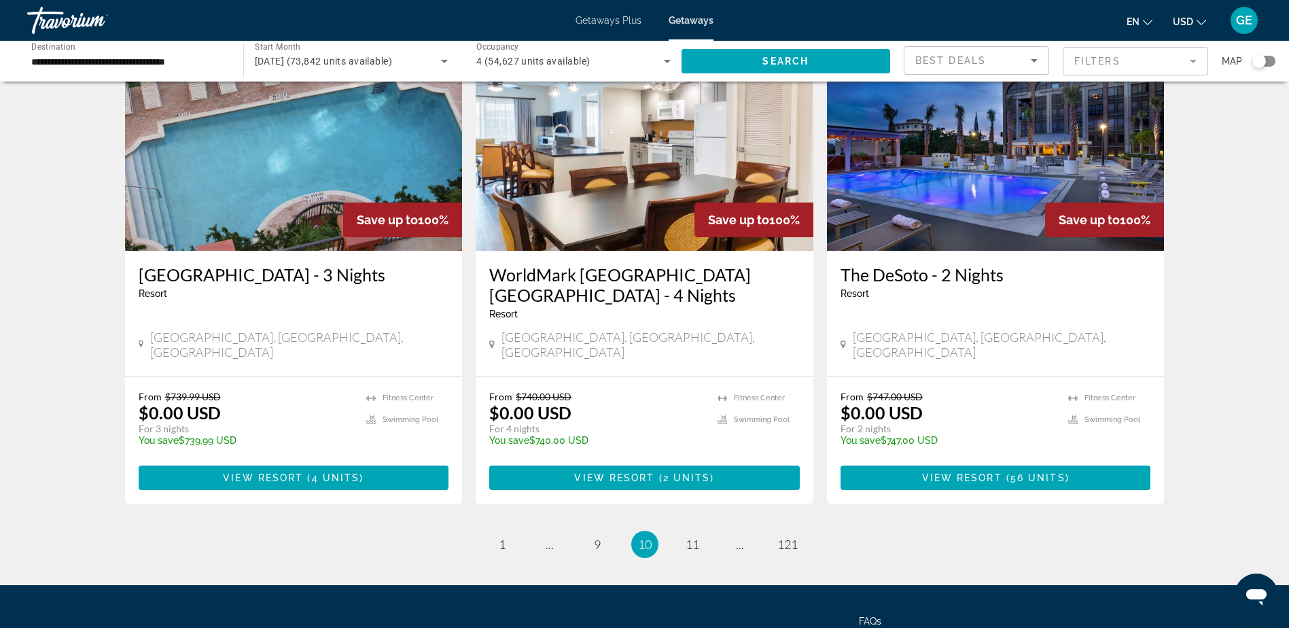
scroll to position [1631, 0]
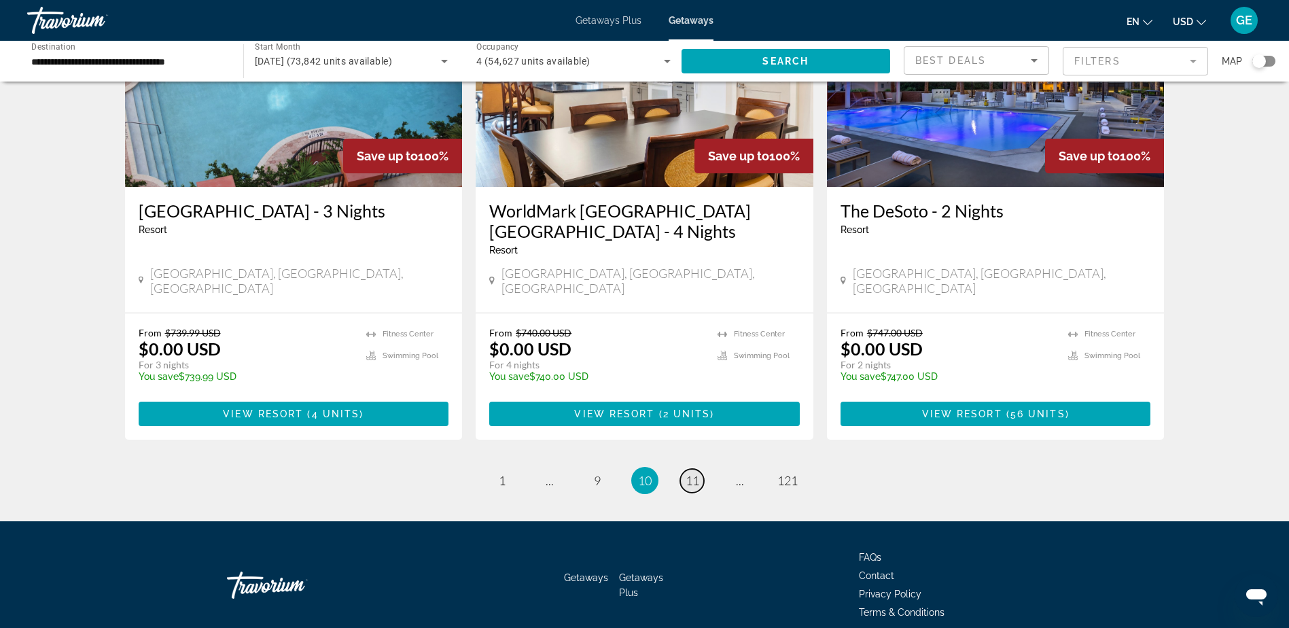
click at [692, 473] on span "11" at bounding box center [693, 480] width 14 height 15
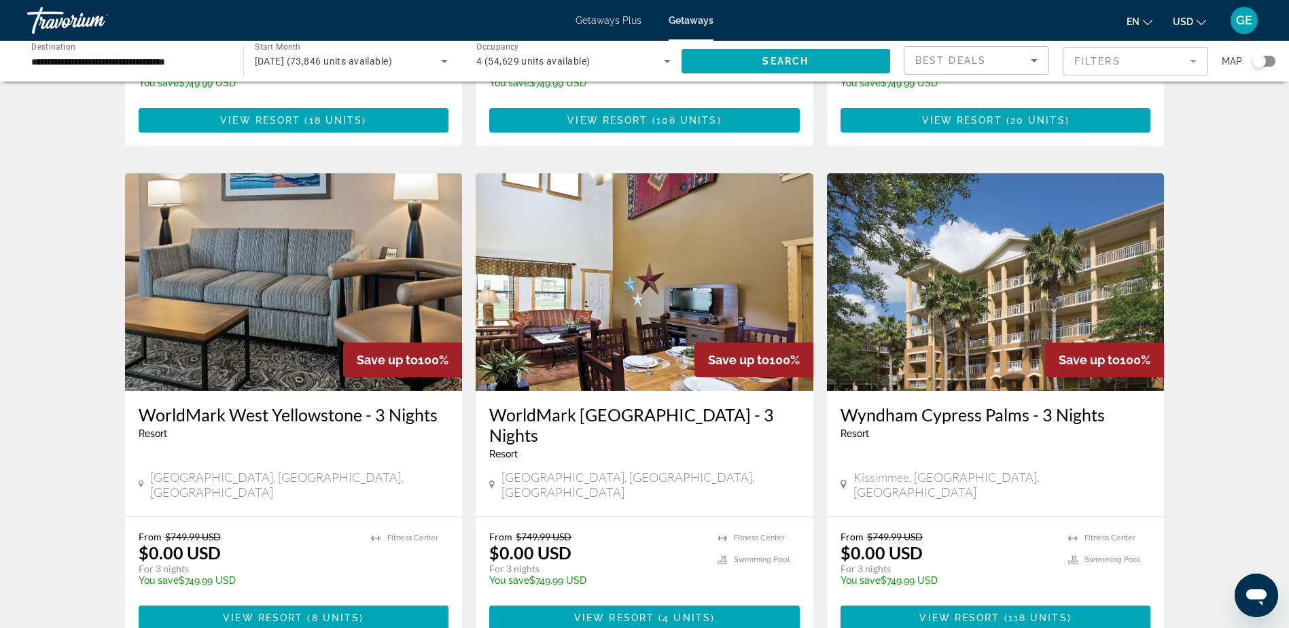
scroll to position [1019, 0]
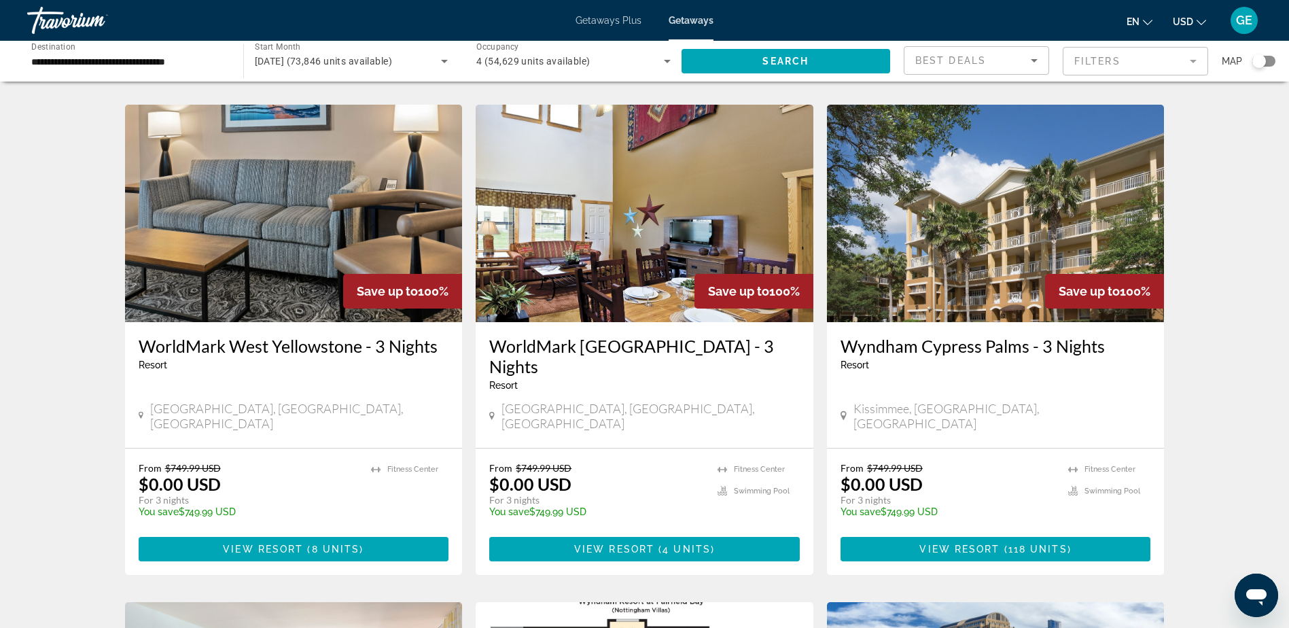
click at [576, 494] on p "For 3 nights" at bounding box center [596, 500] width 215 height 12
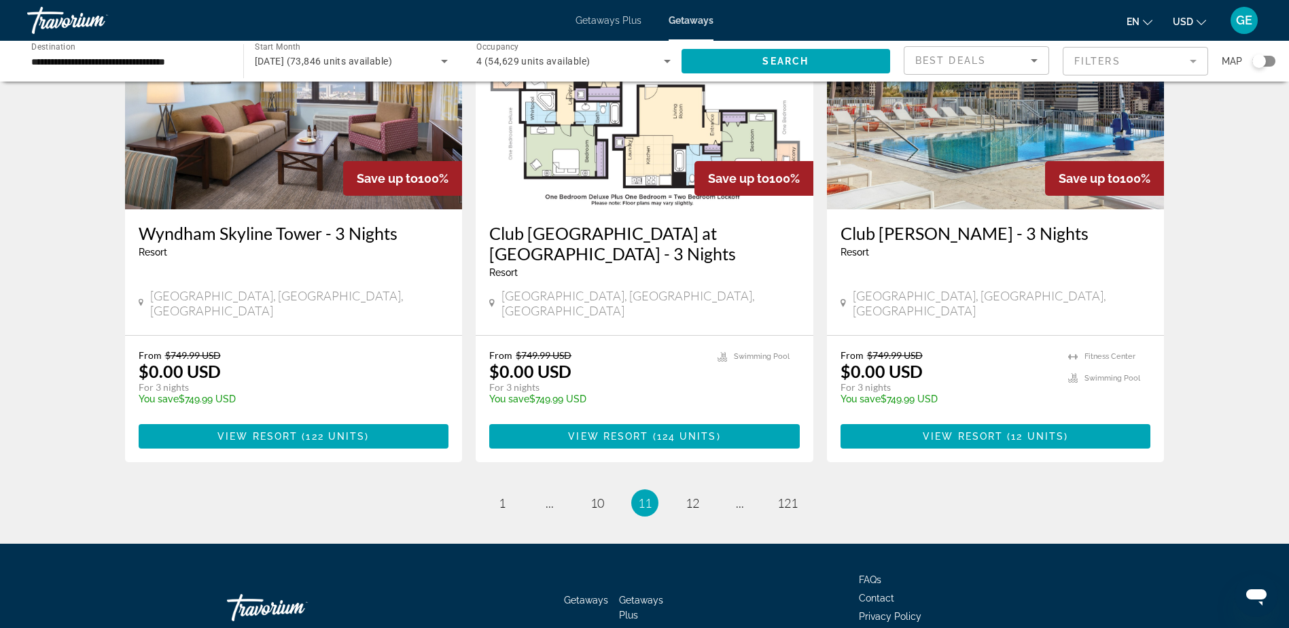
scroll to position [1631, 0]
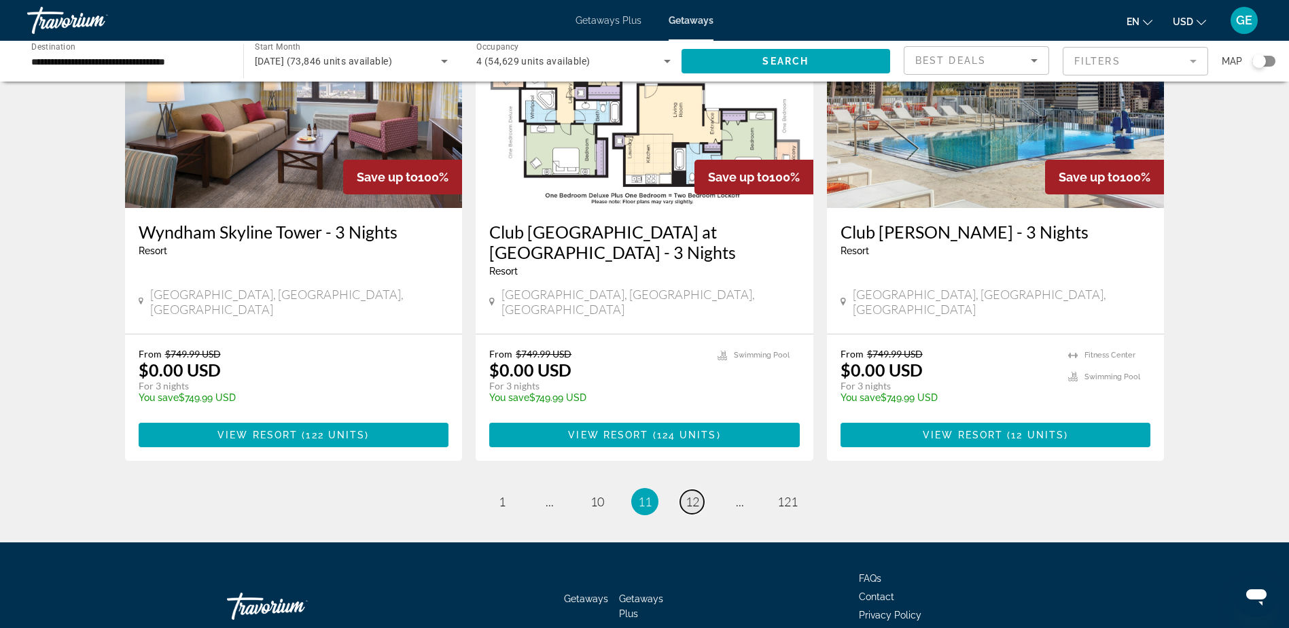
click at [700, 490] on link "page 12" at bounding box center [692, 502] width 24 height 24
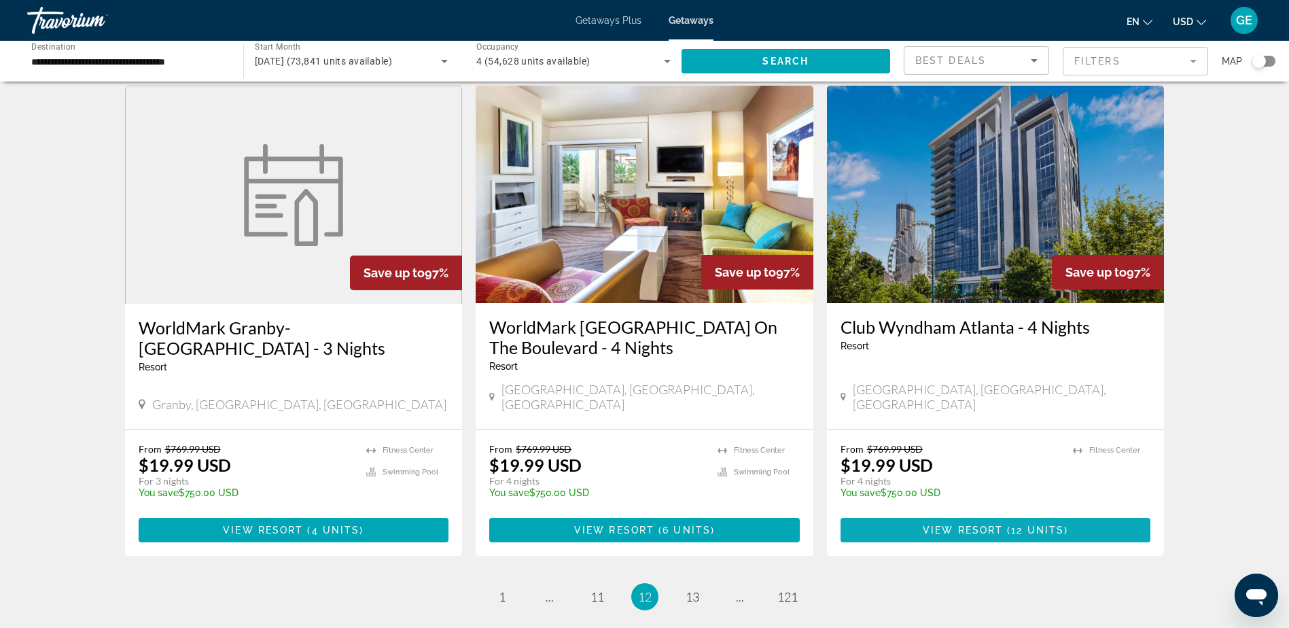
scroll to position [1563, 0]
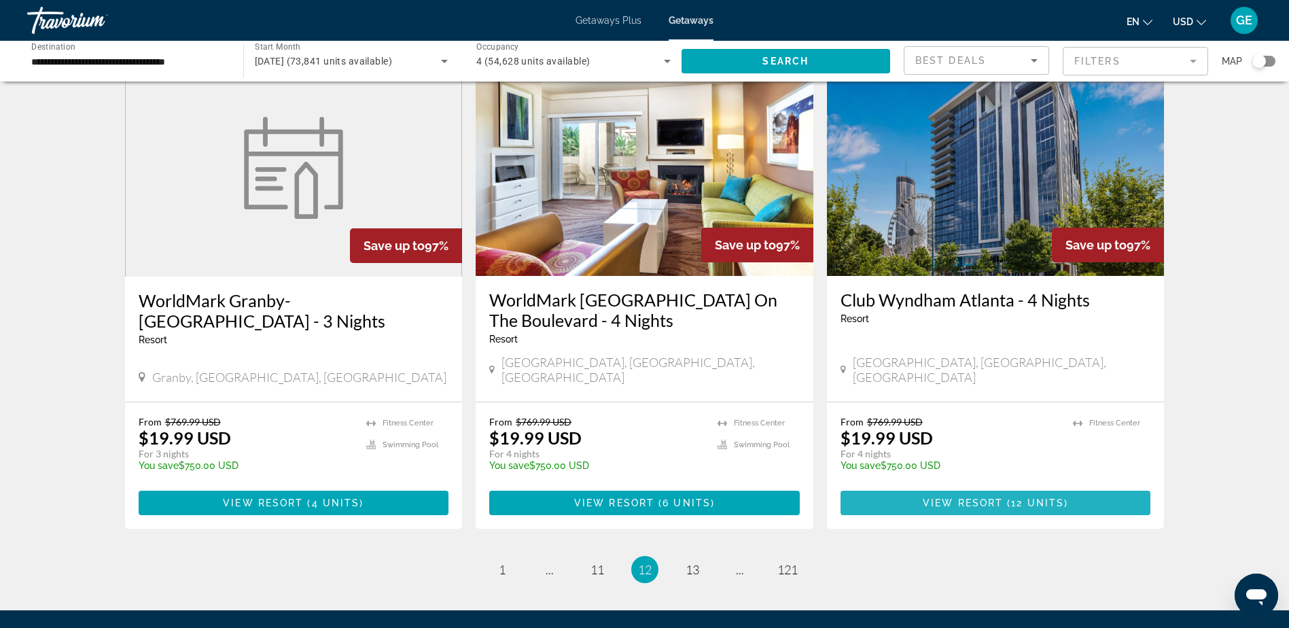
click at [907, 486] on span "Main content" at bounding box center [995, 502] width 310 height 33
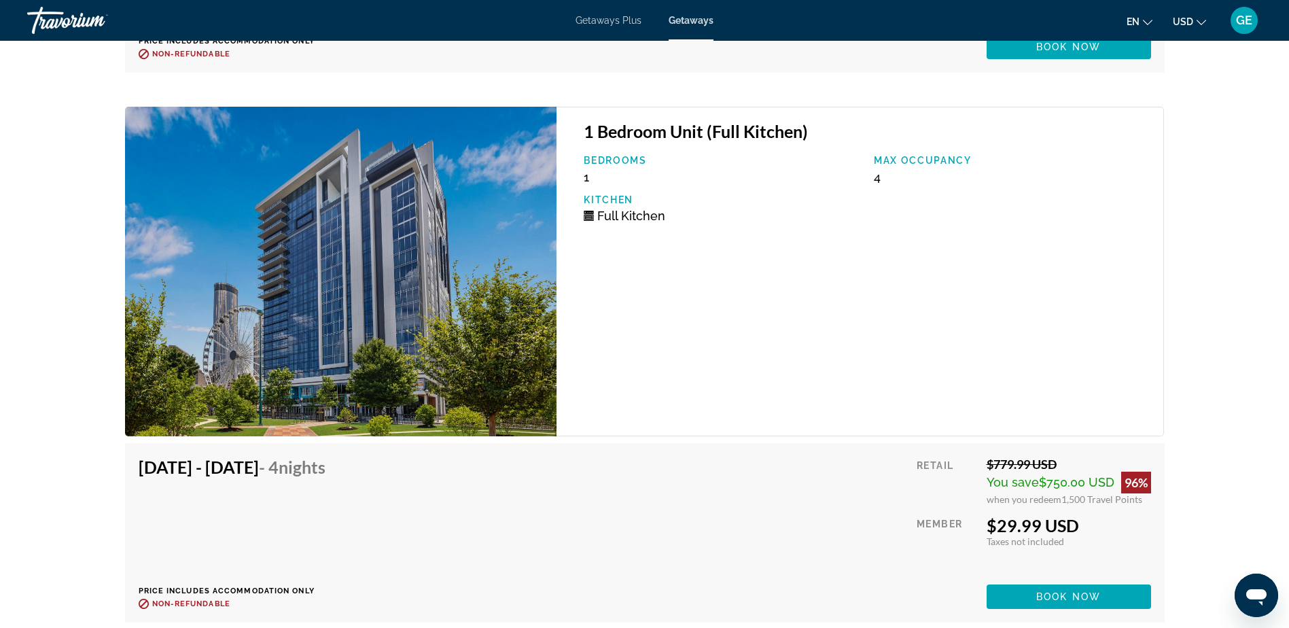
scroll to position [3297, 0]
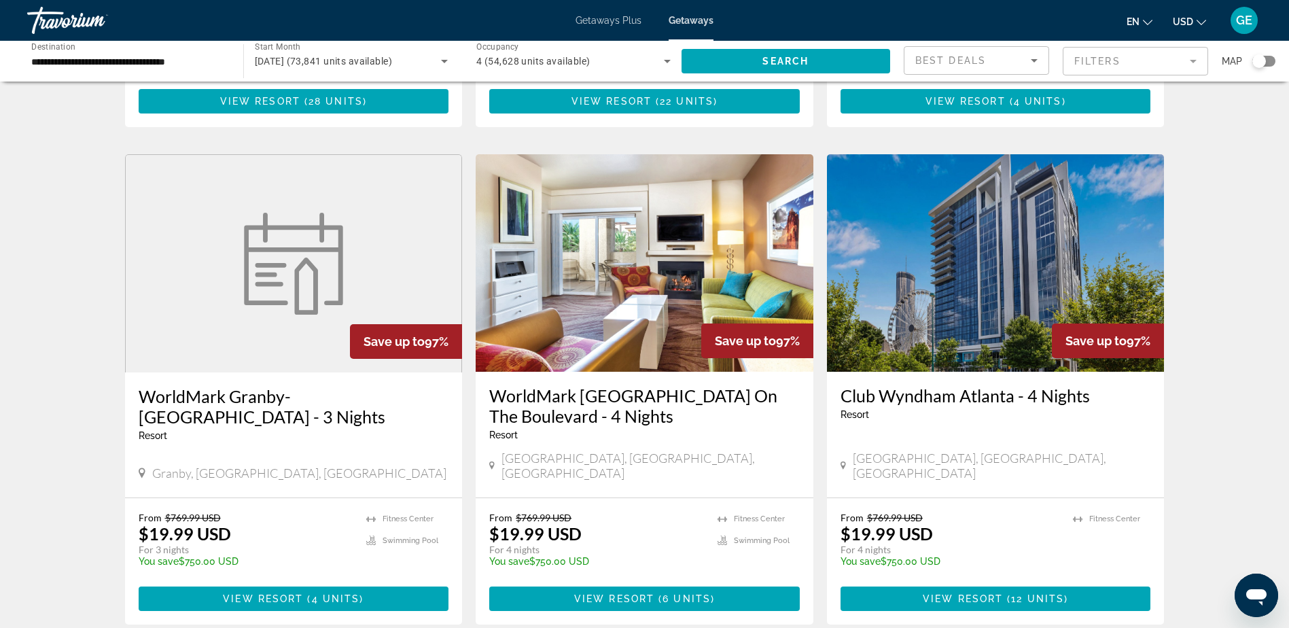
scroll to position [1495, 0]
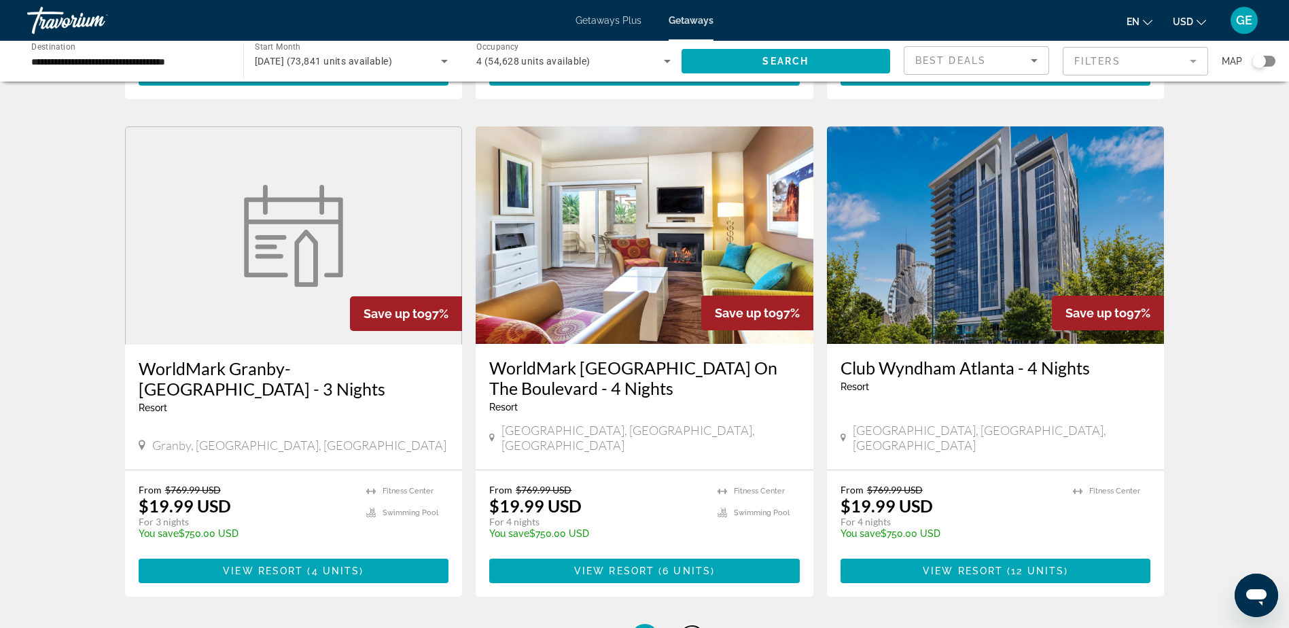
click at [696, 627] on span "13" at bounding box center [693, 637] width 14 height 15
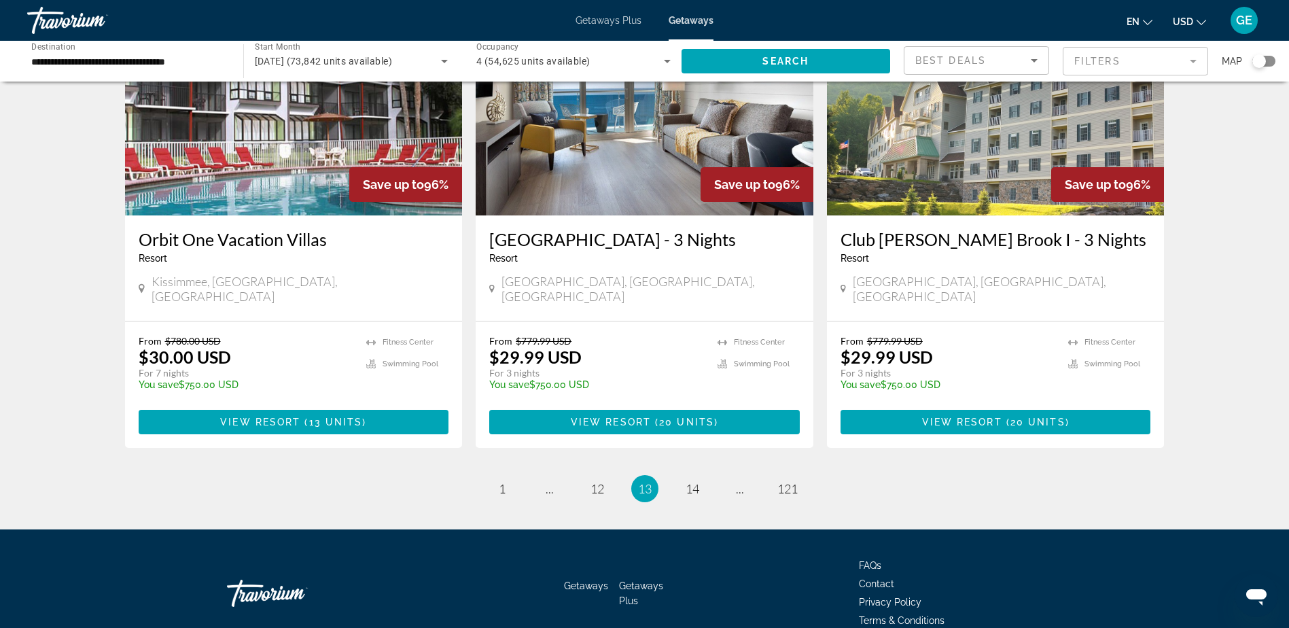
scroll to position [1631, 0]
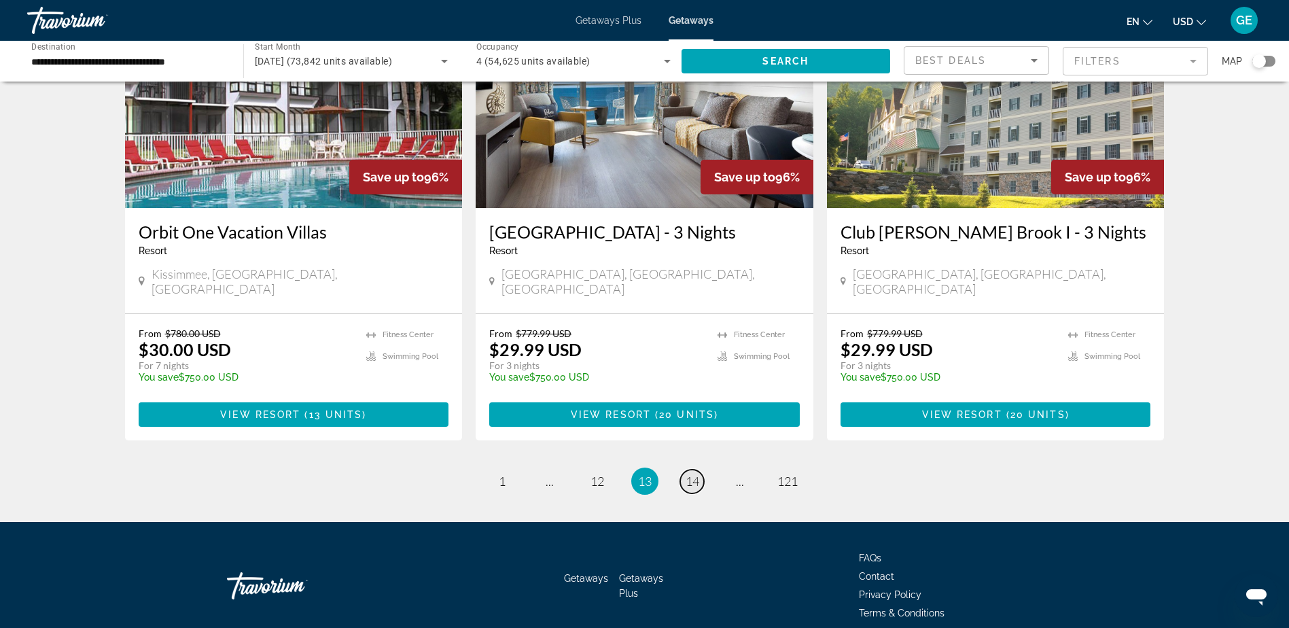
click at [690, 474] on span "14" at bounding box center [693, 481] width 14 height 15
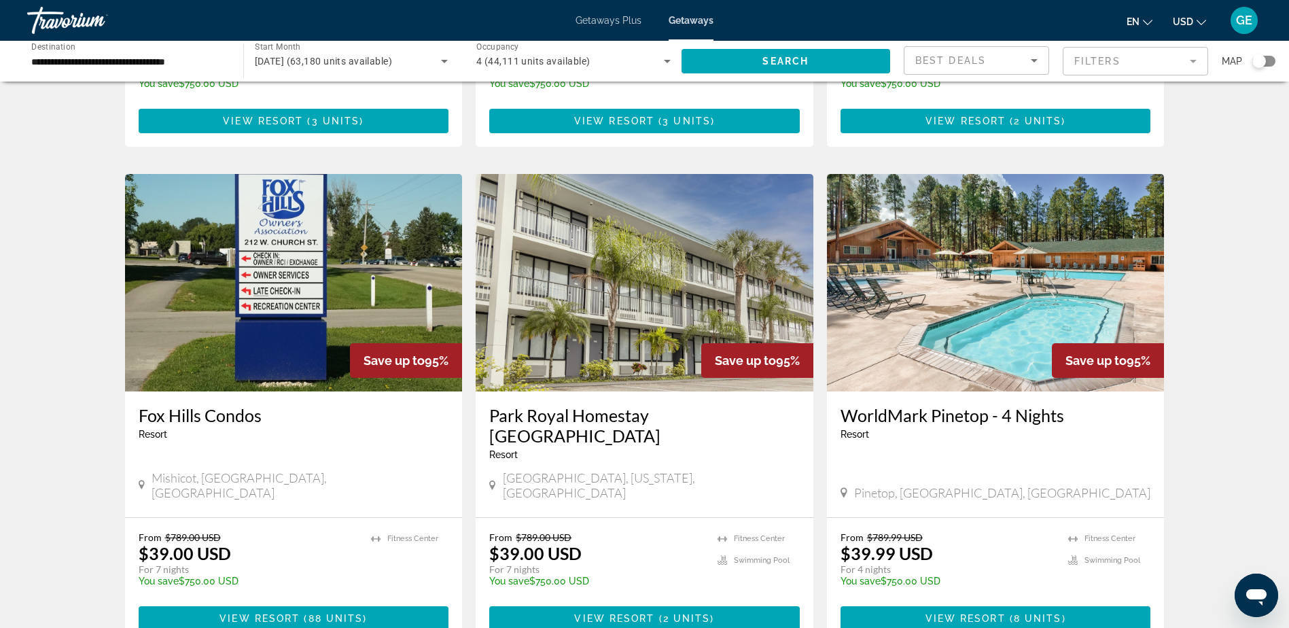
scroll to position [1495, 0]
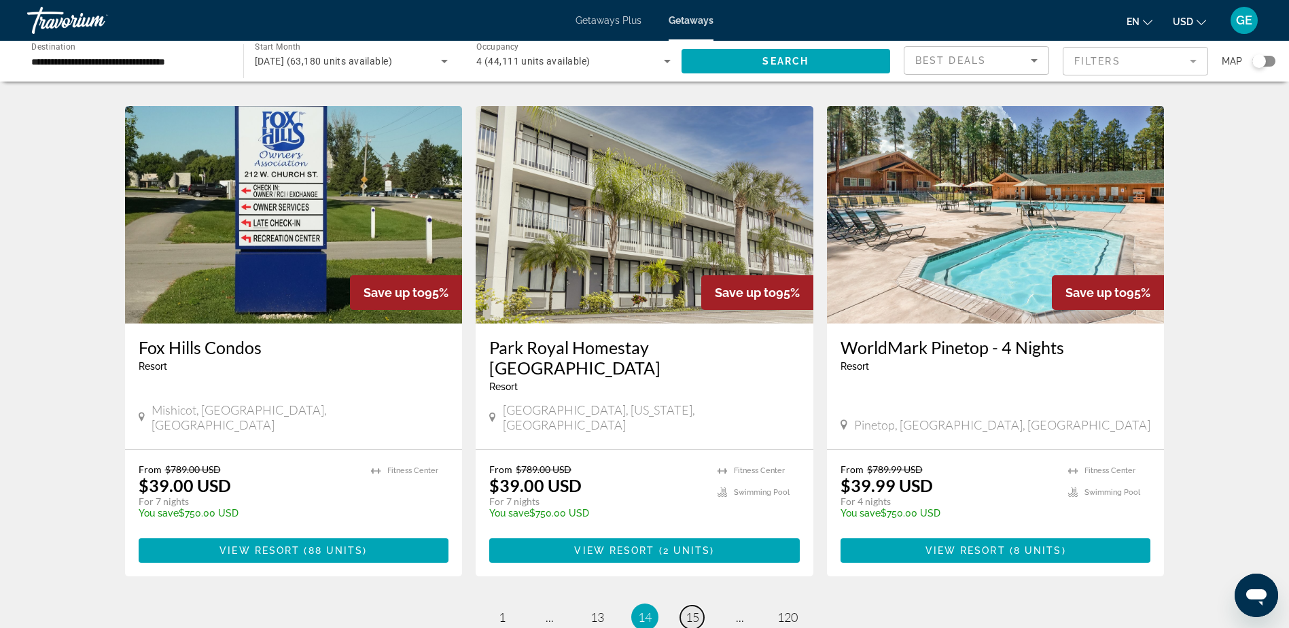
click at [701, 605] on link "page 15" at bounding box center [692, 617] width 24 height 24
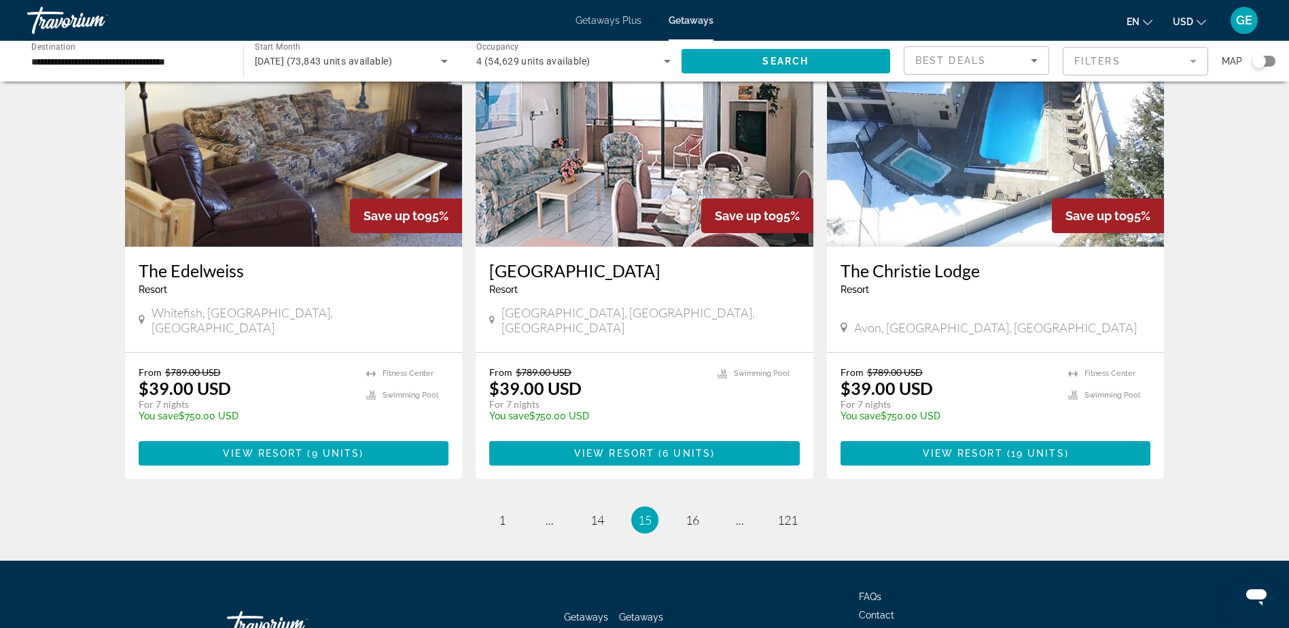
scroll to position [1563, 0]
